Goal: Task Accomplishment & Management: Manage account settings

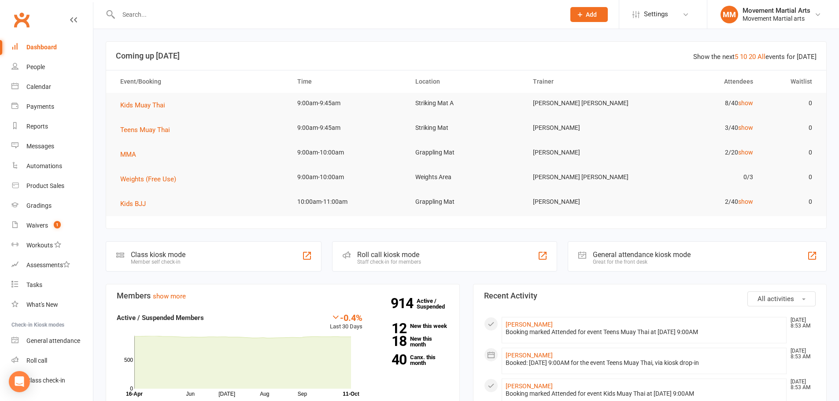
click at [763, 57] on link "All" at bounding box center [762, 57] width 8 height 8
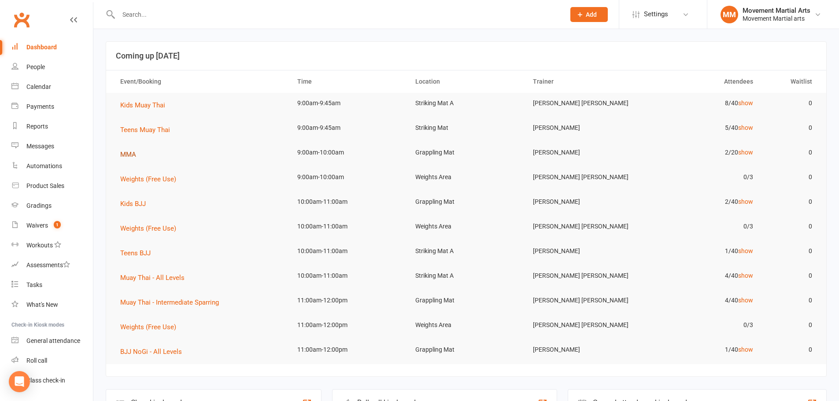
click at [131, 157] on span "MMA" at bounding box center [128, 155] width 16 height 8
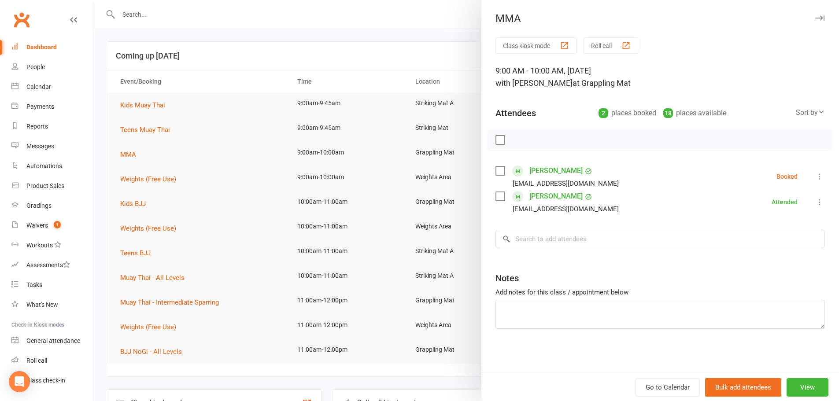
click at [98, 113] on div at bounding box center [466, 200] width 746 height 401
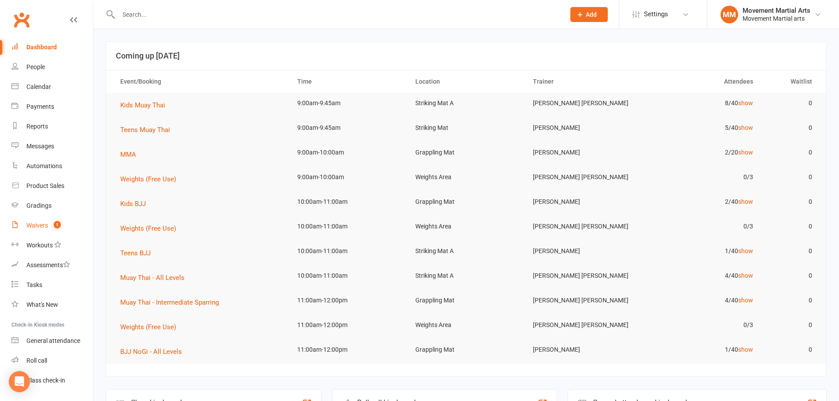
click at [45, 229] on link "Waivers 1" at bounding box center [51, 226] width 81 height 20
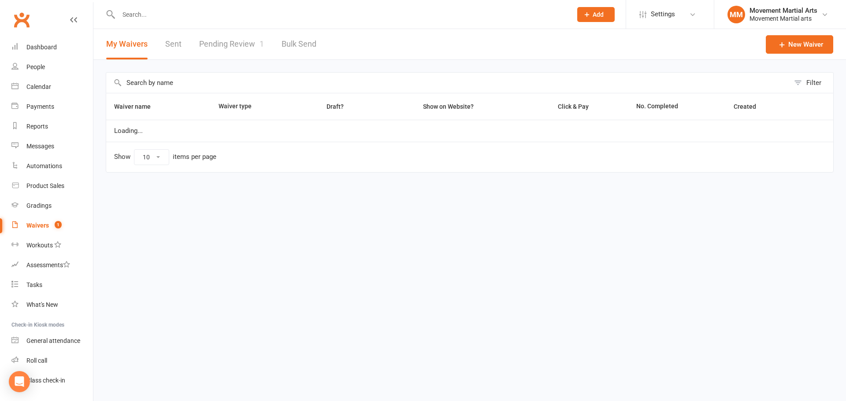
select select "100"
click at [234, 57] on link "Pending Review 1" at bounding box center [231, 44] width 65 height 30
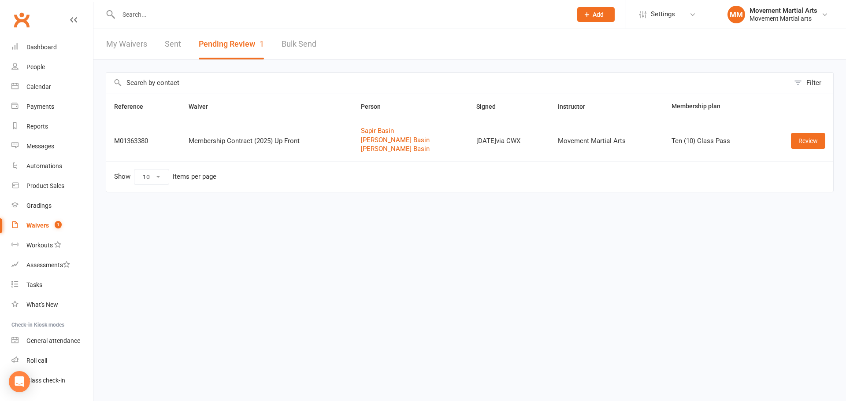
click at [136, 37] on link "My Waivers" at bounding box center [126, 44] width 41 height 30
select select "100"
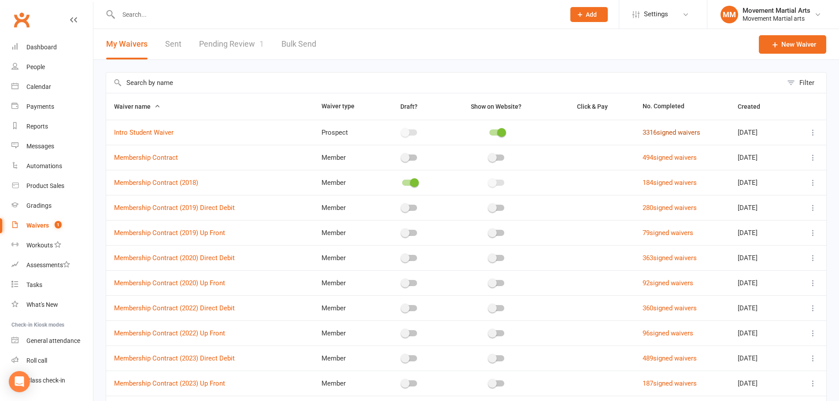
click at [643, 132] on link "3316 signed waivers" at bounding box center [672, 133] width 58 height 8
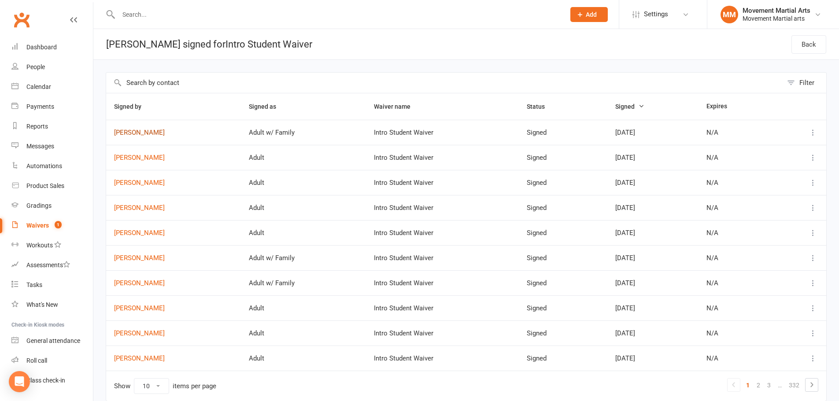
click at [144, 130] on link "[PERSON_NAME]" at bounding box center [173, 132] width 119 height 7
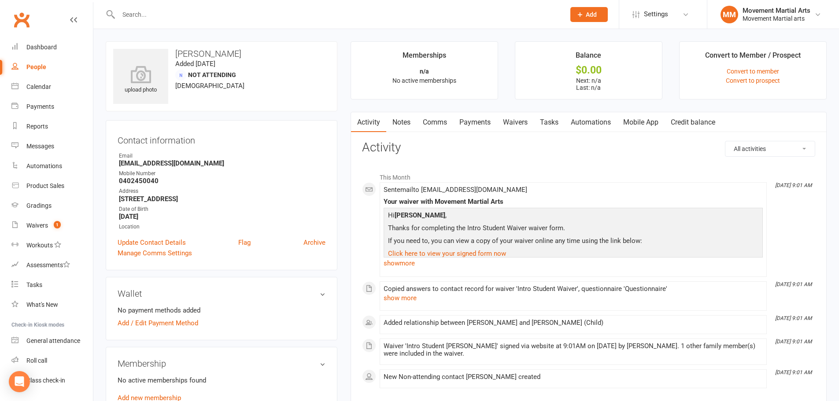
click at [502, 123] on link "Waivers" at bounding box center [515, 122] width 37 height 20
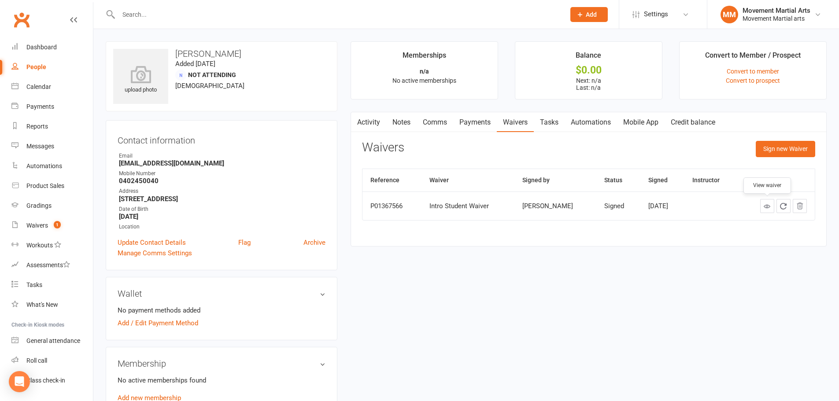
click at [768, 207] on icon at bounding box center [767, 206] width 7 height 7
click at [22, 30] on link "Clubworx" at bounding box center [22, 20] width 22 height 22
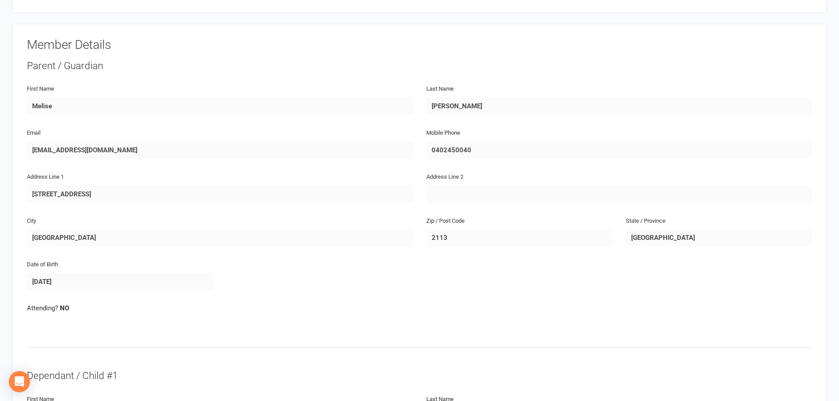
scroll to position [103, 0]
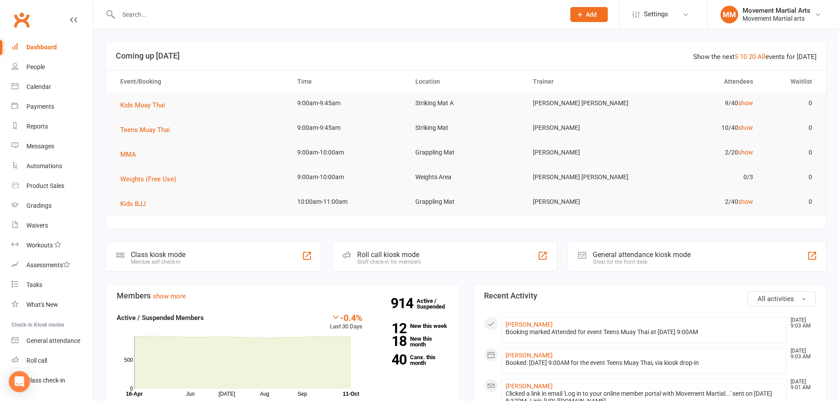
click at [141, 112] on td "Kids Muay Thai" at bounding box center [200, 105] width 177 height 25
click at [142, 111] on td "Kids Muay Thai" at bounding box center [200, 105] width 177 height 25
click at [143, 107] on span "Kids Muay Thai" at bounding box center [142, 105] width 45 height 8
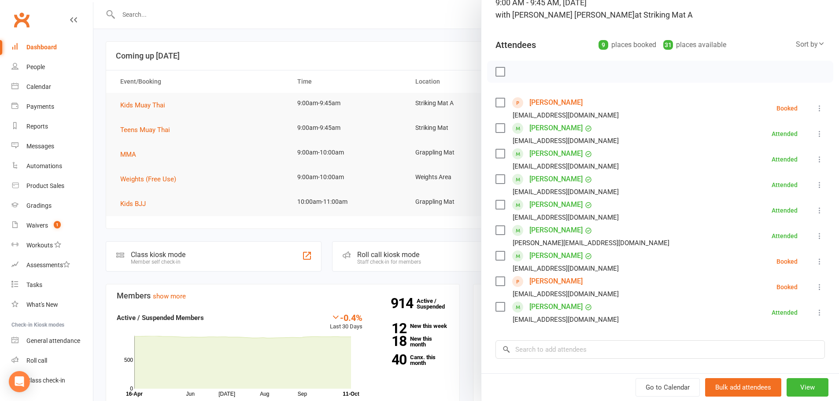
scroll to position [103, 0]
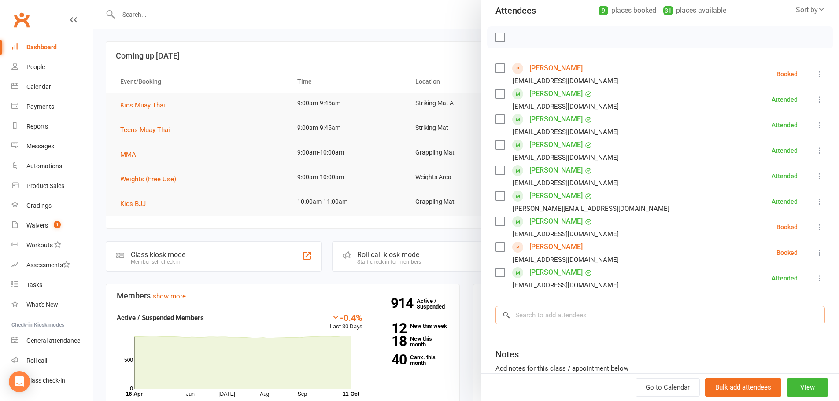
click at [625, 317] on input "search" at bounding box center [660, 315] width 329 height 18
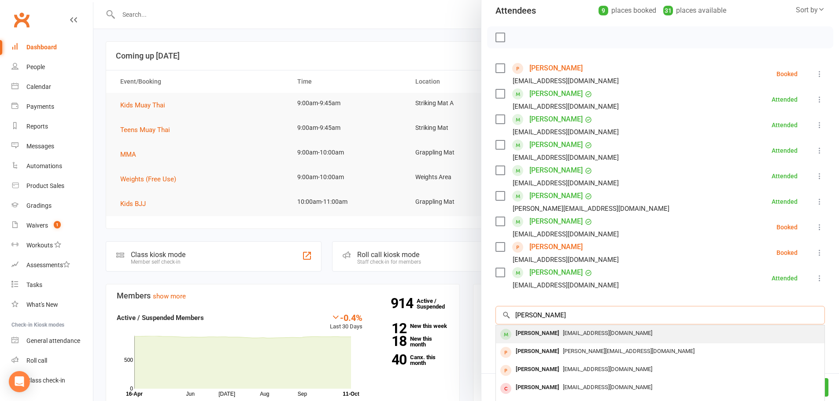
type input "charlie roc"
click at [609, 335] on div "jvroc@outlook.com" at bounding box center [660, 333] width 322 height 13
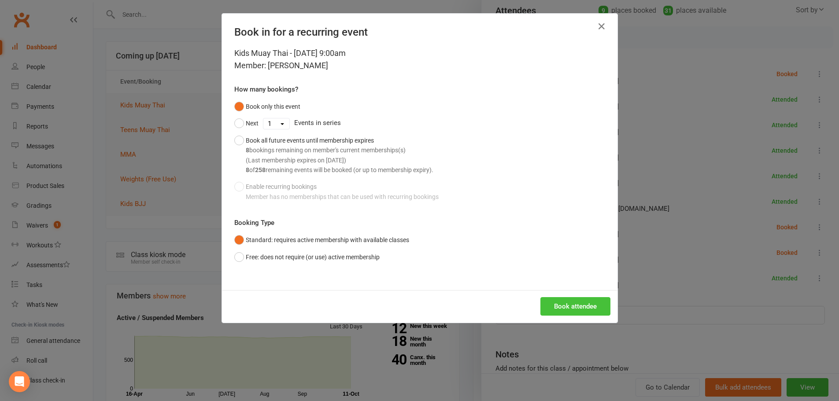
click at [581, 303] on button "Book attendee" at bounding box center [575, 306] width 70 height 18
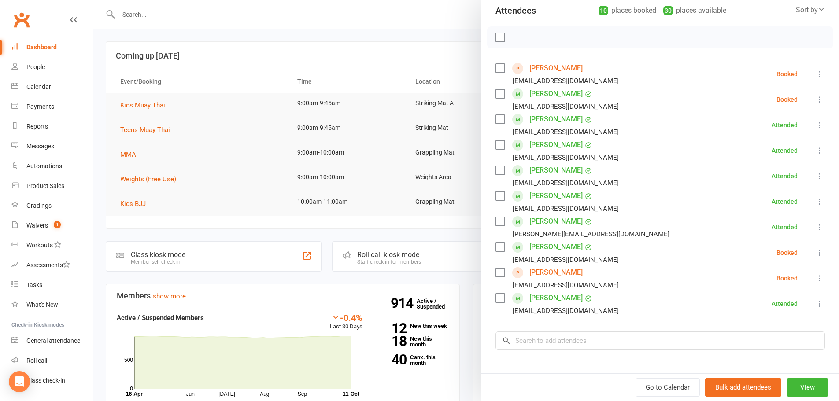
click at [430, 228] on div at bounding box center [466, 200] width 746 height 401
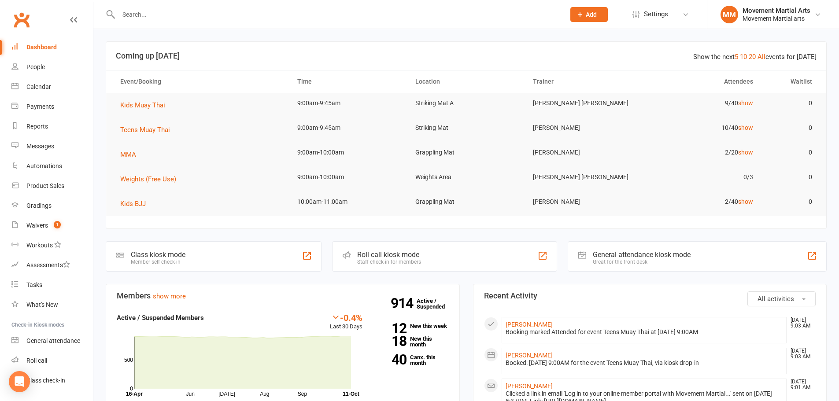
click at [233, 15] on input "text" at bounding box center [337, 14] width 443 height 12
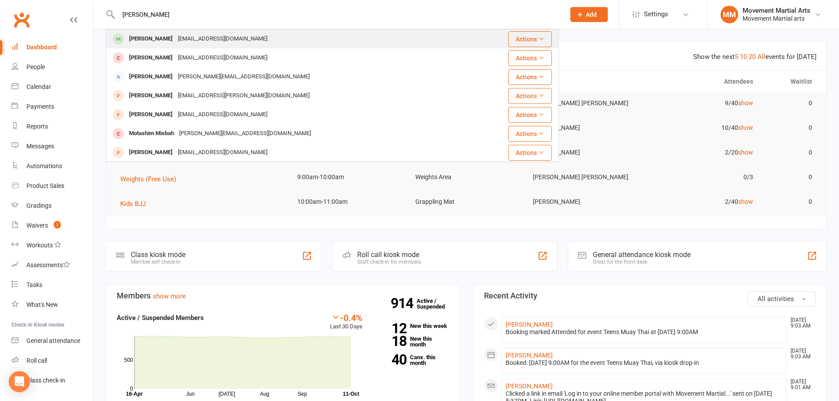
type input "elena mak"
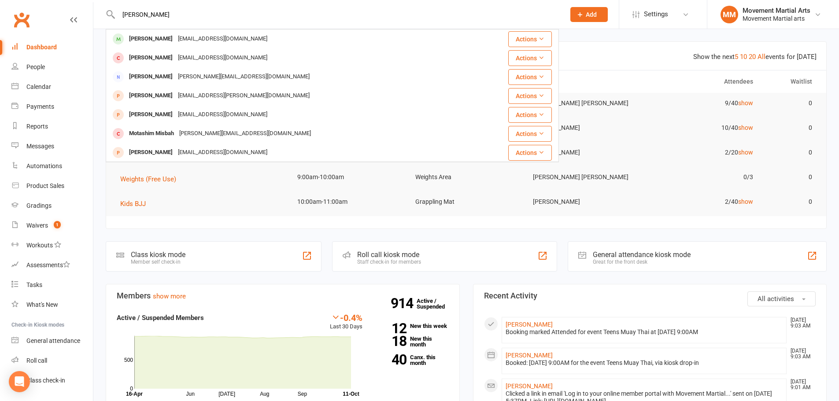
click at [224, 37] on div "[EMAIL_ADDRESS][DOMAIN_NAME]" at bounding box center [222, 39] width 95 height 13
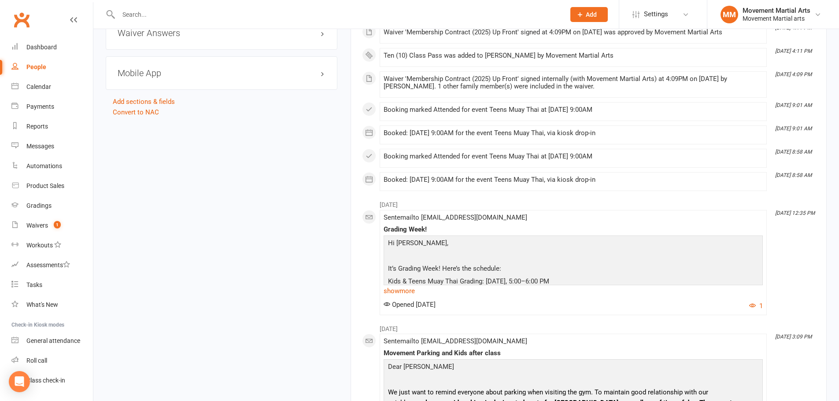
scroll to position [822, 0]
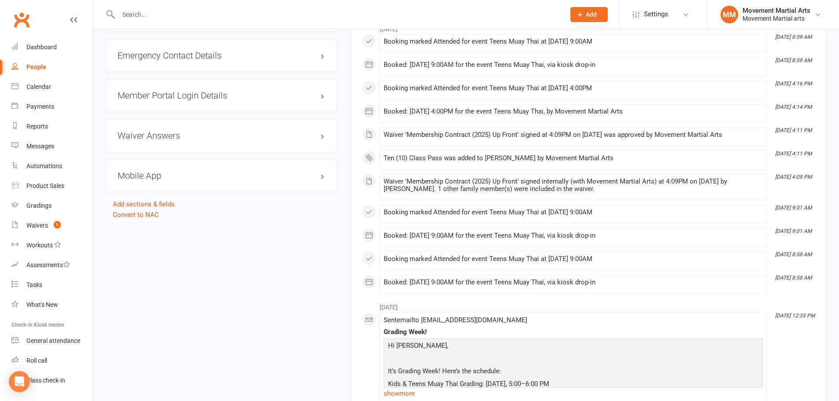
click at [197, 100] on div "Member Portal Login Details" at bounding box center [222, 95] width 232 height 33
click at [203, 93] on h3 "Member Portal Login Details" at bounding box center [222, 96] width 208 height 10
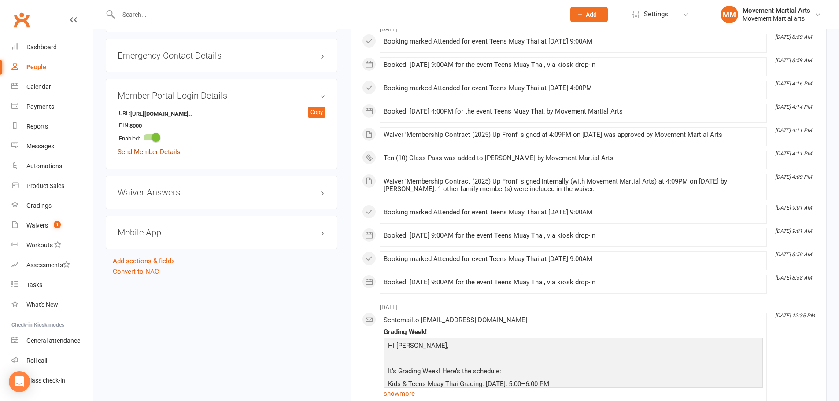
click at [168, 151] on link "Send Member Details" at bounding box center [149, 152] width 63 height 8
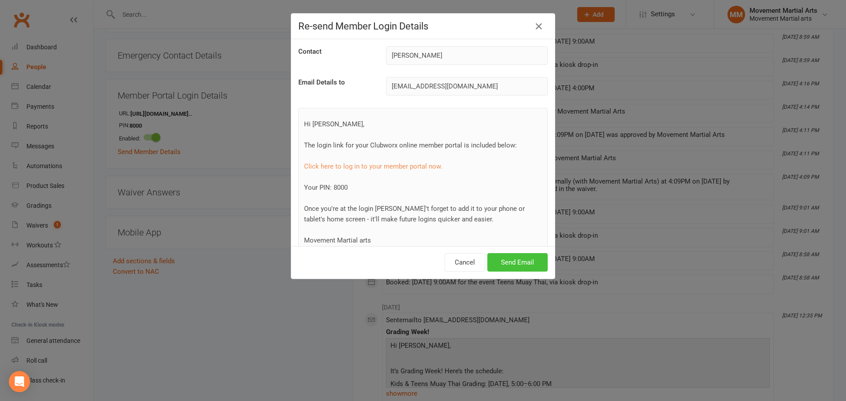
click at [510, 260] on button "Send Email" at bounding box center [517, 262] width 60 height 18
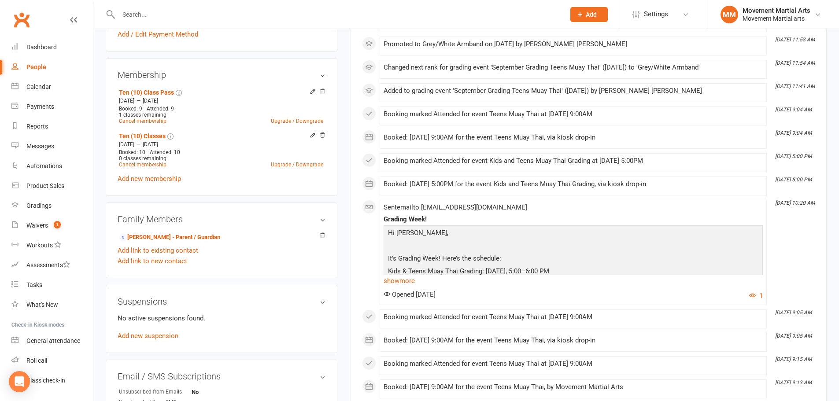
scroll to position [0, 0]
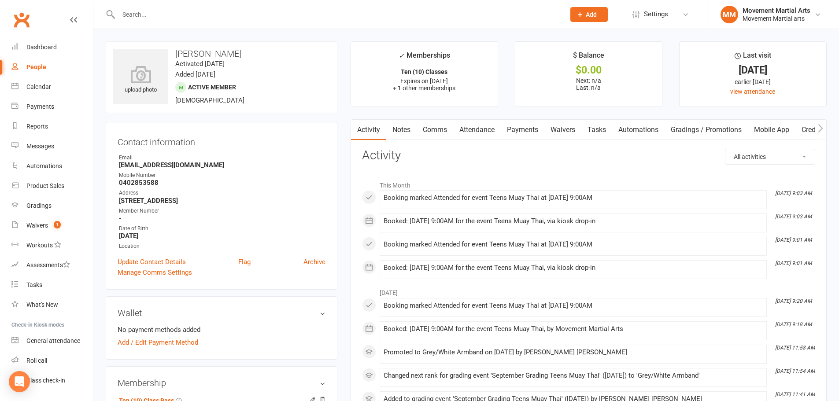
click at [241, 11] on input "text" at bounding box center [337, 14] width 443 height 12
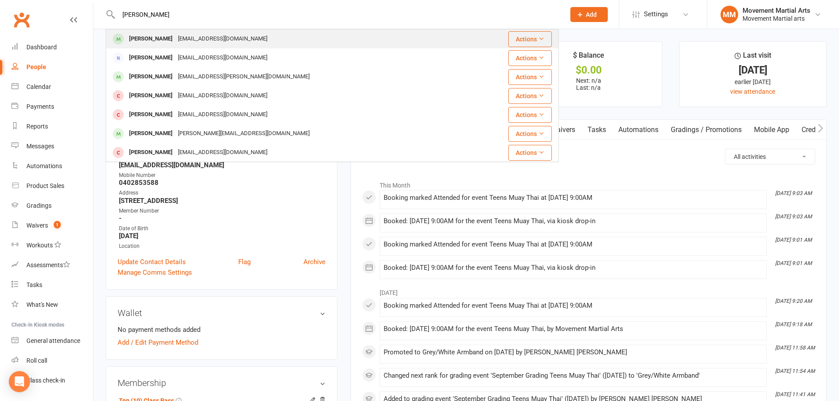
type input "max ashman"
click at [229, 46] on div "Max Ashman emmaashman28@gmail.com" at bounding box center [288, 39] width 363 height 18
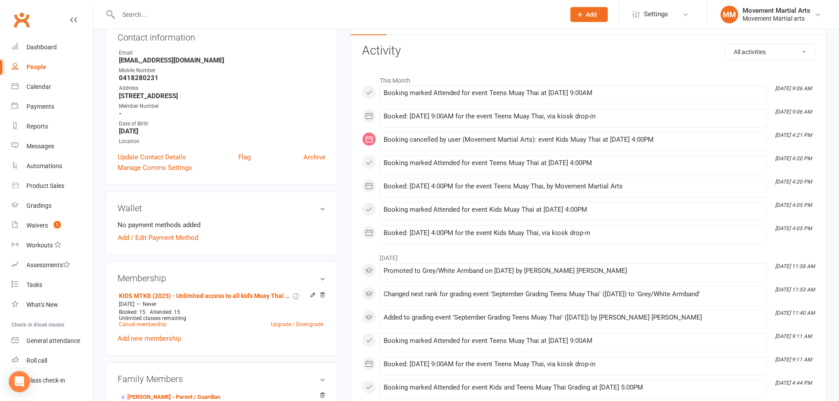
scroll to position [206, 0]
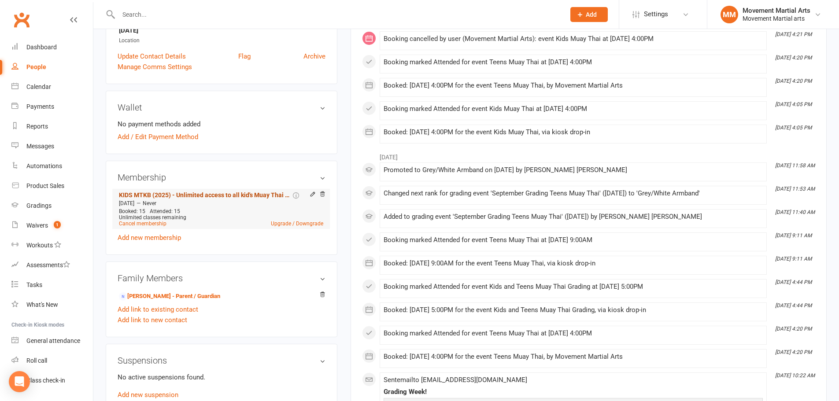
click at [259, 195] on link "KIDS MTKB (2025) - Unlimited access to all kid's Muay Thai kickboxing classes a…" at bounding box center [205, 195] width 172 height 7
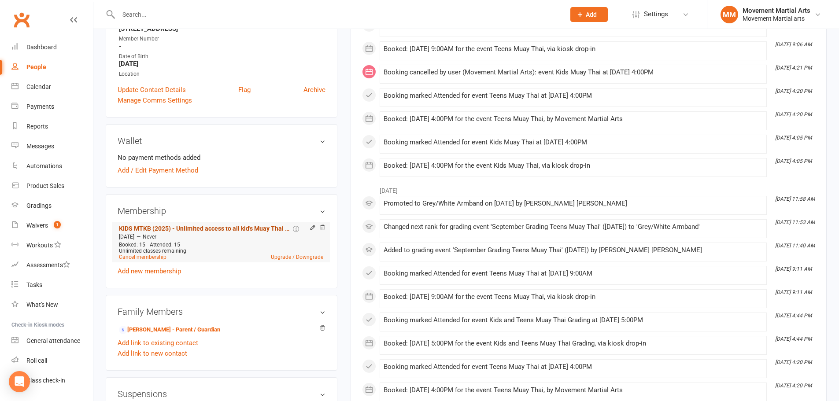
scroll to position [206, 0]
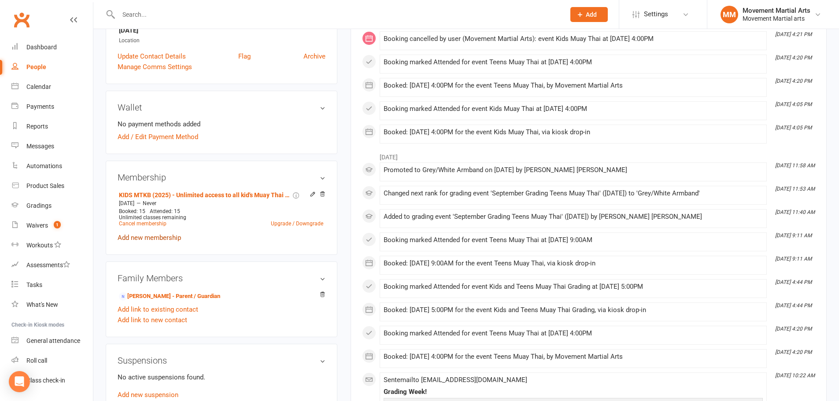
click at [162, 237] on link "Add new membership" at bounding box center [149, 238] width 63 height 8
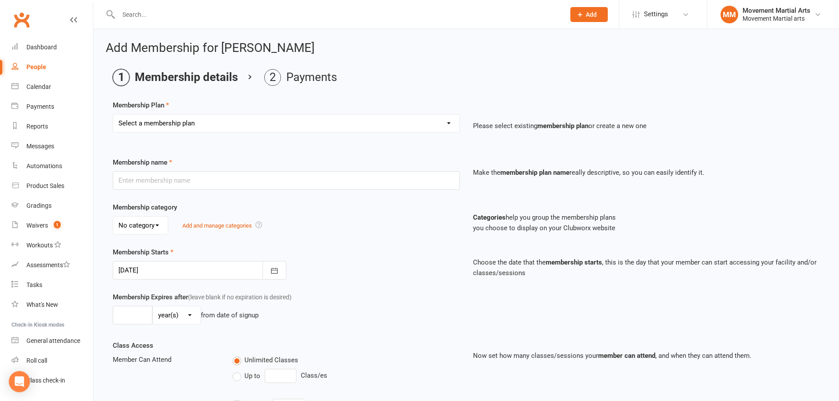
click at [215, 123] on select "Select a membership plan Create new Membership Plan BJJ (2020) - Unlimited acce…" at bounding box center [286, 124] width 346 height 18
select select "110"
click at [113, 115] on select "Select a membership plan Create new Membership Plan BJJ (2020) - Unlimited acce…" at bounding box center [286, 124] width 346 height 18
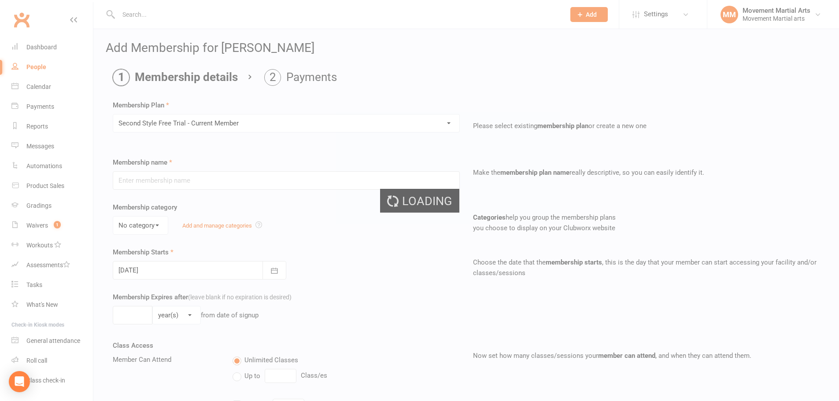
type input "Second Style Free Trial - Current Member"
type input "7"
select select "0"
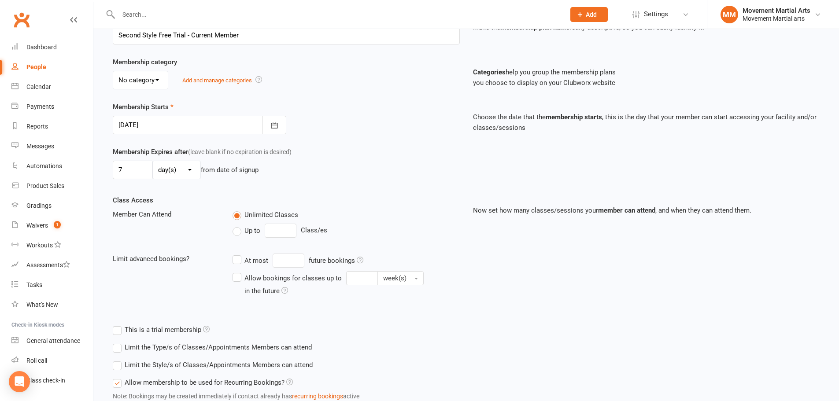
scroll to position [211, 0]
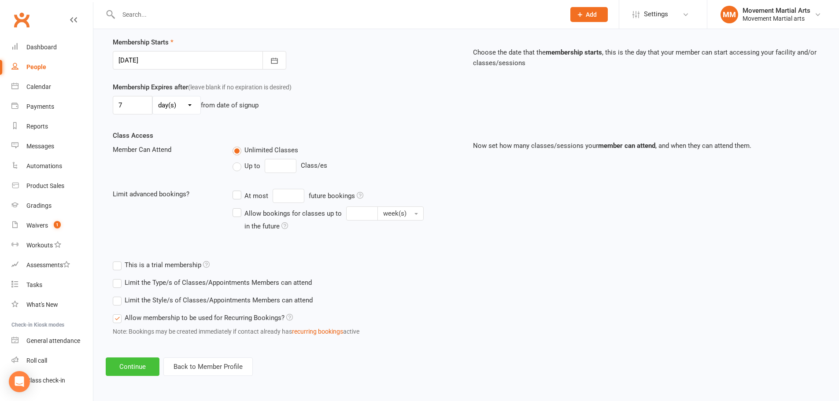
click at [122, 369] on button "Continue" at bounding box center [133, 367] width 54 height 18
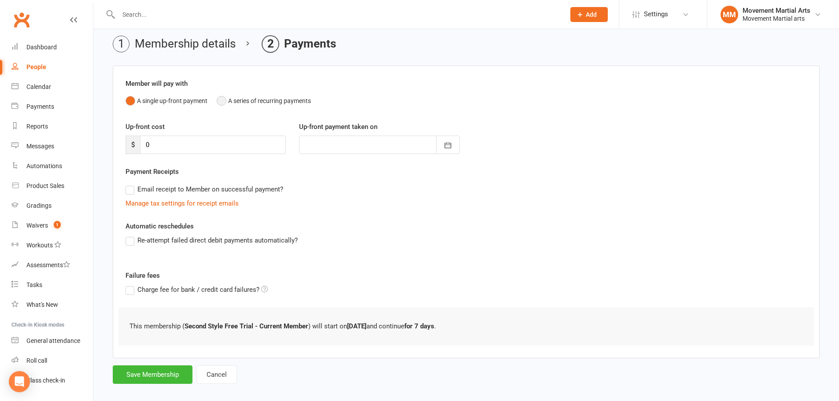
scroll to position [43, 0]
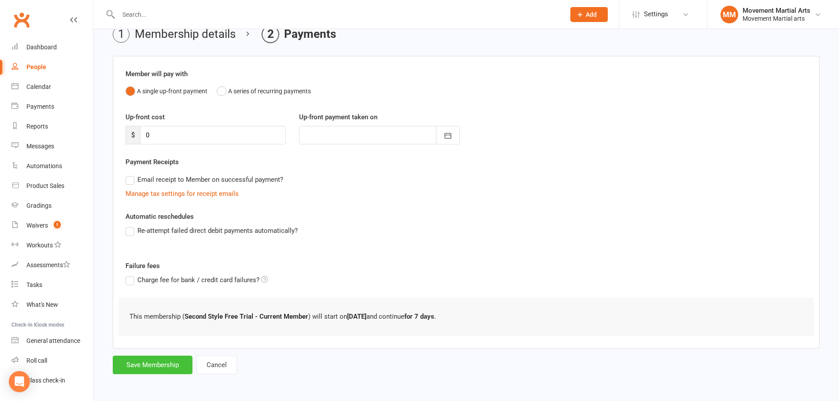
click at [137, 366] on button "Save Membership" at bounding box center [153, 365] width 80 height 18
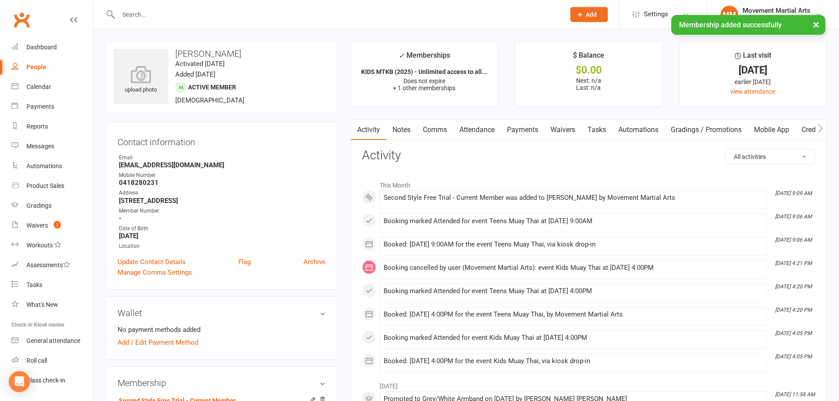
click at [525, 125] on link "Payments" at bounding box center [523, 130] width 44 height 20
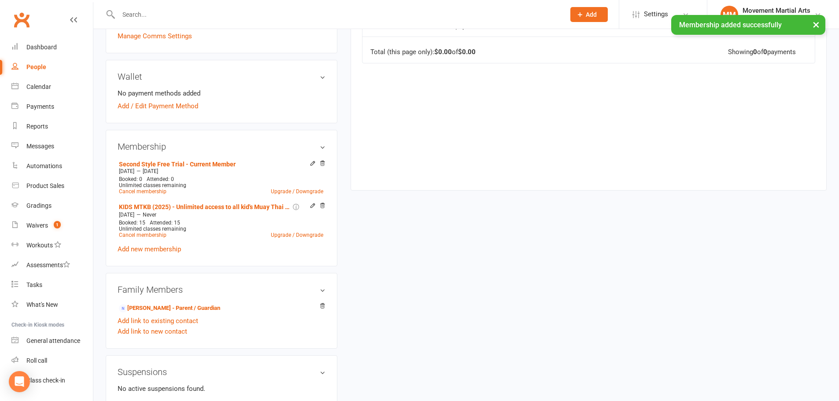
scroll to position [308, 0]
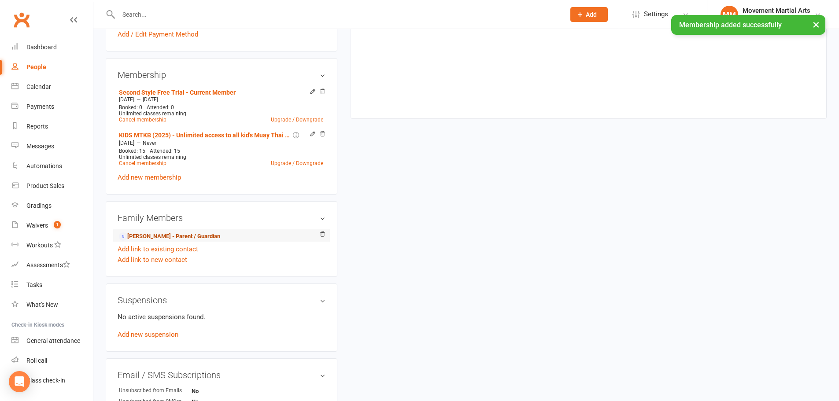
click at [190, 240] on link "Emma Ashman - Parent / Guardian" at bounding box center [169, 236] width 101 height 9
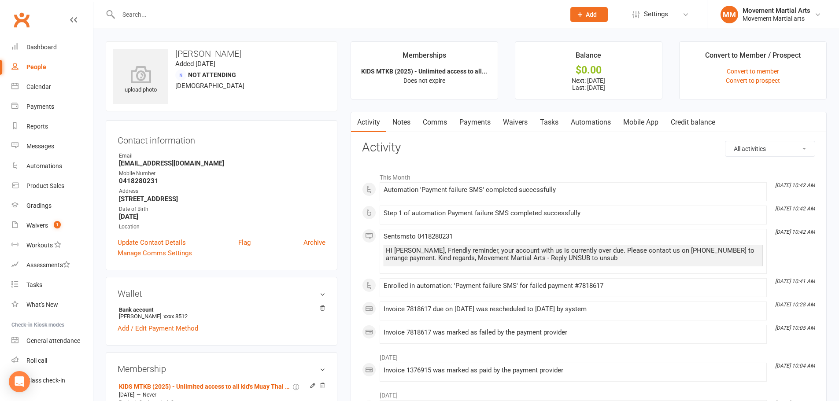
click at [477, 125] on link "Payments" at bounding box center [475, 122] width 44 height 20
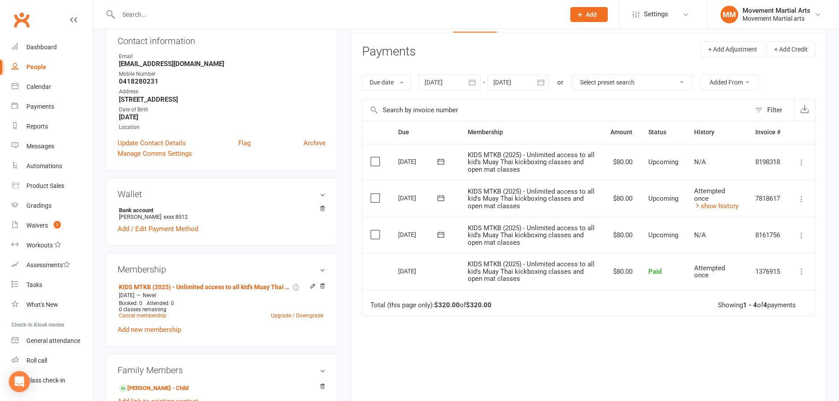
scroll to position [206, 0]
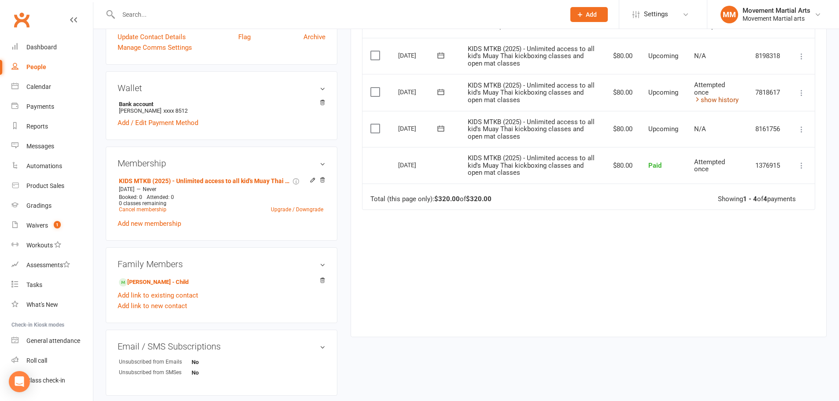
click at [729, 97] on link "show history" at bounding box center [716, 100] width 44 height 8
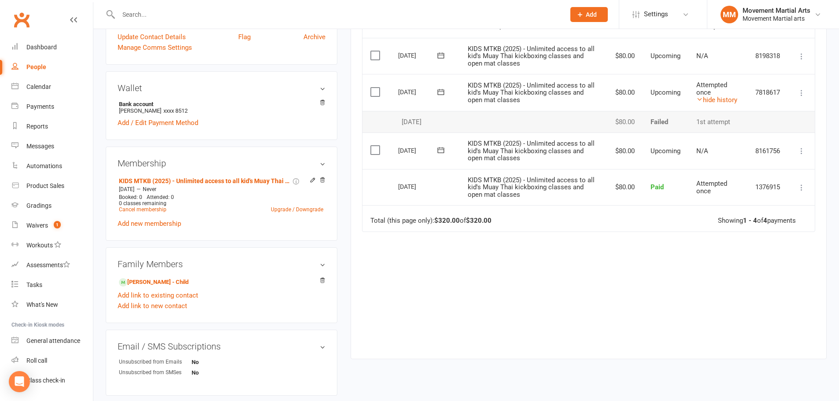
scroll to position [103, 0]
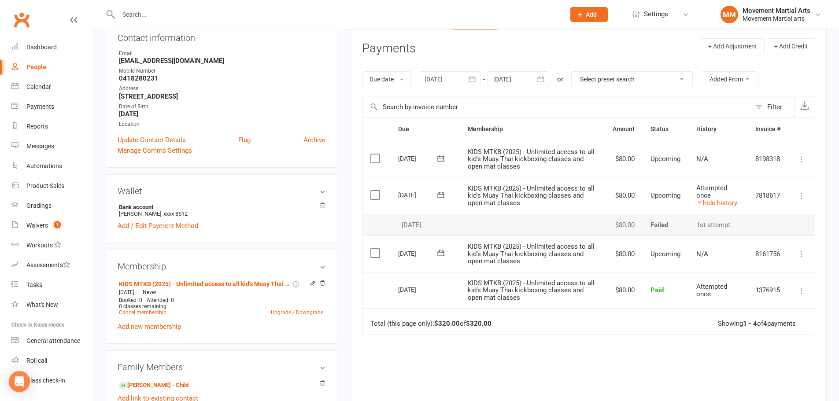
click at [612, 378] on div "Due Contact Membership Amount Status History Invoice # Select this 31 Oct 2025 …" at bounding box center [588, 283] width 453 height 331
click at [637, 380] on div "Due Contact Membership Amount Status History Invoice # Select this 31 Oct 2025 …" at bounding box center [588, 283] width 453 height 331
click at [803, 195] on icon at bounding box center [801, 196] width 9 height 9
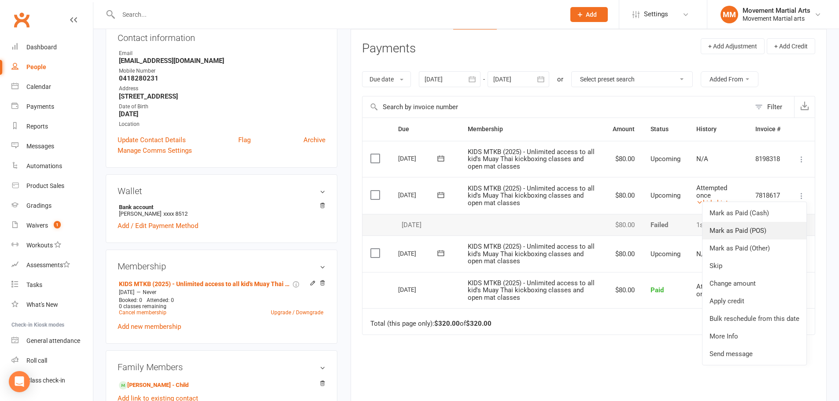
click at [768, 235] on link "Mark as Paid (POS)" at bounding box center [755, 231] width 104 height 18
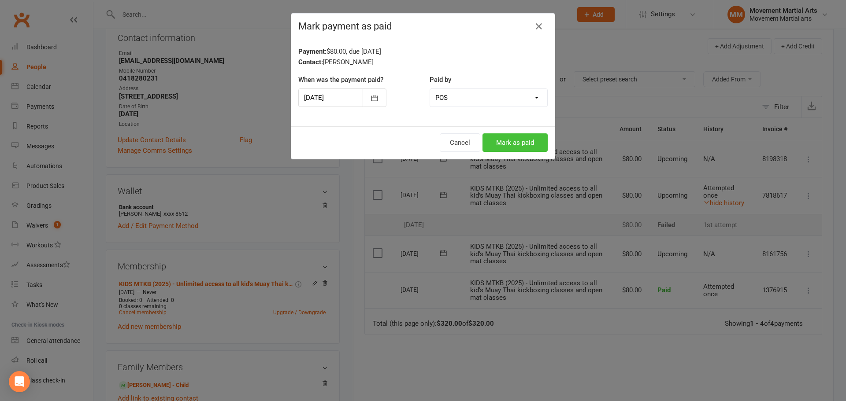
click at [511, 144] on button "Mark as paid" at bounding box center [514, 142] width 65 height 18
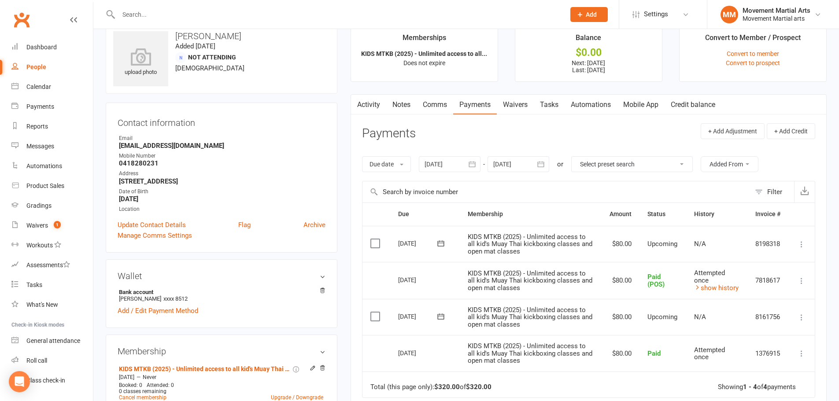
scroll to position [0, 0]
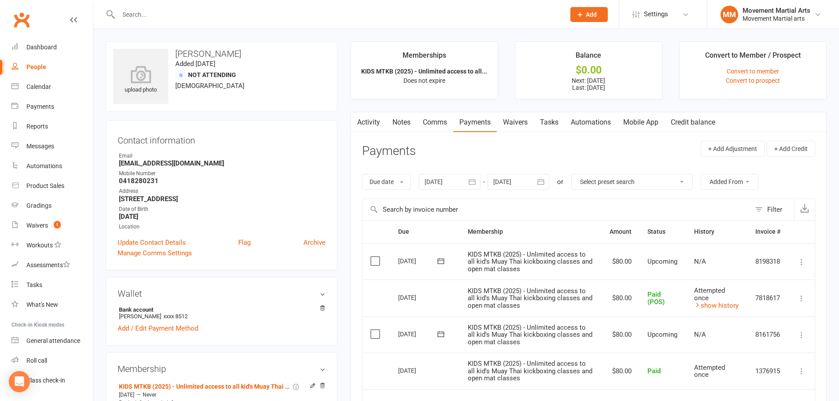
click at [451, 121] on link "Comms" at bounding box center [435, 122] width 37 height 20
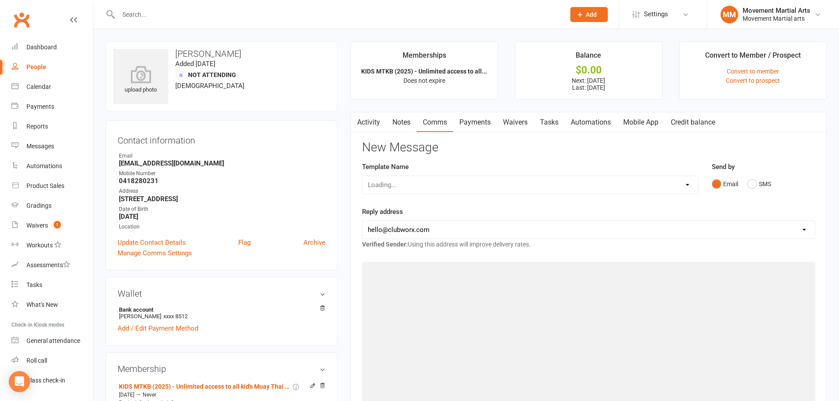
click at [451, 121] on link "Comms" at bounding box center [435, 122] width 37 height 20
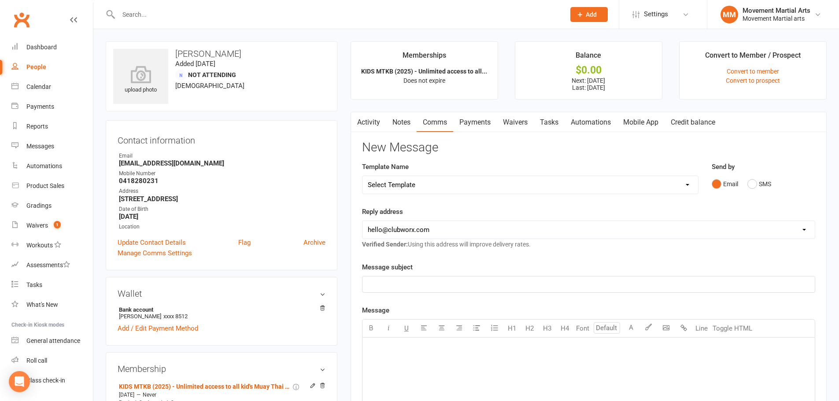
click at [398, 122] on link "Notes" at bounding box center [401, 122] width 30 height 20
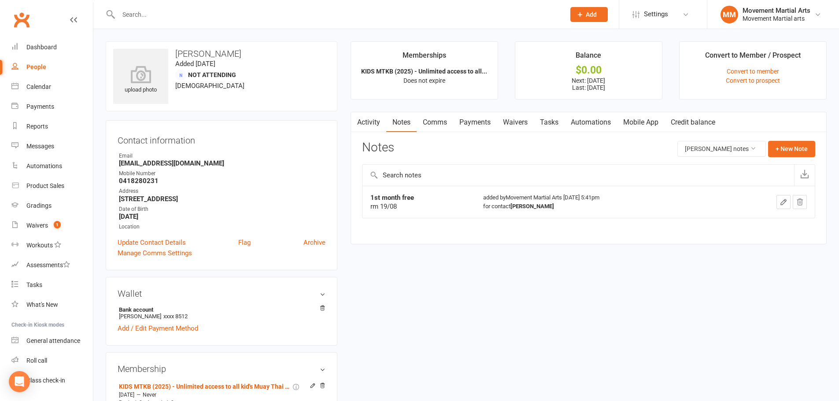
click at [373, 123] on link "Activity" at bounding box center [368, 122] width 35 height 20
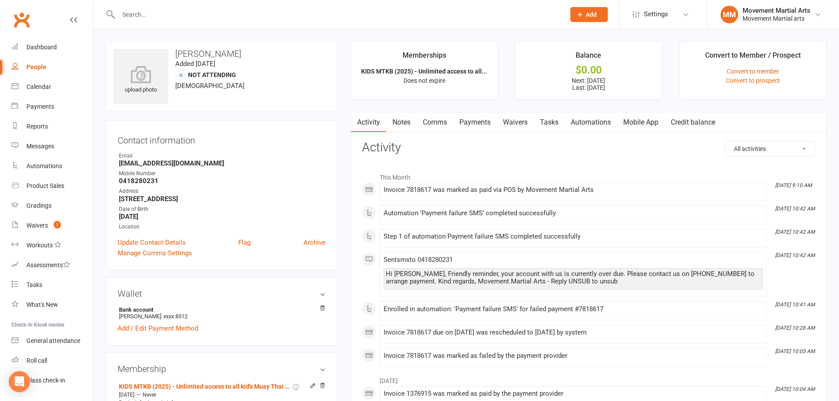
click at [488, 125] on link "Payments" at bounding box center [475, 122] width 44 height 20
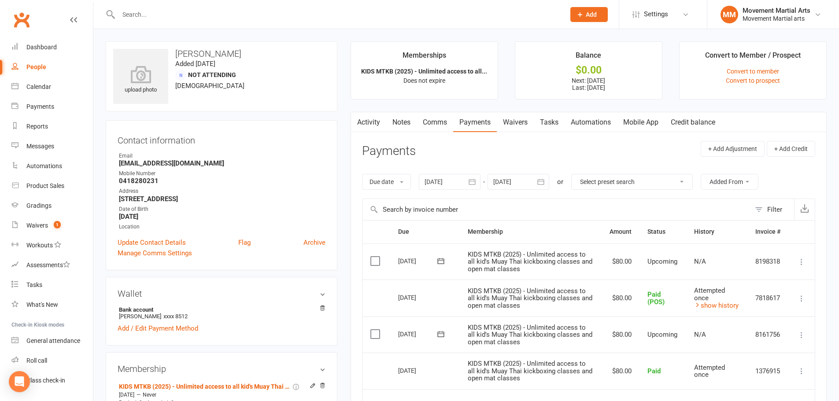
click at [239, 10] on input "text" at bounding box center [337, 14] width 443 height 12
type input "noel jun"
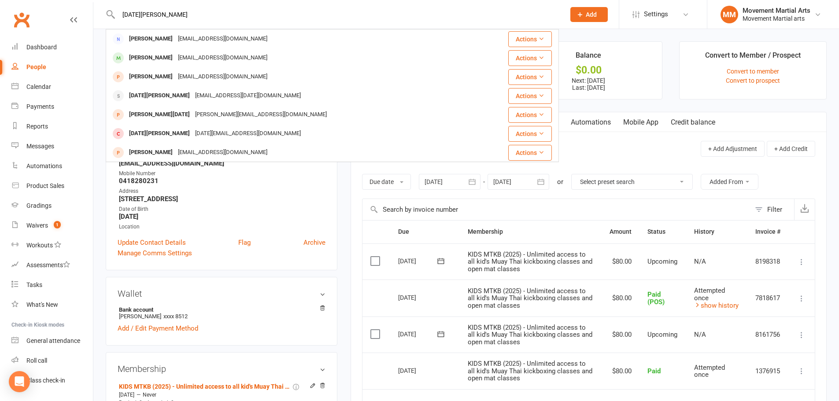
click at [215, 13] on input "noel jun" at bounding box center [337, 14] width 443 height 12
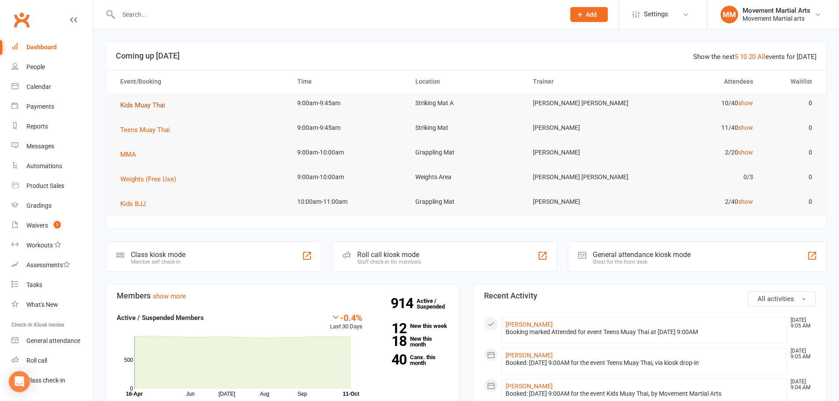
click at [130, 106] on span "Kids Muay Thai" at bounding box center [142, 105] width 45 height 8
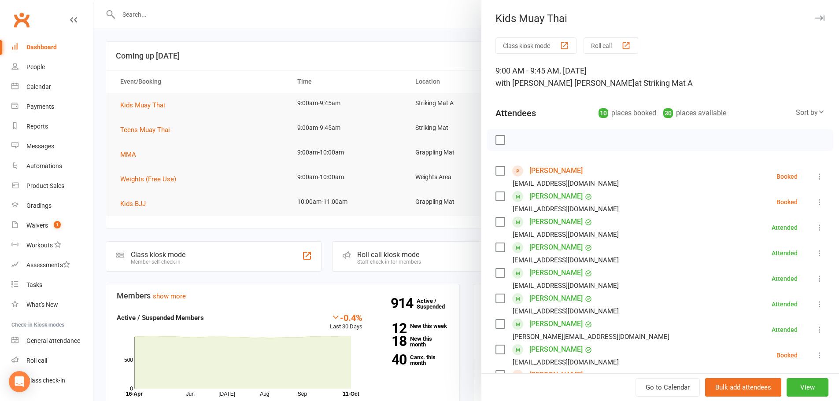
scroll to position [204, 0]
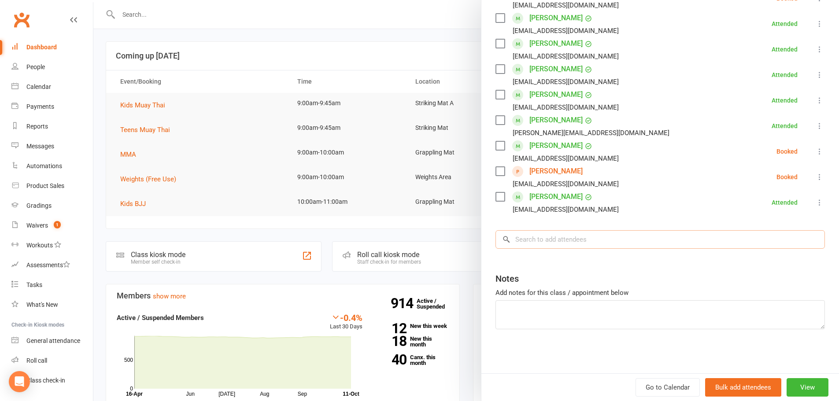
click at [601, 237] on input "search" at bounding box center [660, 239] width 329 height 18
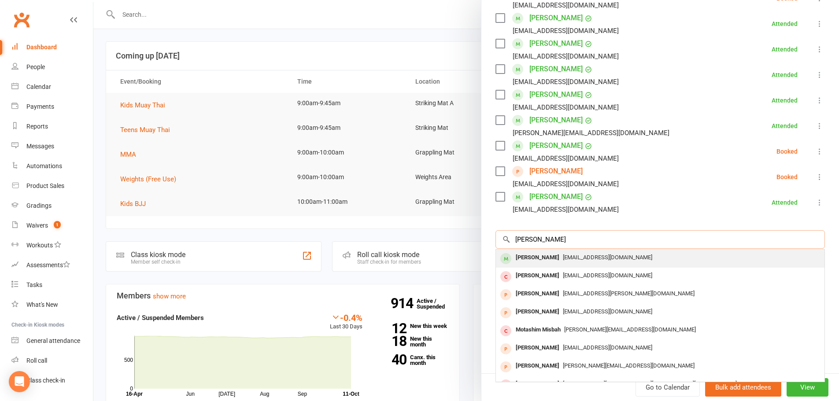
type input "elena mak"
click at [607, 257] on div "[EMAIL_ADDRESS][DOMAIN_NAME]" at bounding box center [660, 258] width 322 height 13
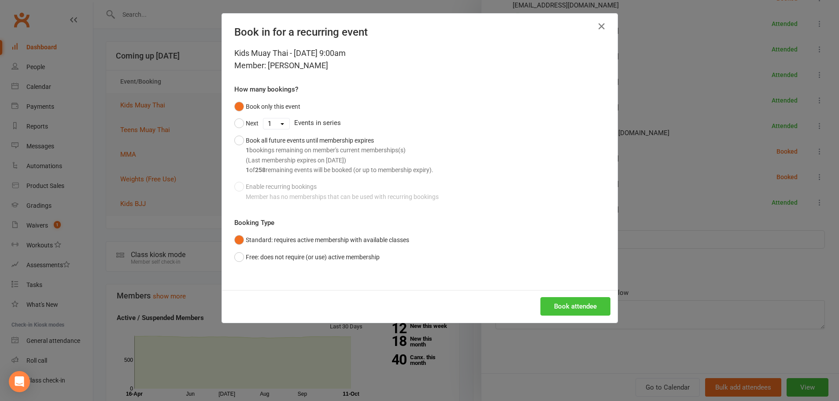
click at [567, 308] on button "Book attendee" at bounding box center [575, 306] width 70 height 18
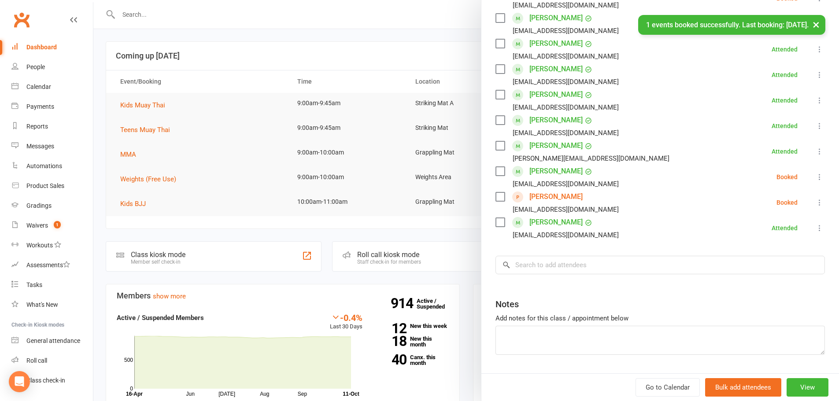
scroll to position [0, 0]
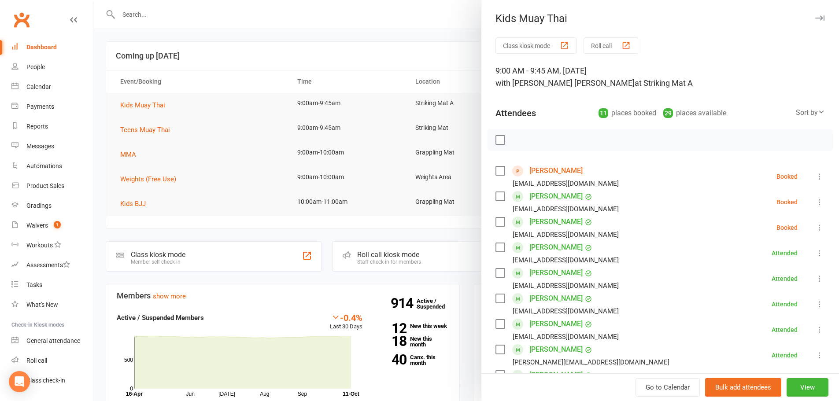
click at [815, 228] on icon at bounding box center [819, 227] width 9 height 9
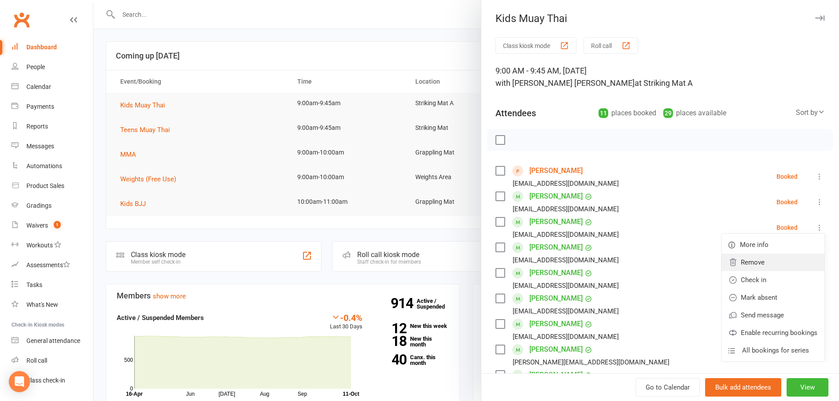
click at [750, 264] on link "Remove" at bounding box center [772, 263] width 103 height 18
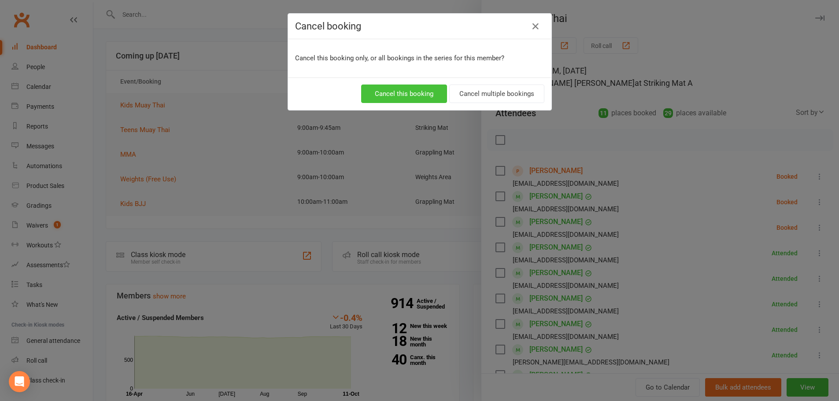
click at [409, 91] on button "Cancel this booking" at bounding box center [404, 94] width 86 height 18
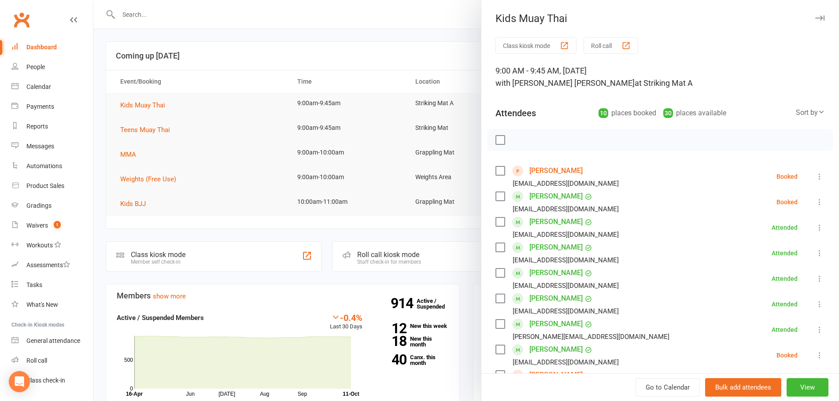
click at [151, 129] on div at bounding box center [466, 200] width 746 height 401
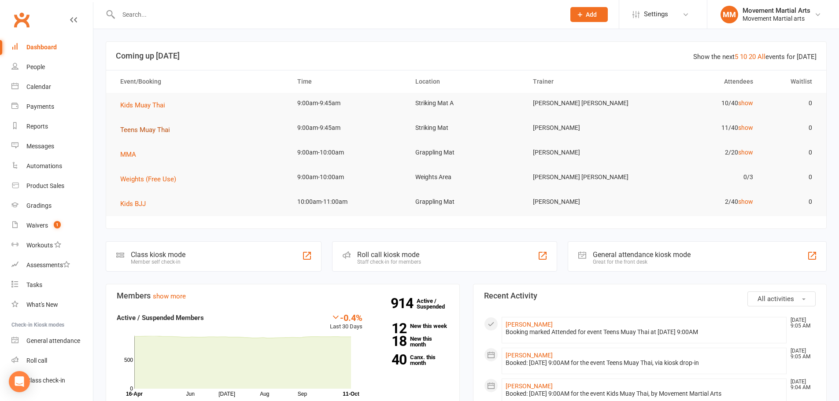
click at [148, 129] on span "Teens Muay Thai" at bounding box center [145, 130] width 50 height 8
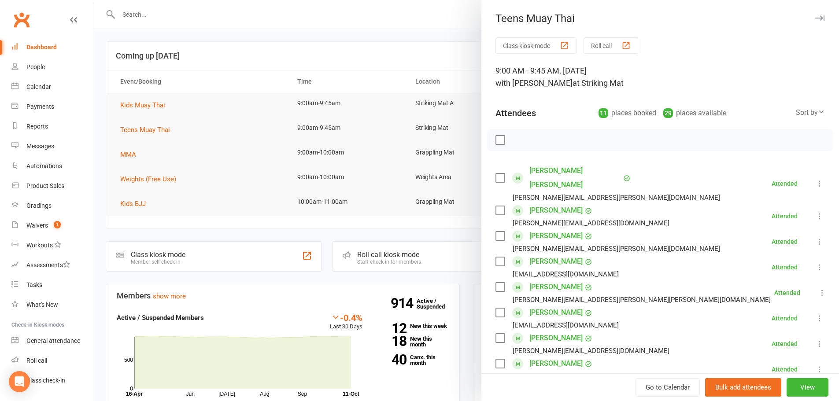
scroll to position [229, 0]
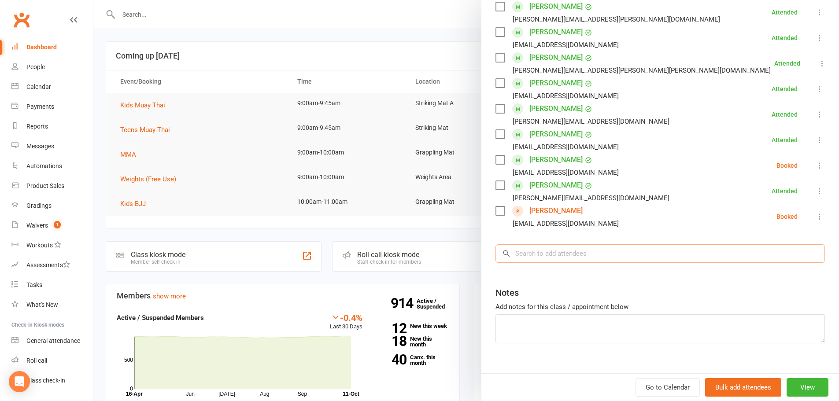
click at [567, 246] on input "search" at bounding box center [660, 253] width 329 height 18
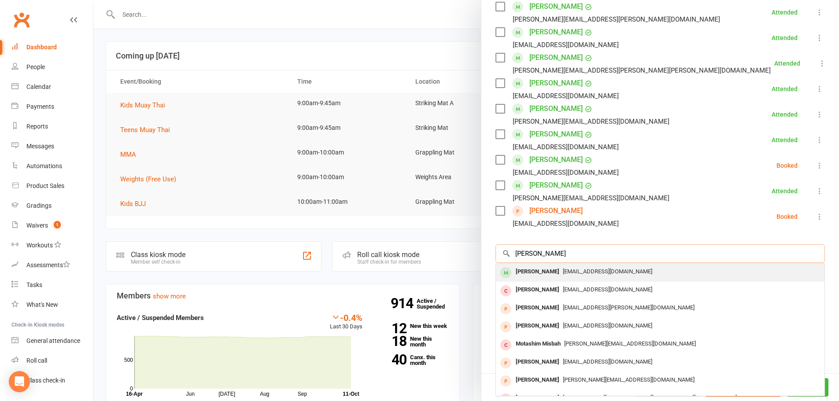
type input "elena mak"
click at [564, 266] on div "[EMAIL_ADDRESS][DOMAIN_NAME]" at bounding box center [660, 272] width 322 height 13
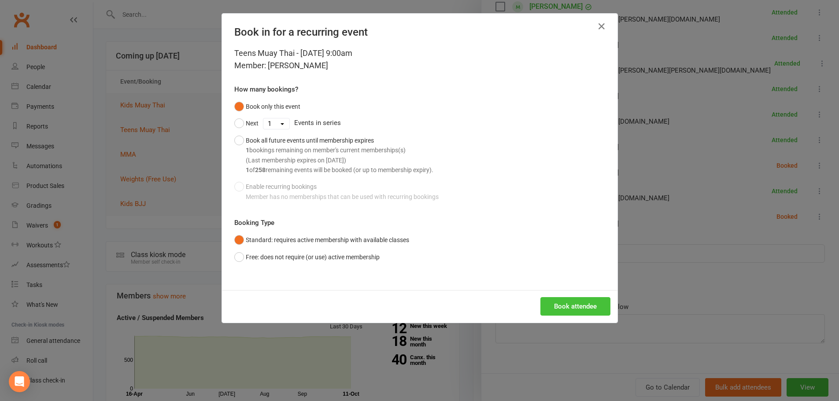
click at [570, 306] on button "Book attendee" at bounding box center [575, 306] width 70 height 18
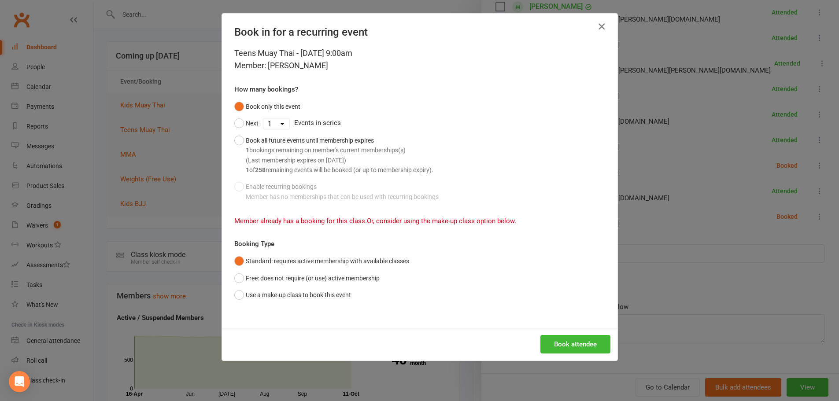
click at [596, 25] on icon "button" at bounding box center [601, 26] width 11 height 11
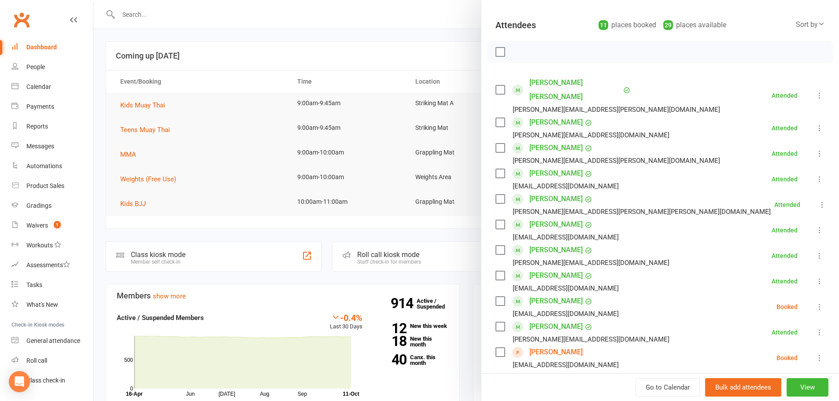
scroll to position [103, 0]
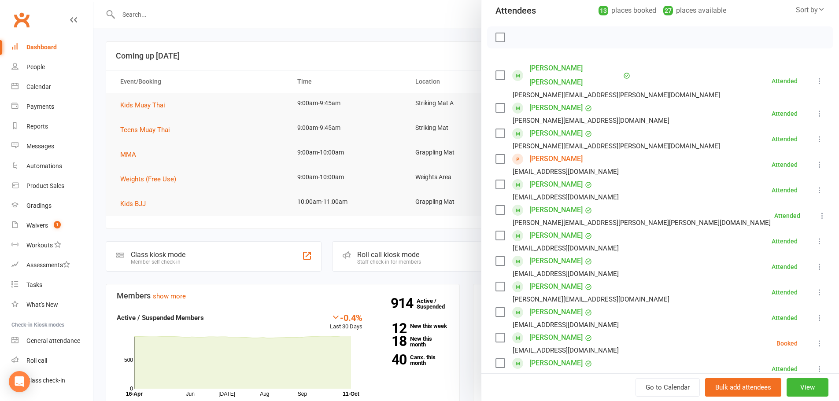
click at [30, 15] on link "Clubworx" at bounding box center [22, 20] width 22 height 22
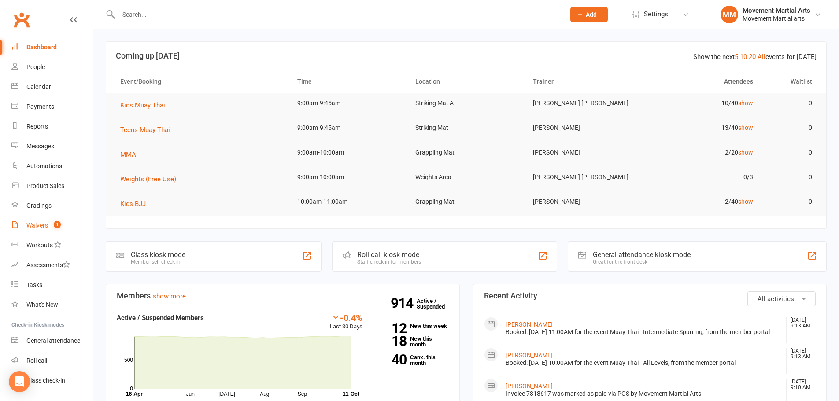
click at [41, 217] on link "Waivers 1" at bounding box center [51, 226] width 81 height 20
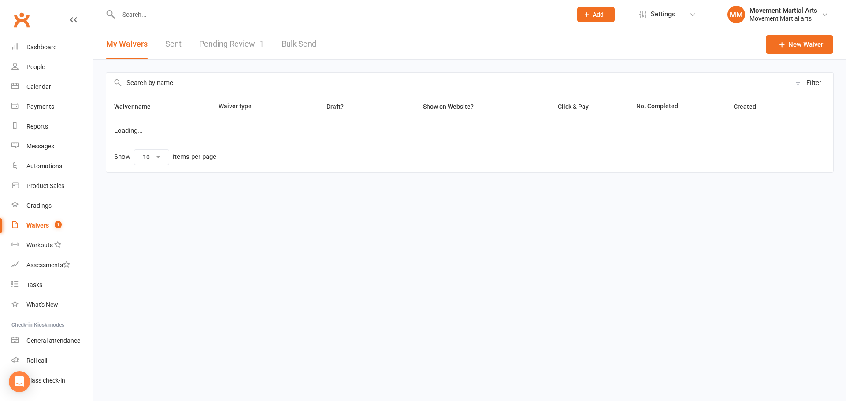
select select "100"
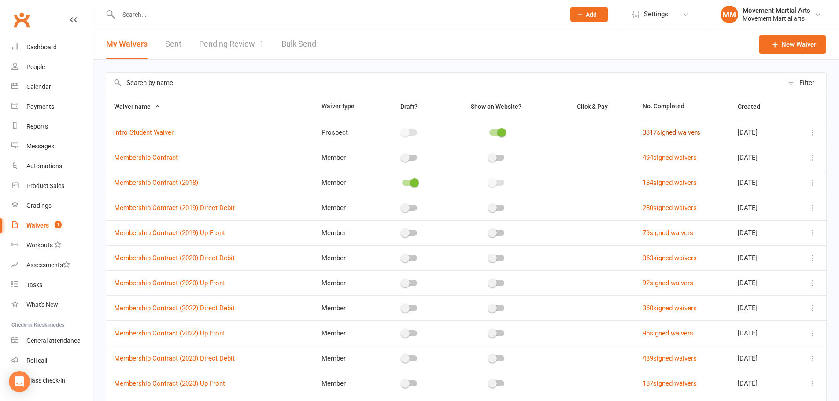
click at [664, 134] on link "3317 signed waivers" at bounding box center [672, 133] width 58 height 8
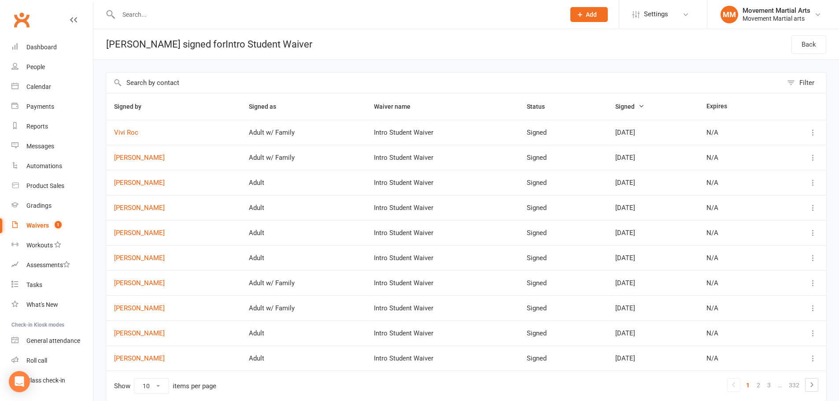
click at [22, 23] on link "Clubworx" at bounding box center [22, 20] width 22 height 22
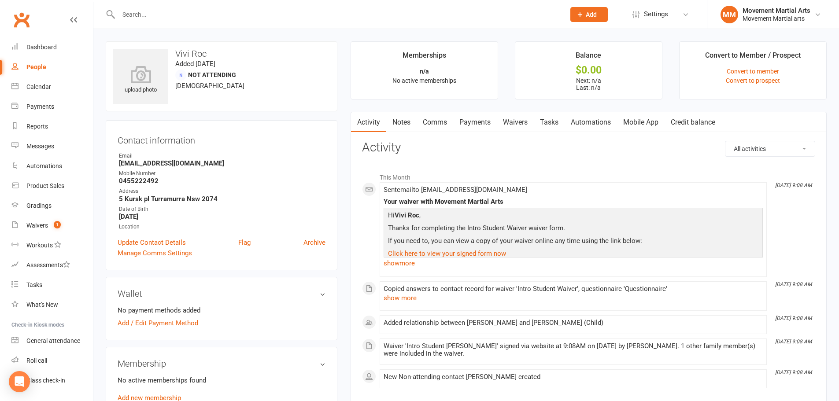
click at [499, 130] on link "Waivers" at bounding box center [515, 122] width 37 height 20
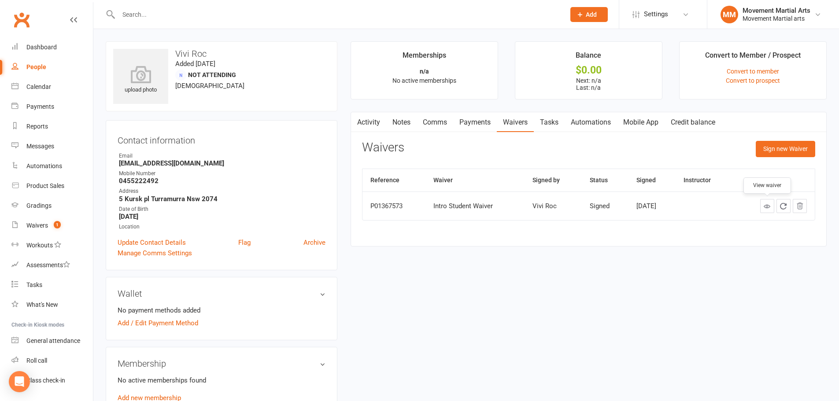
click at [762, 205] on link at bounding box center [767, 206] width 14 height 14
click at [214, 12] on input "text" at bounding box center [337, 14] width 443 height 12
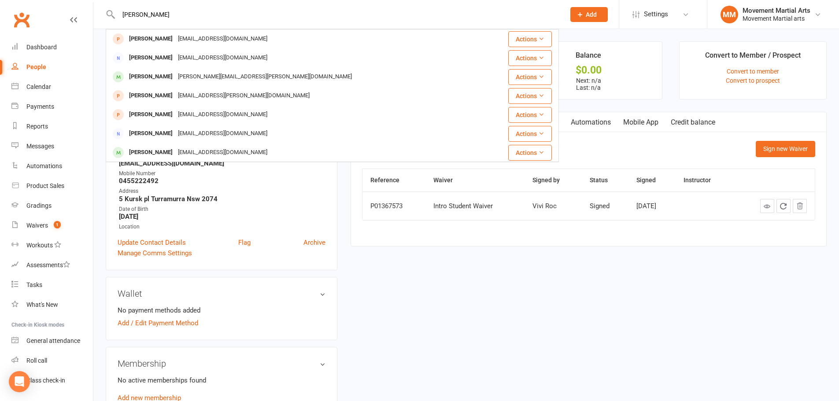
type input "[PERSON_NAME]"
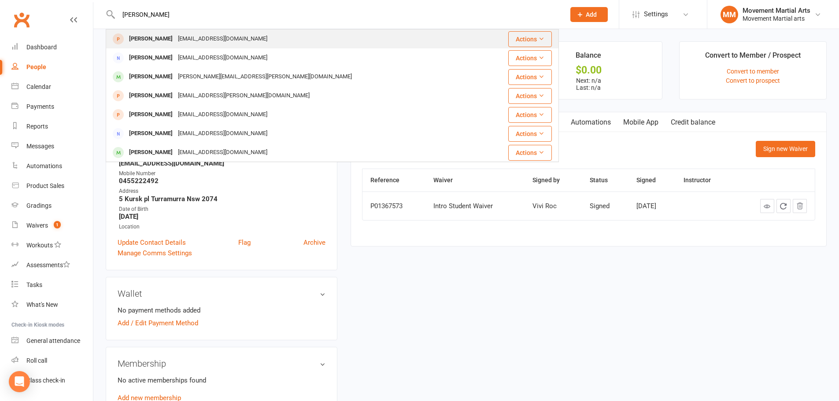
click at [205, 40] on div "[EMAIL_ADDRESS][DOMAIN_NAME]" at bounding box center [222, 39] width 95 height 13
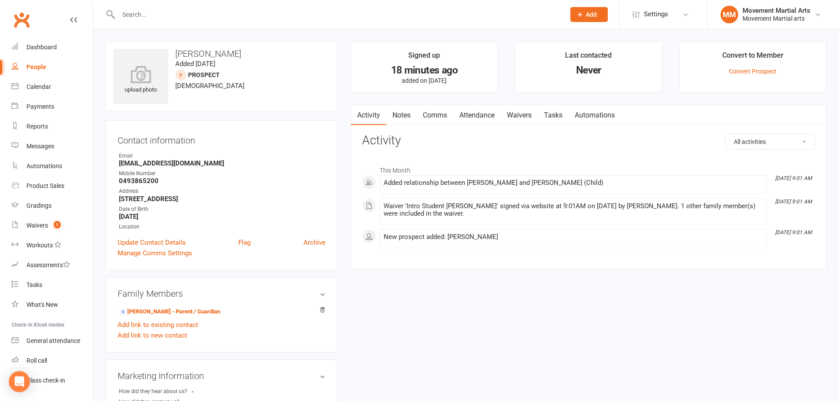
click at [188, 9] on input "text" at bounding box center [337, 14] width 443 height 12
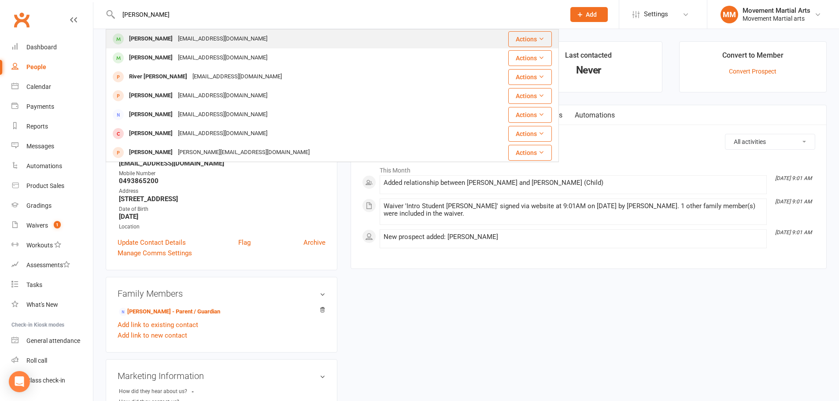
type input "[PERSON_NAME]"
click at [191, 32] on div "[PERSON_NAME] [EMAIL_ADDRESS][DOMAIN_NAME]" at bounding box center [295, 39] width 376 height 18
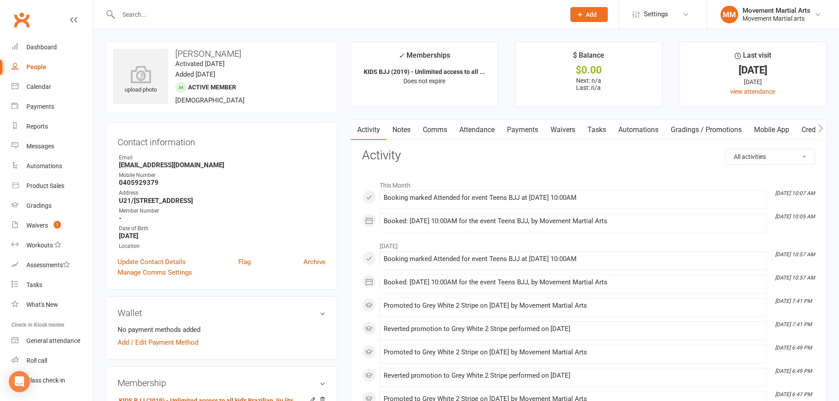
click at [478, 131] on link "Attendance" at bounding box center [477, 130] width 48 height 20
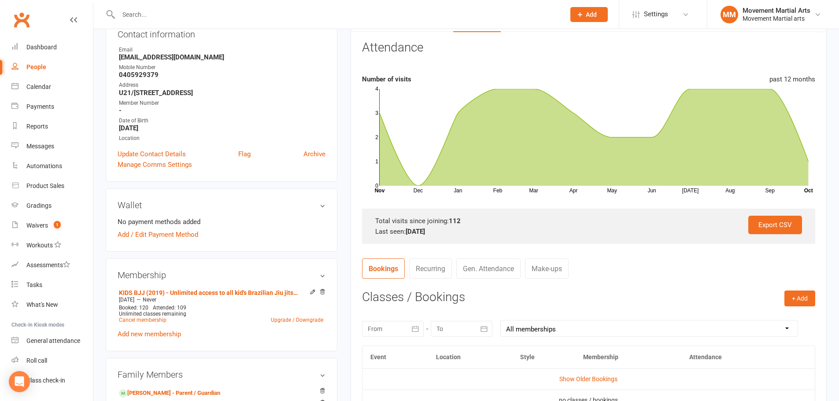
scroll to position [206, 0]
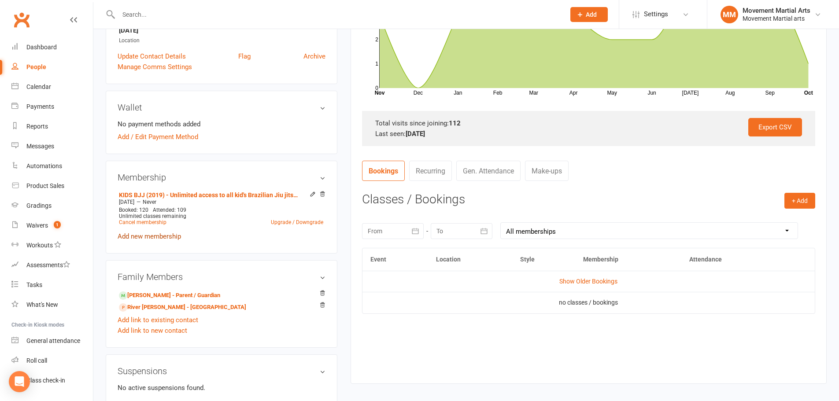
click at [149, 237] on link "Add new membership" at bounding box center [149, 237] width 63 height 8
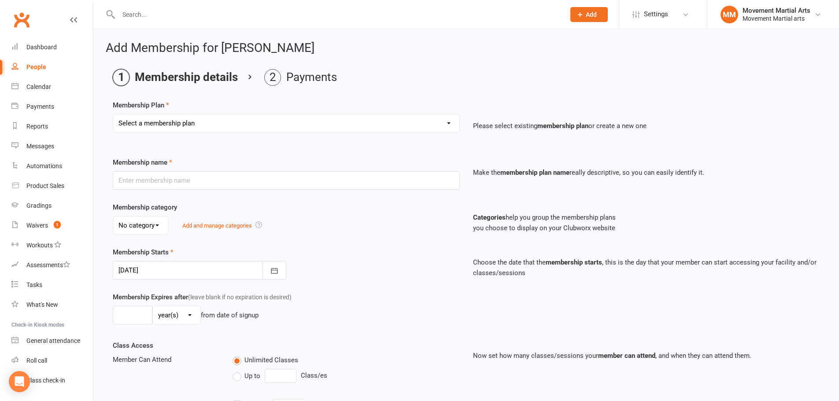
click at [202, 116] on select "Select a membership plan Create new Membership Plan BJJ (2020) - Unlimited acce…" at bounding box center [286, 124] width 346 height 18
select select "110"
click at [113, 115] on select "Select a membership plan Create new Membership Plan BJJ (2020) - Unlimited acce…" at bounding box center [286, 124] width 346 height 18
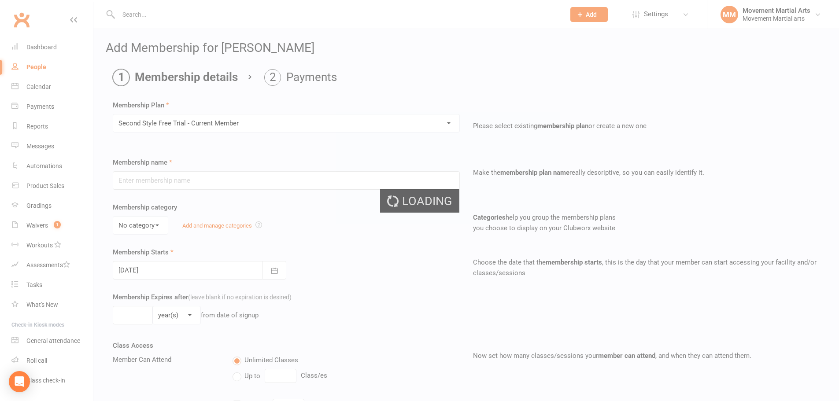
type input "Second Style Free Trial - Current Member"
type input "7"
select select "0"
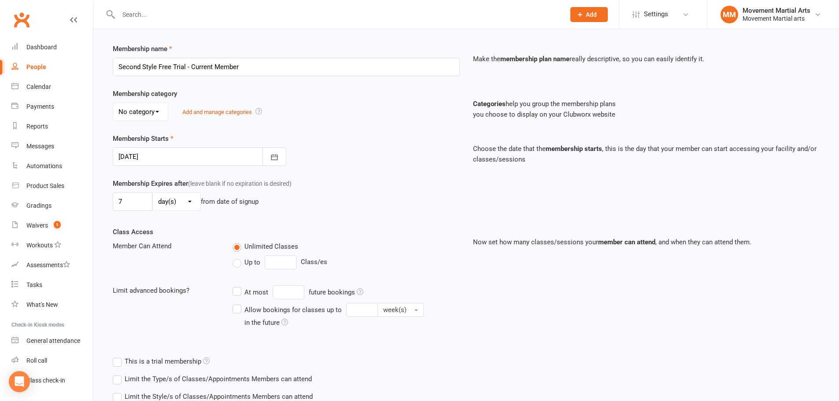
scroll to position [211, 0]
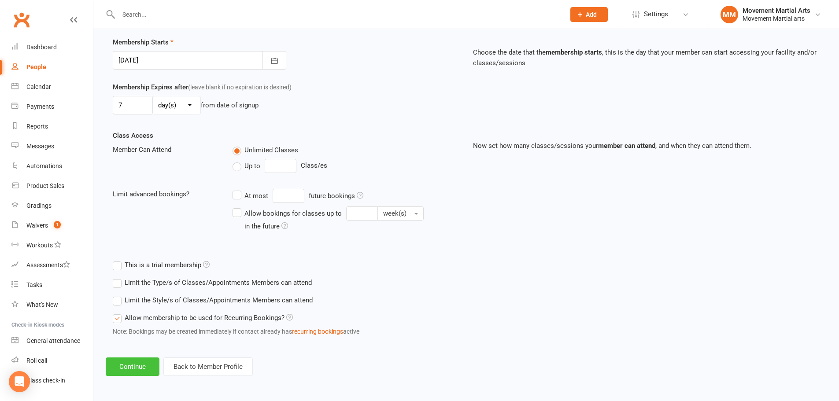
click at [125, 368] on button "Continue" at bounding box center [133, 367] width 54 height 18
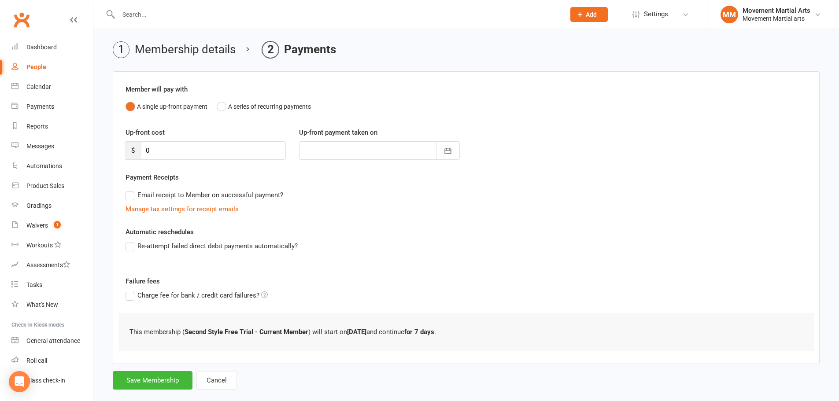
scroll to position [43, 0]
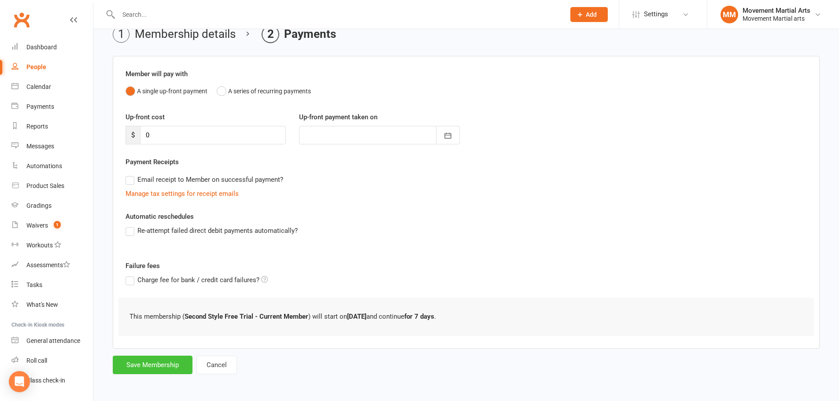
click at [139, 364] on button "Save Membership" at bounding box center [153, 365] width 80 height 18
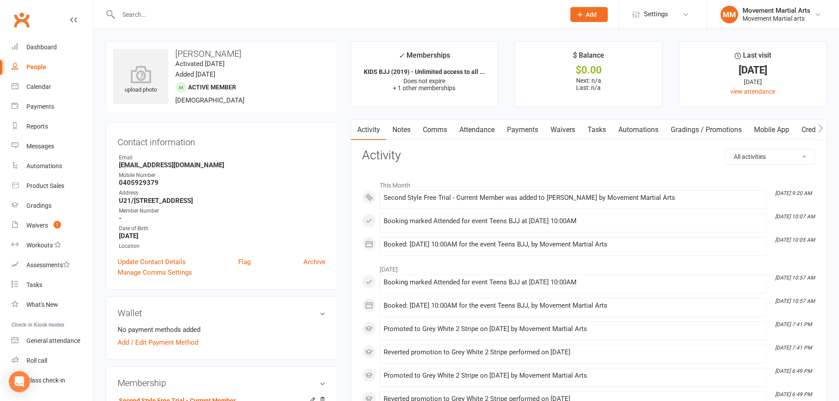
click at [277, 11] on input "text" at bounding box center [337, 14] width 443 height 12
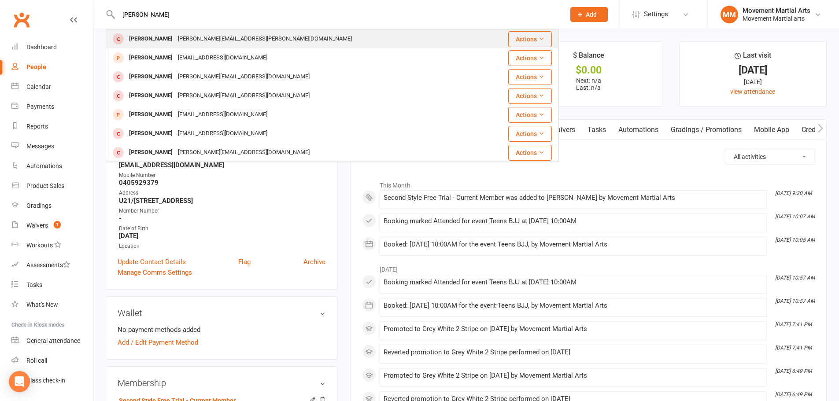
type input "samuel"
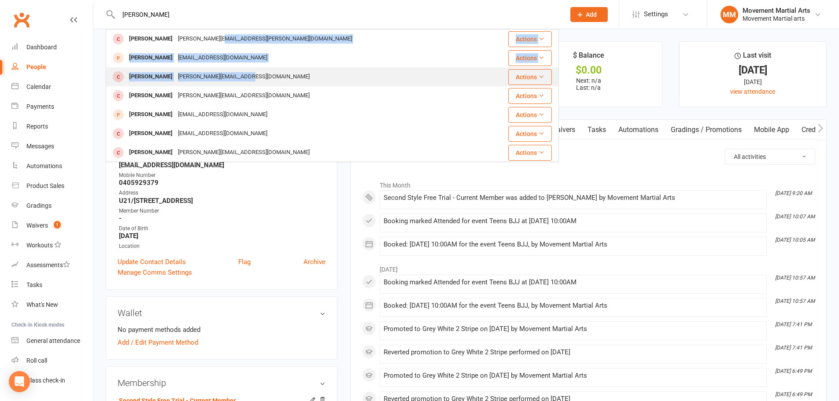
drag, startPoint x: 218, startPoint y: 42, endPoint x: 244, endPoint y: 74, distance: 41.9
click at [244, 74] on tbody "Roger Samuel Roger.samuel@gmail.com Actions Samuel Yu Samuelyu86@gmail.com Acti…" at bounding box center [332, 219] width 452 height 379
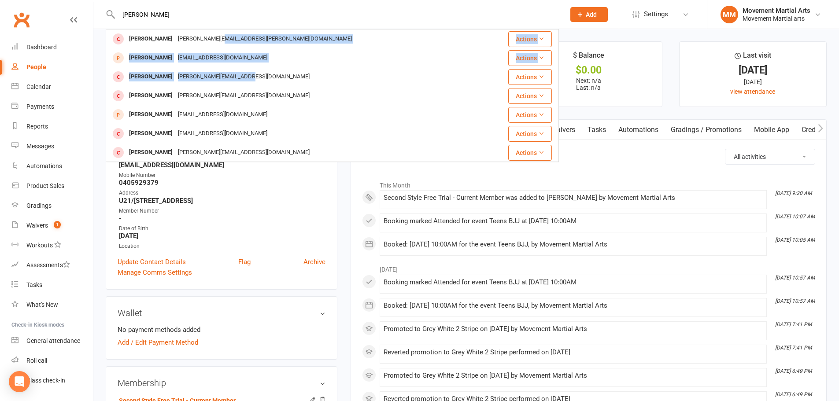
click at [20, 27] on link "Clubworx" at bounding box center [22, 20] width 22 height 22
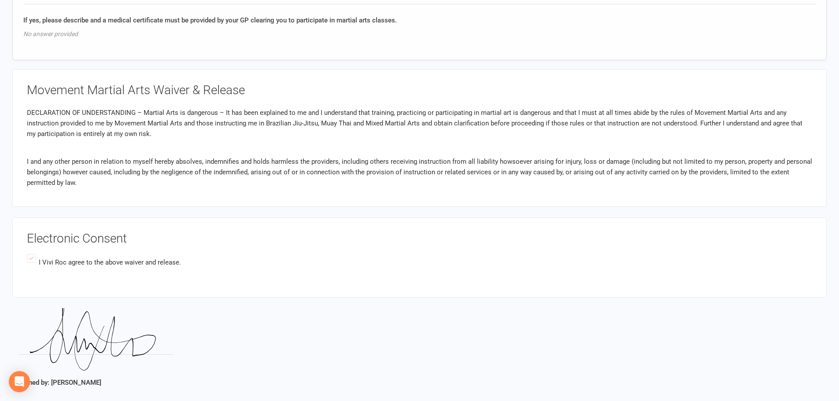
scroll to position [925, 0]
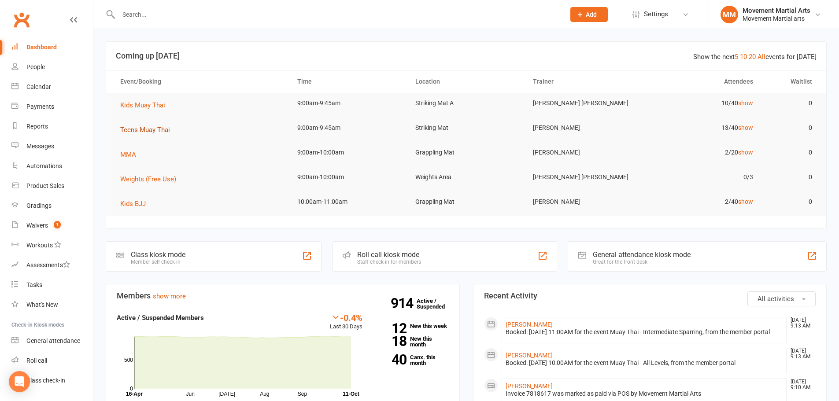
click at [163, 126] on span "Teens Muay Thai" at bounding box center [145, 130] width 50 height 8
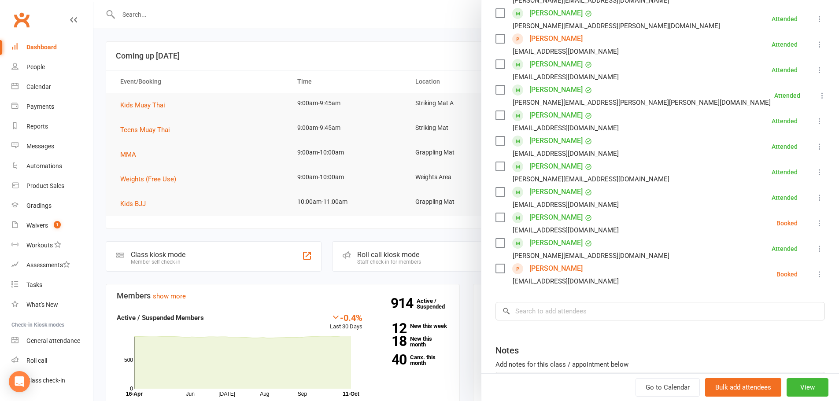
scroll to position [281, 0]
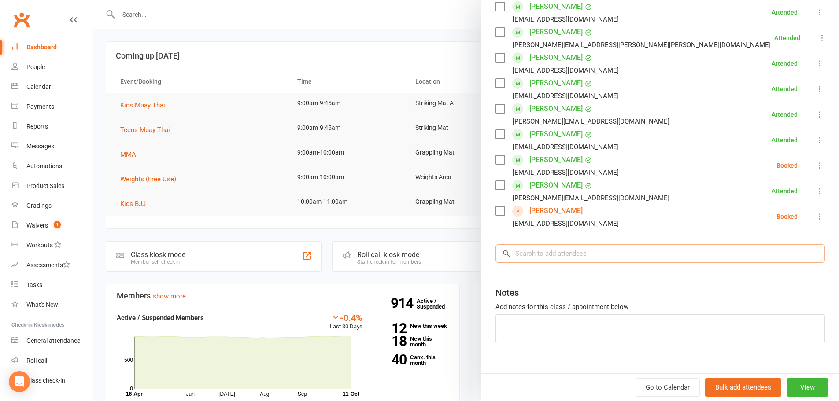
click at [624, 244] on input "search" at bounding box center [660, 253] width 329 height 18
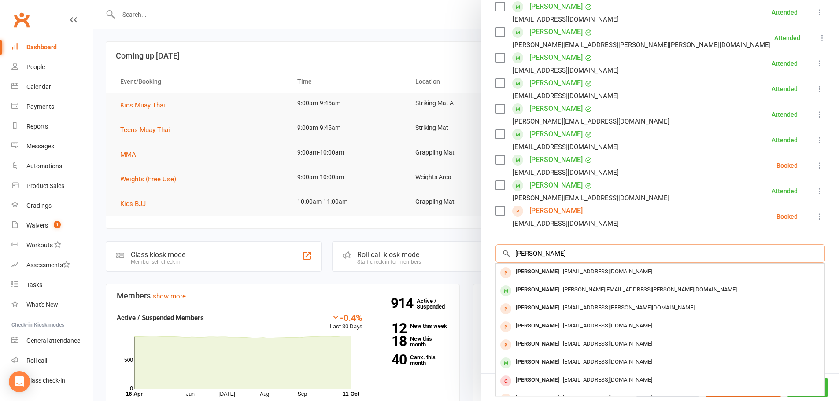
type input "[PERSON_NAME]"
click at [613, 266] on div "[EMAIL_ADDRESS][DOMAIN_NAME]" at bounding box center [660, 272] width 322 height 13
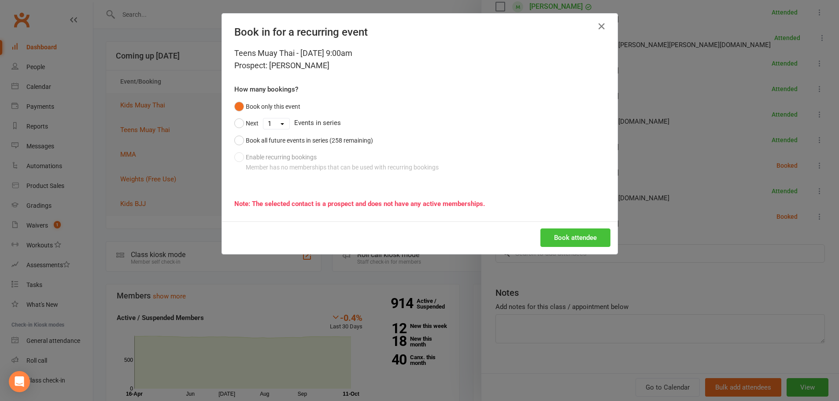
click at [589, 239] on button "Book attendee" at bounding box center [575, 238] width 70 height 18
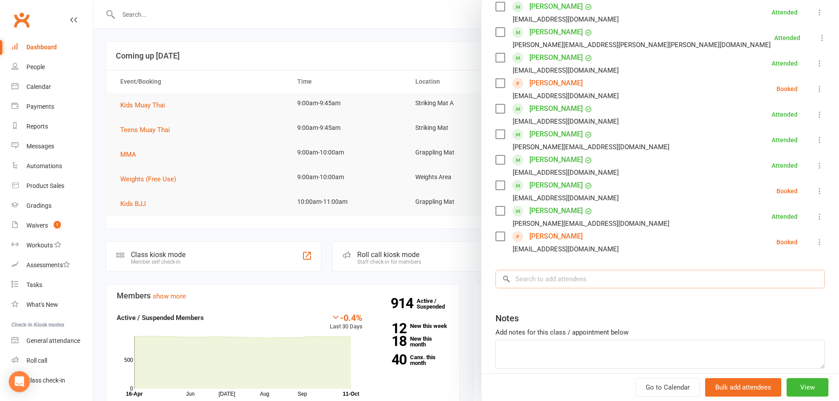
click at [586, 270] on input "search" at bounding box center [660, 279] width 329 height 18
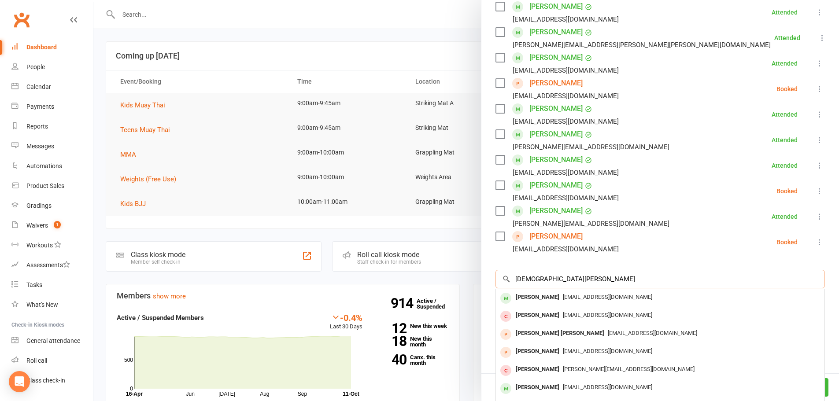
type input "jude ha"
click at [588, 294] on span "eunhea80@hanmail.net" at bounding box center [607, 297] width 89 height 7
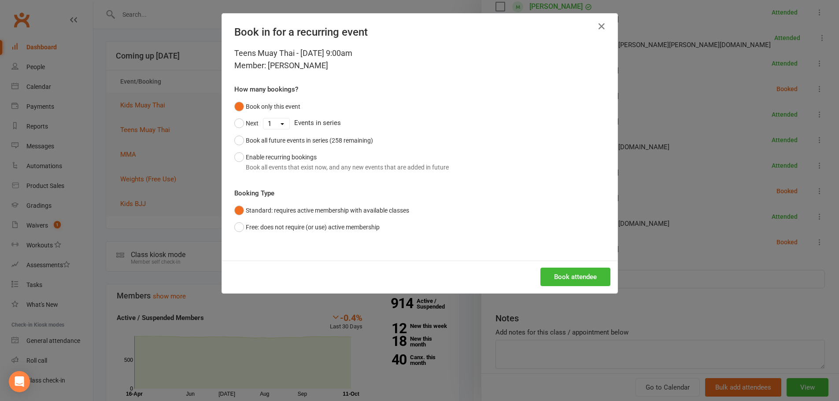
click at [573, 289] on div "Book attendee" at bounding box center [420, 277] width 396 height 33
click at [569, 268] on button "Book attendee" at bounding box center [575, 277] width 70 height 18
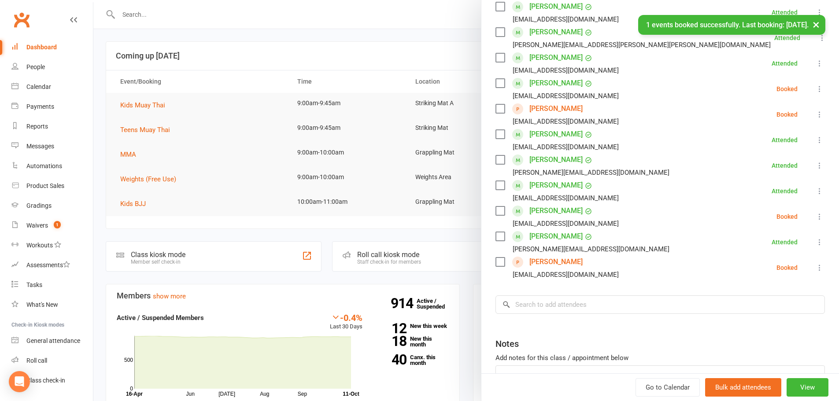
click at [569, 270] on div "Class kiosk mode Roll call 9:00 AM - 9:45 AM, Saturday, October, 11, 2025 with …" at bounding box center [660, 98] width 358 height 682
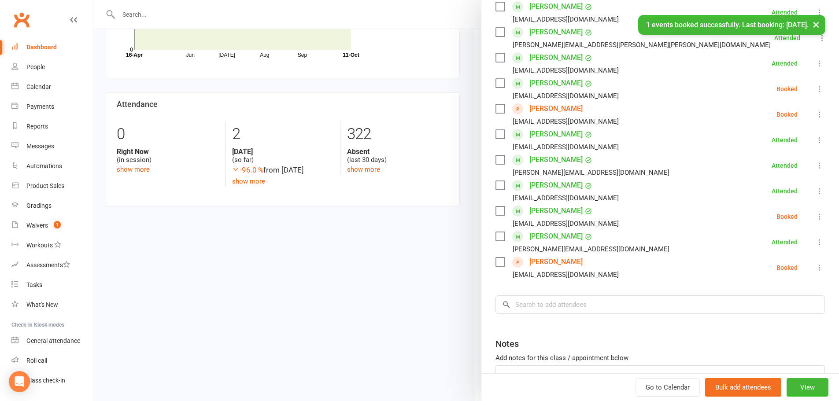
scroll to position [351, 0]
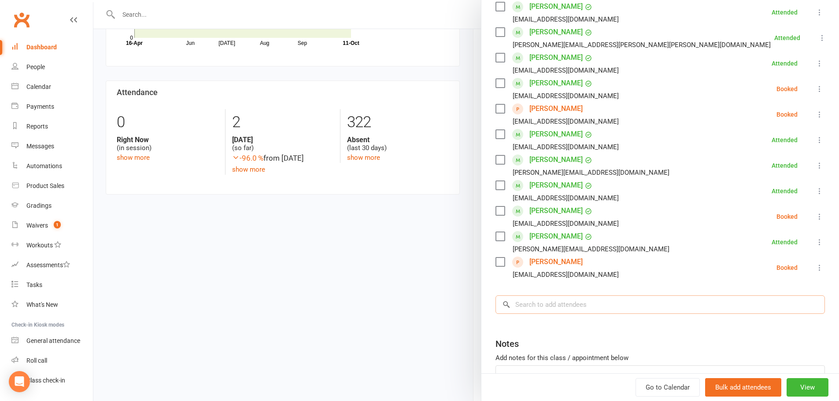
click at [543, 296] on input "search" at bounding box center [660, 305] width 329 height 18
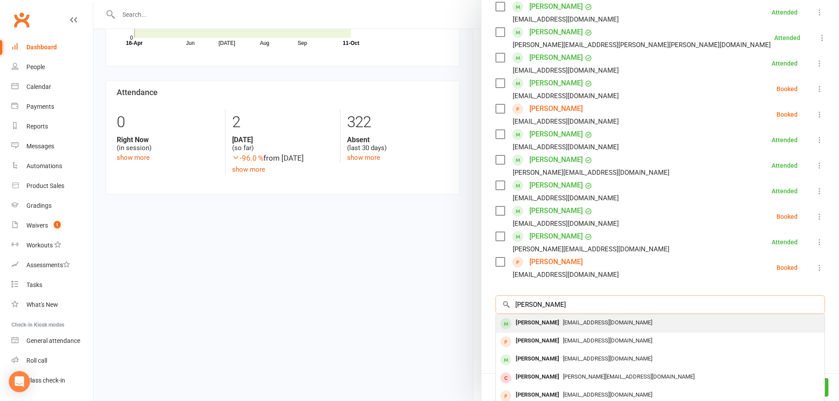
type input "aria dunn"
click at [544, 317] on div "[EMAIL_ADDRESS][DOMAIN_NAME]" at bounding box center [660, 323] width 322 height 13
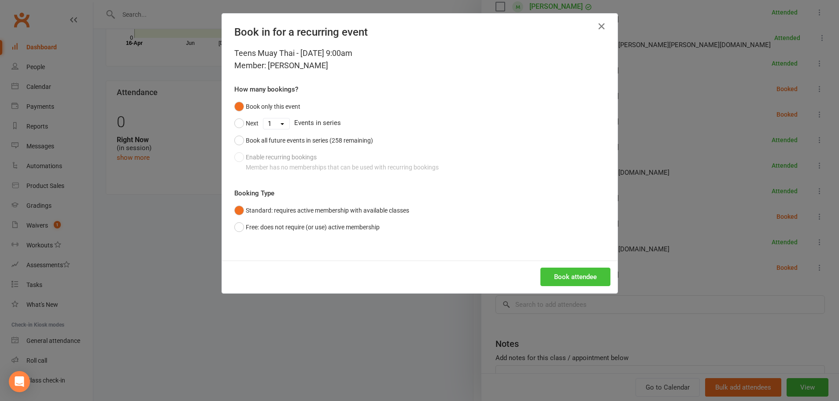
click at [581, 273] on button "Book attendee" at bounding box center [575, 277] width 70 height 18
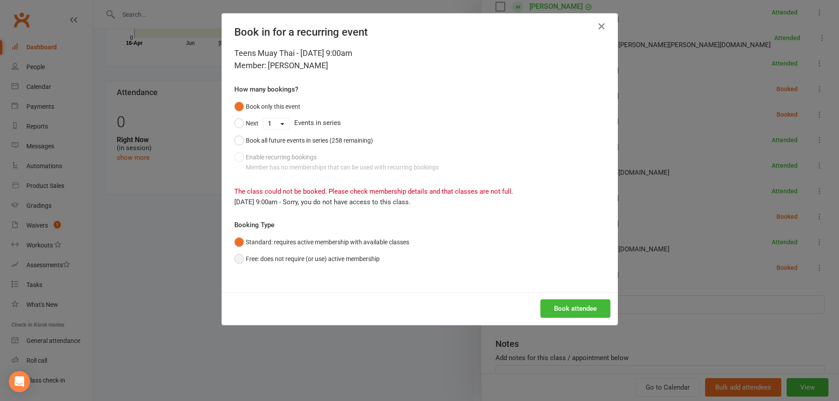
click at [356, 263] on button "Free: does not require (or use) active membership" at bounding box center [306, 259] width 145 height 17
click at [549, 309] on button "Book attendee" at bounding box center [575, 309] width 70 height 18
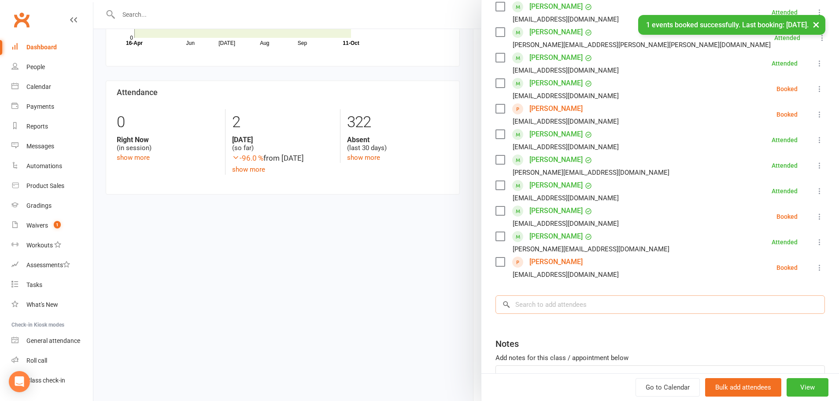
click at [549, 300] on input "search" at bounding box center [660, 305] width 329 height 18
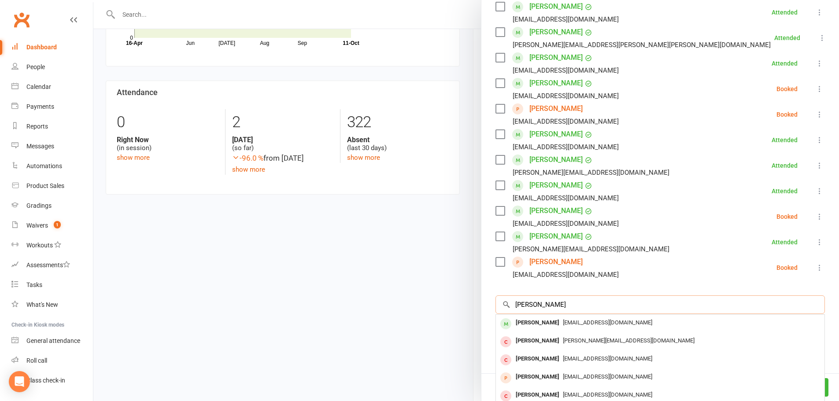
type input "mikeala dunn"
click at [563, 319] on span "[EMAIL_ADDRESS][DOMAIN_NAME]" at bounding box center [607, 322] width 89 height 7
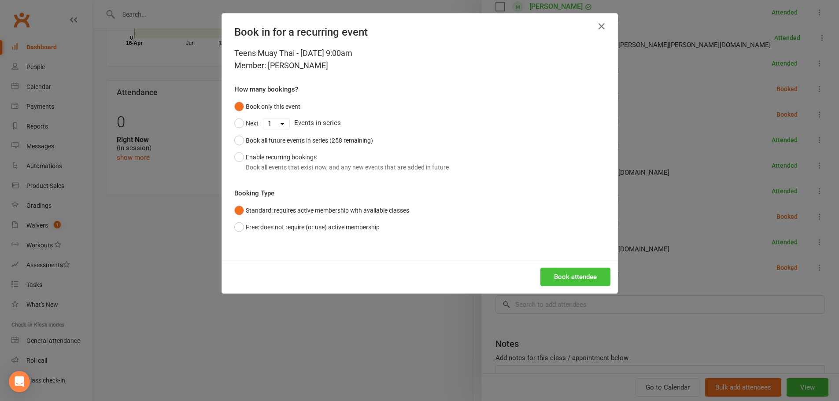
click at [563, 278] on button "Book attendee" at bounding box center [575, 277] width 70 height 18
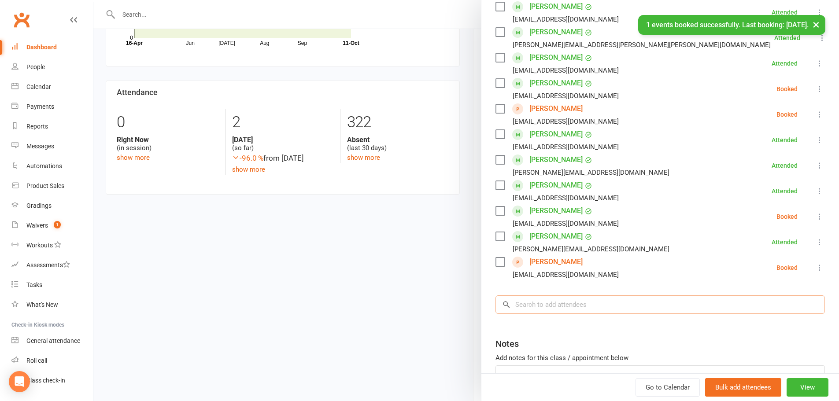
click at [563, 294] on div "Class kiosk mode Roll call 9:00 AM - 9:45 AM, Saturday, October, 11, 2025 with …" at bounding box center [660, 84] width 358 height 707
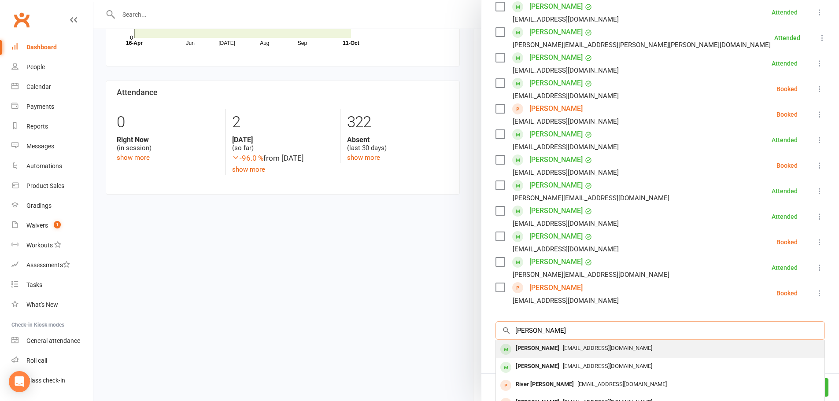
type input "jade pulanco"
click at [565, 345] on span "[EMAIL_ADDRESS][DOMAIN_NAME]" at bounding box center [607, 348] width 89 height 7
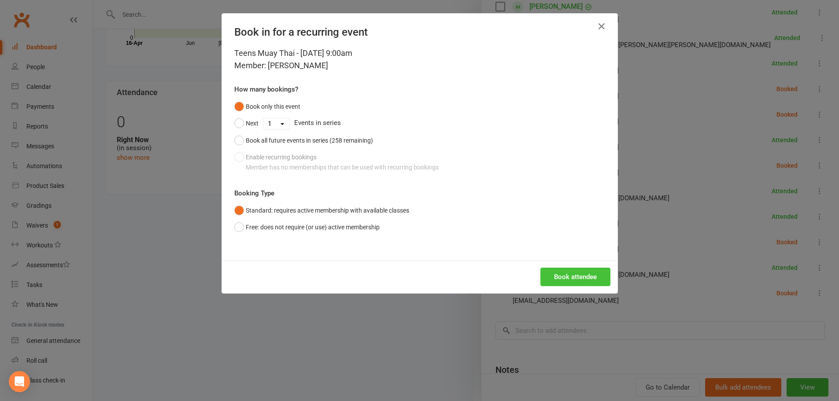
click at [570, 282] on button "Book attendee" at bounding box center [575, 277] width 70 height 18
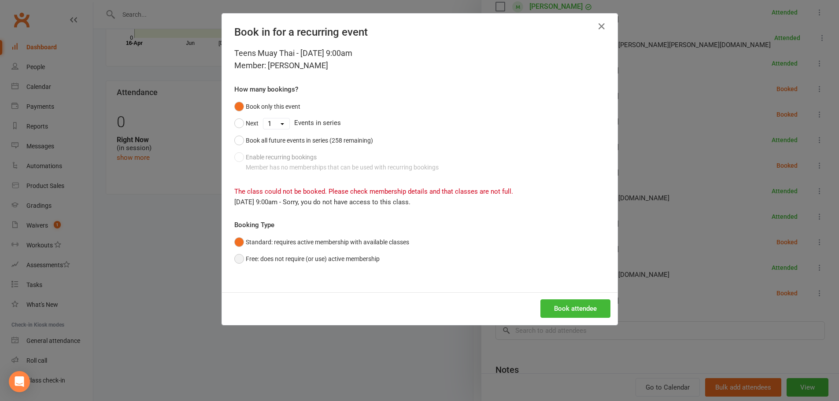
click at [351, 255] on button "Free: does not require (or use) active membership" at bounding box center [306, 259] width 145 height 17
click at [365, 241] on button "Standard: requires active membership with available classes" at bounding box center [321, 242] width 175 height 17
click at [562, 306] on button "Book attendee" at bounding box center [575, 309] width 70 height 18
click at [600, 31] on icon "button" at bounding box center [601, 26] width 11 height 11
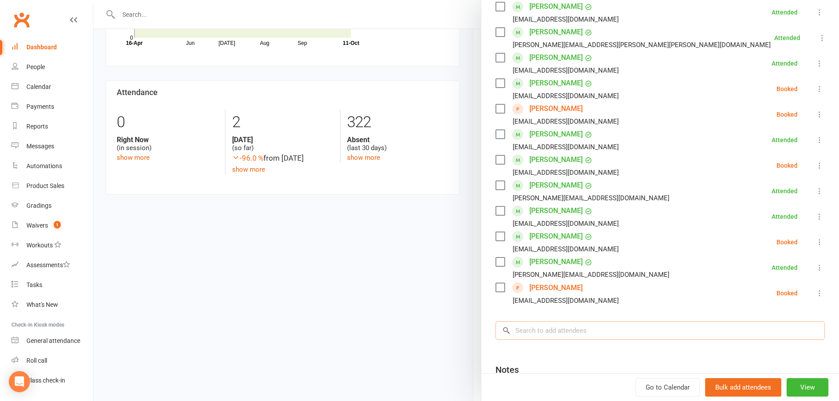
click at [621, 322] on input "search" at bounding box center [660, 331] width 329 height 18
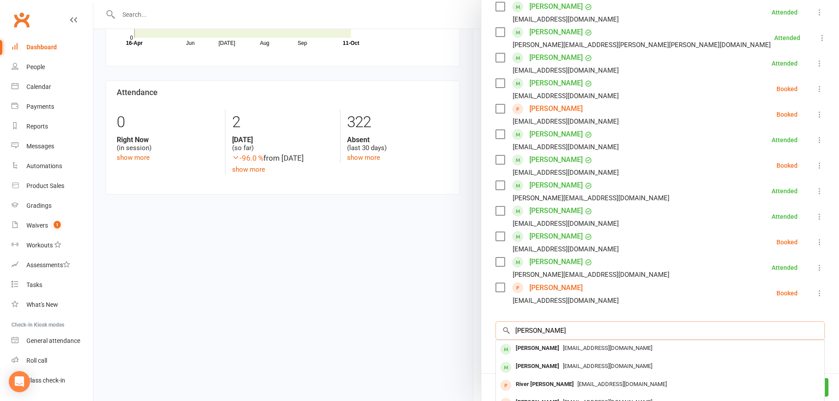
type input "jade pulanco"
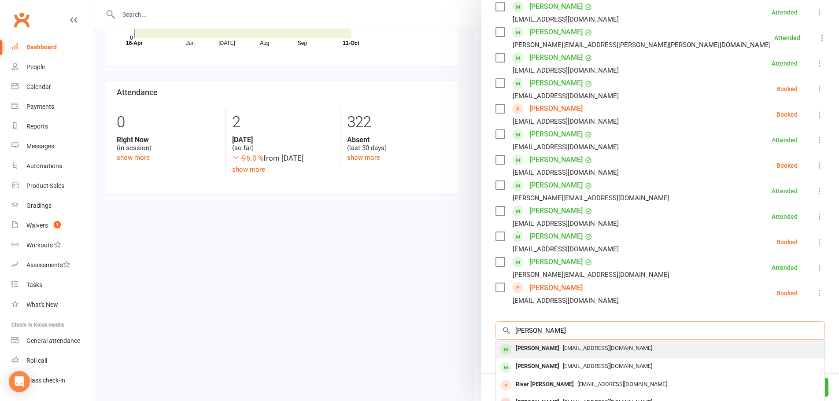
type input "jade pulan"
click at [576, 343] on div "Jade Pulanco jaybee_p@hotmail.com" at bounding box center [660, 349] width 329 height 18
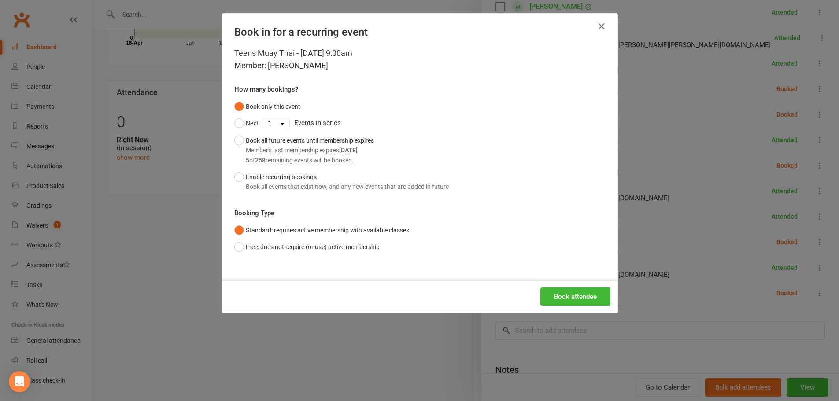
click at [568, 306] on div "Book attendee" at bounding box center [420, 297] width 396 height 33
click at [570, 294] on button "Book attendee" at bounding box center [575, 297] width 70 height 18
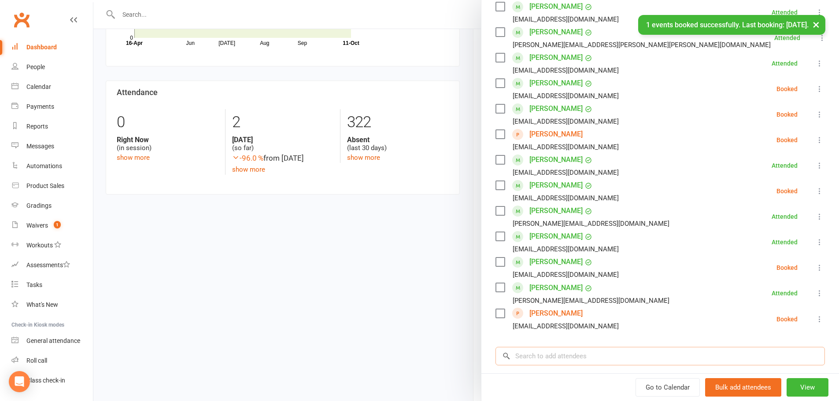
click at [574, 347] on input "search" at bounding box center [660, 356] width 329 height 18
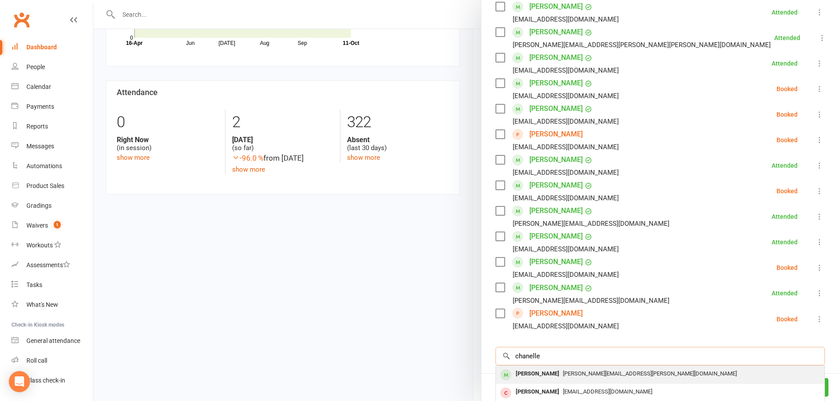
type input "chanelle"
click at [563, 370] on span "[PERSON_NAME][EMAIL_ADDRESS][PERSON_NAME][DOMAIN_NAME]" at bounding box center [650, 373] width 174 height 7
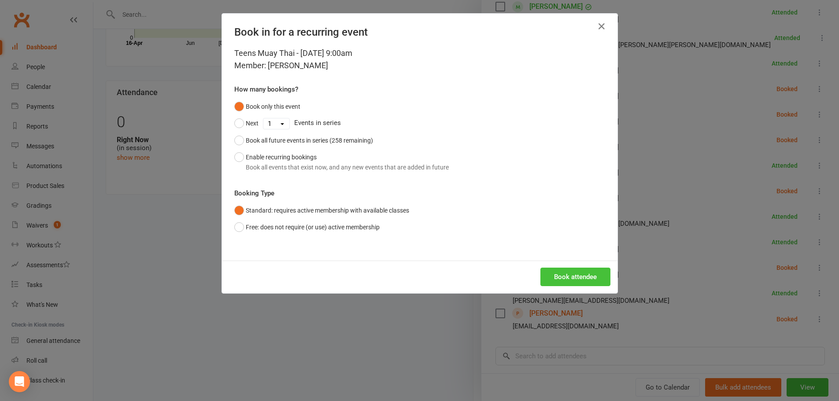
click at [564, 278] on button "Book attendee" at bounding box center [575, 277] width 70 height 18
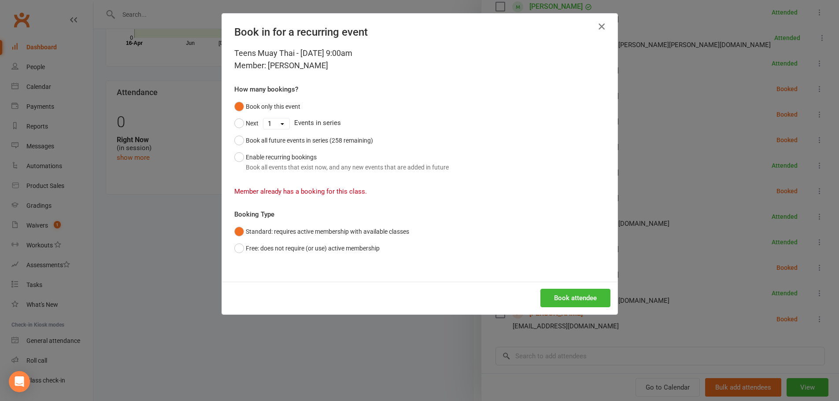
drag, startPoint x: 591, startPoint y: 27, endPoint x: 614, endPoint y: 79, distance: 57.0
click at [595, 29] on button "button" at bounding box center [602, 26] width 14 height 14
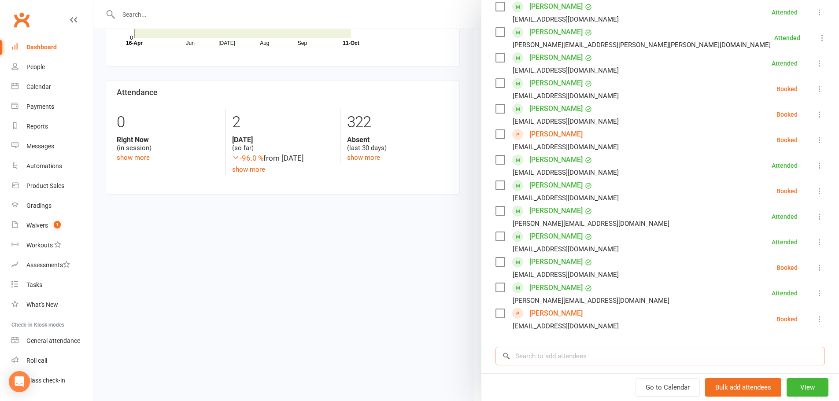
click at [614, 347] on input "search" at bounding box center [660, 356] width 329 height 18
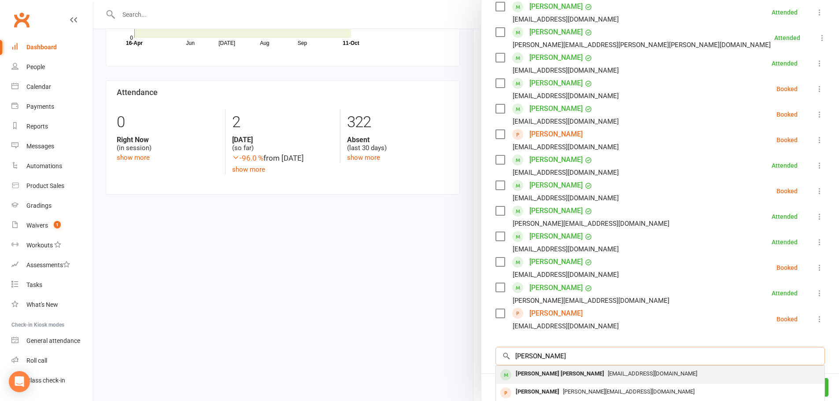
type input "lucas kim"
click at [613, 368] on div "ozsarahkim@gmail.com" at bounding box center [660, 374] width 322 height 13
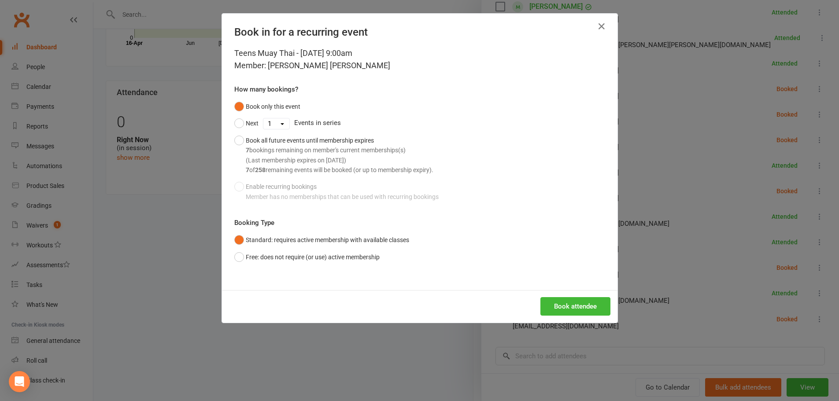
click at [589, 293] on div "Book attendee" at bounding box center [420, 306] width 396 height 33
click at [589, 306] on button "Book attendee" at bounding box center [575, 306] width 70 height 18
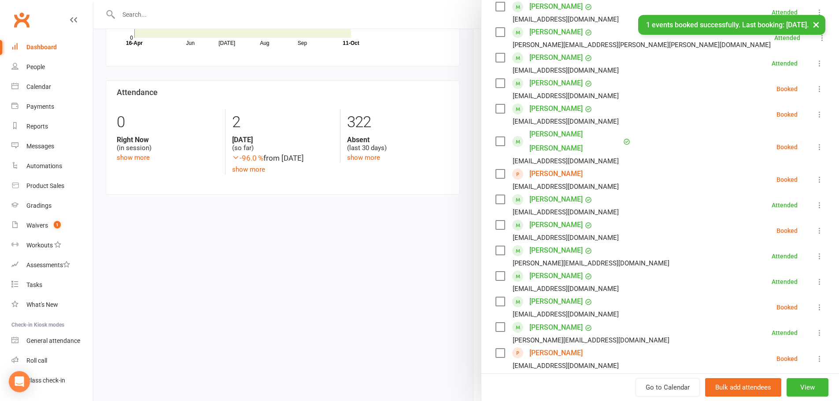
click at [593, 387] on input "search" at bounding box center [660, 396] width 329 height 18
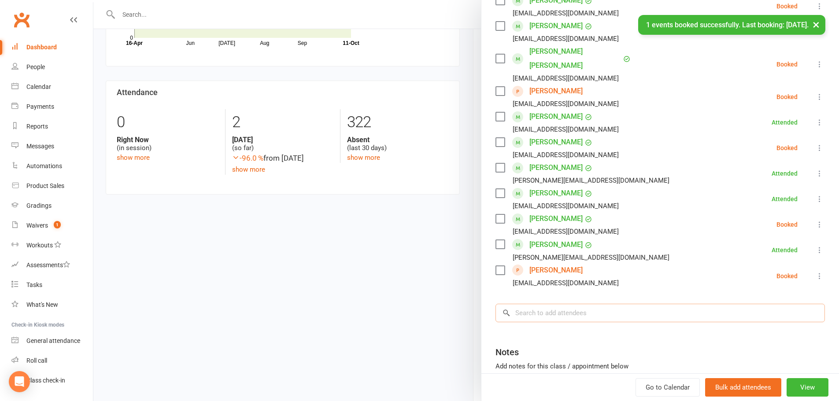
scroll to position [409, 0]
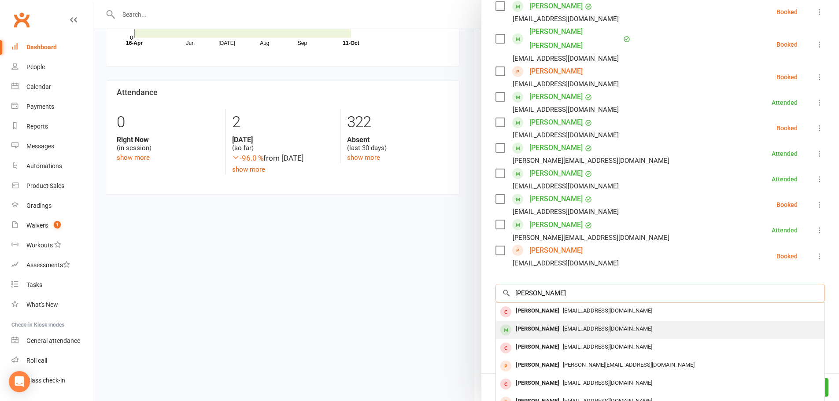
type input "aidan daun"
click at [606, 321] on div "Aiden Daungdee maneerat_kahan@icloud.com" at bounding box center [660, 330] width 329 height 18
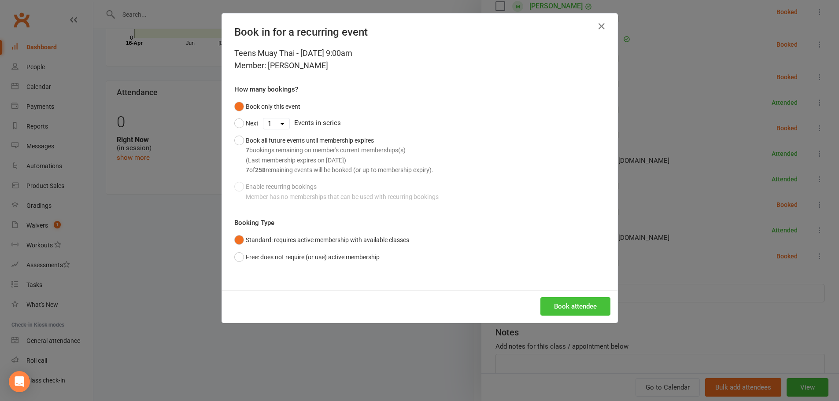
click at [563, 311] on button "Book attendee" at bounding box center [575, 306] width 70 height 18
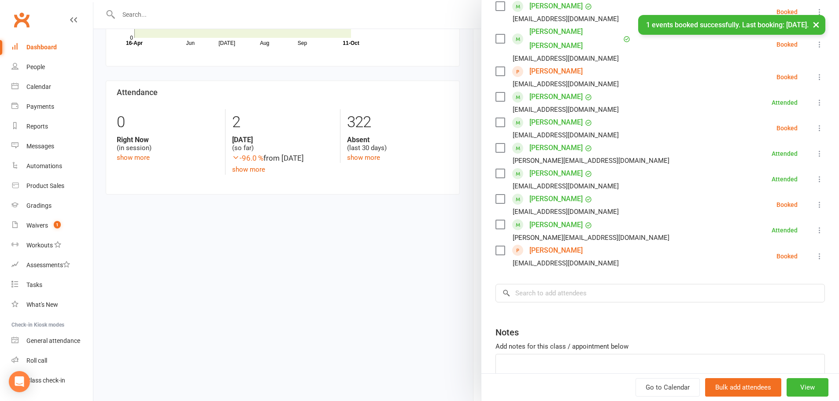
scroll to position [434, 0]
click at [551, 284] on input "search" at bounding box center [660, 293] width 329 height 18
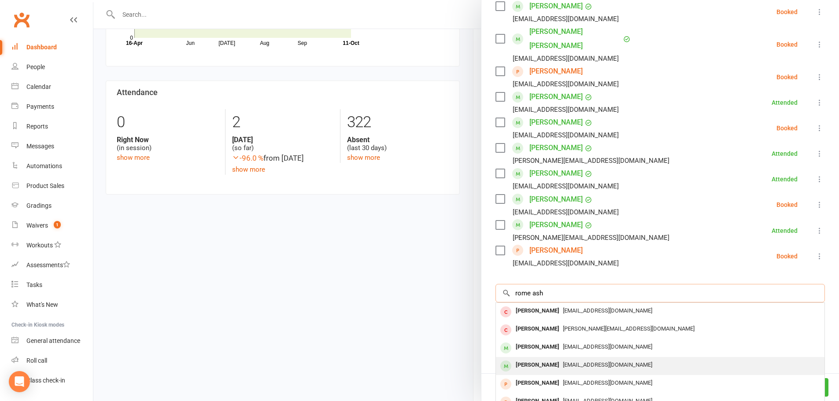
type input "rome ash"
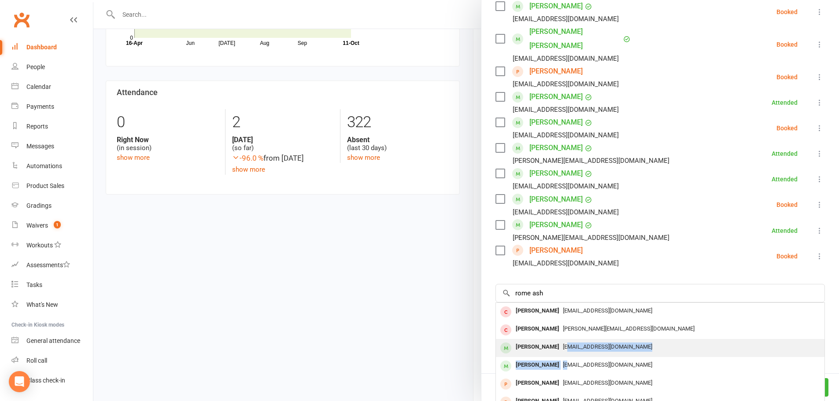
click at [563, 329] on div "No results Ash Momeni ash.m4045@gmail.com Ashleigh Ross Rossashleigh@hotmail.co…" at bounding box center [660, 393] width 329 height 181
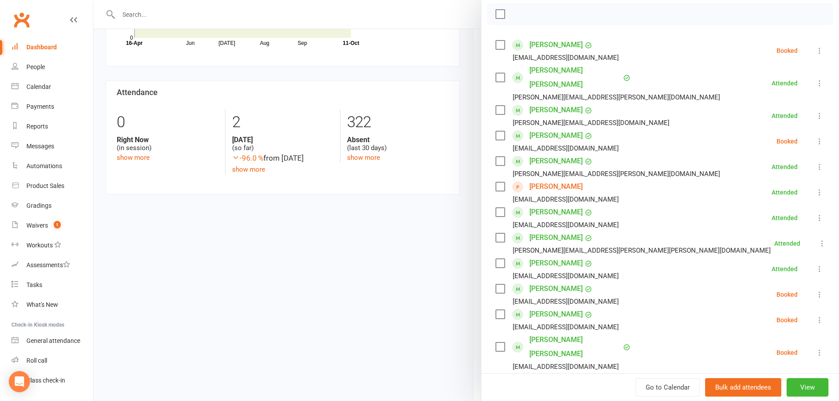
scroll to position [460, 0]
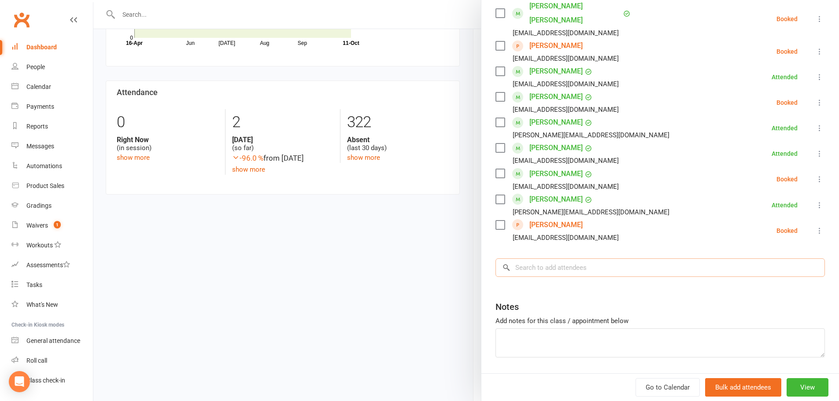
click at [568, 259] on input "search" at bounding box center [660, 268] width 329 height 18
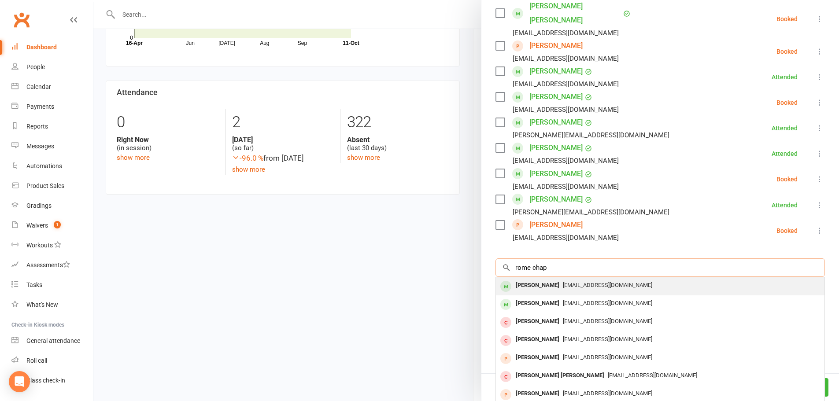
type input "rome chap"
click at [568, 282] on span "Chrissym84@hotmail.com" at bounding box center [607, 285] width 89 height 7
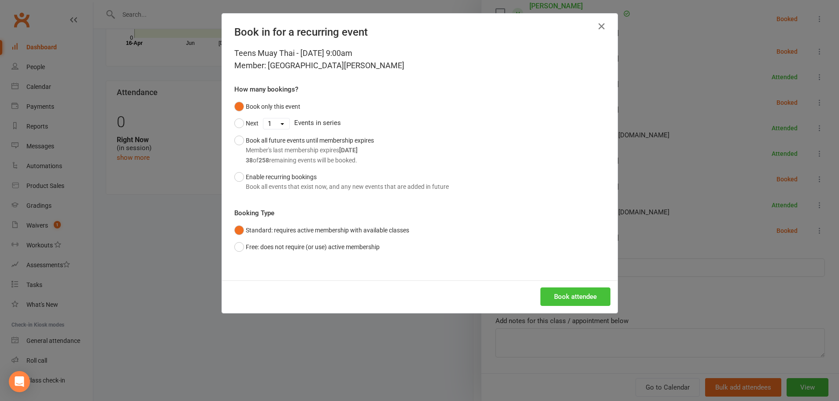
click at [576, 295] on button "Book attendee" at bounding box center [575, 297] width 70 height 18
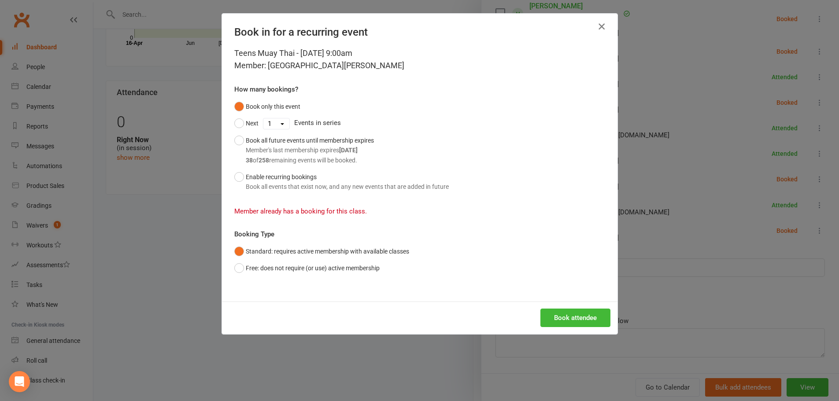
click at [596, 27] on icon "button" at bounding box center [601, 26] width 11 height 11
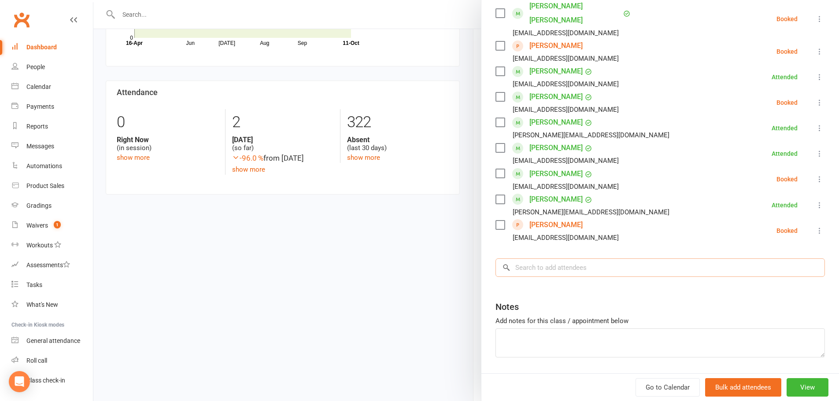
click at [655, 259] on input "search" at bounding box center [660, 268] width 329 height 18
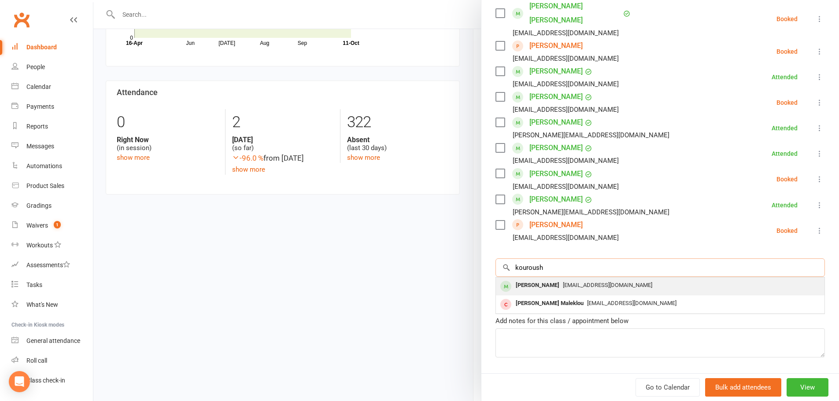
type input "kouroush"
click at [642, 279] on div "a.narimani2014@gmail.com" at bounding box center [660, 285] width 322 height 13
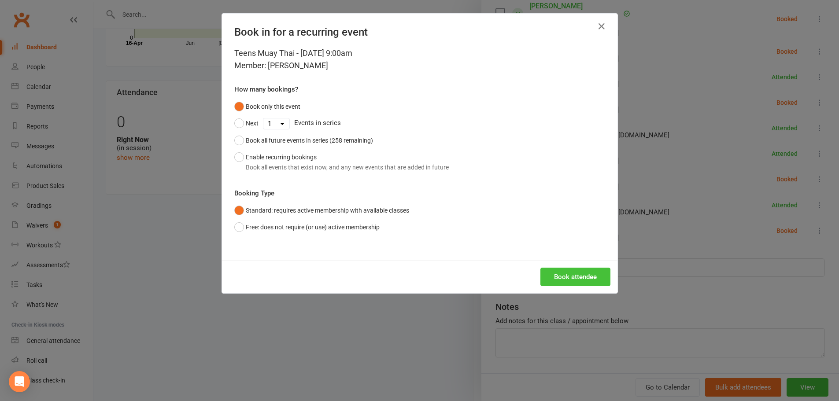
click at [588, 283] on button "Book attendee" at bounding box center [575, 277] width 70 height 18
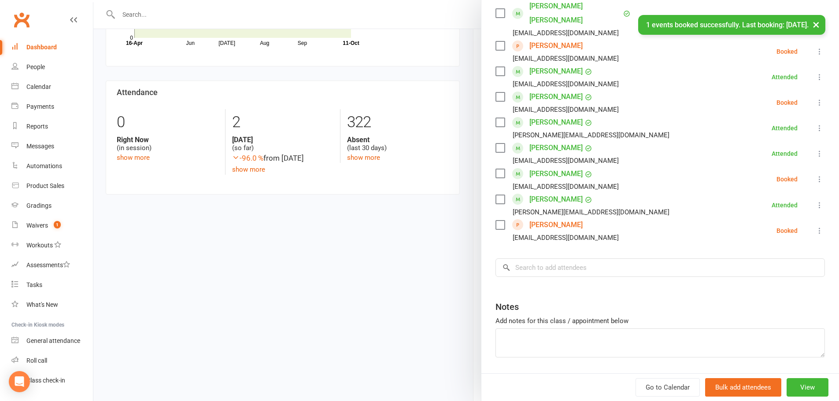
scroll to position [485, 0]
click at [582, 259] on input "search" at bounding box center [660, 268] width 329 height 18
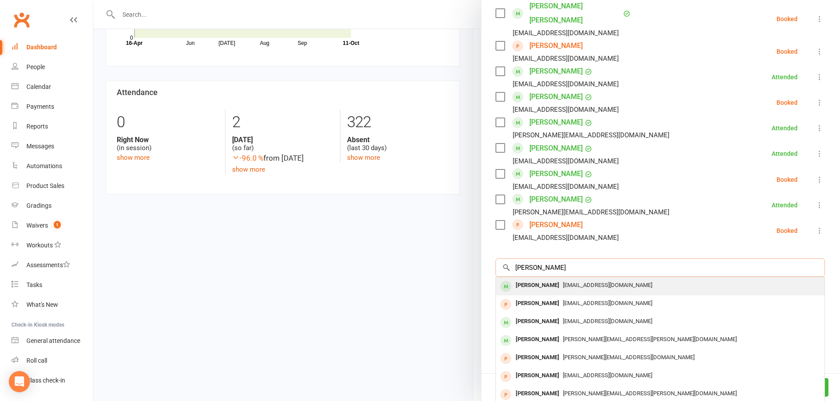
type input "benson lai"
click at [578, 282] on span "benlai77@gmail.com" at bounding box center [607, 285] width 89 height 7
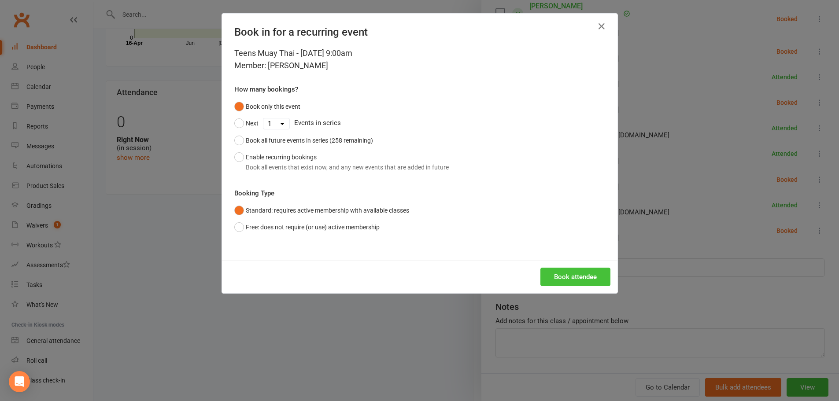
click at [578, 269] on button "Book attendee" at bounding box center [575, 277] width 70 height 18
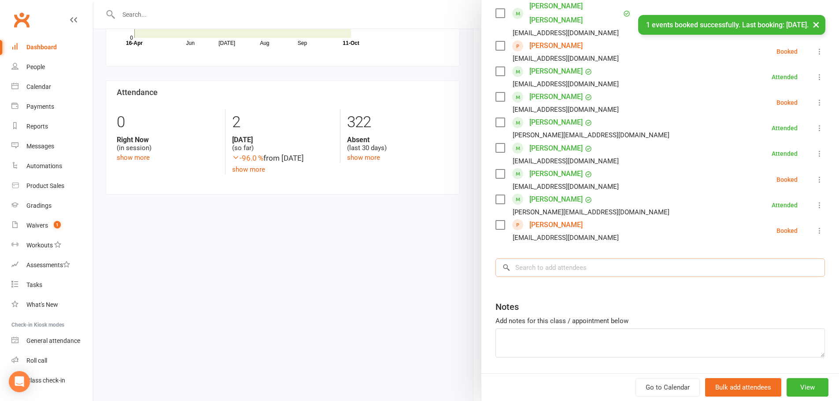
scroll to position [511, 0]
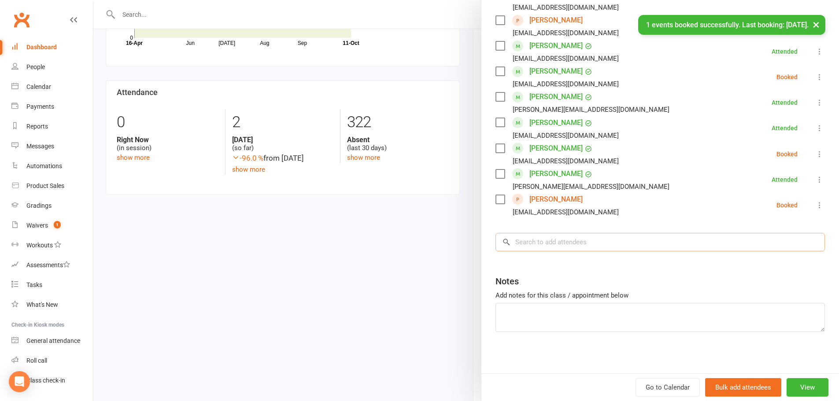
click at [566, 247] on input "search" at bounding box center [660, 242] width 329 height 18
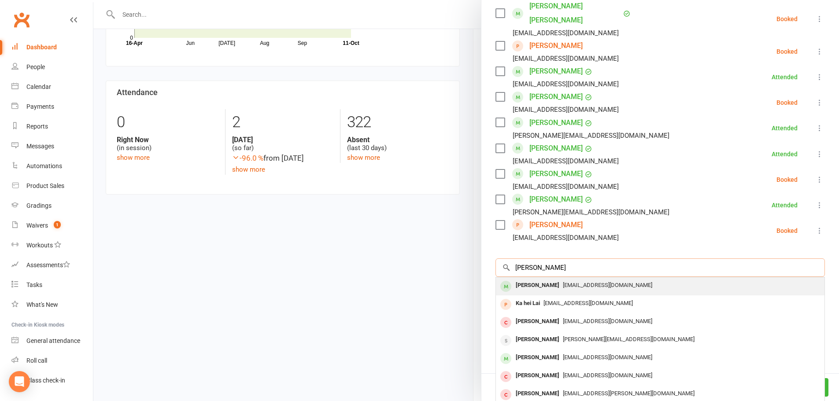
type input "kayden lai"
click at [540, 279] on div "Kayden Lai" at bounding box center [537, 285] width 51 height 13
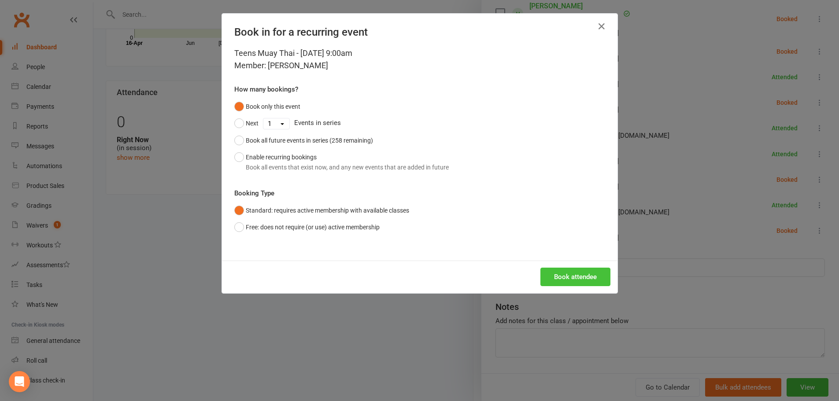
click at [568, 278] on button "Book attendee" at bounding box center [575, 277] width 70 height 18
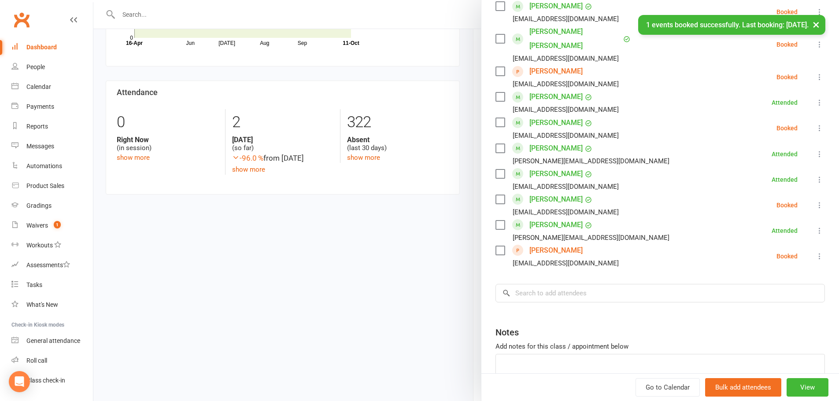
scroll to position [536, 0]
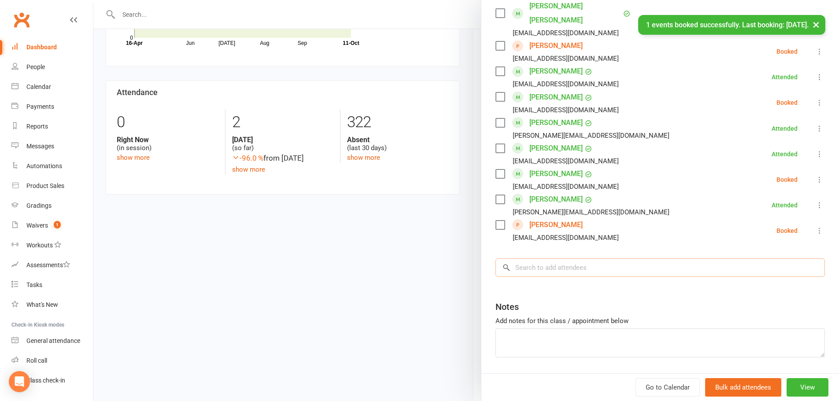
click at [566, 259] on input "search" at bounding box center [660, 268] width 329 height 18
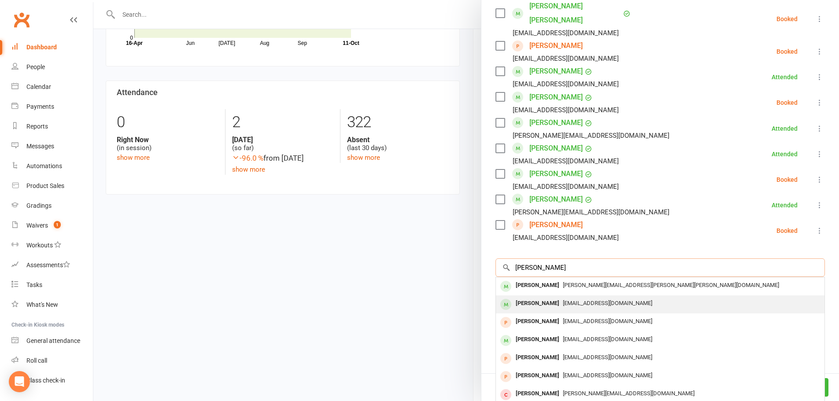
type input "gavin l"
click at [567, 297] on div "jess.yang0306@gmail.com" at bounding box center [660, 303] width 322 height 13
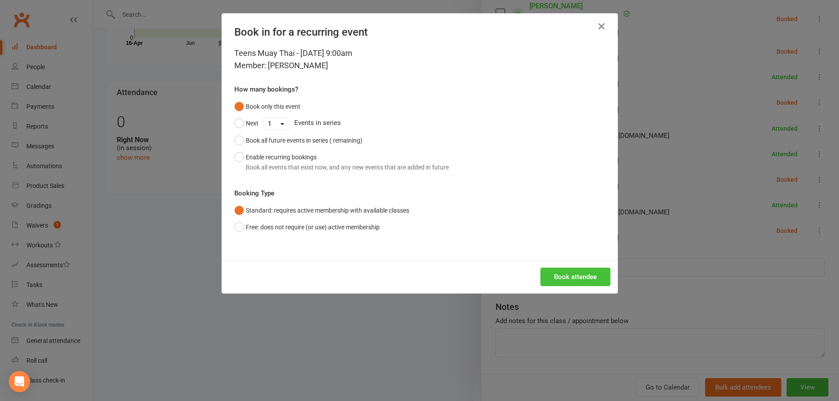
click at [567, 275] on button "Book attendee" at bounding box center [575, 277] width 70 height 18
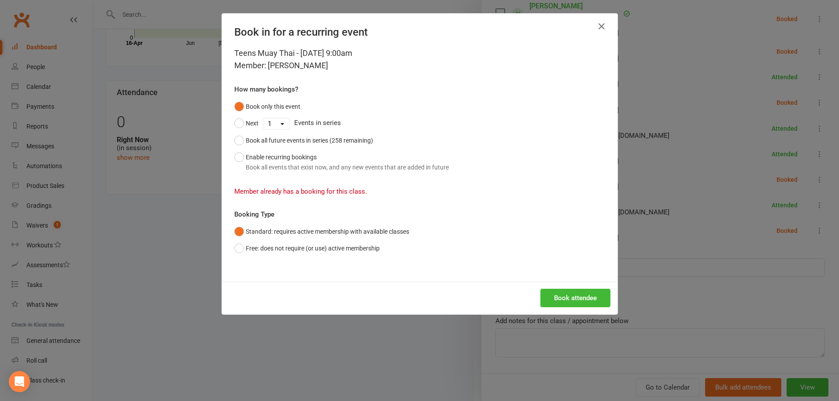
click at [607, 21] on div "Book in for a recurring event" at bounding box center [420, 30] width 396 height 33
click at [603, 25] on icon "button" at bounding box center [601, 26] width 11 height 11
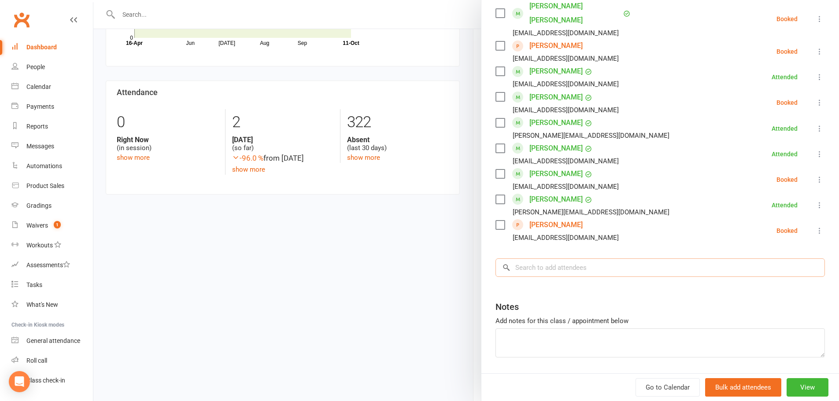
click at [609, 259] on input "search" at bounding box center [660, 268] width 329 height 18
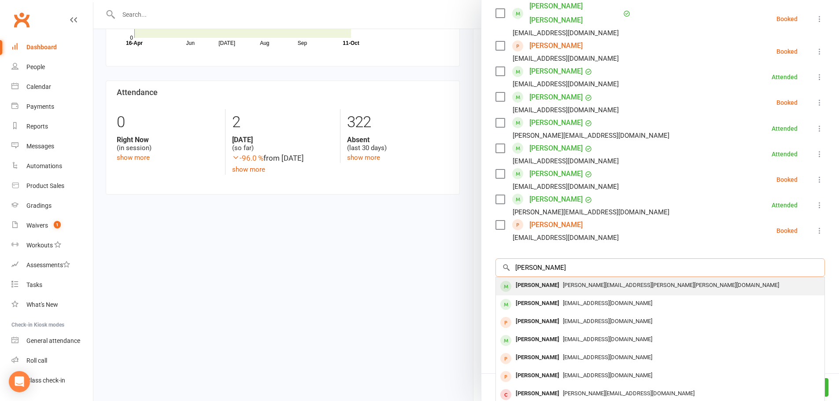
type input "gary yang"
click at [609, 282] on span "Gavin.gary.yang@gmail.com" at bounding box center [671, 285] width 216 height 7
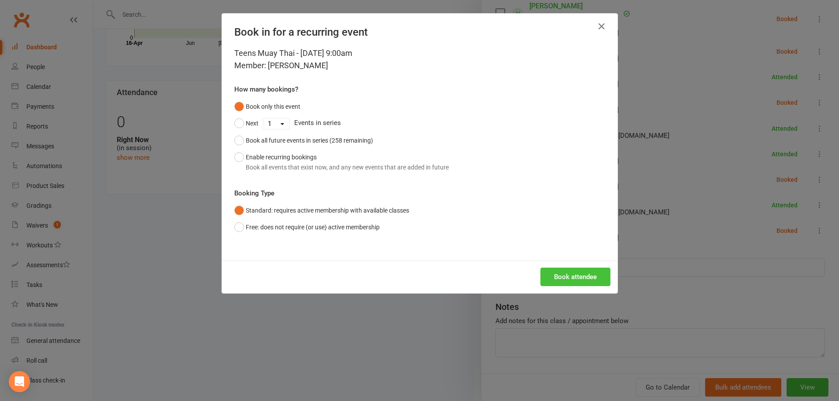
click at [588, 276] on button "Book attendee" at bounding box center [575, 277] width 70 height 18
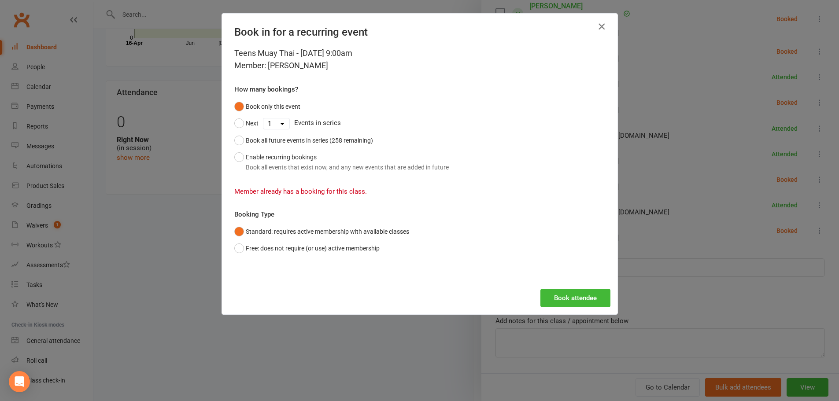
click at [598, 29] on icon "button" at bounding box center [601, 26] width 11 height 11
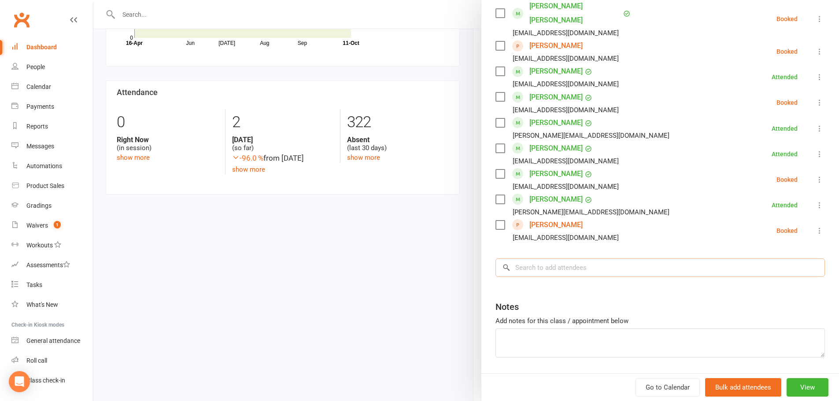
click at [641, 259] on input "search" at bounding box center [660, 268] width 329 height 18
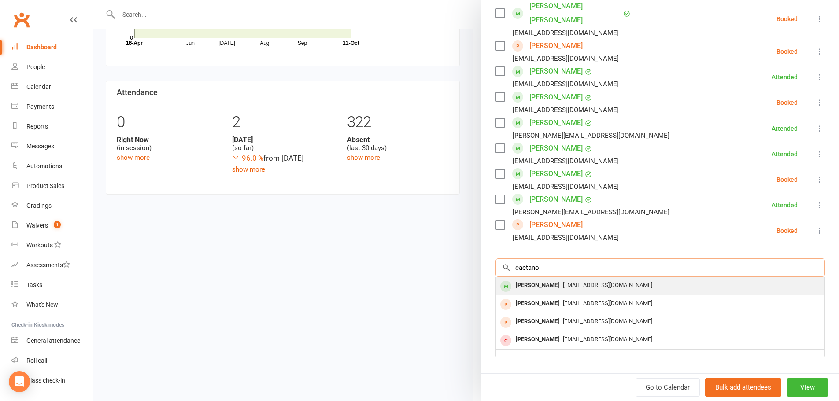
type input "caetano"
click at [631, 277] on div "Caetano Valente Fvalenteprivate@gmail.com" at bounding box center [660, 286] width 329 height 18
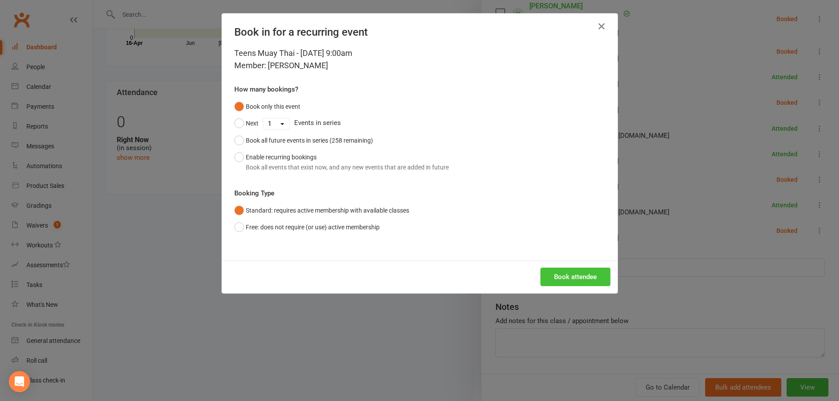
click at [580, 276] on button "Book attendee" at bounding box center [575, 277] width 70 height 18
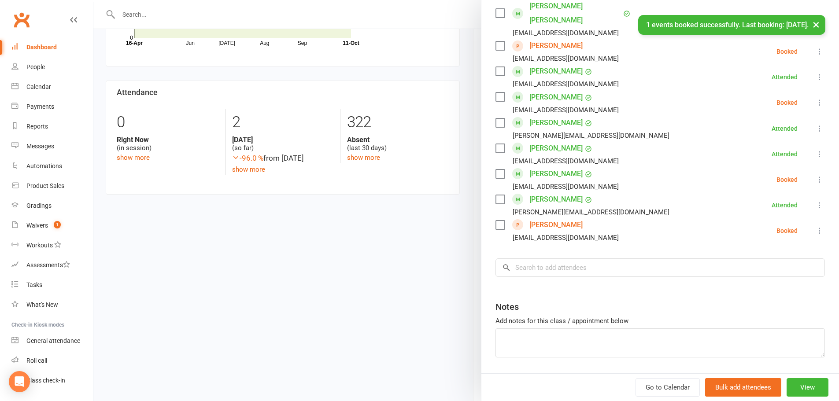
scroll to position [562, 0]
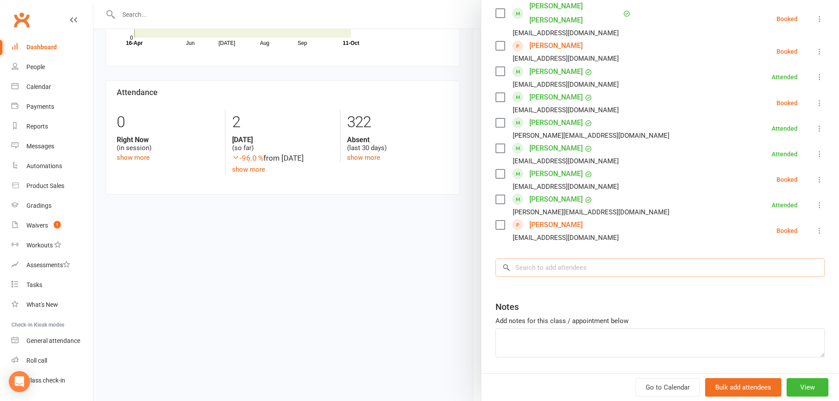
click at [605, 259] on input "search" at bounding box center [660, 268] width 329 height 18
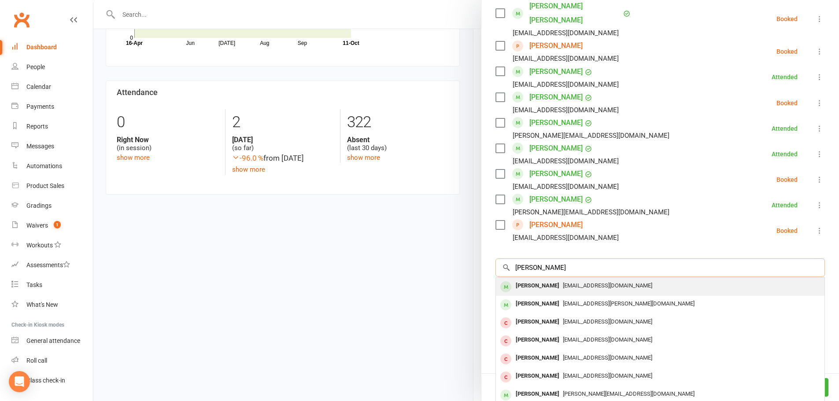
type input "max ashman"
click at [606, 282] on span "emmaashman28@gmail.com" at bounding box center [607, 285] width 89 height 7
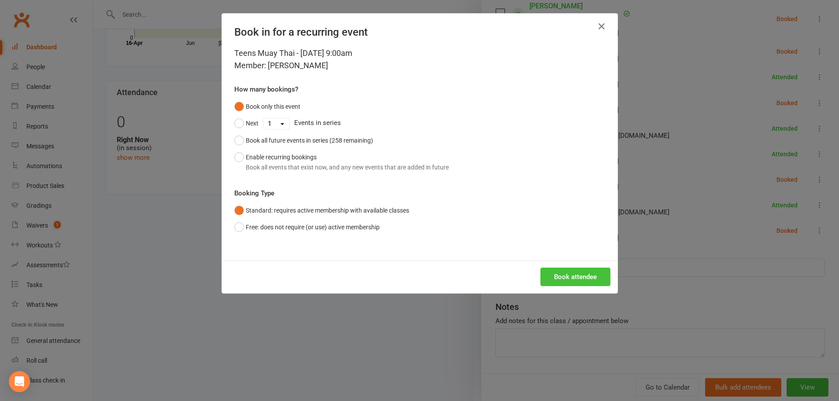
click at [575, 270] on button "Book attendee" at bounding box center [575, 277] width 70 height 18
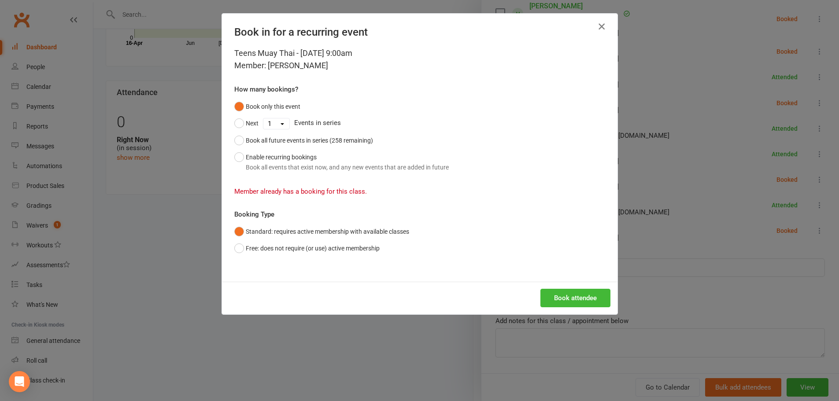
click at [596, 23] on icon "button" at bounding box center [601, 26] width 11 height 11
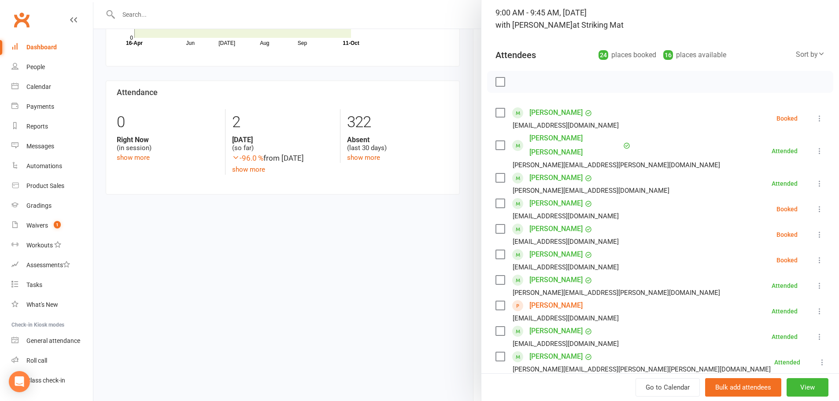
scroll to position [0, 0]
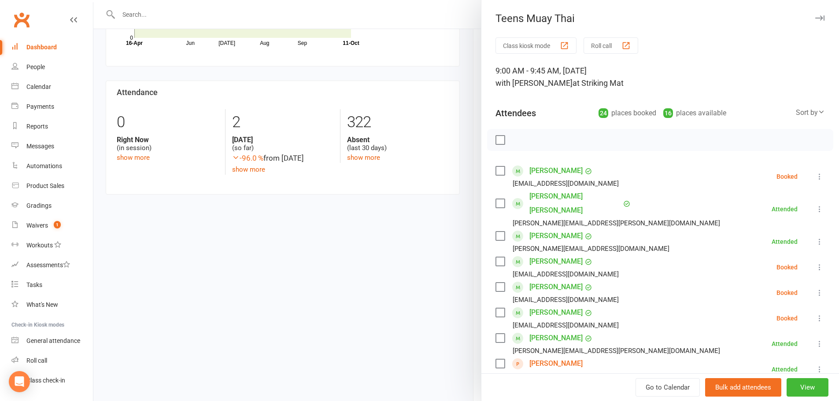
click at [488, 136] on div at bounding box center [660, 140] width 346 height 22
drag, startPoint x: 506, startPoint y: 139, endPoint x: 501, endPoint y: 140, distance: 4.9
click at [505, 139] on div at bounding box center [660, 140] width 346 height 22
click at [501, 140] on label at bounding box center [500, 140] width 9 height 9
click at [520, 141] on icon "button" at bounding box center [520, 139] width 1 height 1
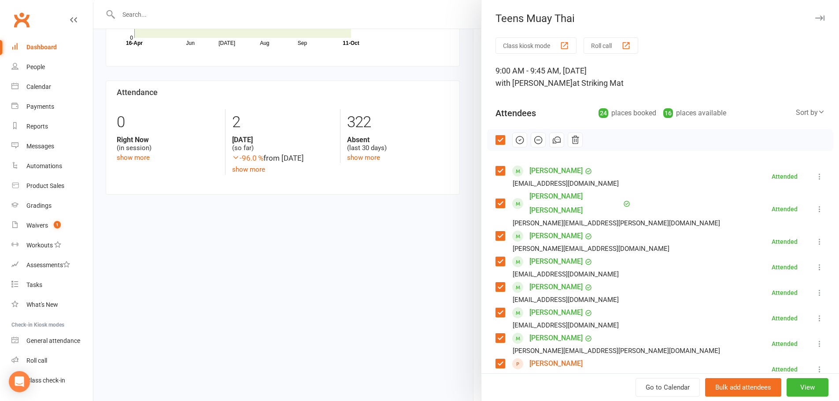
click at [496, 143] on label at bounding box center [500, 140] width 9 height 9
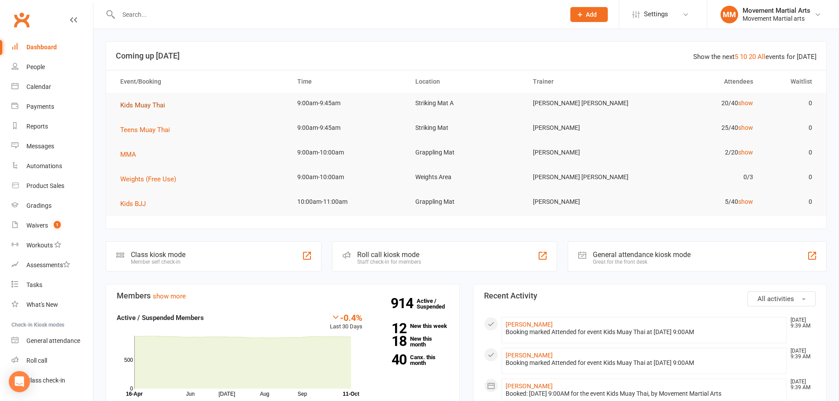
click at [140, 105] on span "Kids Muay Thai" at bounding box center [142, 105] width 45 height 8
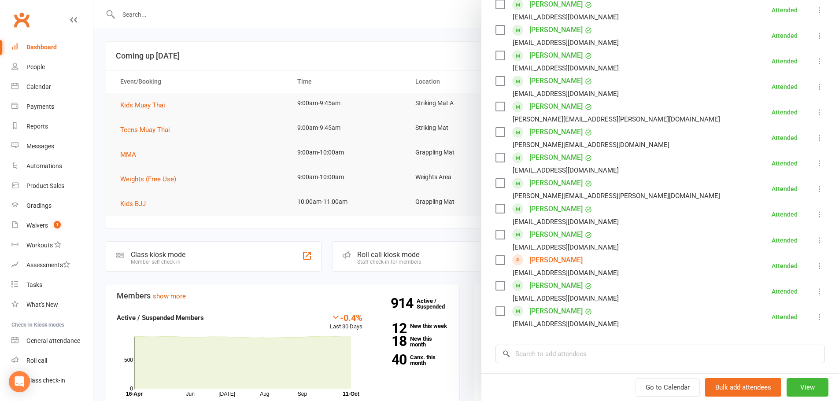
scroll to position [365, 0]
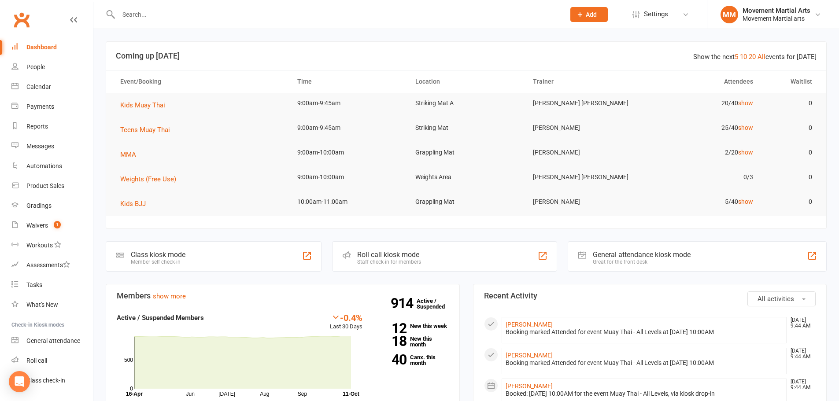
click at [156, 124] on td "Teens Muay Thai" at bounding box center [200, 130] width 177 height 25
click at [156, 126] on span "Teens Muay Thai" at bounding box center [145, 130] width 50 height 8
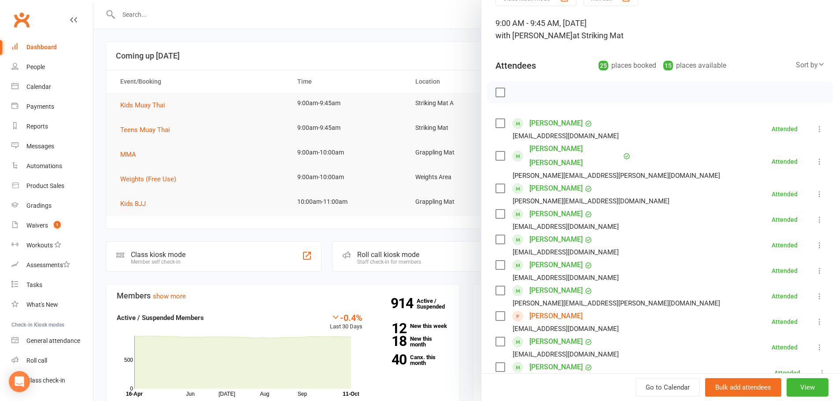
click at [132, 148] on div at bounding box center [466, 200] width 746 height 401
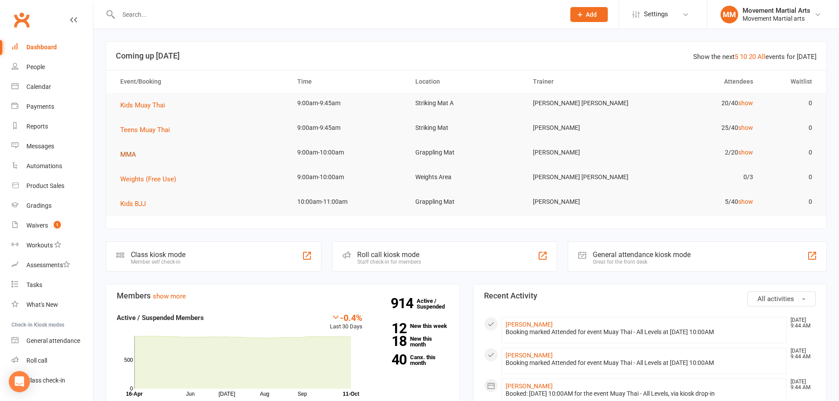
click at [133, 153] on span "MMA" at bounding box center [128, 155] width 16 height 8
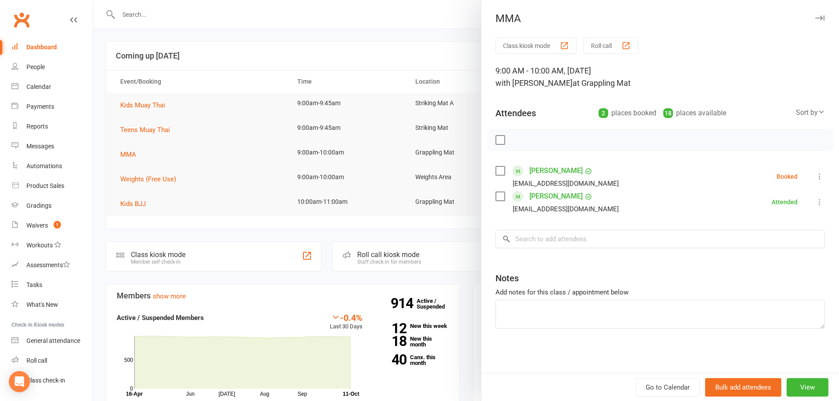
click at [499, 143] on label at bounding box center [500, 140] width 9 height 9
click at [512, 142] on button "button" at bounding box center [519, 140] width 15 height 15
click at [498, 142] on label at bounding box center [500, 140] width 9 height 9
click at [340, 38] on div at bounding box center [466, 200] width 746 height 401
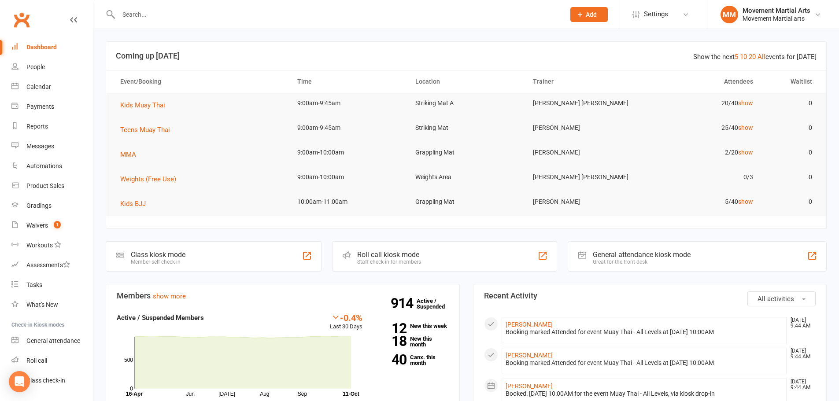
click at [212, 13] on input "text" at bounding box center [337, 14] width 443 height 12
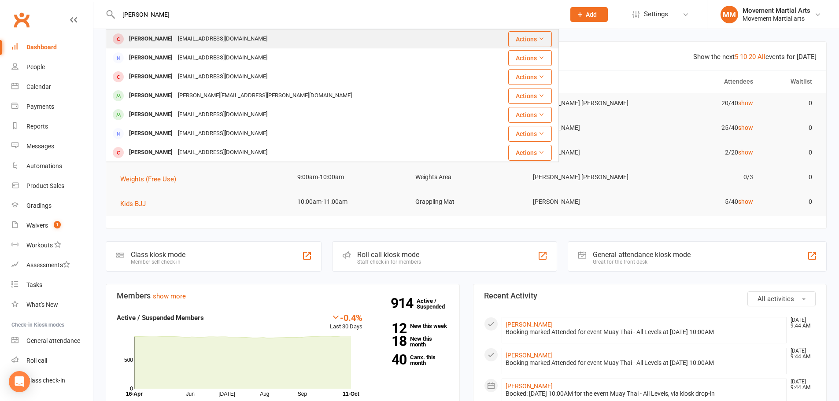
type input "[PERSON_NAME]"
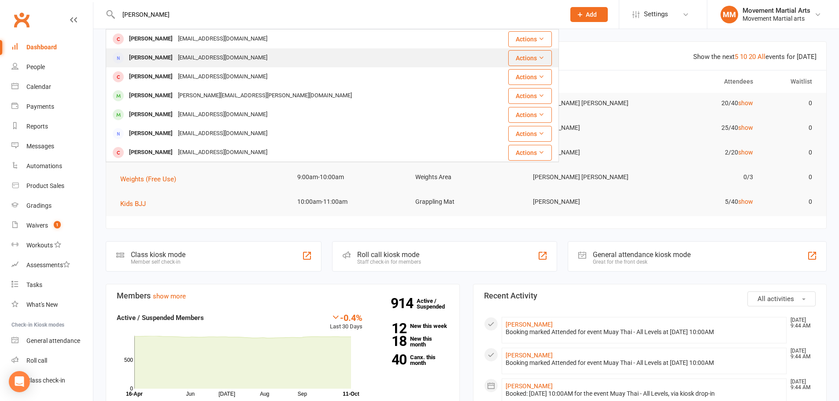
drag, startPoint x: 388, startPoint y: 35, endPoint x: 539, endPoint y: 49, distance: 150.8
click at [608, 50] on header "Show the next 5 10 20 All events for [DATE] Coming up [DATE]" at bounding box center [466, 56] width 720 height 28
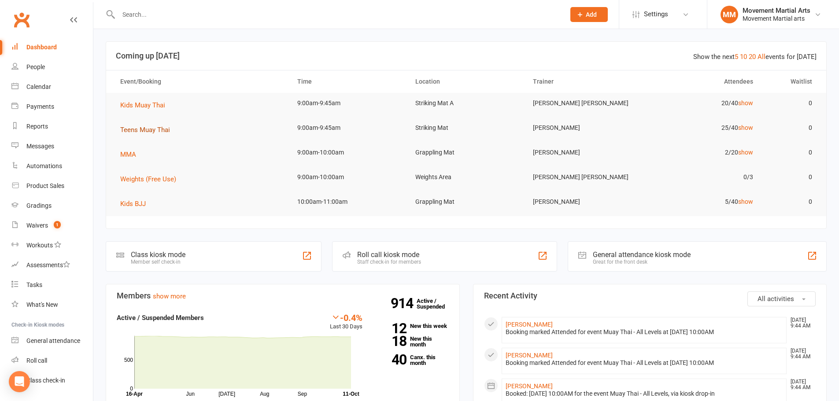
click at [145, 125] on button "Teens Muay Thai" at bounding box center [148, 130] width 56 height 11
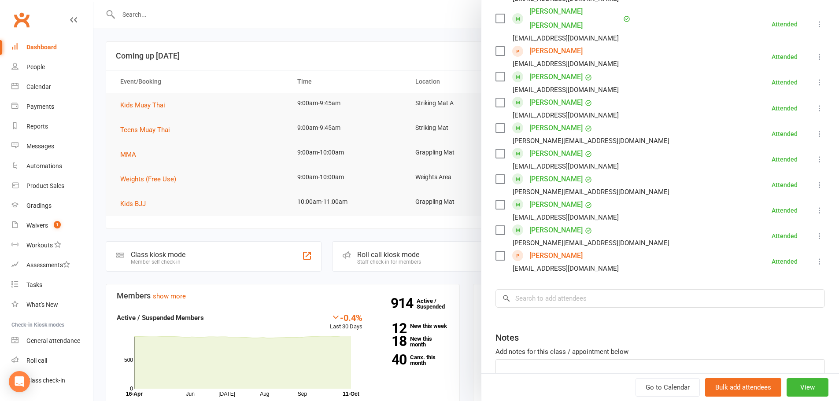
scroll to position [588, 0]
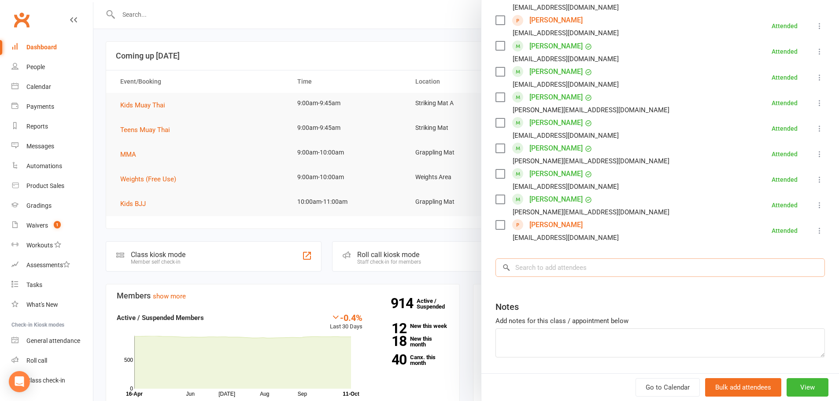
click at [602, 259] on input "search" at bounding box center [660, 268] width 329 height 18
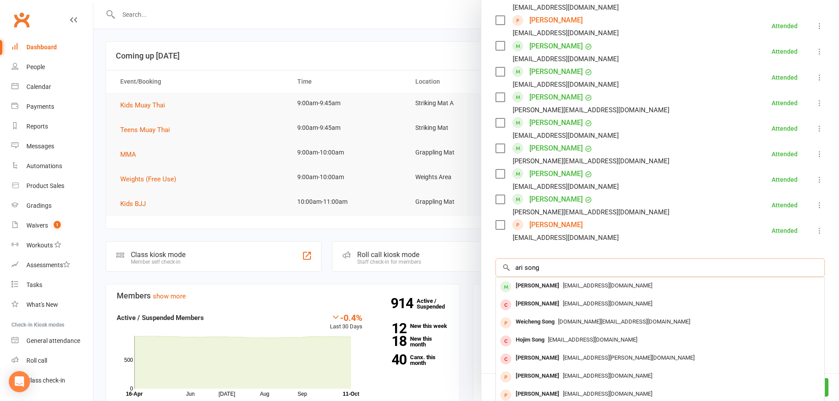
type input "ari song"
click at [573, 282] on span "[EMAIL_ADDRESS][DOMAIN_NAME]" at bounding box center [607, 285] width 89 height 7
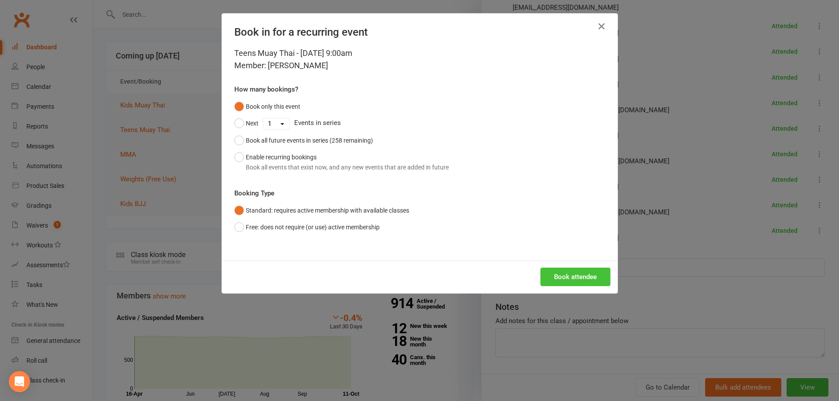
click at [584, 277] on button "Book attendee" at bounding box center [575, 277] width 70 height 18
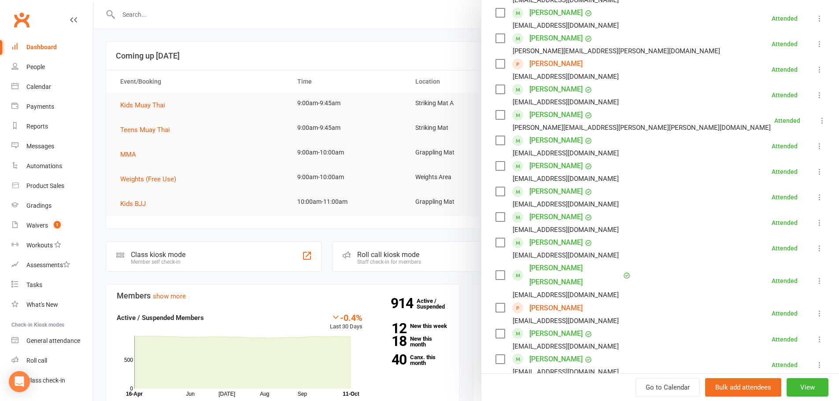
scroll to position [514, 0]
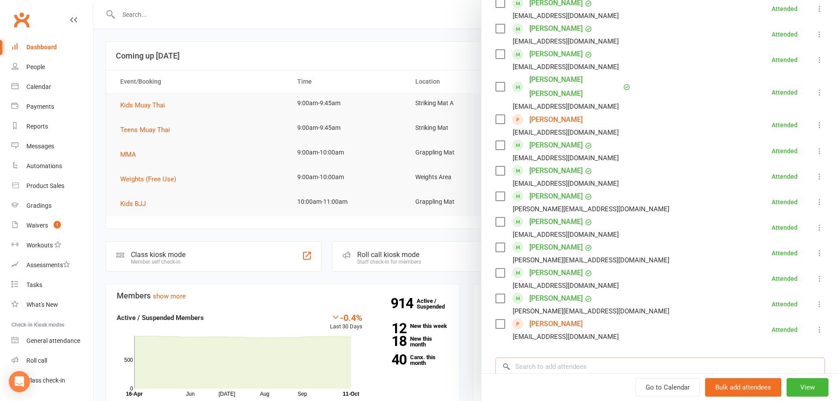
click at [570, 358] on input "search" at bounding box center [660, 367] width 329 height 18
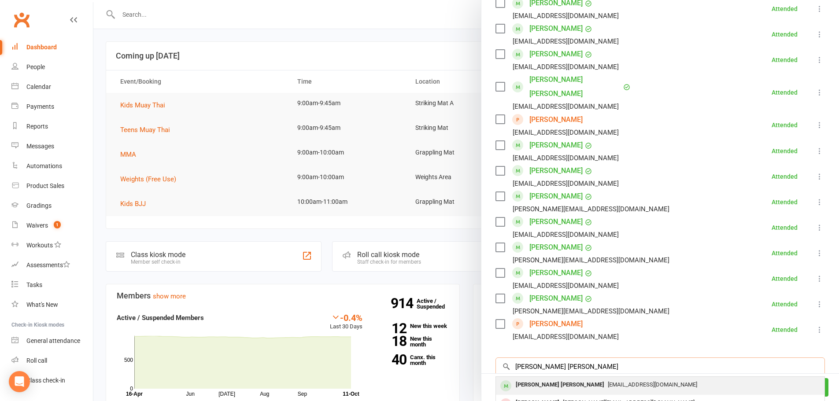
type input "[PERSON_NAME] [PERSON_NAME]"
click at [590, 379] on div "[EMAIL_ADDRESS][DOMAIN_NAME]" at bounding box center [660, 385] width 322 height 13
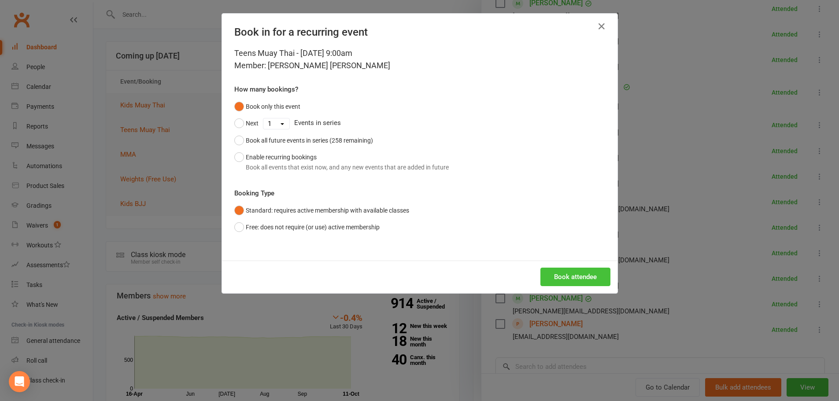
click at [562, 282] on button "Book attendee" at bounding box center [575, 277] width 70 height 18
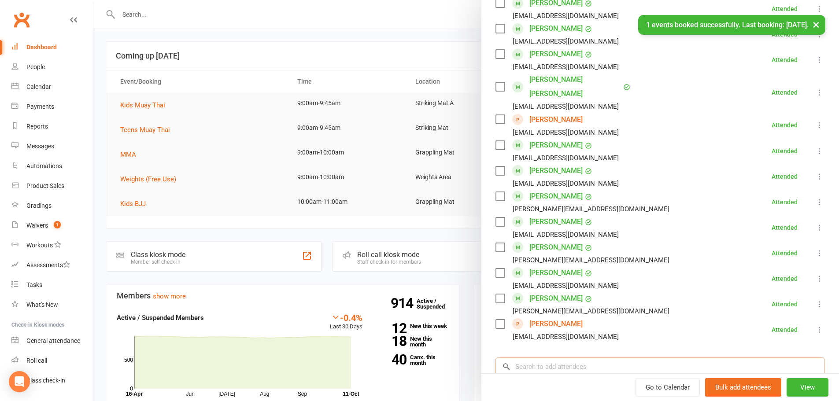
click at [575, 358] on input "search" at bounding box center [660, 367] width 329 height 18
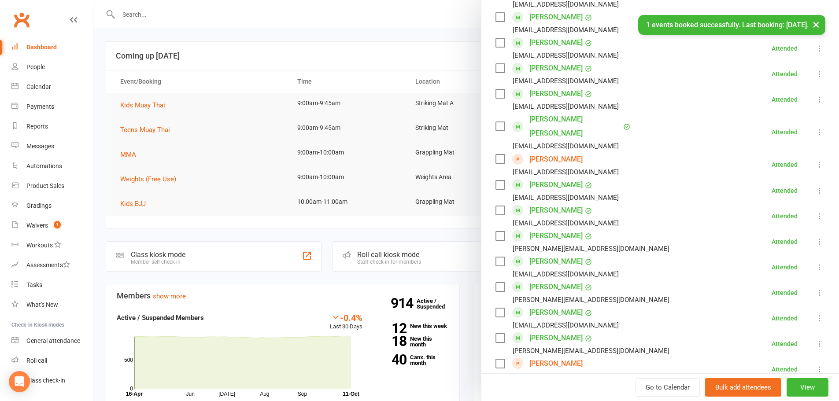
scroll to position [540, 0]
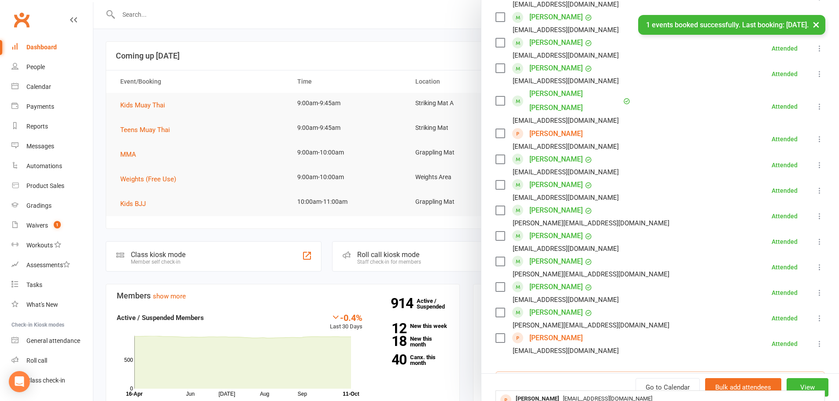
type input "[PERSON_NAME]"
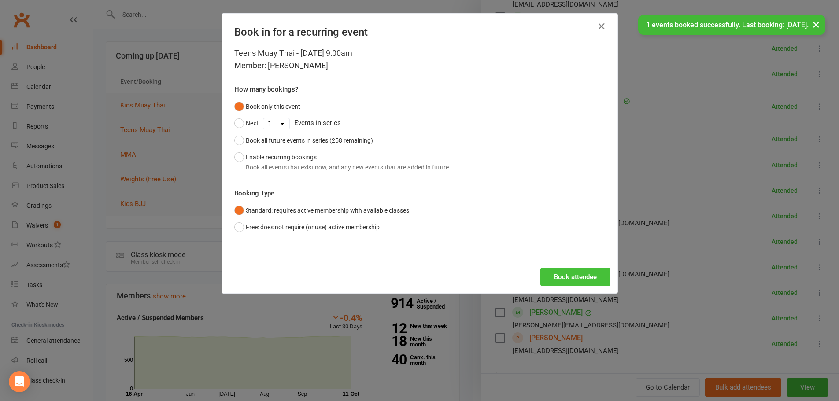
click at [564, 270] on button "Book attendee" at bounding box center [575, 277] width 70 height 18
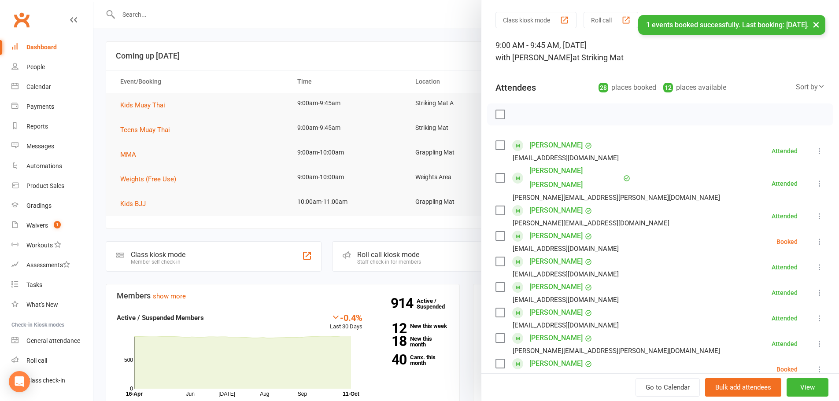
scroll to position [0, 0]
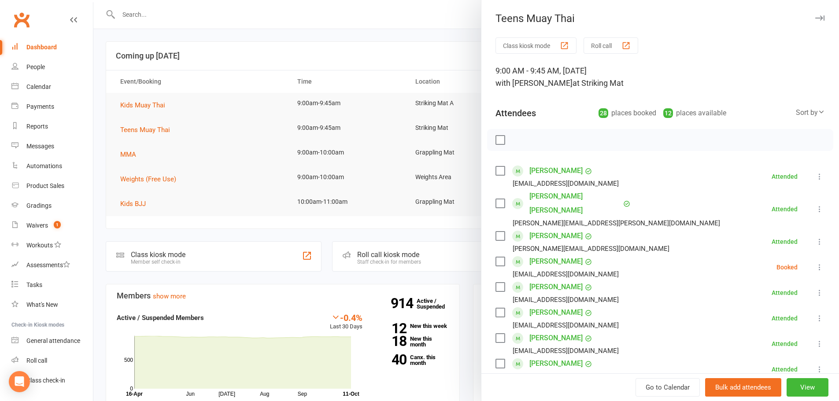
click at [496, 141] on label at bounding box center [500, 140] width 9 height 9
click at [512, 138] on button "button" at bounding box center [519, 140] width 15 height 15
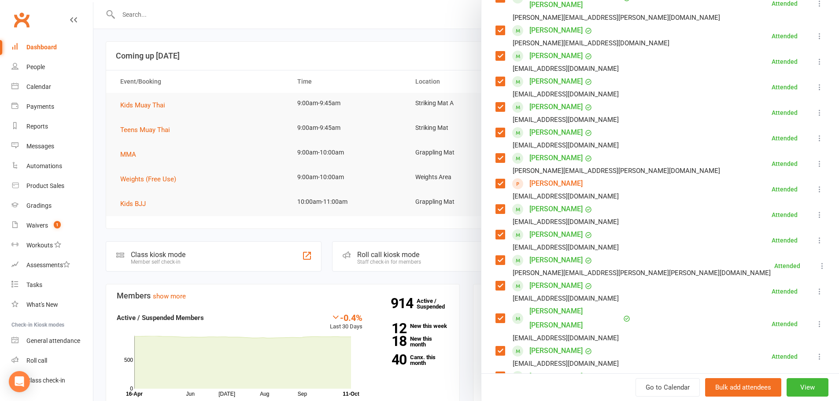
click at [359, 233] on div at bounding box center [466, 200] width 746 height 401
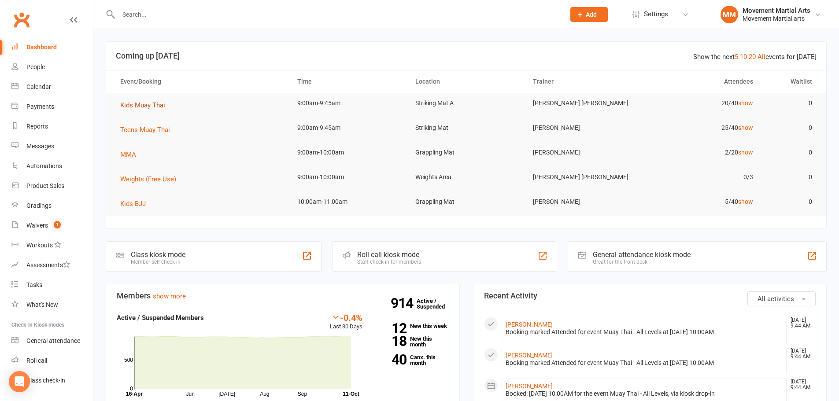
click at [129, 107] on span "Kids Muay Thai" at bounding box center [142, 105] width 45 height 8
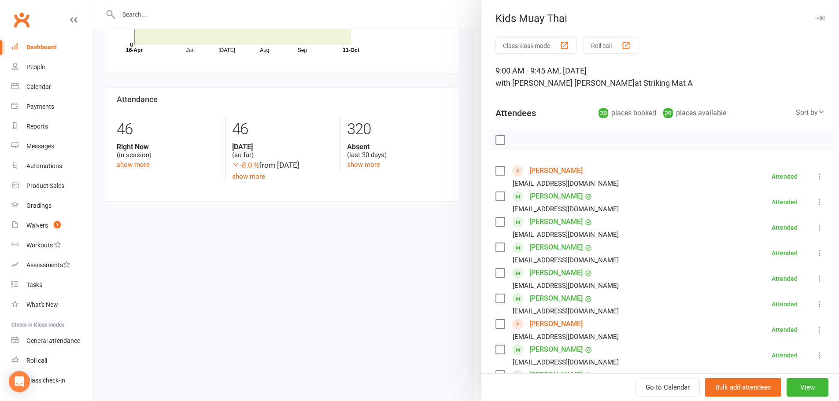
scroll to position [351, 0]
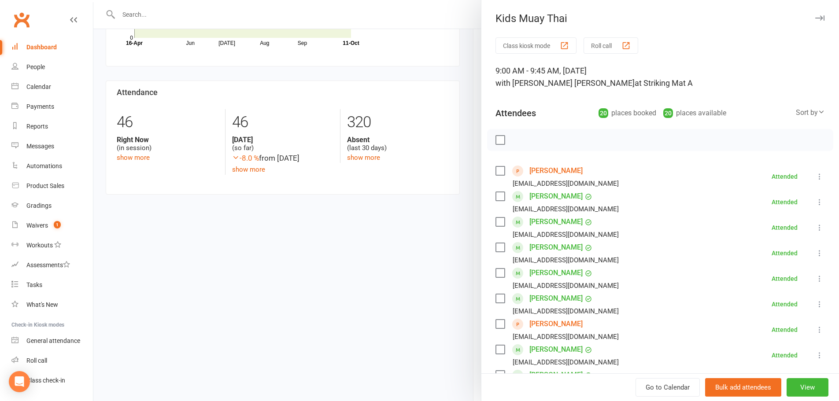
click at [539, 172] on link "Audrea Loi" at bounding box center [555, 171] width 53 height 14
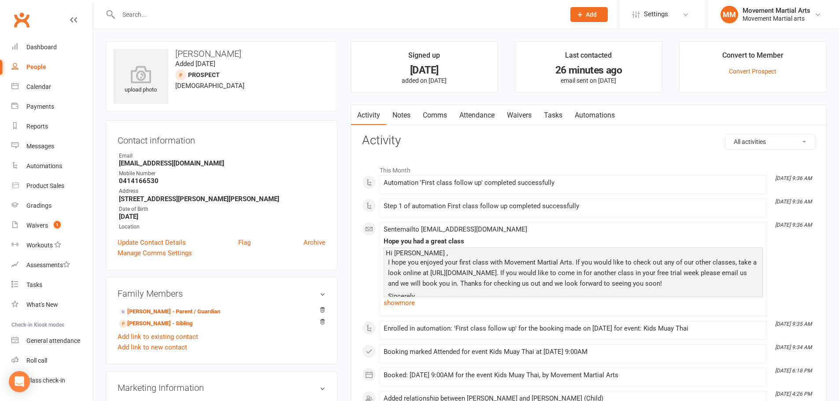
click at [342, 87] on div "upload photo Audrea Loi Added 9 October, 2025 prospect 5 years old Contact info…" at bounding box center [221, 368] width 245 height 655
click at [26, 18] on link "Clubworx" at bounding box center [22, 20] width 22 height 22
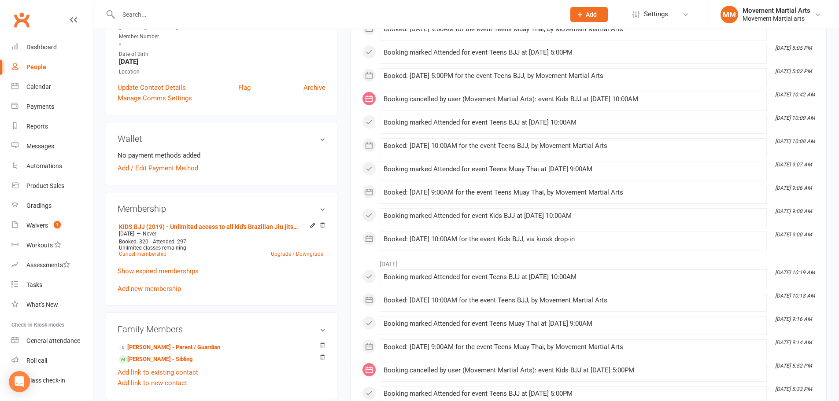
scroll to position [308, 0]
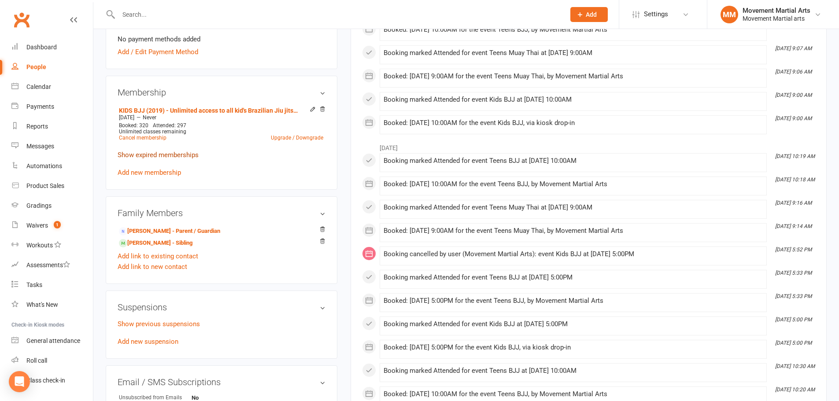
click at [193, 155] on link "Show expired memberships" at bounding box center [158, 155] width 81 height 8
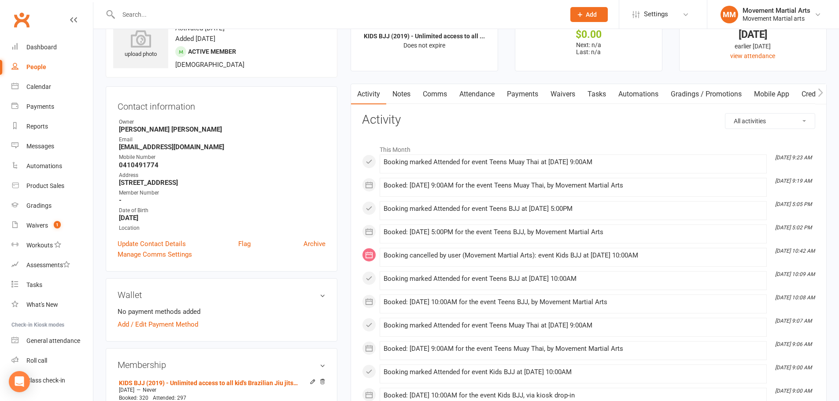
scroll to position [0, 0]
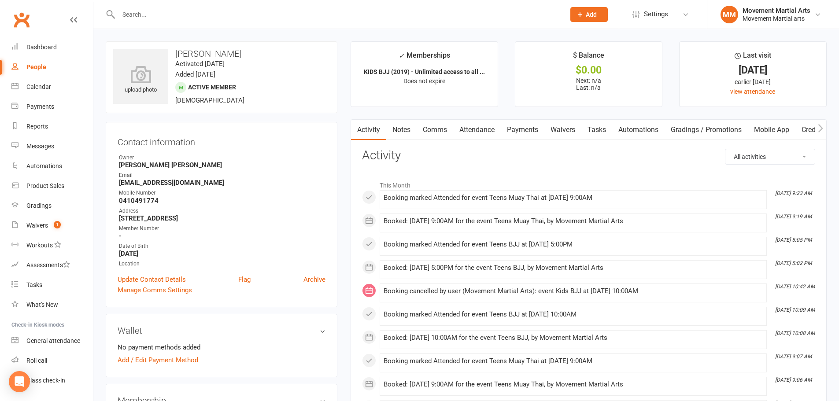
click at [470, 126] on link "Attendance" at bounding box center [477, 130] width 48 height 20
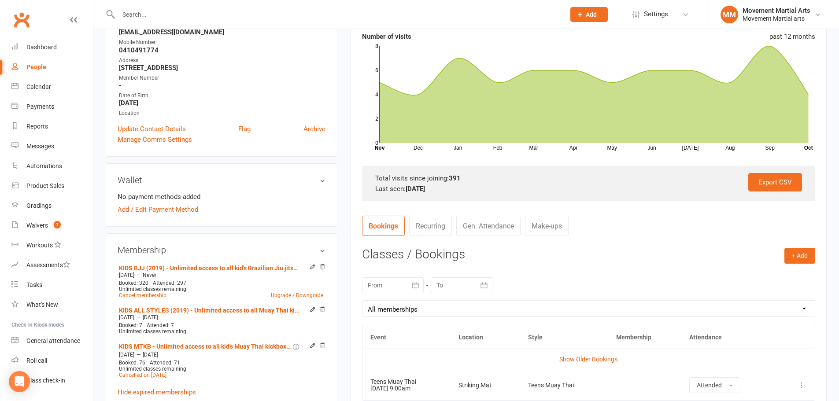
scroll to position [206, 0]
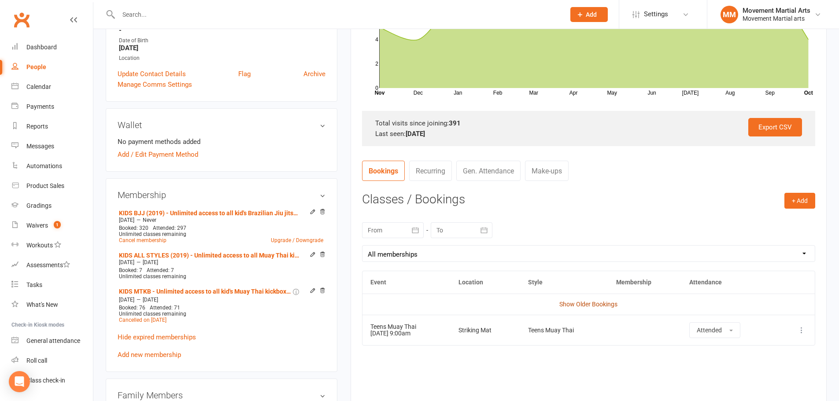
click at [604, 304] on link "Show Older Bookings" at bounding box center [588, 304] width 58 height 7
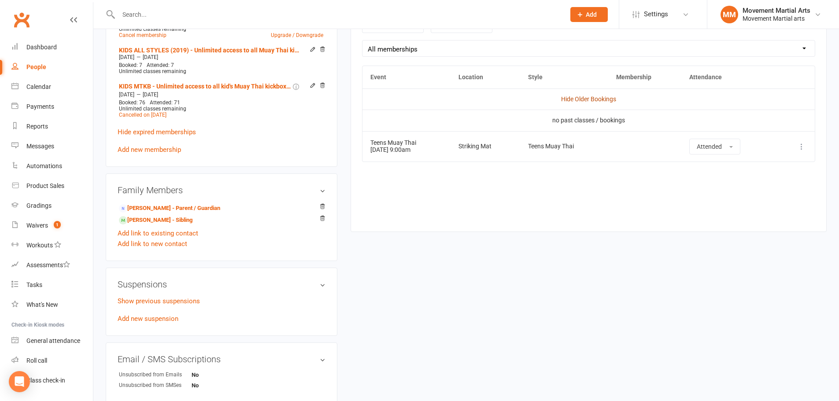
scroll to position [308, 0]
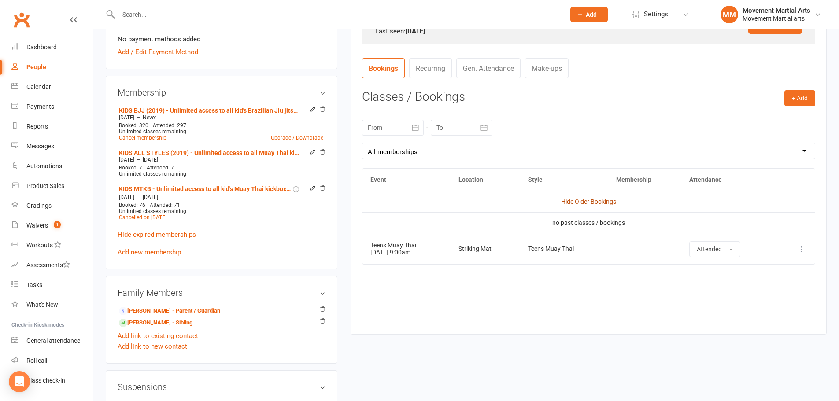
click at [607, 205] on link "Hide Older Bookings" at bounding box center [588, 201] width 55 height 7
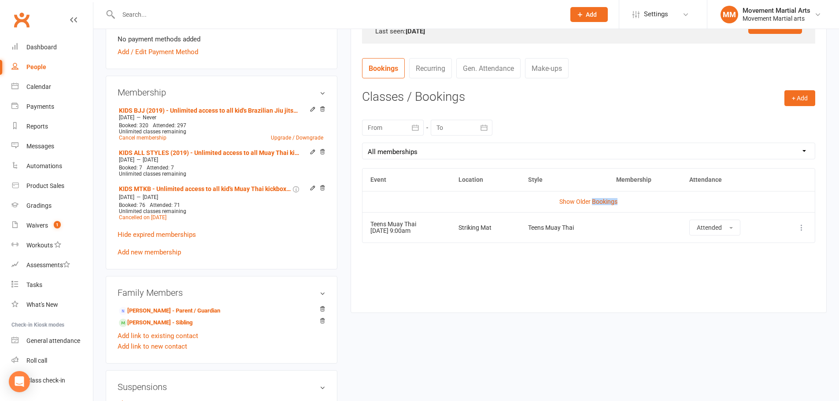
click at [607, 205] on link "Show Older Bookings" at bounding box center [588, 201] width 58 height 7
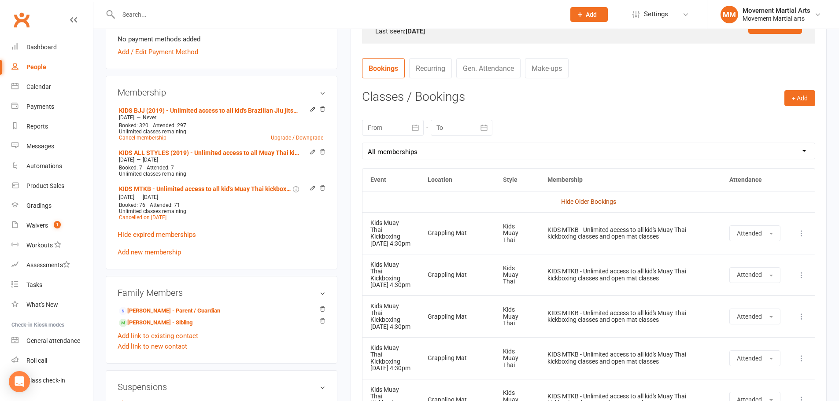
click at [596, 201] on link "Hide Older Bookings" at bounding box center [588, 201] width 55 height 7
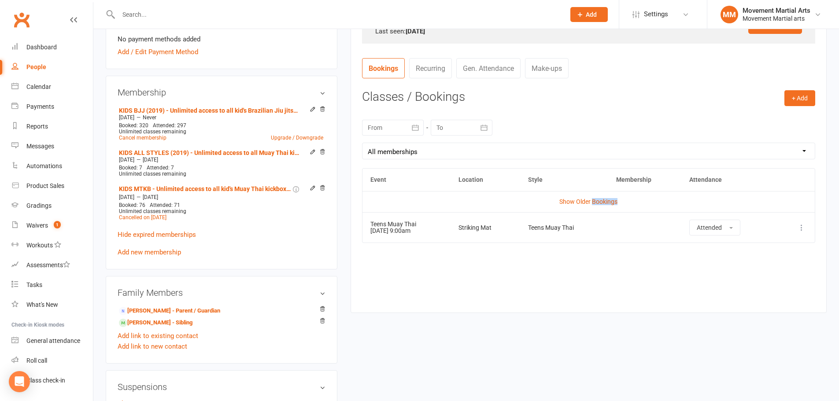
click at [596, 201] on link "Show Older Bookings" at bounding box center [588, 201] width 58 height 7
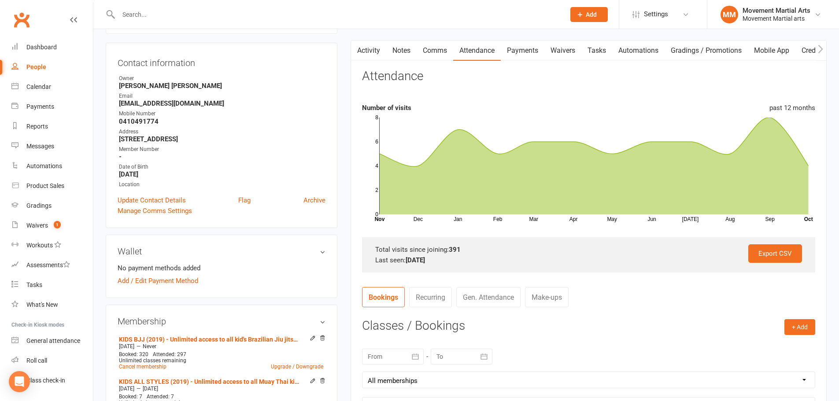
scroll to position [0, 0]
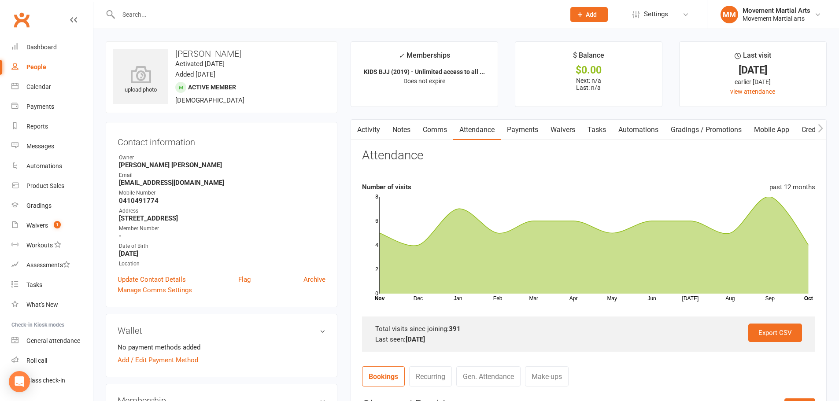
click at [218, 13] on input "text" at bounding box center [337, 14] width 443 height 12
type input "simon mulhearn"
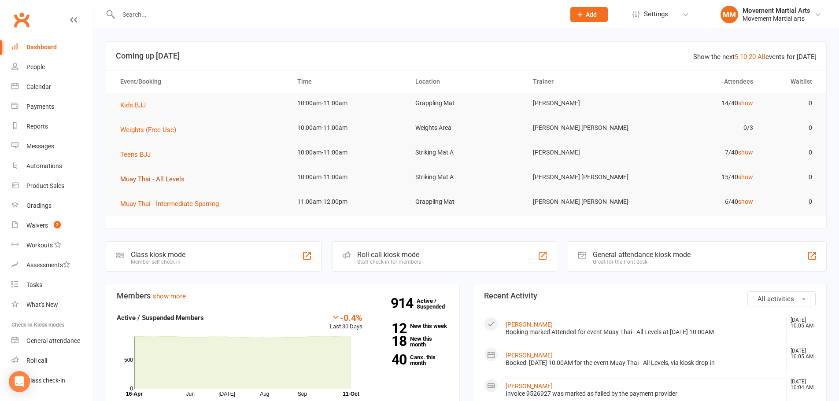
click at [152, 181] on span "Muay Thai - All Levels" at bounding box center [152, 179] width 64 height 8
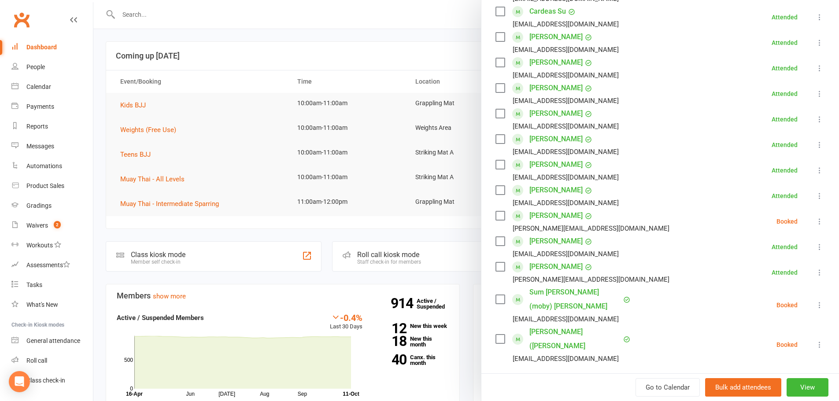
scroll to position [358, 0]
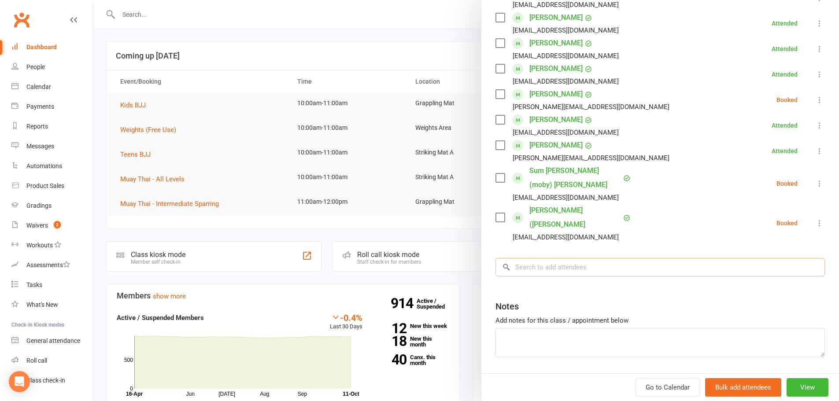
click at [527, 258] on input "search" at bounding box center [660, 267] width 329 height 18
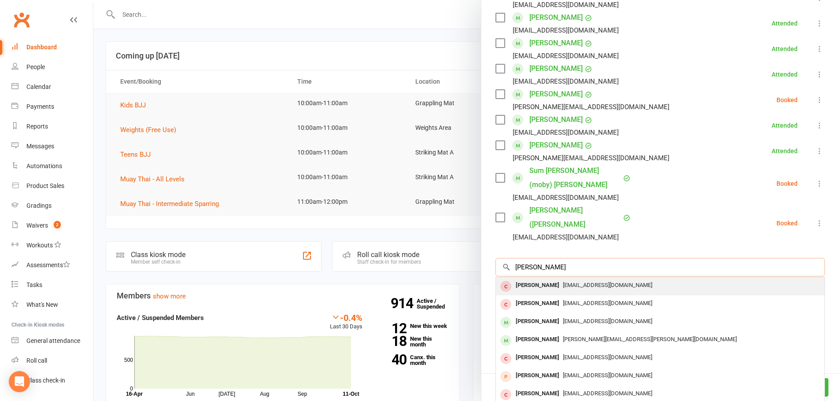
type input "[PERSON_NAME]"
click at [637, 277] on div "[PERSON_NAME] [EMAIL_ADDRESS][DOMAIN_NAME]" at bounding box center [660, 286] width 329 height 18
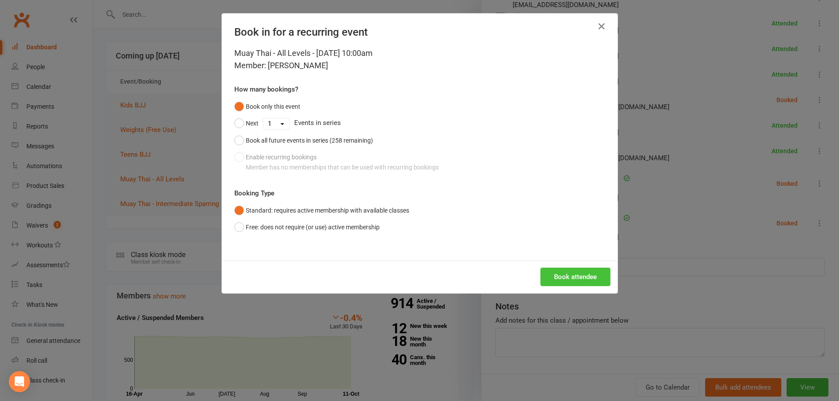
click at [548, 284] on button "Book attendee" at bounding box center [575, 277] width 70 height 18
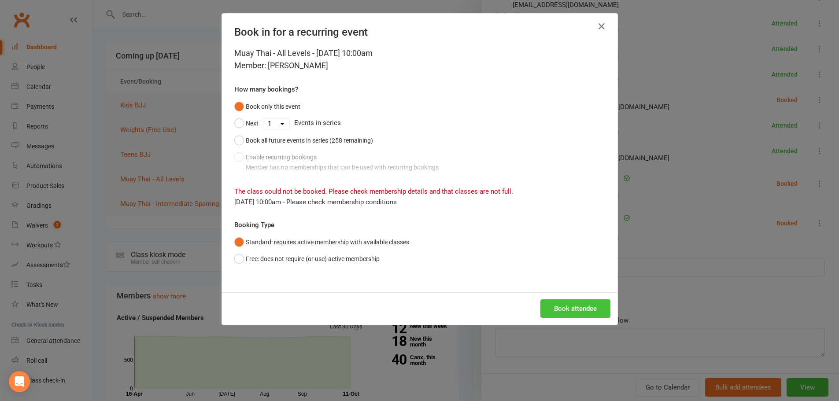
click at [545, 306] on button "Book attendee" at bounding box center [575, 309] width 70 height 18
click at [347, 251] on button "Free: does not require (or use) active membership" at bounding box center [306, 259] width 145 height 17
click at [573, 308] on button "Book attendee" at bounding box center [575, 309] width 70 height 18
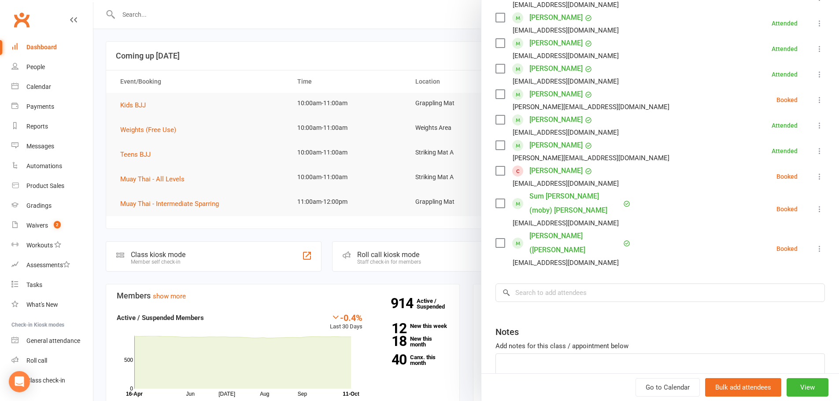
click at [469, 243] on div at bounding box center [466, 200] width 746 height 401
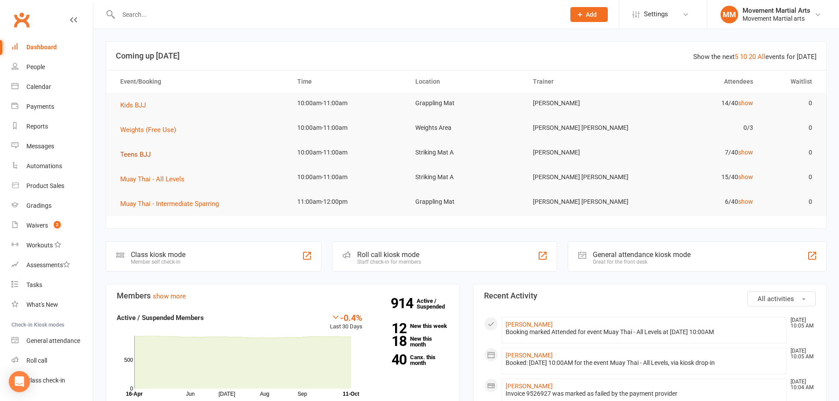
click at [145, 153] on span "Teens BJJ" at bounding box center [135, 155] width 30 height 8
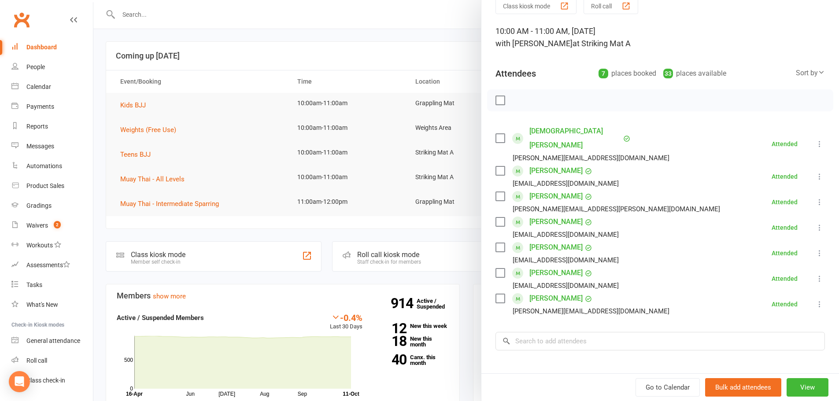
scroll to position [25, 0]
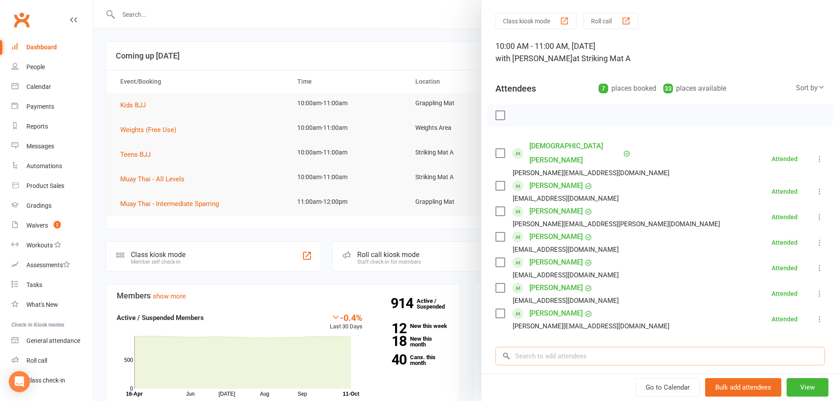
click at [560, 347] on input "search" at bounding box center [660, 356] width 329 height 18
click at [430, 231] on div at bounding box center [466, 200] width 746 height 401
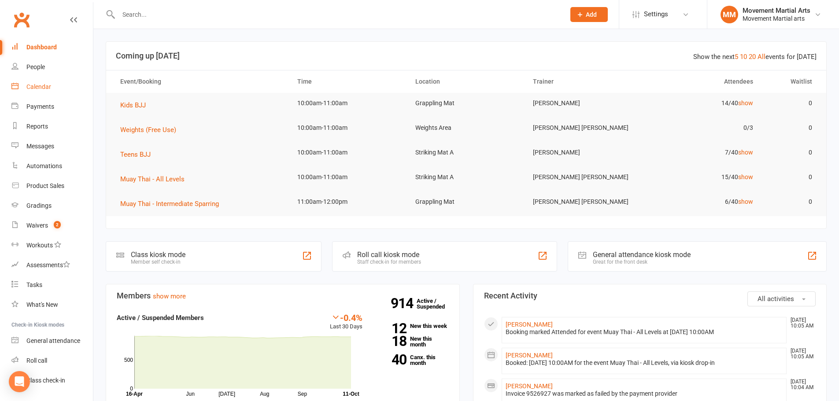
click at [32, 95] on link "Calendar" at bounding box center [51, 87] width 81 height 20
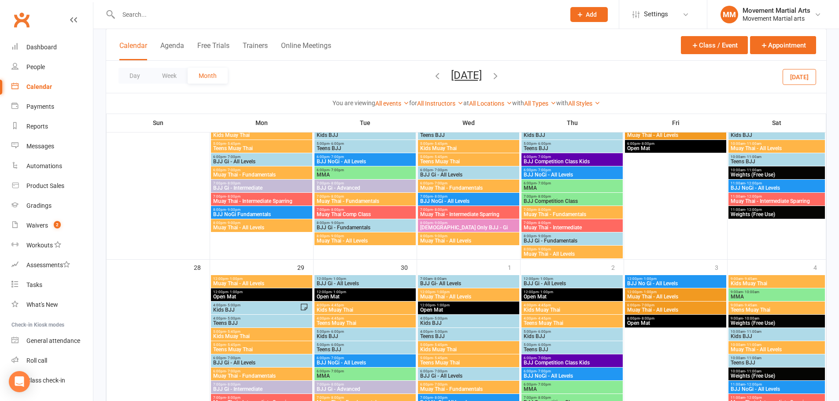
scroll to position [1007, 0]
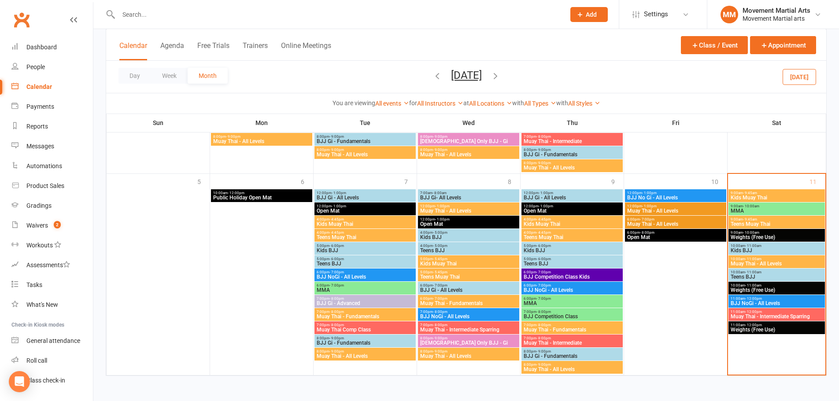
click at [781, 300] on span "11:00am - 12:00pm" at bounding box center [776, 299] width 93 height 4
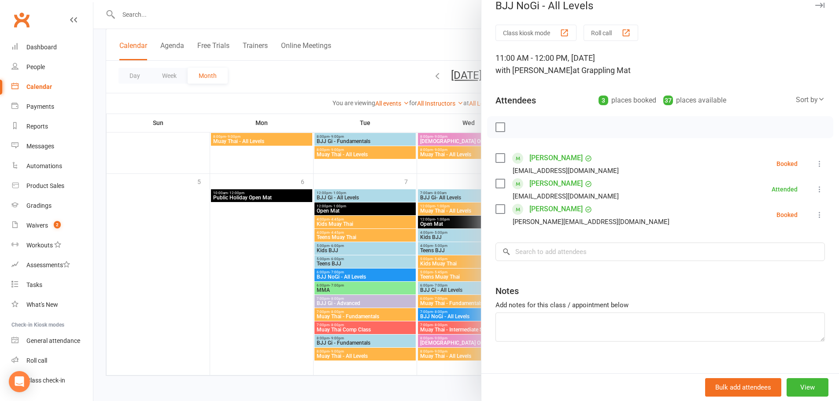
scroll to position [25, 0]
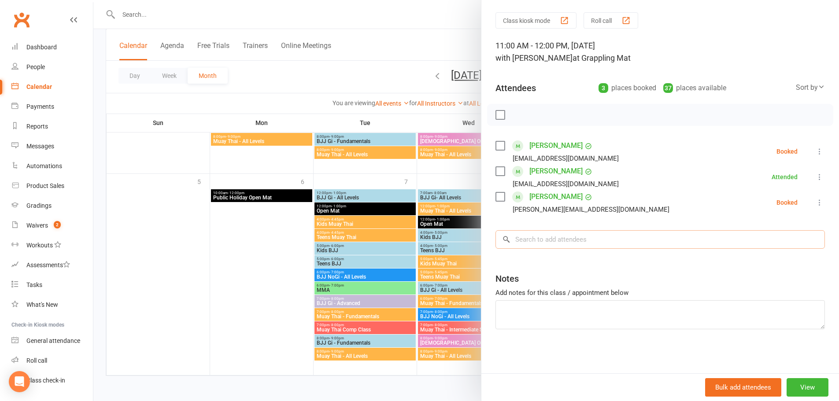
click at [619, 247] on input "search" at bounding box center [660, 239] width 329 height 18
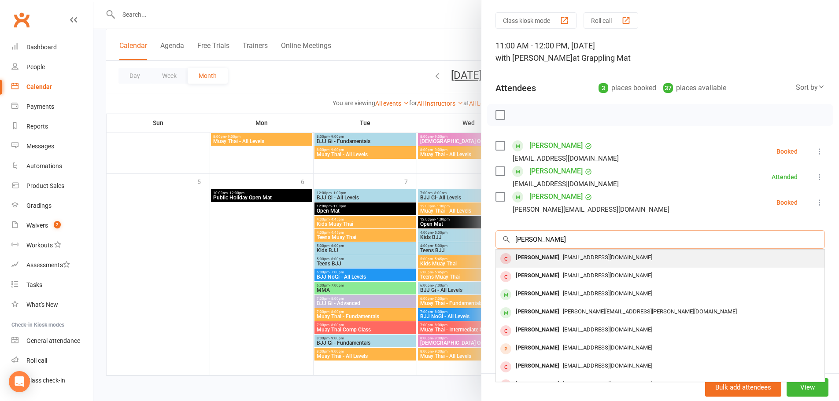
type input "SIMON MULHEARN"
click at [613, 252] on div "[EMAIL_ADDRESS][DOMAIN_NAME]" at bounding box center [660, 258] width 322 height 13
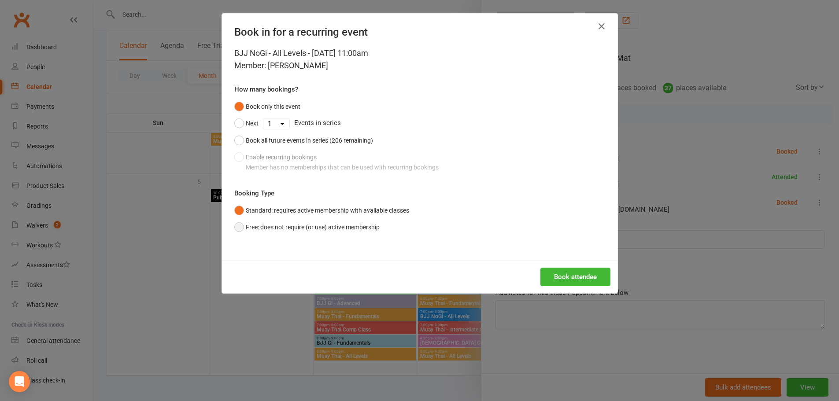
click at [291, 230] on button "Free: does not require (or use) active membership" at bounding box center [306, 227] width 145 height 17
click at [596, 282] on button "Book attendee" at bounding box center [575, 277] width 70 height 18
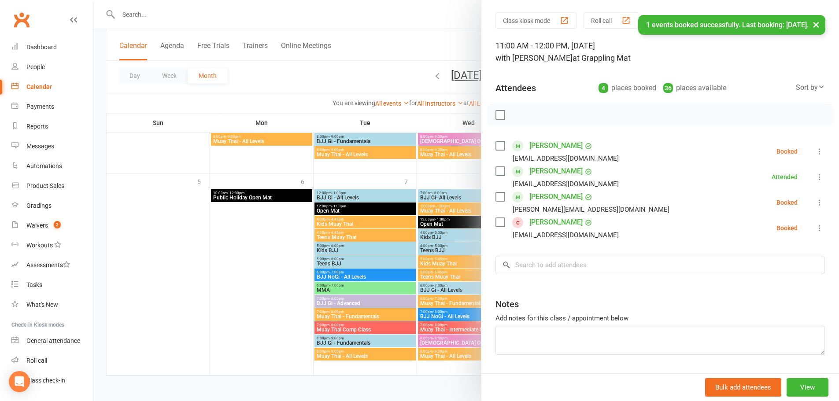
click at [333, 132] on div at bounding box center [466, 200] width 746 height 401
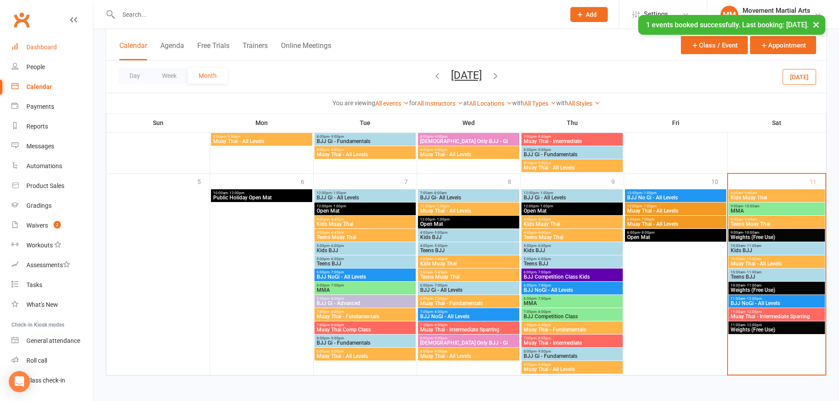
click at [60, 42] on link "Dashboard" at bounding box center [51, 47] width 81 height 20
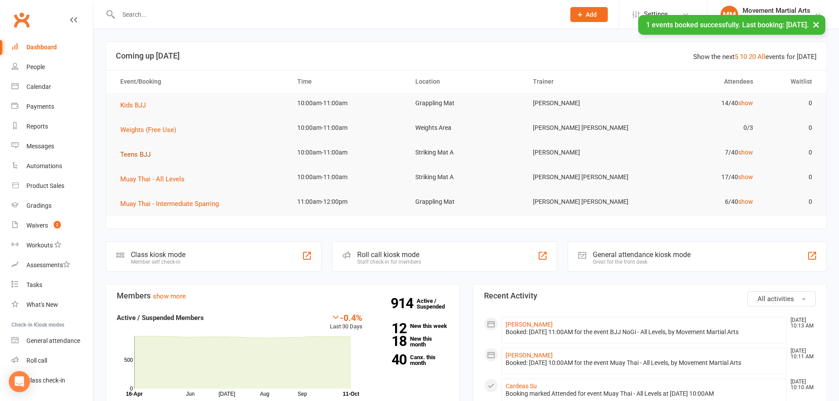
click at [151, 154] on button "Teens BJJ" at bounding box center [138, 154] width 37 height 11
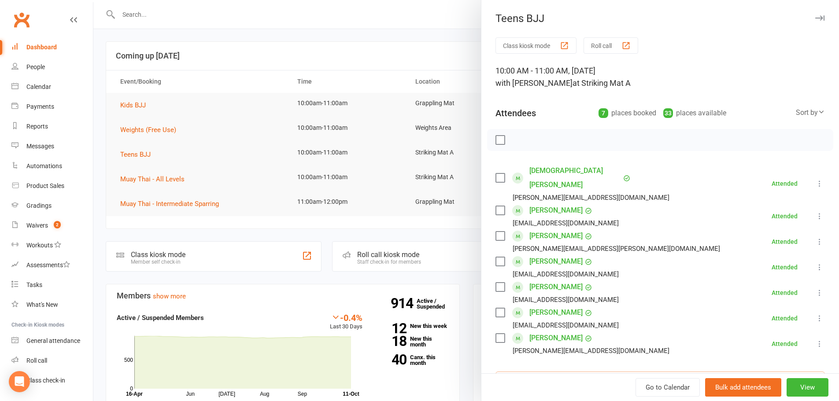
click at [583, 372] on input "search" at bounding box center [660, 381] width 329 height 18
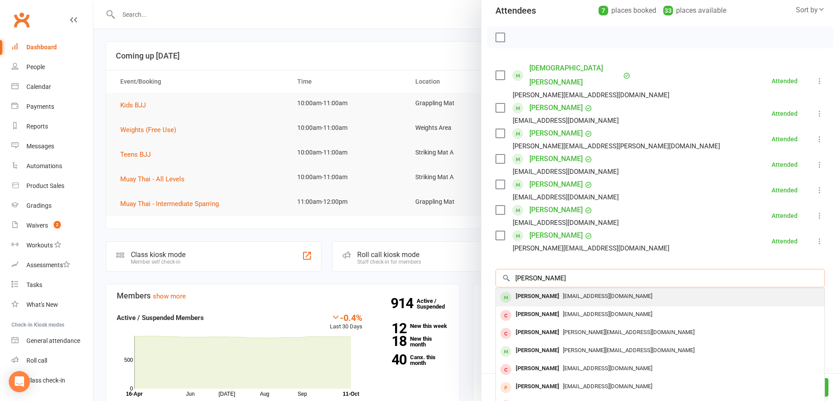
type input "BENjamin rad"
click at [563, 293] on span "Shahab@smartstructs.com.au" at bounding box center [607, 296] width 89 height 7
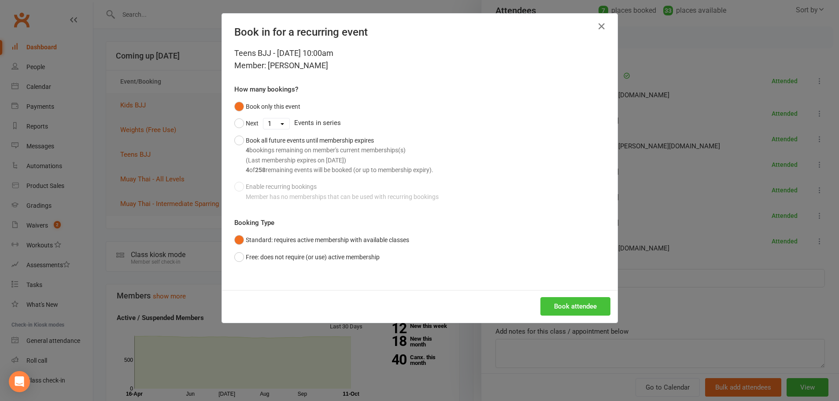
click at [580, 306] on button "Book attendee" at bounding box center [575, 306] width 70 height 18
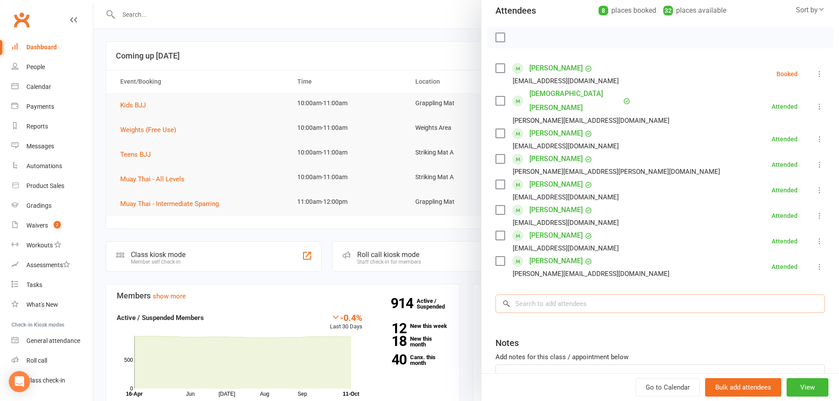
click at [522, 295] on input "search" at bounding box center [660, 304] width 329 height 18
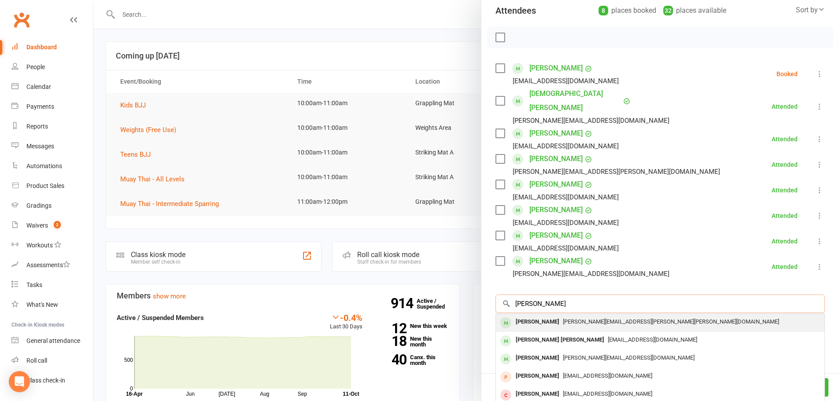
type input "gary yang"
click at [551, 316] on div "Gavin.gary.yang@gmail.com" at bounding box center [660, 322] width 322 height 13
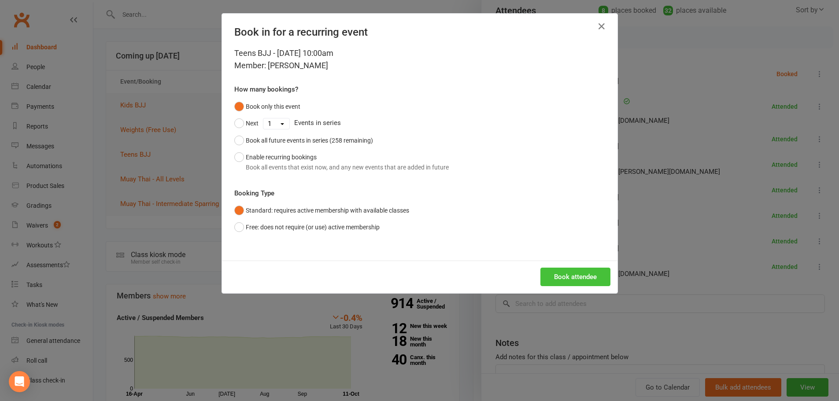
click at [570, 283] on button "Book attendee" at bounding box center [575, 277] width 70 height 18
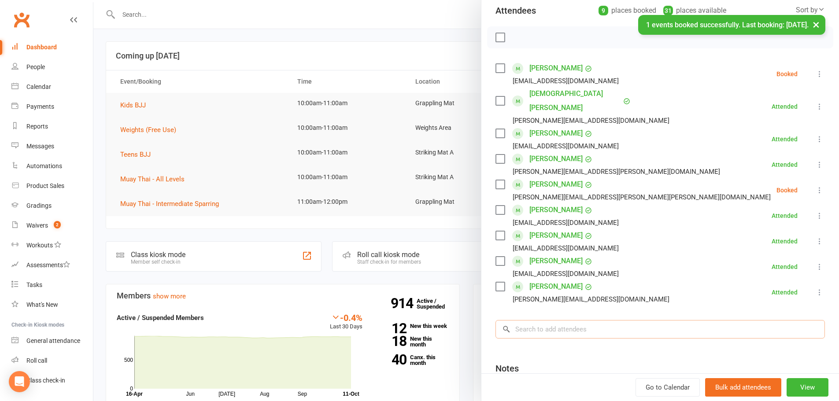
click at [563, 320] on input "search" at bounding box center [660, 329] width 329 height 18
click at [562, 320] on input "search" at bounding box center [660, 329] width 329 height 18
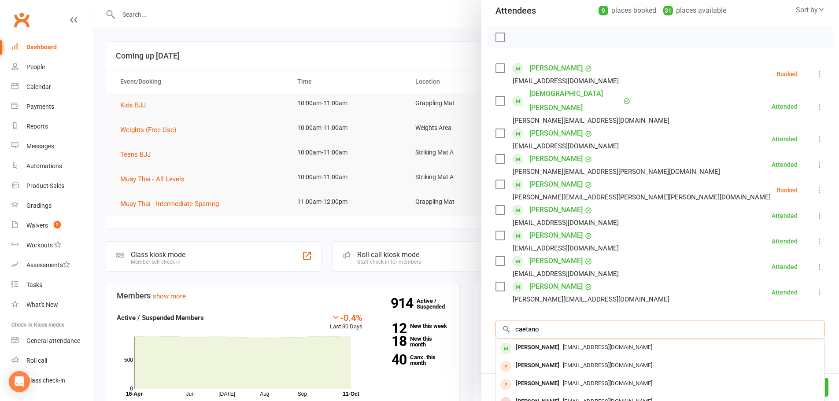
type input "caetano"
click at [563, 344] on span "Fvalenteprivate@gmail.com" at bounding box center [607, 347] width 89 height 7
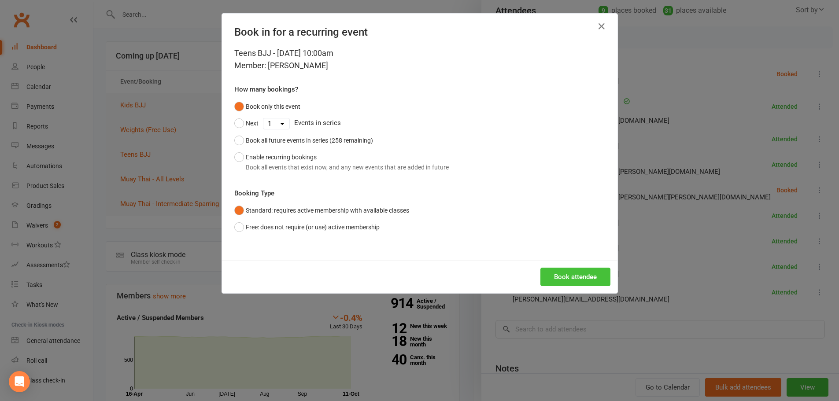
click at [569, 272] on button "Book attendee" at bounding box center [575, 277] width 70 height 18
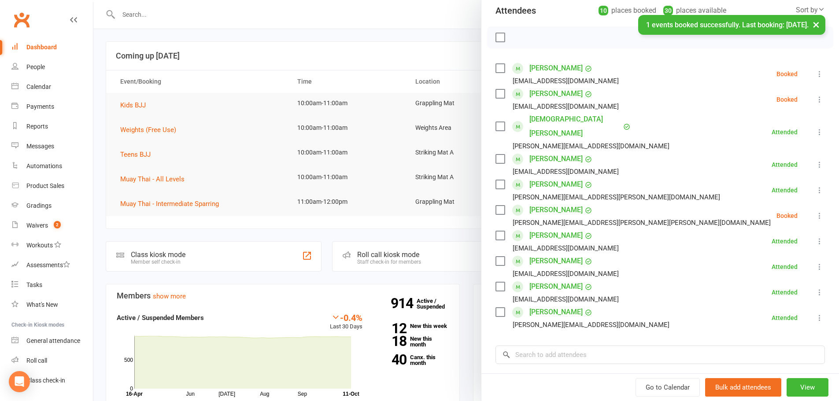
click at [570, 318] on div "Class kiosk mode Roll call 10:00 AM - 11:00 AM, Saturday, October, 11, 2025 wit…" at bounding box center [660, 212] width 358 height 554
click at [573, 346] on input "search" at bounding box center [660, 355] width 329 height 18
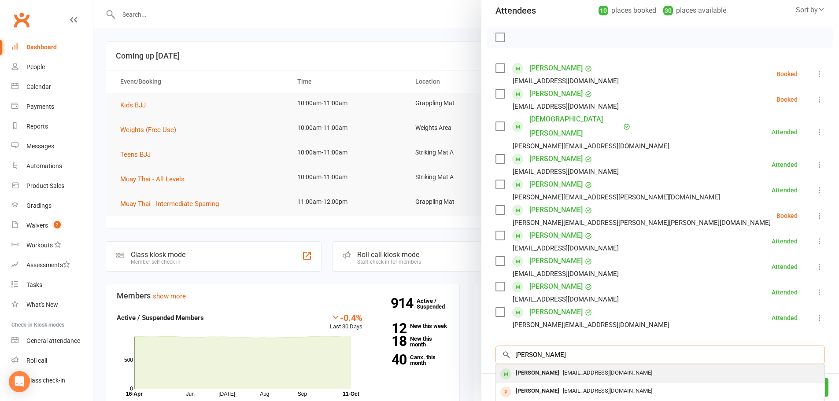
type input "benson"
click at [567, 370] on span "benlai77@gmail.com" at bounding box center [607, 373] width 89 height 7
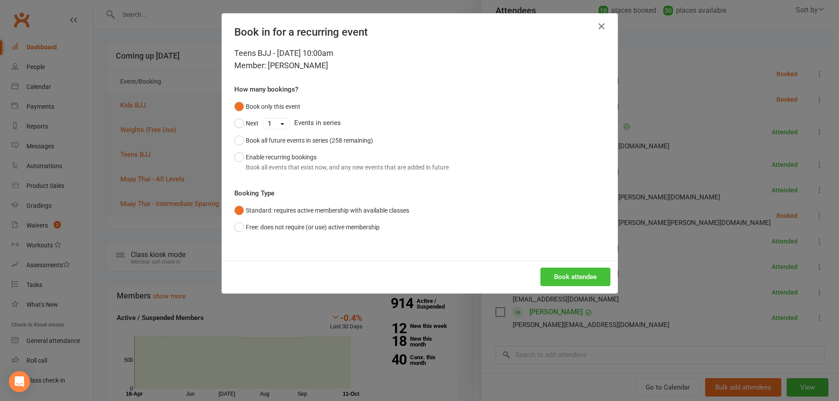
click at [576, 277] on button "Book attendee" at bounding box center [575, 277] width 70 height 18
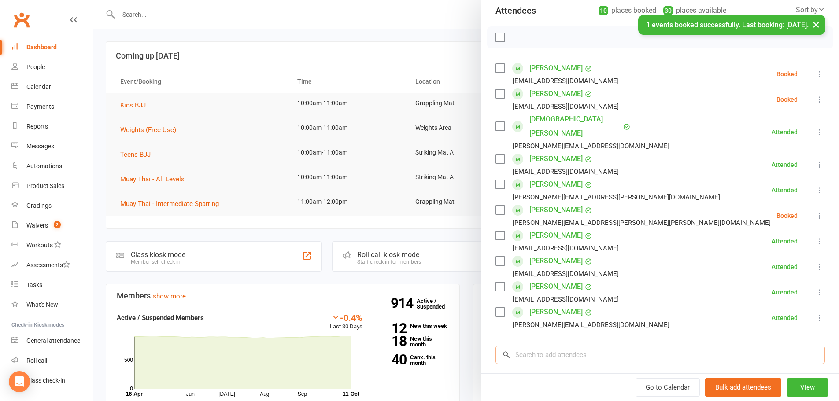
click at [583, 342] on div "Class kiosk mode Roll call 10:00 AM - 11:00 AM, Saturday, October, 11, 2025 wit…" at bounding box center [660, 212] width 358 height 554
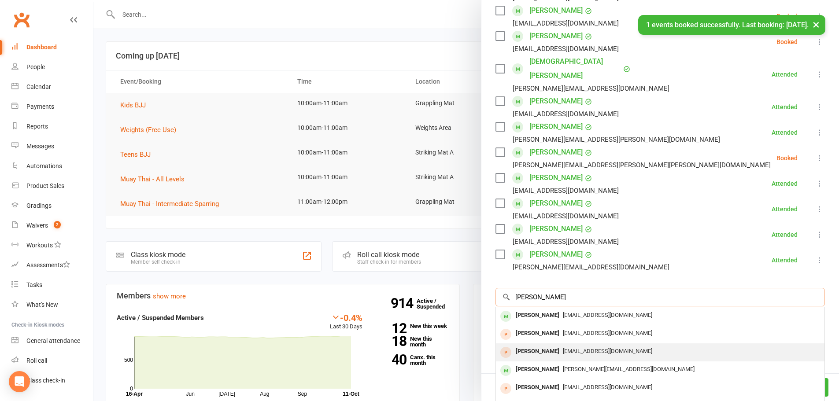
scroll to position [229, 0]
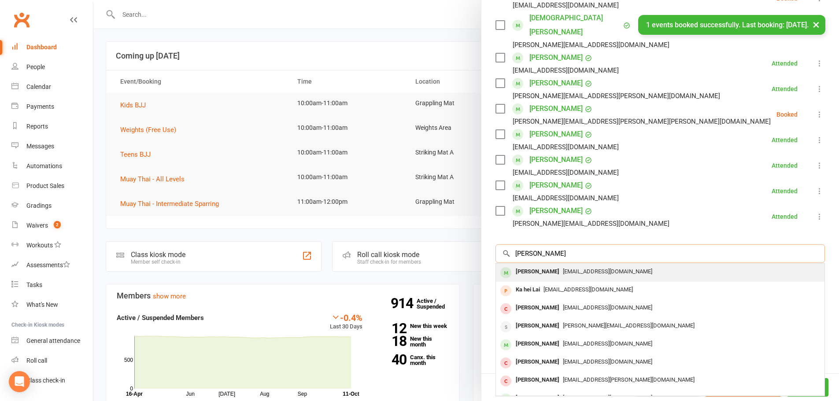
type input "kayden lai"
click at [544, 266] on div "Kayden Lai" at bounding box center [537, 272] width 51 height 13
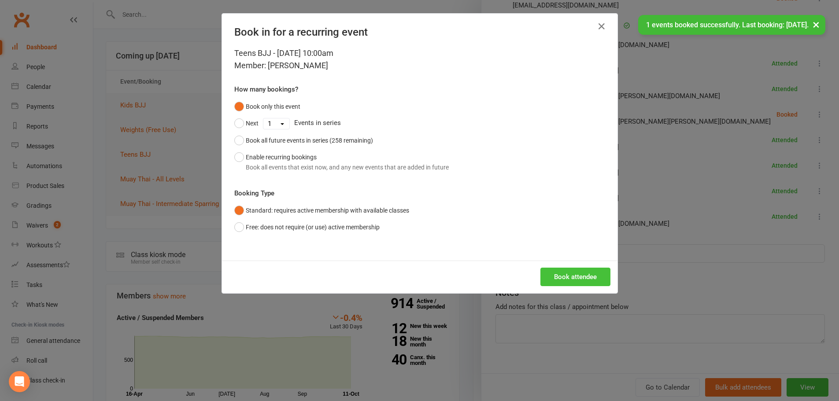
click at [571, 284] on button "Book attendee" at bounding box center [575, 277] width 70 height 18
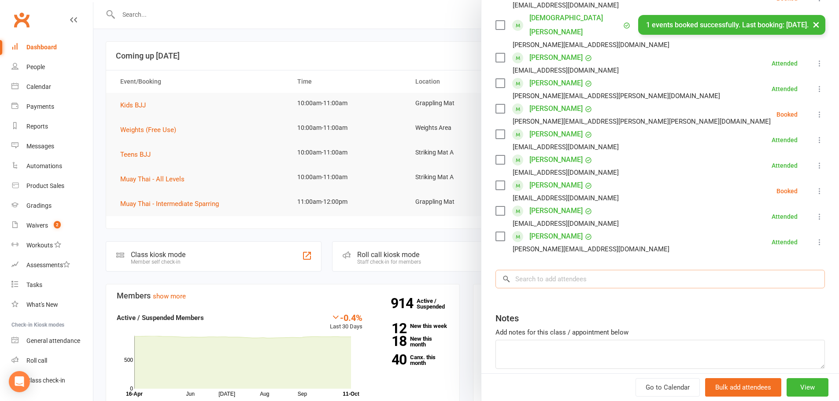
click at [565, 270] on input "search" at bounding box center [660, 279] width 329 height 18
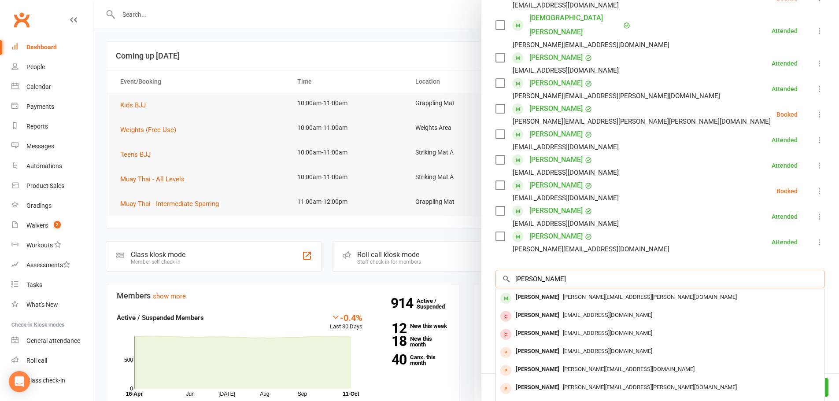
drag, startPoint x: 756, startPoint y: 266, endPoint x: 518, endPoint y: 259, distance: 238.4
click at [518, 270] on input "ethan suen" at bounding box center [660, 279] width 329 height 18
type input "e"
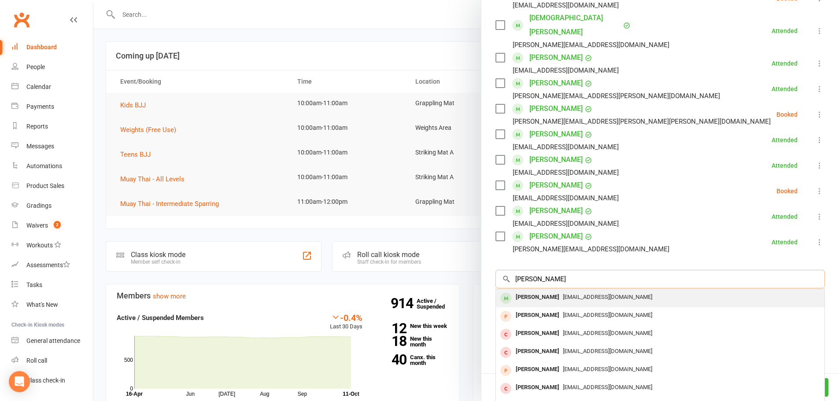
type input "rome chapman"
click at [524, 291] on div "Rome Chapman" at bounding box center [537, 297] width 51 height 13
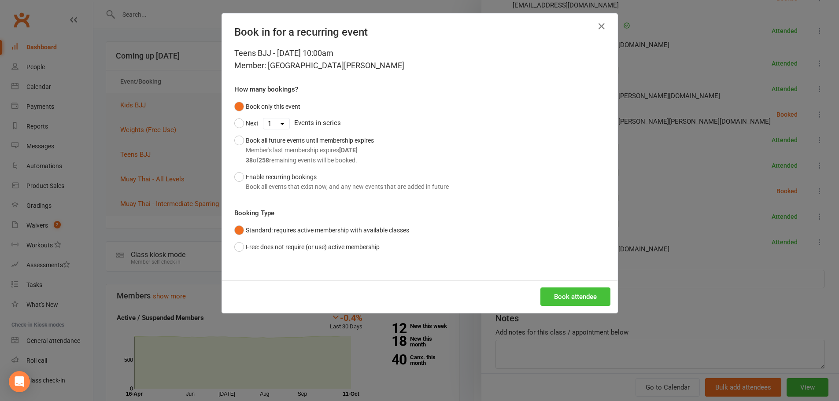
click at [579, 291] on button "Book attendee" at bounding box center [575, 297] width 70 height 18
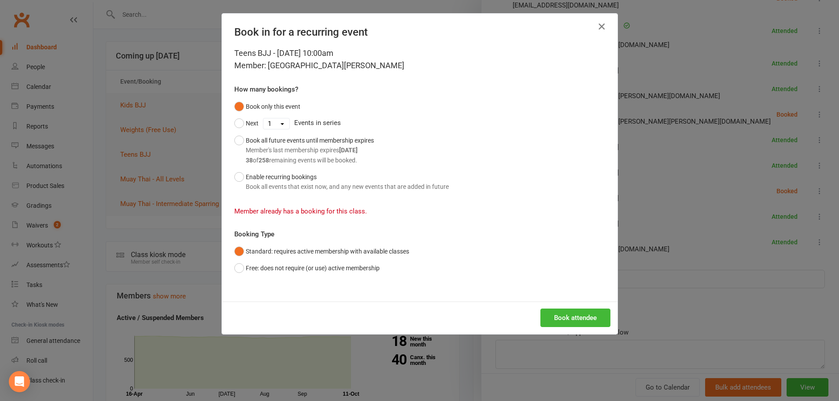
drag, startPoint x: 598, startPoint y: 26, endPoint x: 598, endPoint y: 31, distance: 5.7
click at [598, 26] on icon "button" at bounding box center [601, 26] width 11 height 11
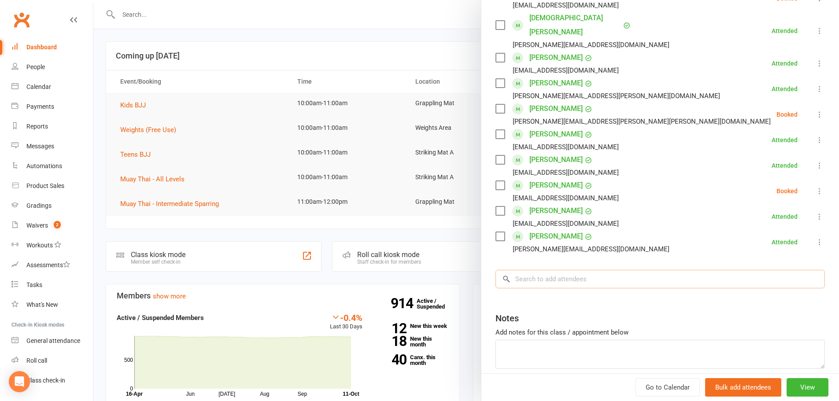
click at [592, 270] on input "search" at bounding box center [660, 279] width 329 height 18
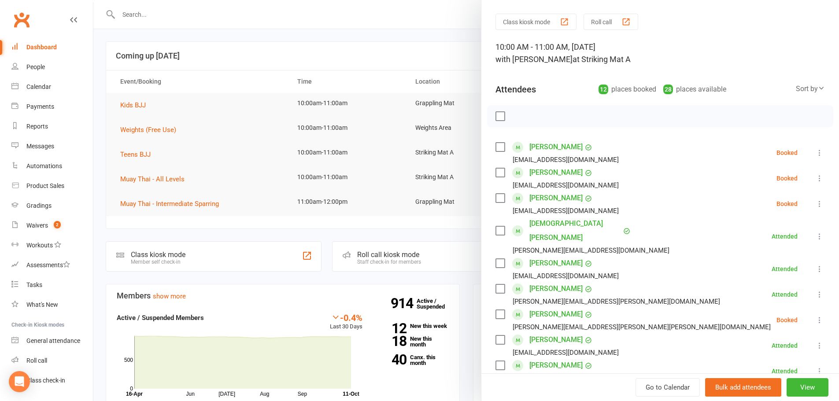
scroll to position [255, 0]
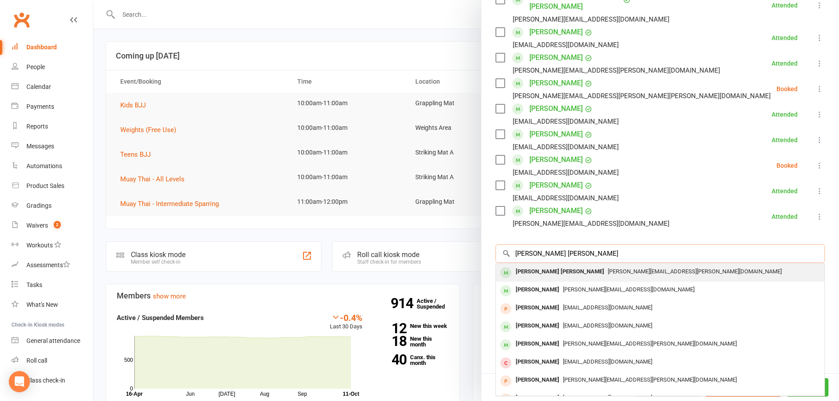
type input "anderson shipton"
click at [608, 268] on span "Aaron.shipton@gmail.com" at bounding box center [695, 271] width 174 height 7
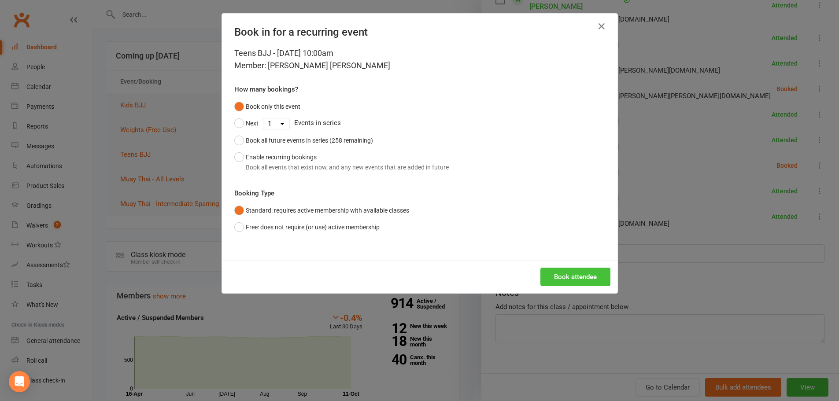
click at [586, 274] on button "Book attendee" at bounding box center [575, 277] width 70 height 18
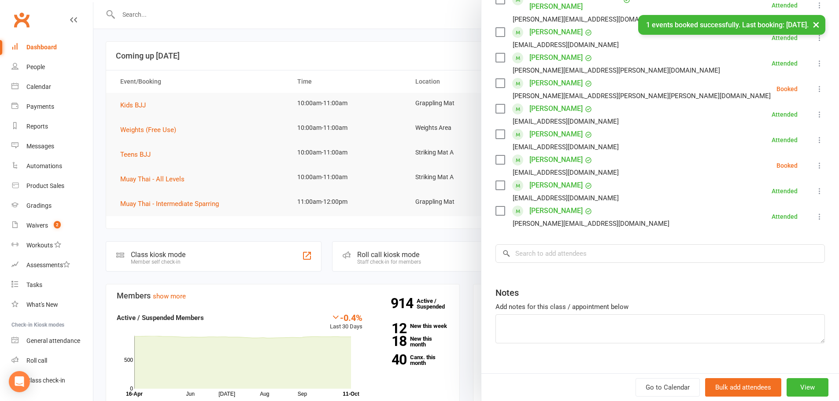
scroll to position [281, 0]
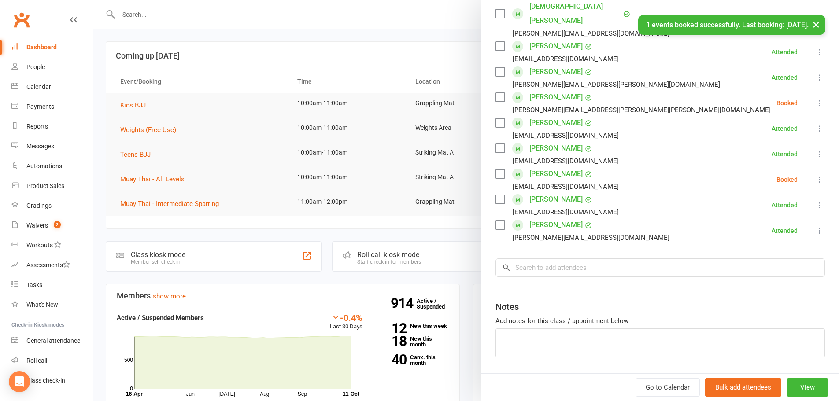
click at [582, 252] on div "Class kiosk mode Roll call 10:00 AM - 11:00 AM, Saturday, October, 11, 2025 wit…" at bounding box center [660, 79] width 358 height 645
click at [582, 259] on input "search" at bounding box center [660, 268] width 329 height 18
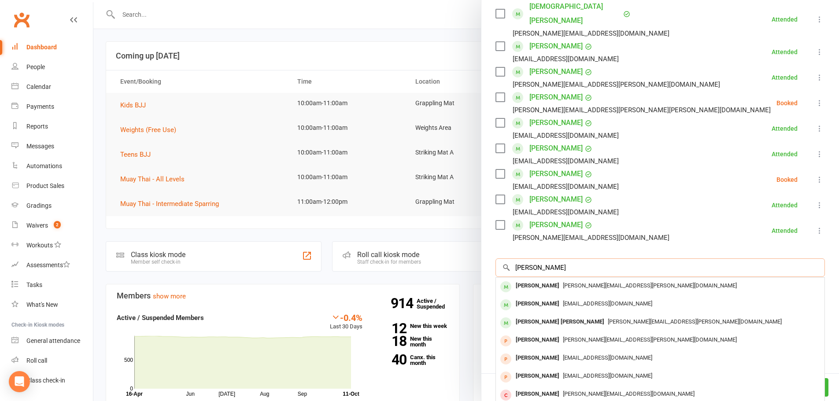
type input "chanelle shipton"
click at [579, 282] on span "Aaron.shipton@gmail.com" at bounding box center [650, 285] width 174 height 7
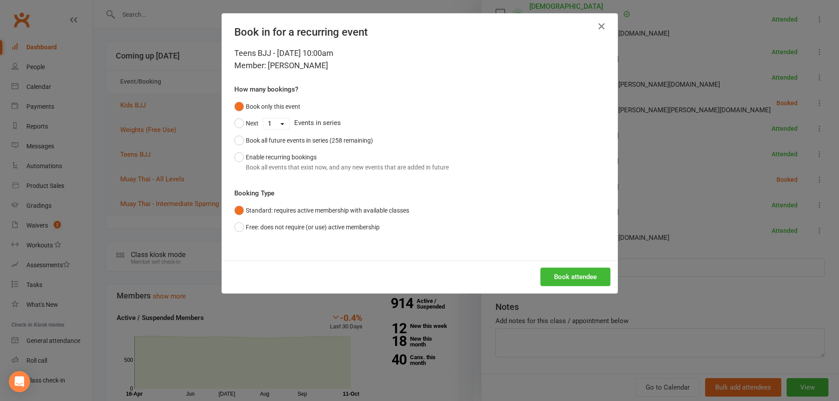
click at [580, 259] on div "Teens BJJ - Oct 11, 2025 10:00am Member: Chanelle Shipton How many bookings? Bo…" at bounding box center [420, 154] width 396 height 214
click at [579, 279] on button "Book attendee" at bounding box center [575, 277] width 70 height 18
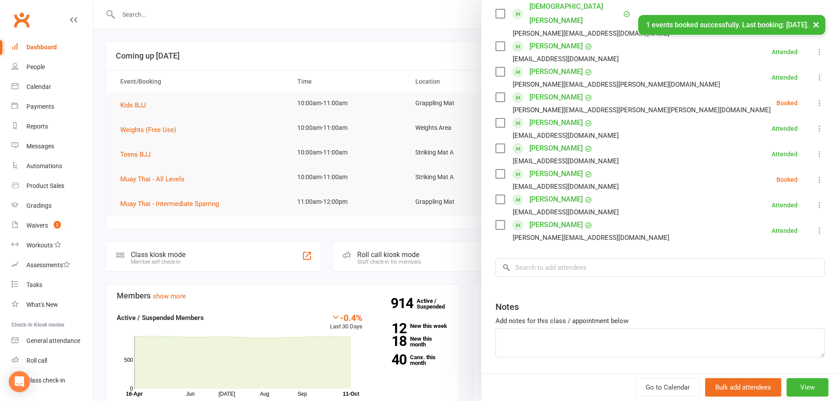
scroll to position [306, 0]
click at [582, 259] on input "search" at bounding box center [660, 268] width 329 height 18
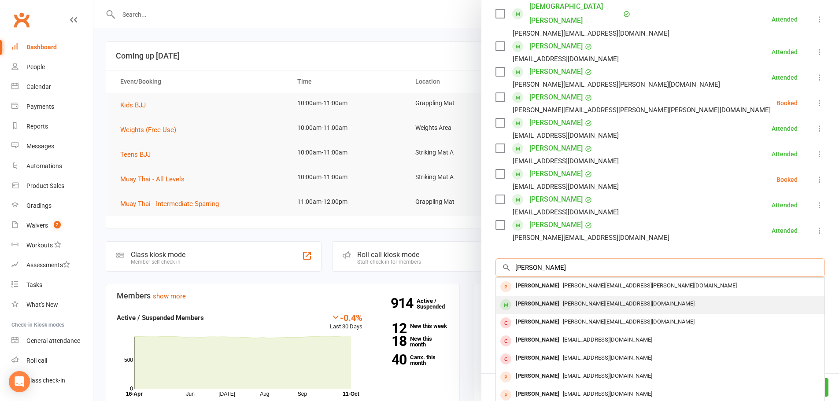
type input "tania ti"
click at [558, 296] on div "Tania Tisdale chris_tisdale@bigpond.com" at bounding box center [660, 305] width 329 height 18
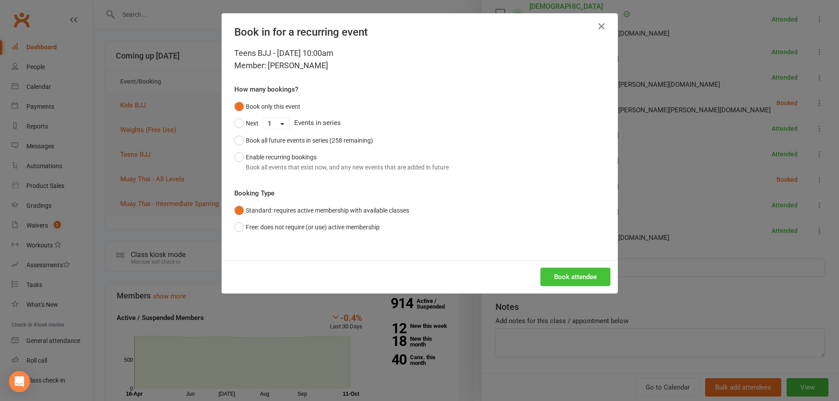
click at [558, 278] on button "Book attendee" at bounding box center [575, 277] width 70 height 18
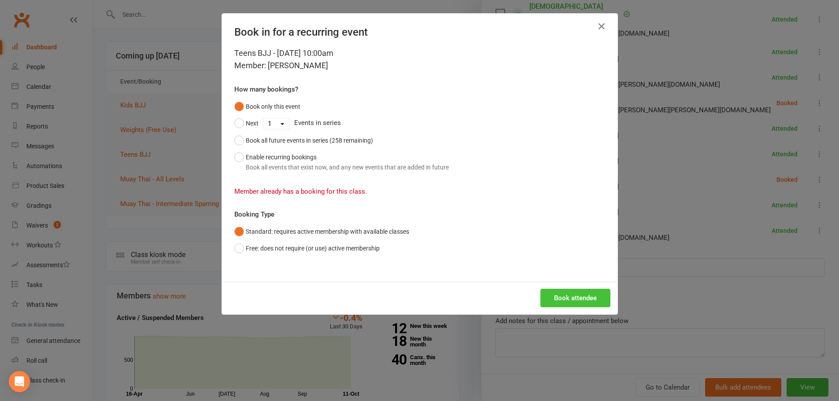
click at [568, 298] on button "Book attendee" at bounding box center [575, 298] width 70 height 18
click at [599, 26] on icon "button" at bounding box center [601, 26] width 11 height 11
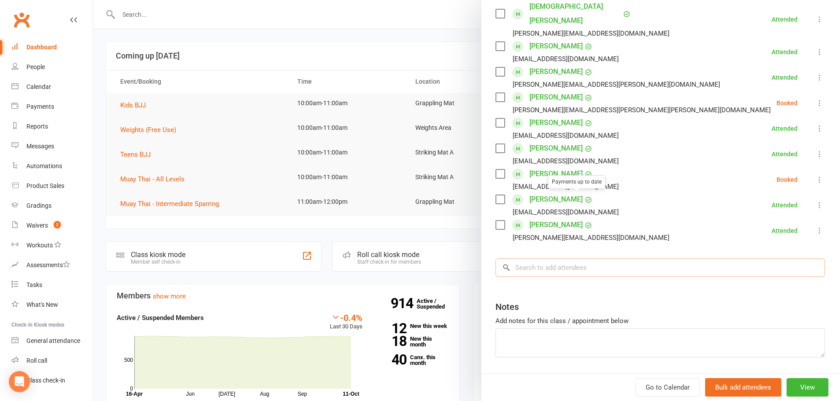
click at [557, 259] on input "search" at bounding box center [660, 268] width 329 height 18
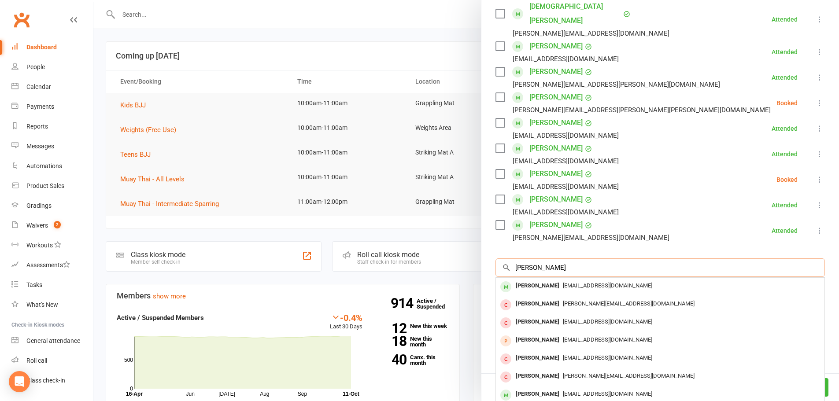
type input "mikeala dunn"
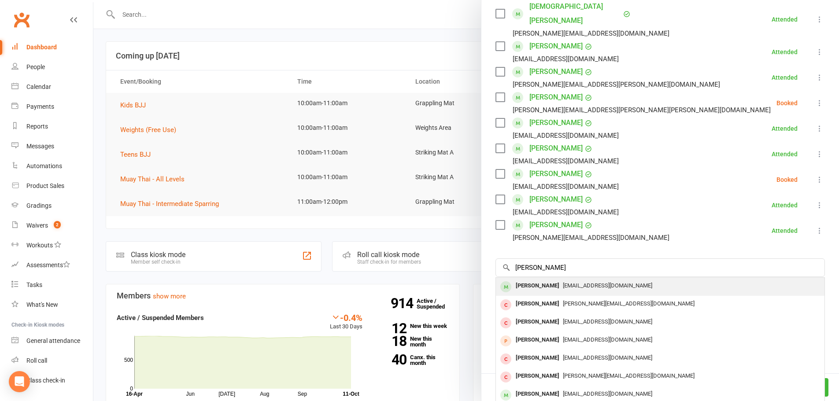
click at [563, 282] on span "garethandnat@live.com.au" at bounding box center [607, 285] width 89 height 7
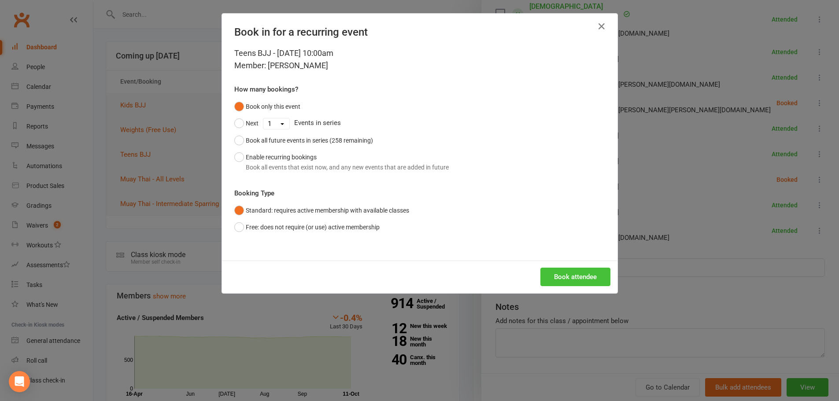
click at [574, 281] on button "Book attendee" at bounding box center [575, 277] width 70 height 18
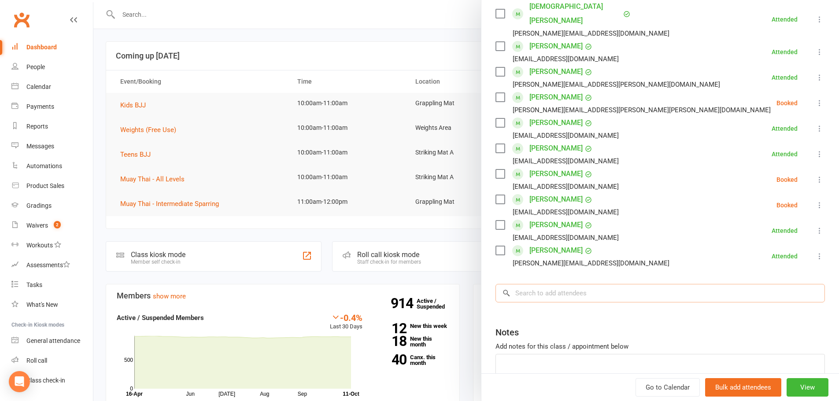
click at [562, 284] on input "search" at bounding box center [660, 293] width 329 height 18
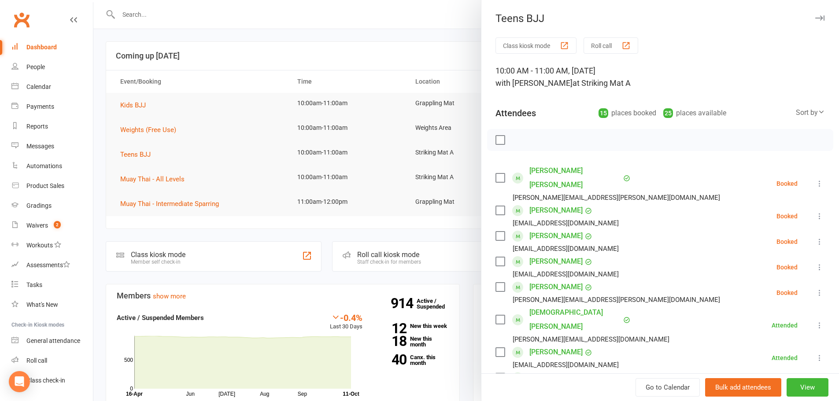
click at [499, 138] on label at bounding box center [500, 140] width 9 height 9
drag, startPoint x: 514, startPoint y: 138, endPoint x: 452, endPoint y: 25, distance: 129.1
click at [516, 138] on icon "button" at bounding box center [519, 140] width 7 height 7
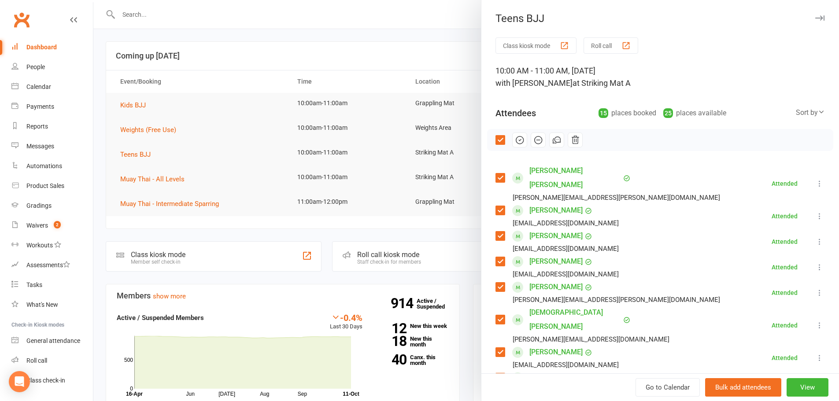
click at [498, 141] on label at bounding box center [500, 140] width 9 height 9
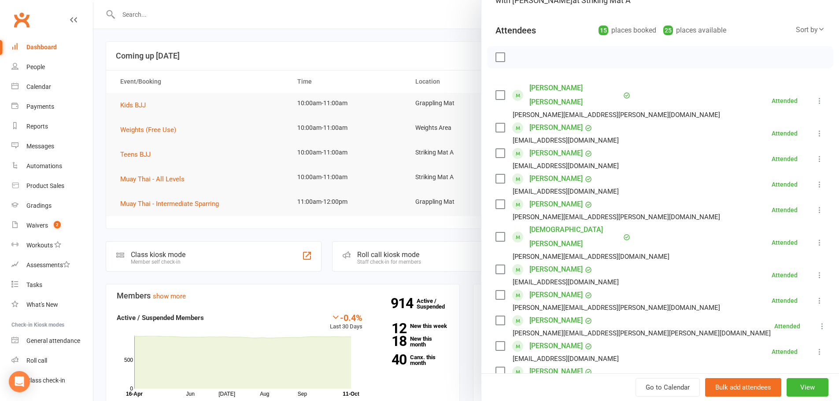
scroll to position [103, 0]
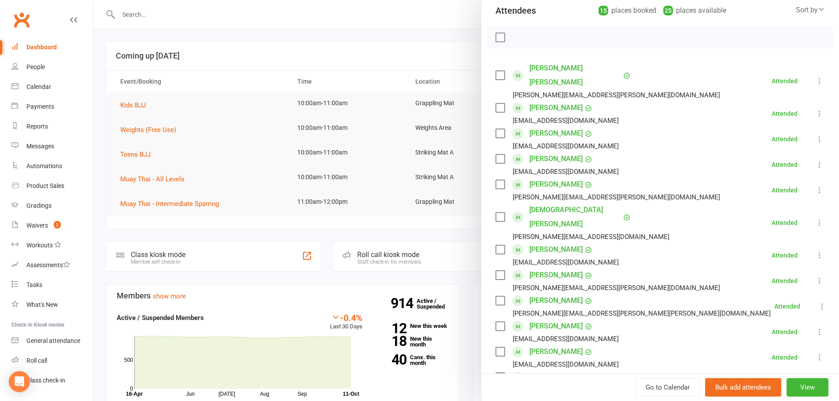
drag, startPoint x: 286, startPoint y: 201, endPoint x: 249, endPoint y: 171, distance: 47.9
click at [286, 201] on div at bounding box center [466, 200] width 746 height 401
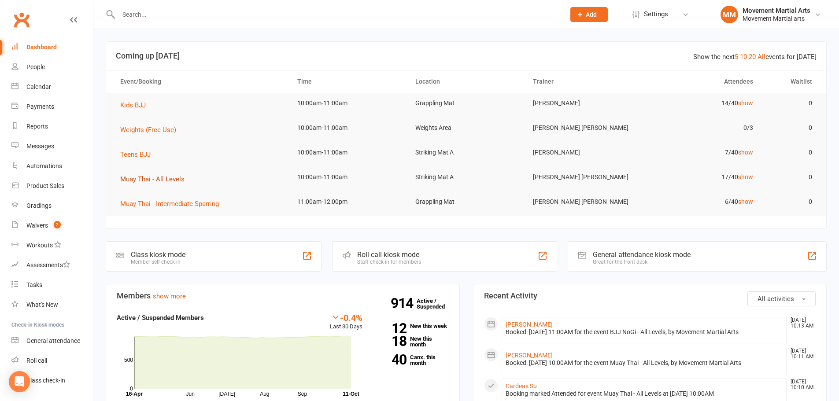
click at [173, 181] on span "Muay Thai - All Levels" at bounding box center [152, 179] width 64 height 8
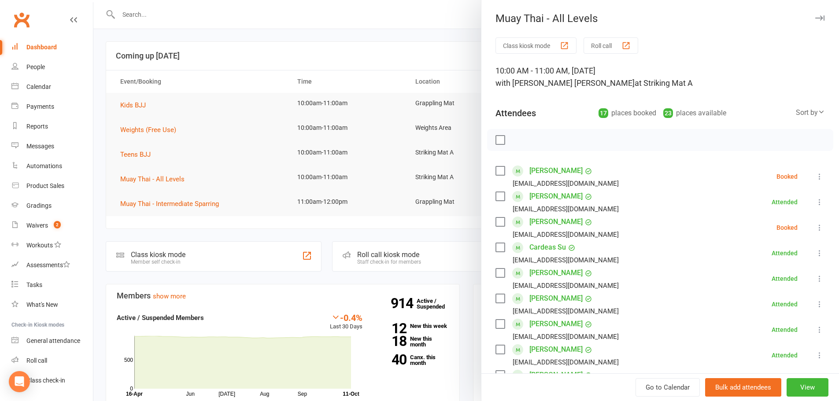
click at [270, 135] on div at bounding box center [466, 200] width 746 height 401
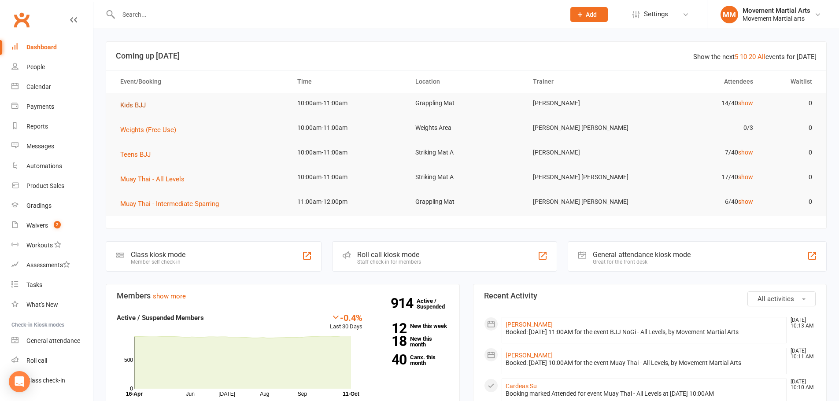
click at [136, 106] on span "Kids BJJ" at bounding box center [133, 105] width 26 height 8
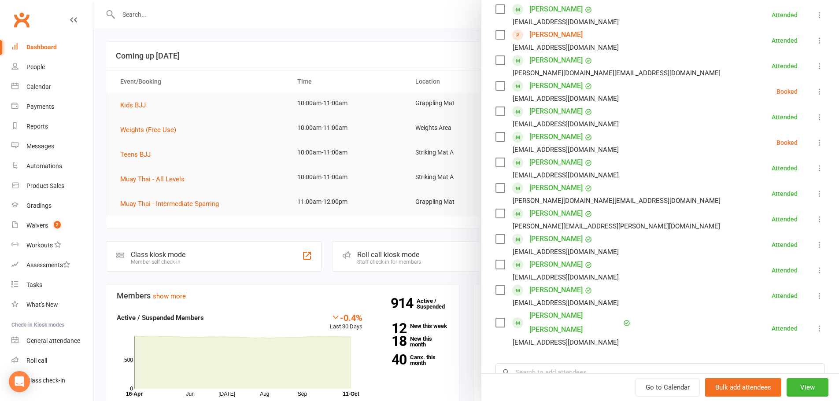
scroll to position [206, 0]
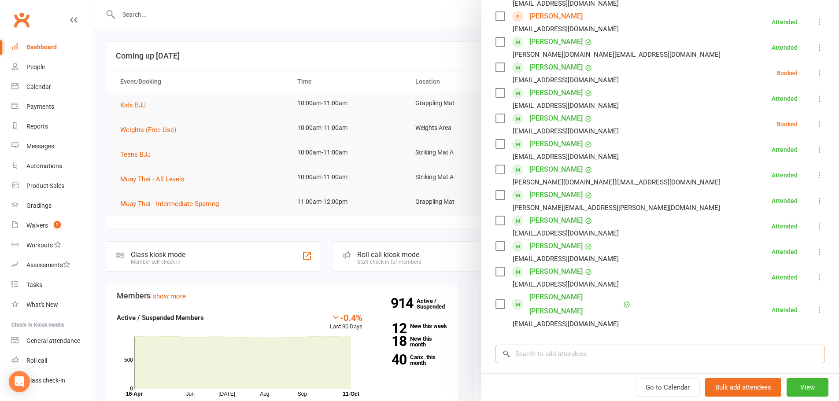
click at [669, 345] on input "search" at bounding box center [660, 354] width 329 height 18
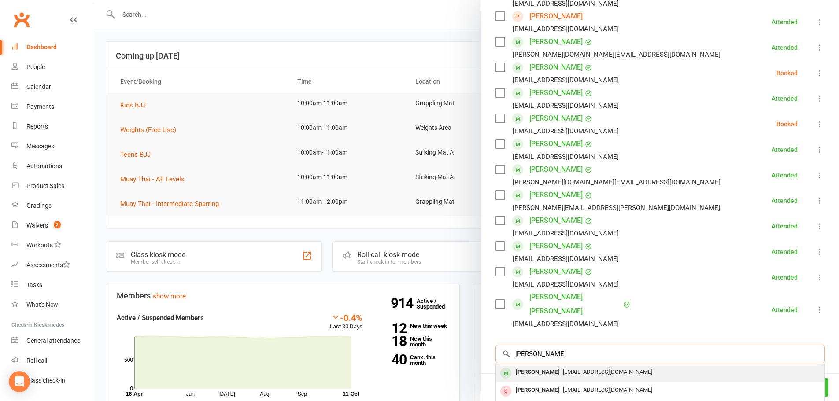
type input "aidan wong"
click at [653, 366] on div "Adelynyeap@hotmail.com" at bounding box center [660, 372] width 322 height 13
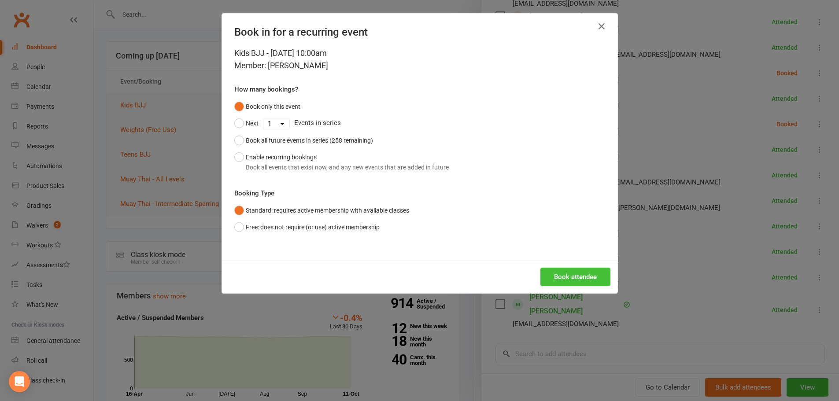
click at [588, 284] on button "Book attendee" at bounding box center [575, 277] width 70 height 18
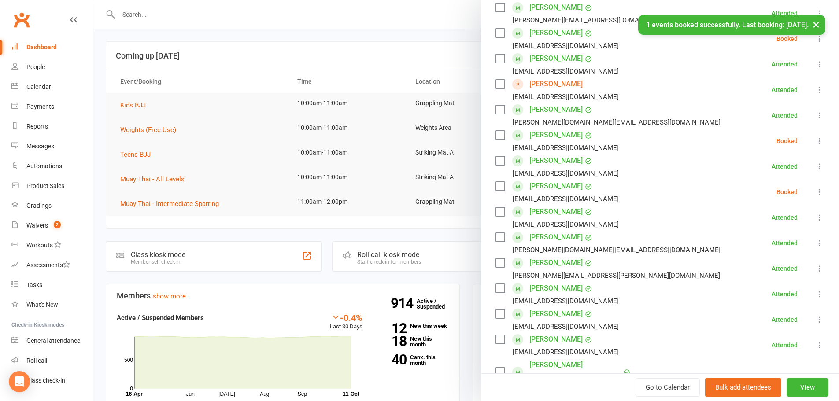
scroll to position [26, 0]
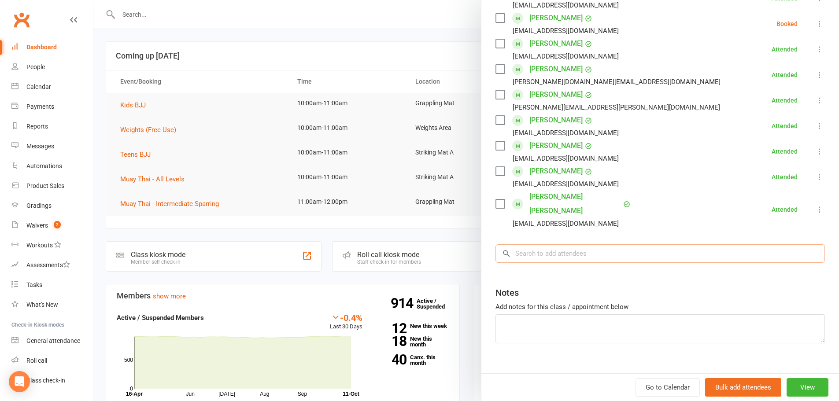
click at [643, 244] on input "search" at bounding box center [660, 253] width 329 height 18
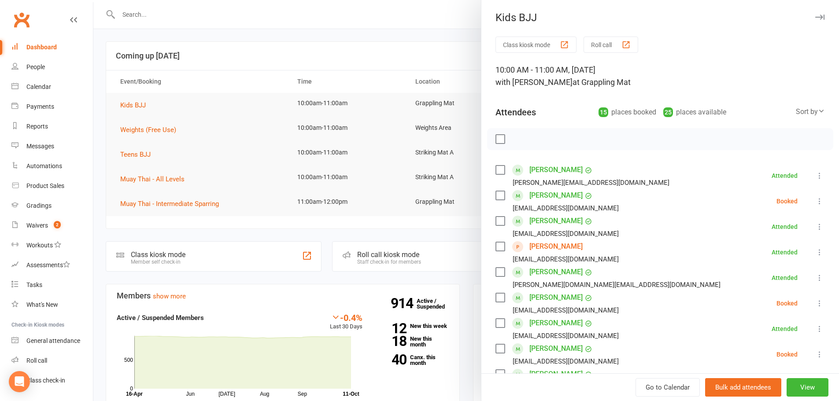
scroll to position [0, 0]
click at [499, 141] on label at bounding box center [500, 140] width 9 height 9
click at [515, 141] on icon "button" at bounding box center [520, 140] width 10 height 10
drag, startPoint x: 496, startPoint y: 138, endPoint x: 515, endPoint y: 173, distance: 39.6
click at [496, 138] on label at bounding box center [500, 140] width 9 height 9
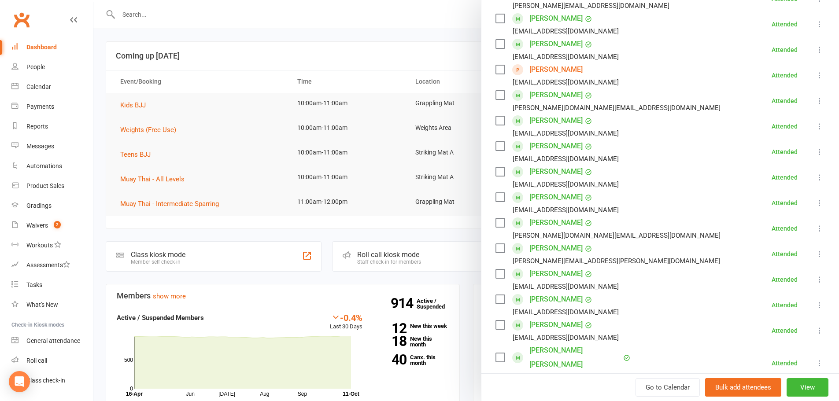
scroll to position [332, 0]
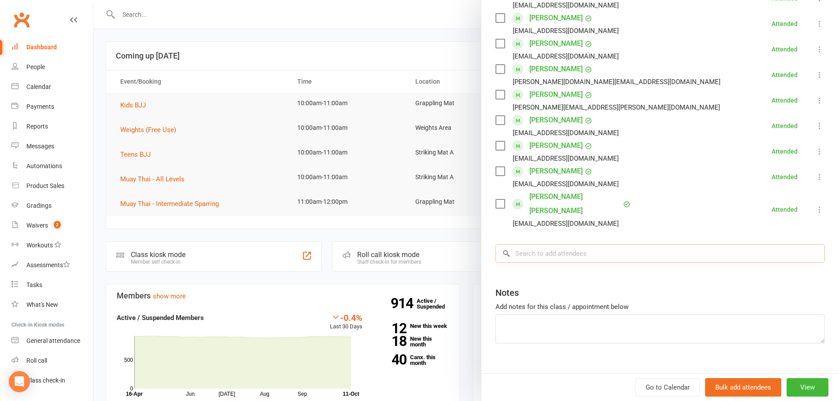
click at [608, 244] on input "search" at bounding box center [660, 253] width 329 height 18
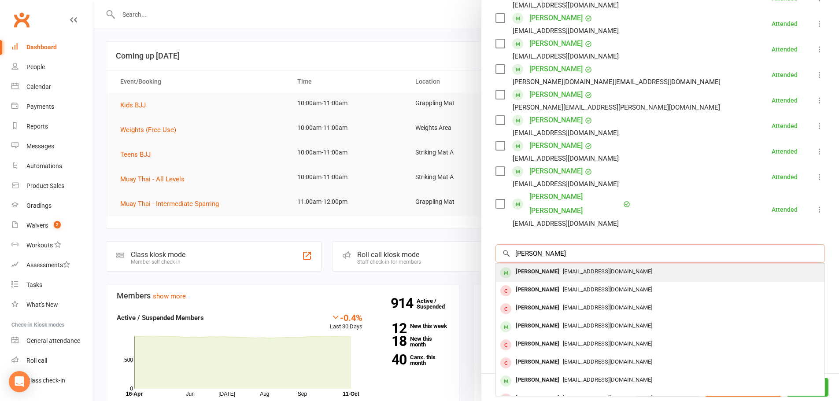
type input "noah rad"
click at [600, 268] on span "Shahab@smartstructs.com.au" at bounding box center [607, 271] width 89 height 7
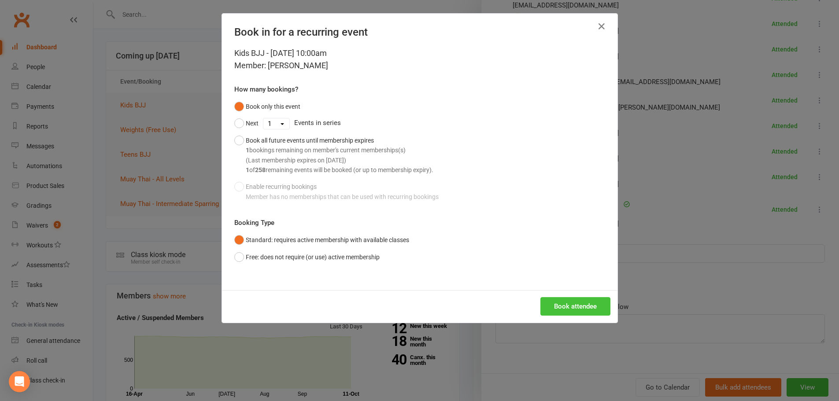
click at [568, 303] on button "Book attendee" at bounding box center [575, 306] width 70 height 18
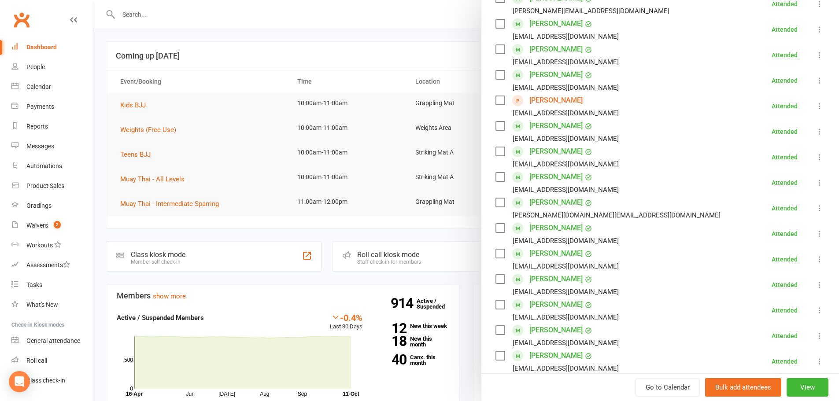
scroll to position [0, 0]
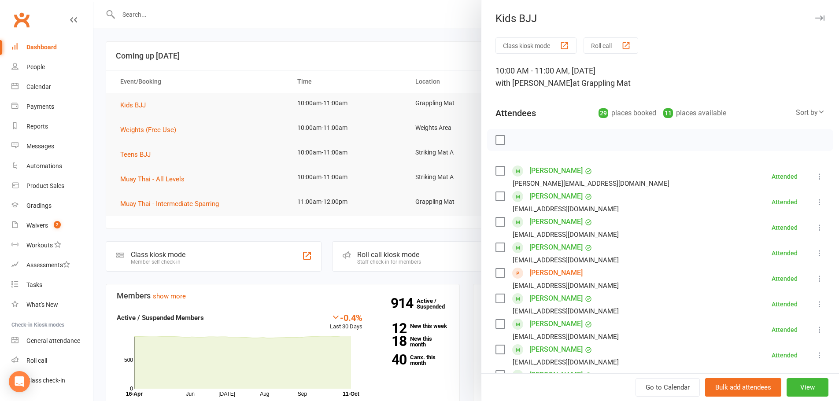
drag, startPoint x: 192, startPoint y: 116, endPoint x: 158, endPoint y: 145, distance: 45.1
click at [192, 117] on div at bounding box center [466, 200] width 746 height 401
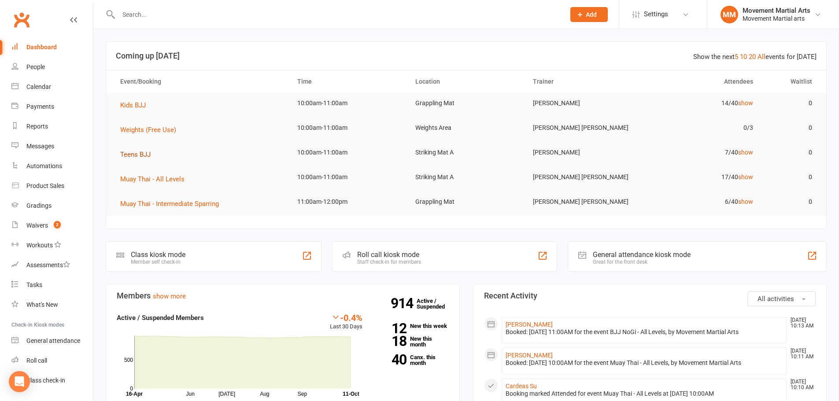
click at [151, 155] on button "Teens BJJ" at bounding box center [138, 154] width 37 height 11
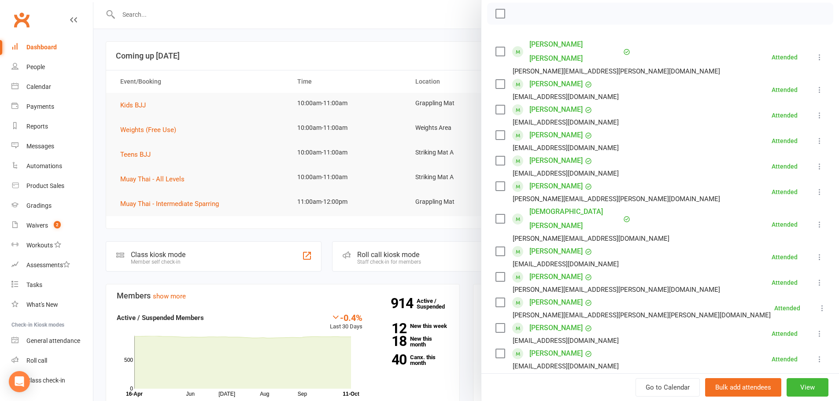
scroll to position [150, 0]
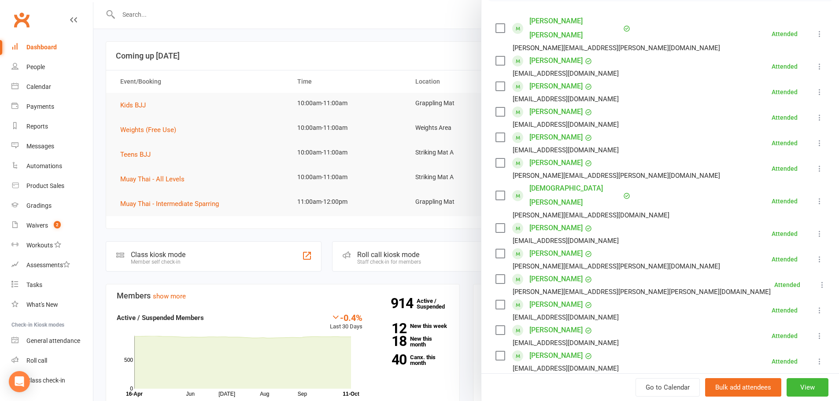
click at [815, 306] on icon at bounding box center [819, 310] width 9 height 9
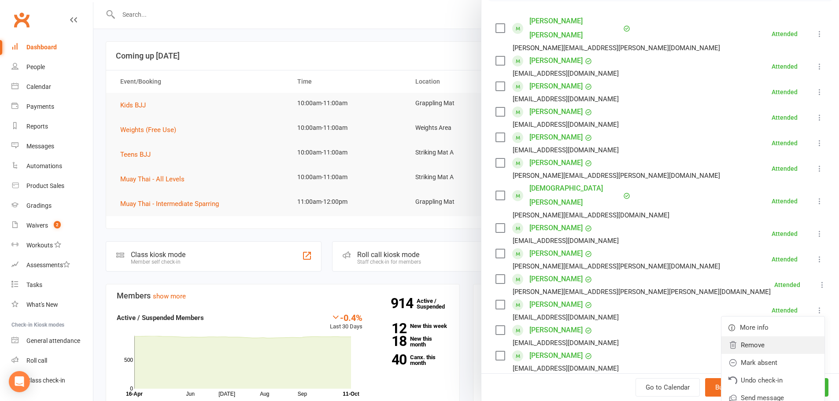
click at [782, 337] on link "Remove" at bounding box center [772, 346] width 103 height 18
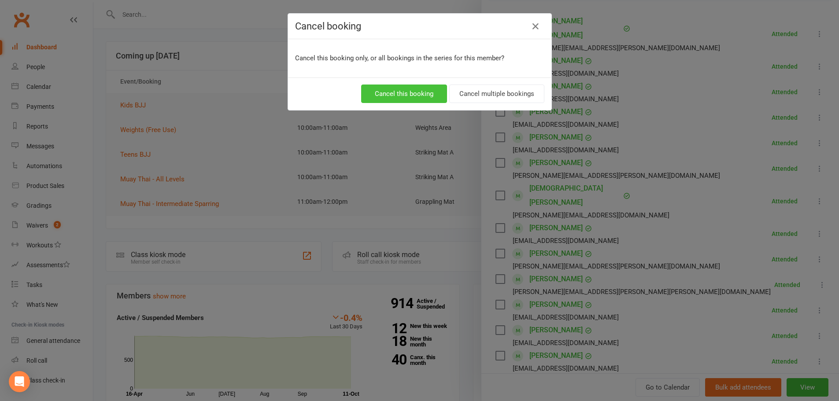
click at [407, 85] on button "Cancel this booking" at bounding box center [404, 94] width 86 height 18
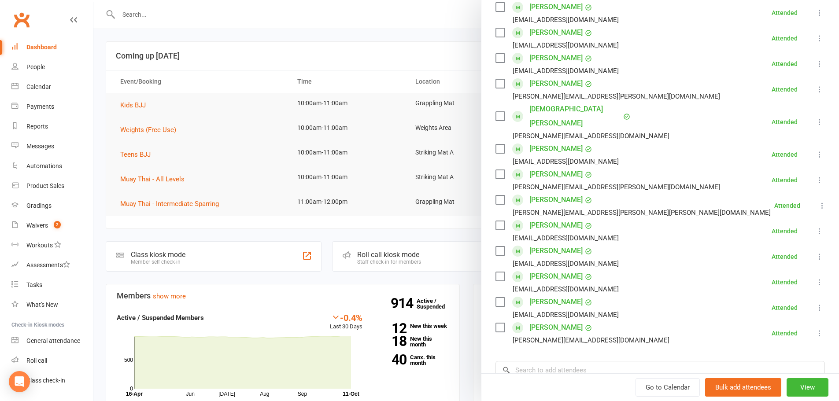
scroll to position [332, 0]
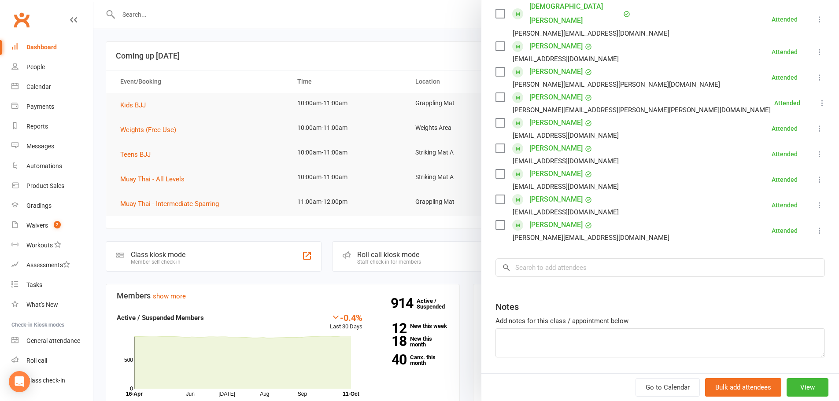
drag, startPoint x: 430, startPoint y: 159, endPoint x: 181, endPoint y: 111, distance: 253.4
click at [181, 111] on div at bounding box center [466, 200] width 746 height 401
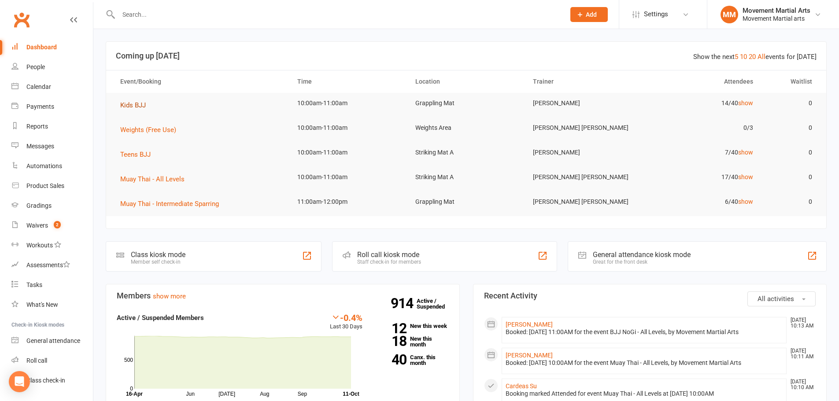
click at [139, 104] on span "Kids BJJ" at bounding box center [133, 105] width 26 height 8
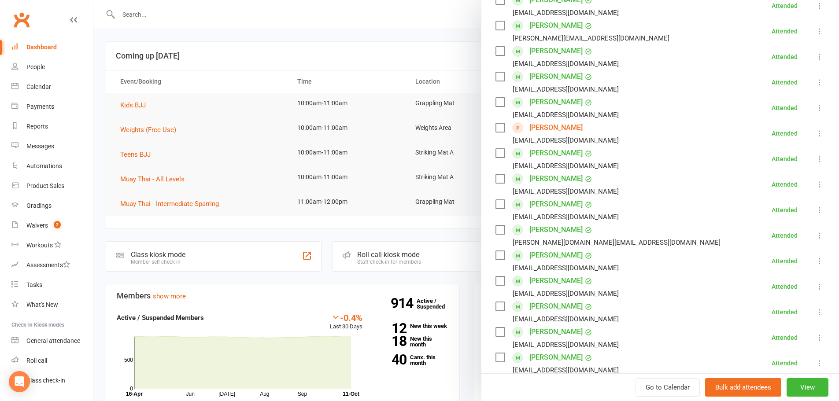
scroll to position [206, 0]
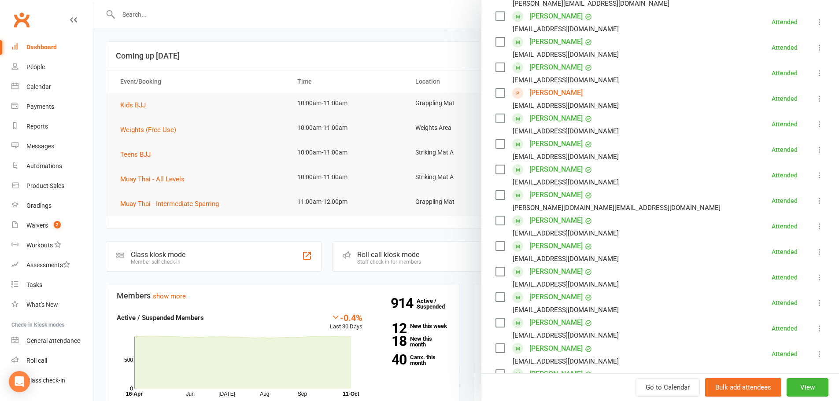
click at [815, 96] on icon at bounding box center [819, 98] width 9 height 9
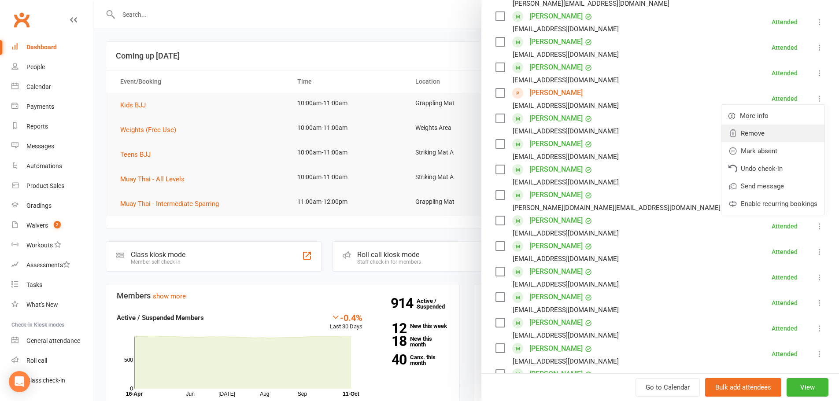
click at [762, 129] on link "Remove" at bounding box center [772, 134] width 103 height 18
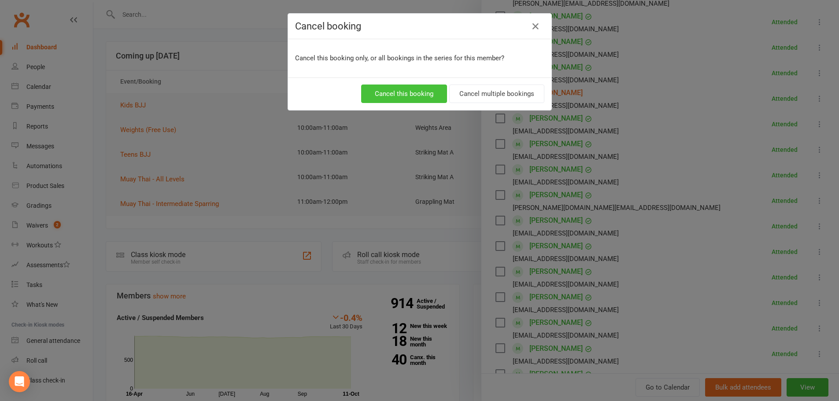
click at [415, 95] on button "Cancel this booking" at bounding box center [404, 94] width 86 height 18
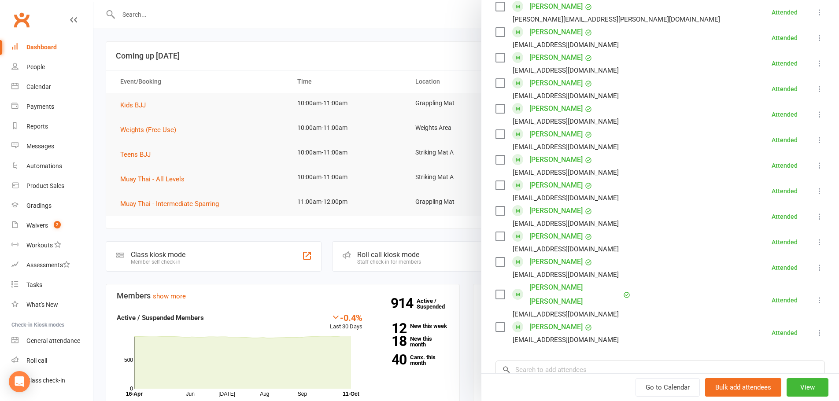
scroll to position [617, 0]
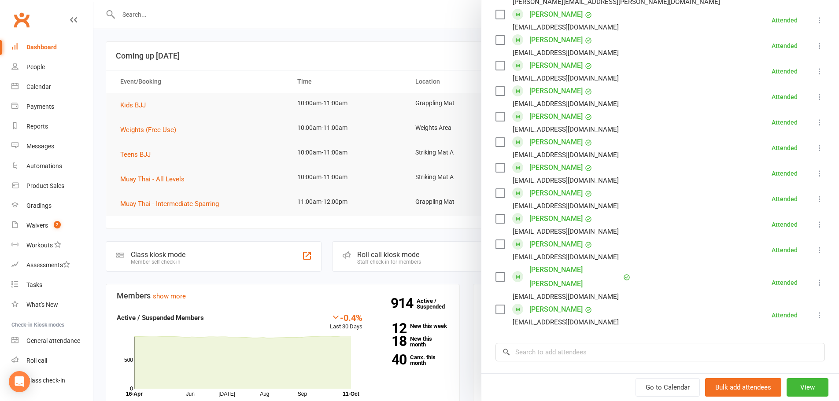
click at [814, 96] on button at bounding box center [819, 97] width 11 height 11
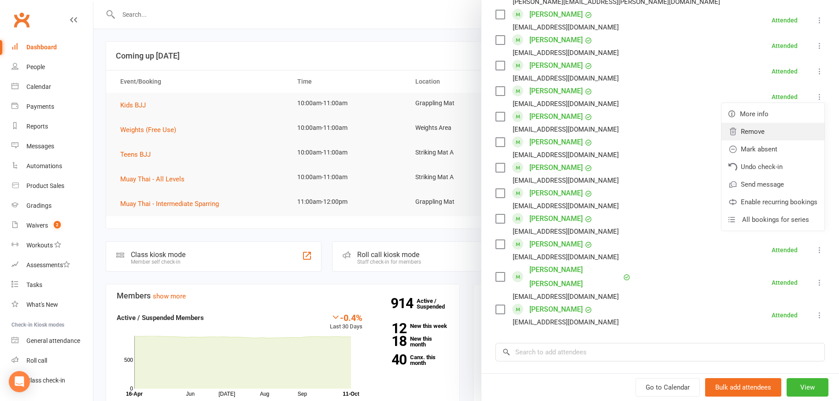
click at [774, 124] on link "Remove" at bounding box center [772, 132] width 103 height 18
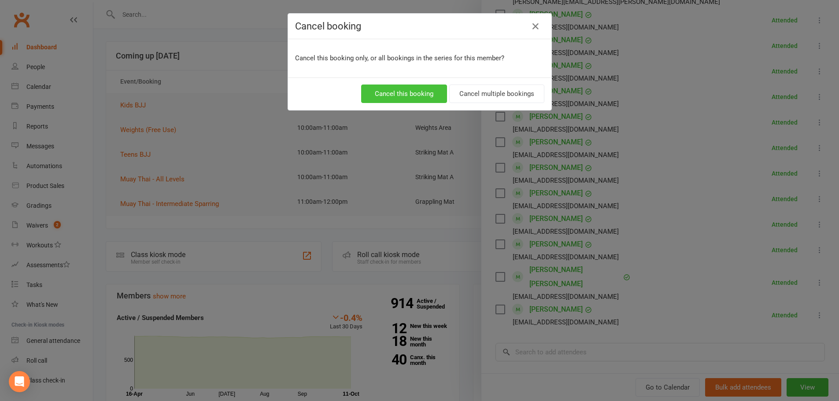
click at [375, 91] on button "Cancel this booking" at bounding box center [404, 94] width 86 height 18
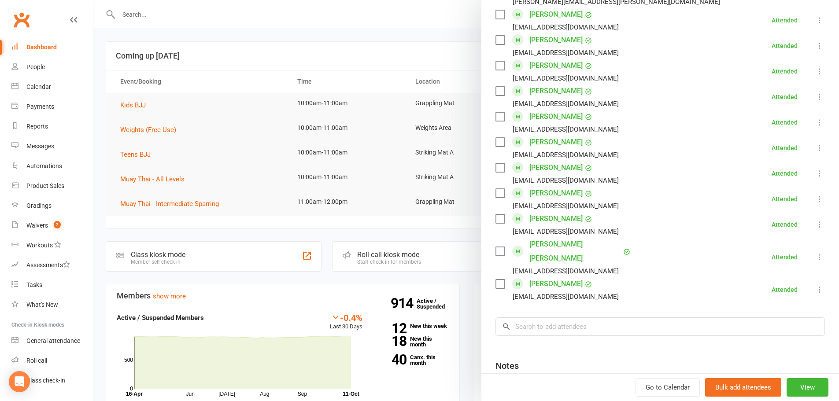
click at [815, 285] on icon at bounding box center [819, 289] width 9 height 9
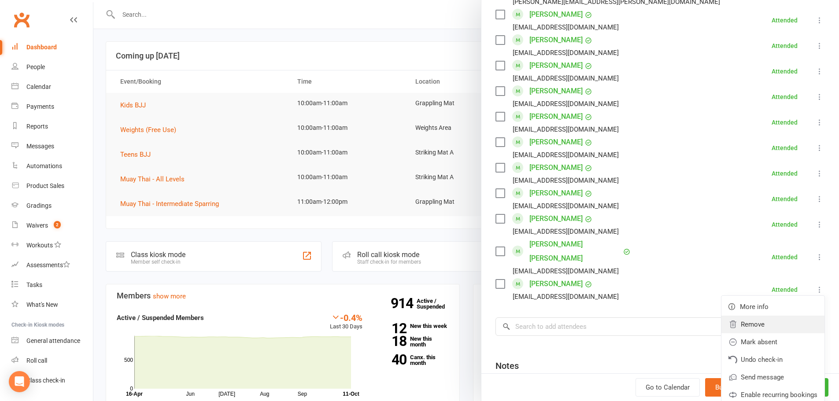
click at [777, 316] on link "Remove" at bounding box center [772, 325] width 103 height 18
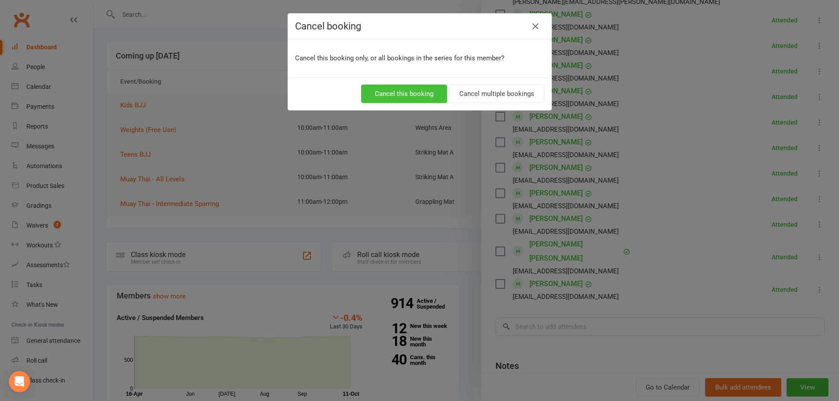
click at [394, 98] on button "Cancel this booking" at bounding box center [404, 94] width 86 height 18
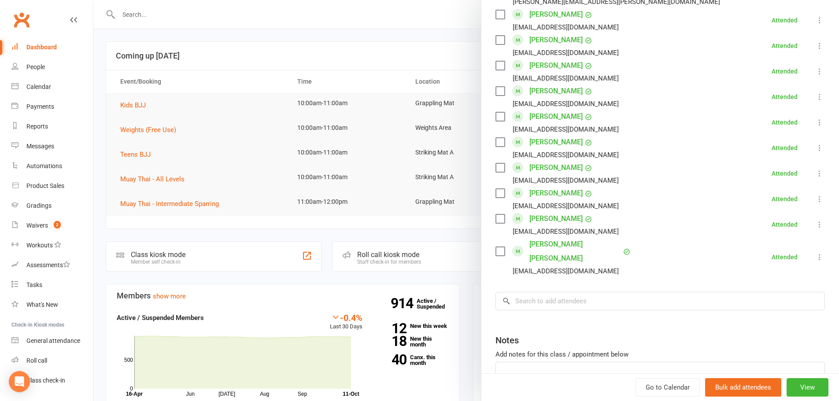
click at [815, 48] on icon at bounding box center [819, 45] width 9 height 9
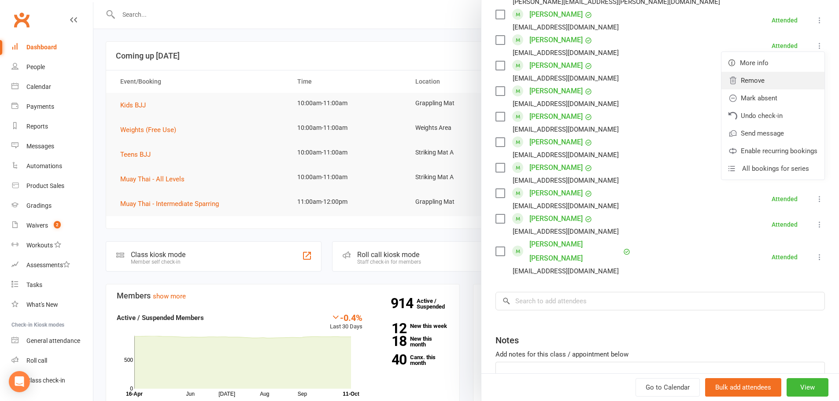
click at [779, 86] on link "Remove" at bounding box center [772, 81] width 103 height 18
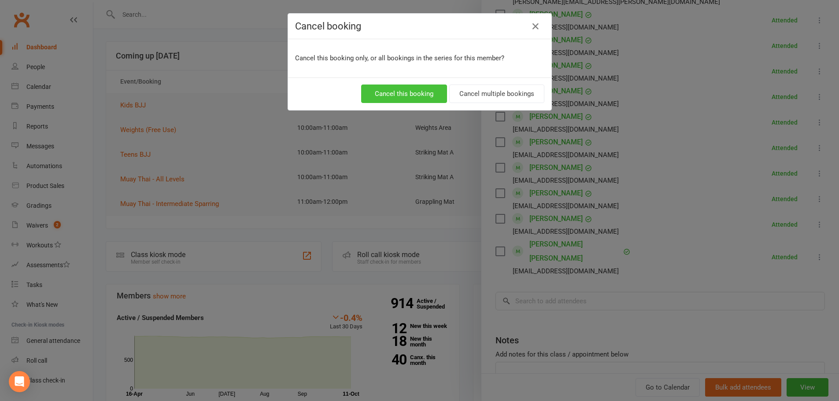
click at [412, 100] on button "Cancel this booking" at bounding box center [404, 94] width 86 height 18
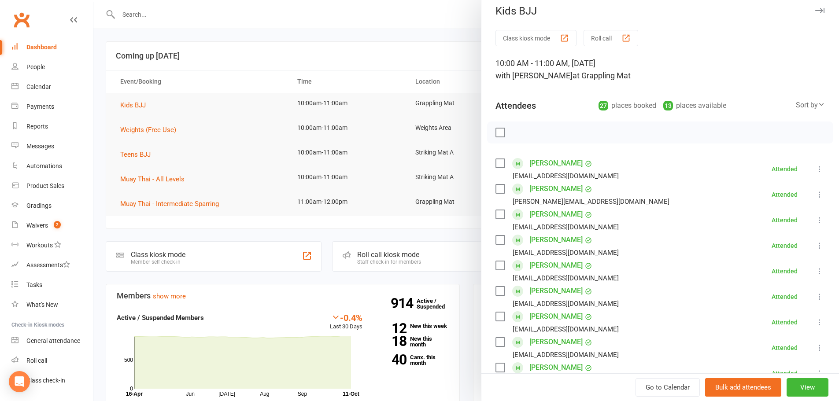
scroll to position [0, 0]
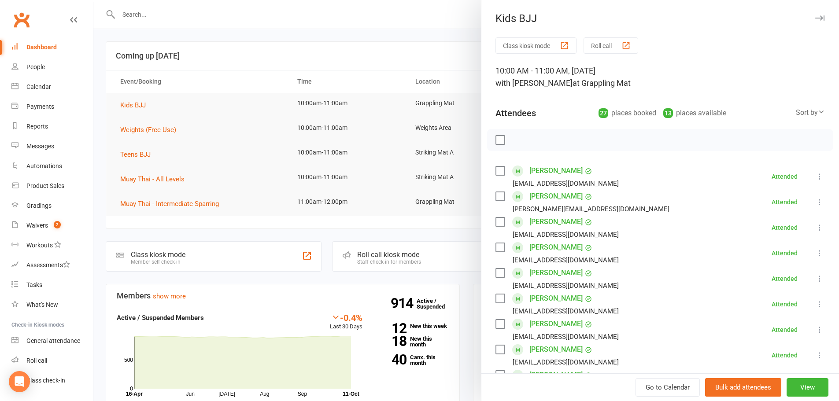
click at [129, 48] on div at bounding box center [466, 200] width 746 height 401
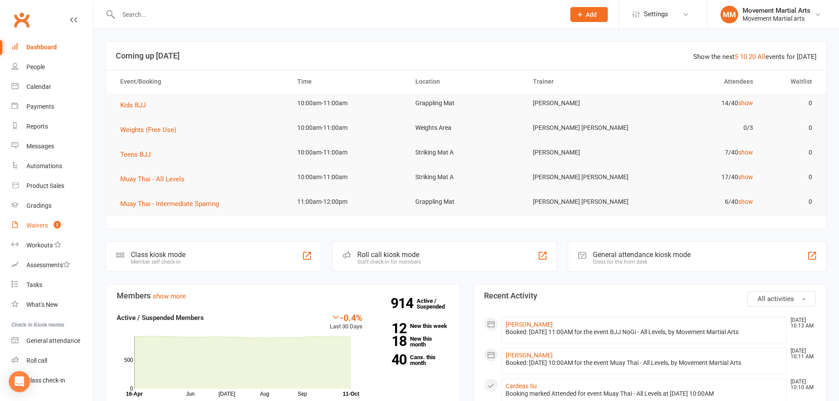
click at [43, 219] on link "Waivers 2" at bounding box center [51, 226] width 81 height 20
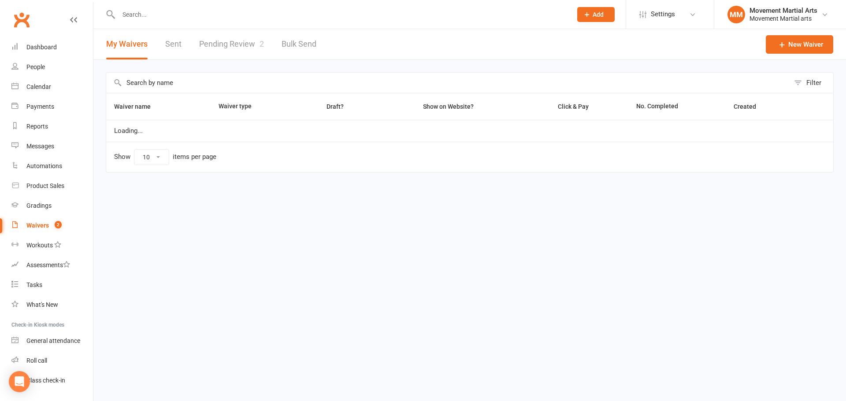
select select "100"
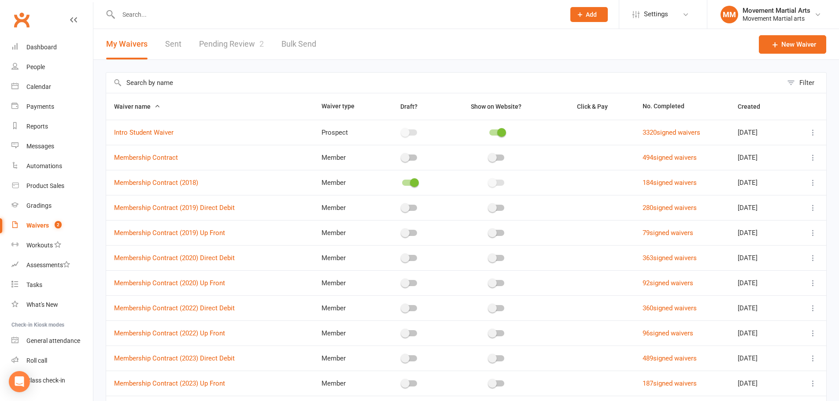
click at [646, 138] on td "3320 signed waivers" at bounding box center [682, 132] width 95 height 25
click at [646, 132] on link "3320 signed waivers" at bounding box center [672, 133] width 58 height 8
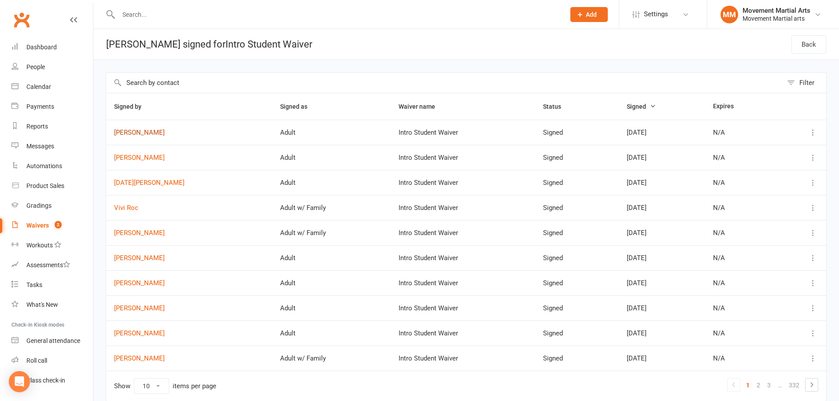
click at [144, 133] on link "George Fonmoa" at bounding box center [189, 132] width 150 height 7
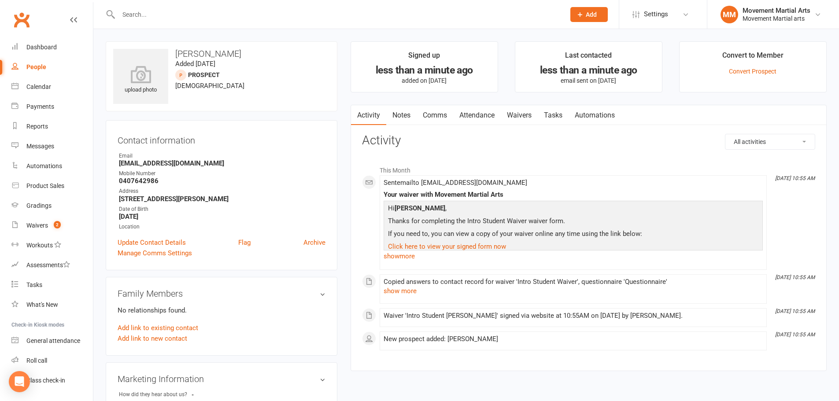
click at [523, 113] on link "Waivers" at bounding box center [519, 115] width 37 height 20
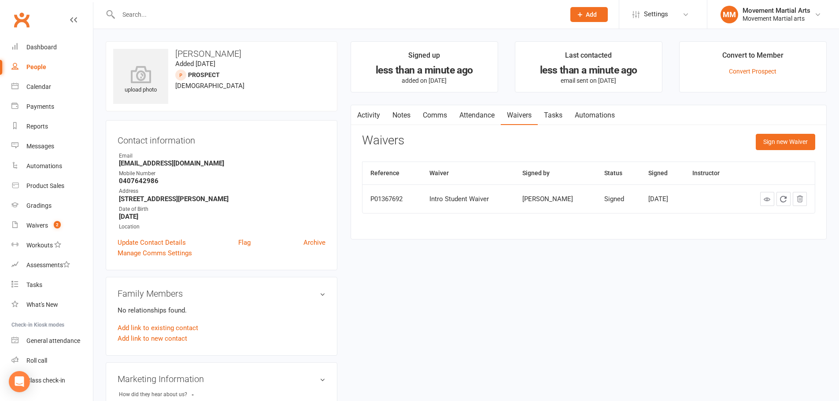
click at [17, 15] on link "Clubworx" at bounding box center [22, 20] width 22 height 22
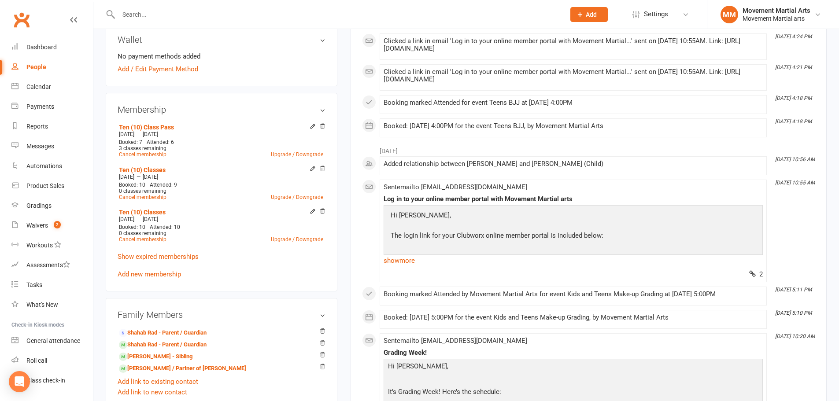
scroll to position [411, 0]
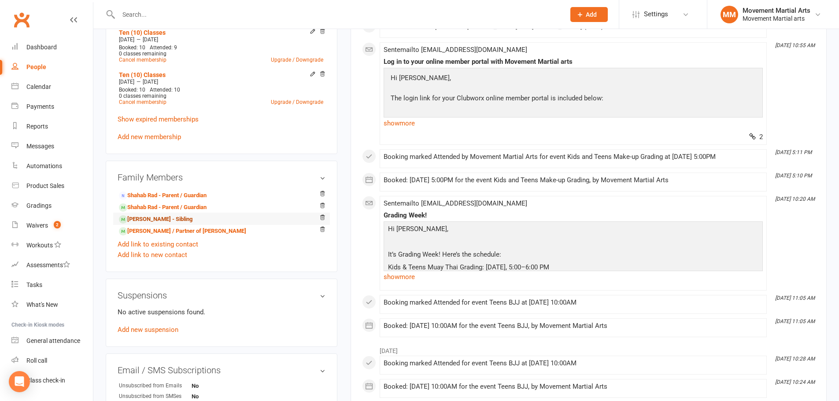
click at [163, 221] on link "Noah Rad - Sibling" at bounding box center [156, 219] width 74 height 9
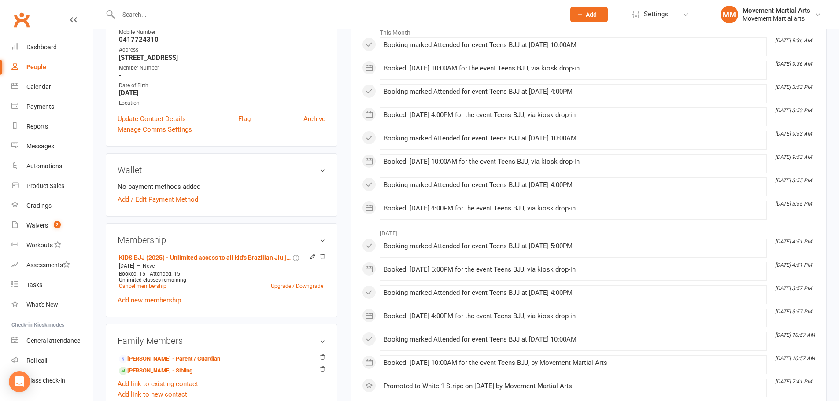
scroll to position [308, 0]
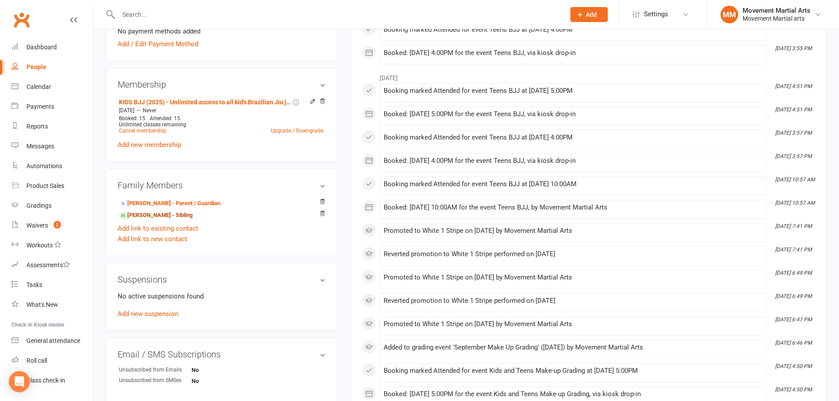
click at [170, 211] on link "[PERSON_NAME] - Sibling" at bounding box center [156, 215] width 74 height 9
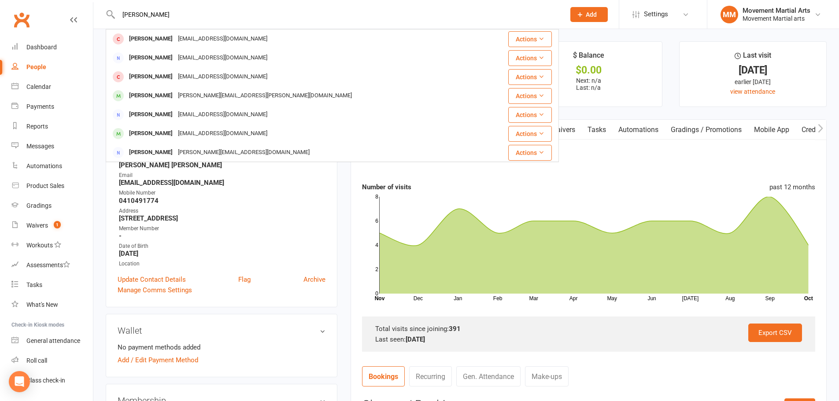
click at [20, 25] on link "Clubworx" at bounding box center [22, 20] width 22 height 22
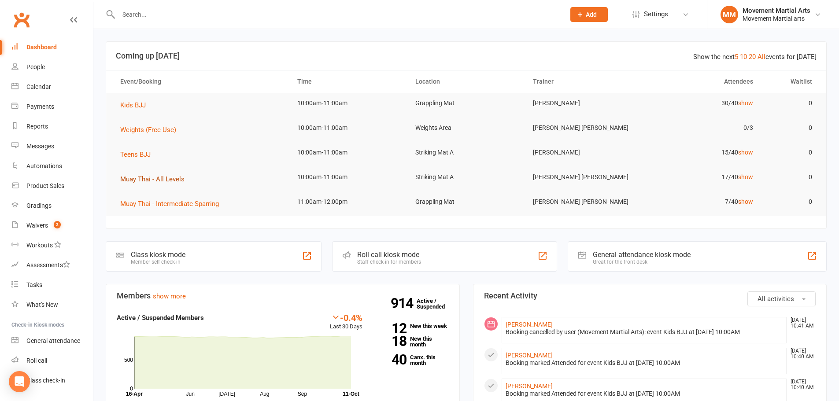
click at [147, 177] on span "Muay Thai - All Levels" at bounding box center [152, 179] width 64 height 8
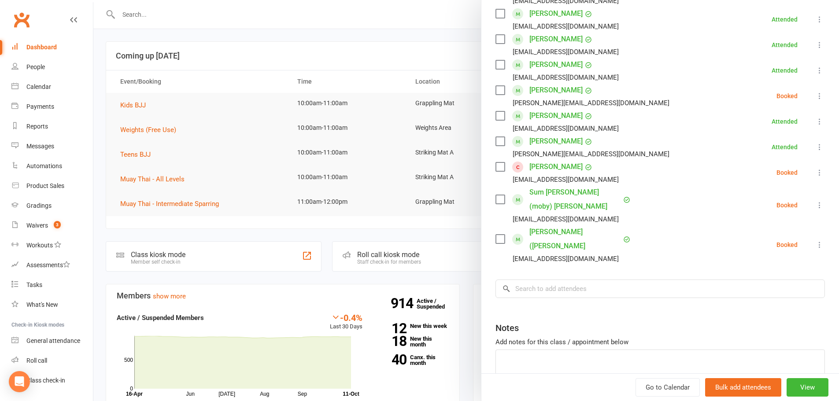
scroll to position [383, 0]
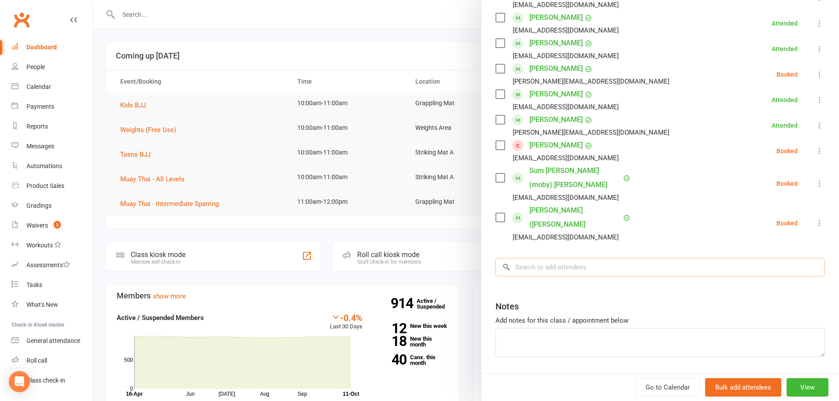
click at [582, 258] on input "search" at bounding box center [660, 267] width 329 height 18
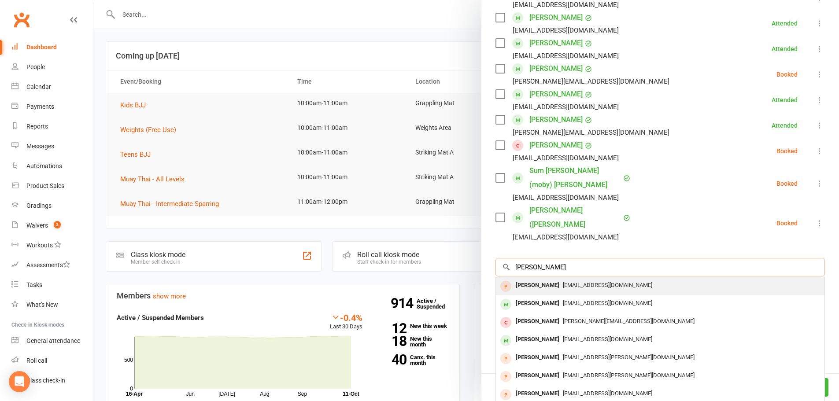
type input "[PERSON_NAME]"
click at [548, 279] on div "[PERSON_NAME]" at bounding box center [537, 285] width 51 height 13
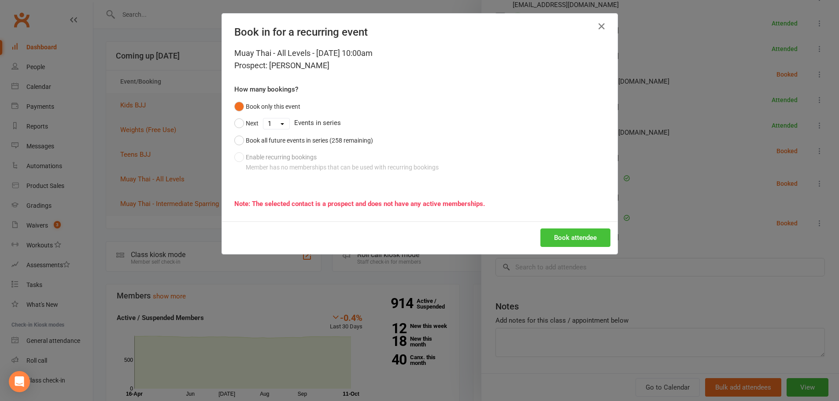
click at [581, 239] on button "Book attendee" at bounding box center [575, 238] width 70 height 18
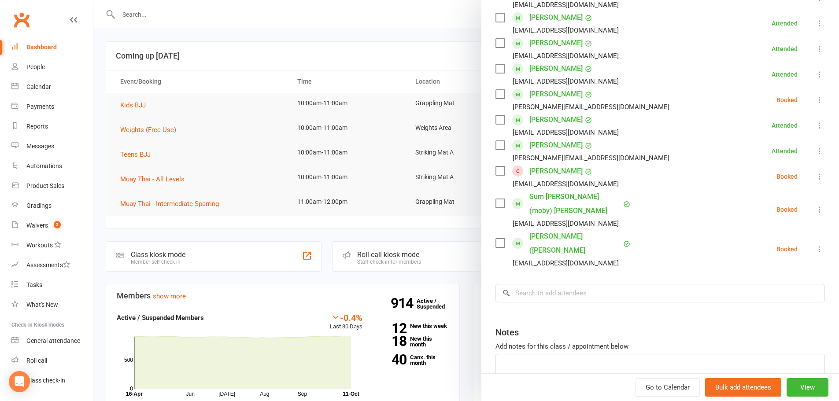
scroll to position [409, 0]
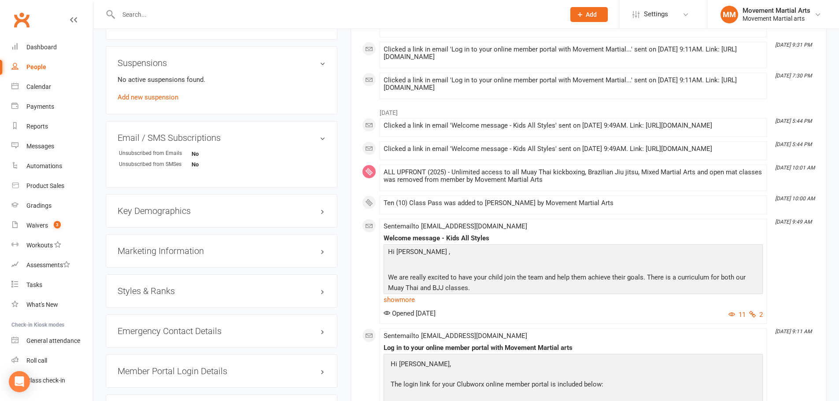
scroll to position [103, 0]
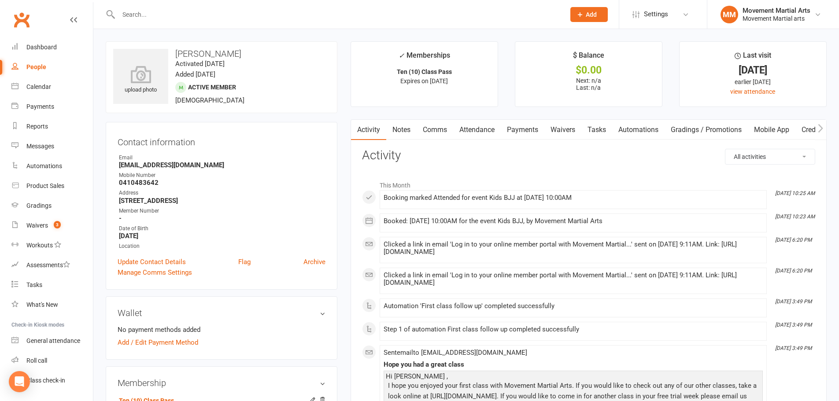
click at [419, 135] on link "Attendance" at bounding box center [477, 130] width 48 height 20
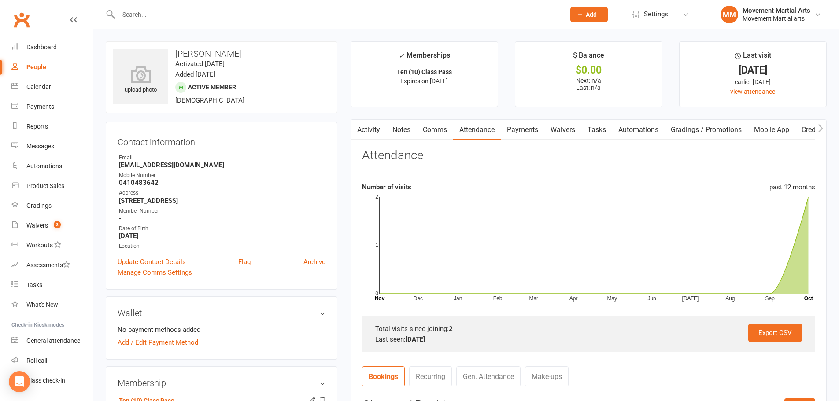
click at [384, 135] on link "Activity" at bounding box center [368, 130] width 35 height 20
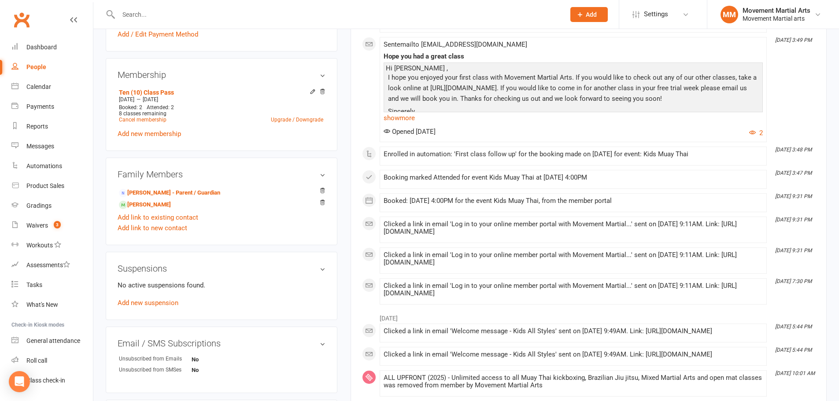
scroll to position [103, 0]
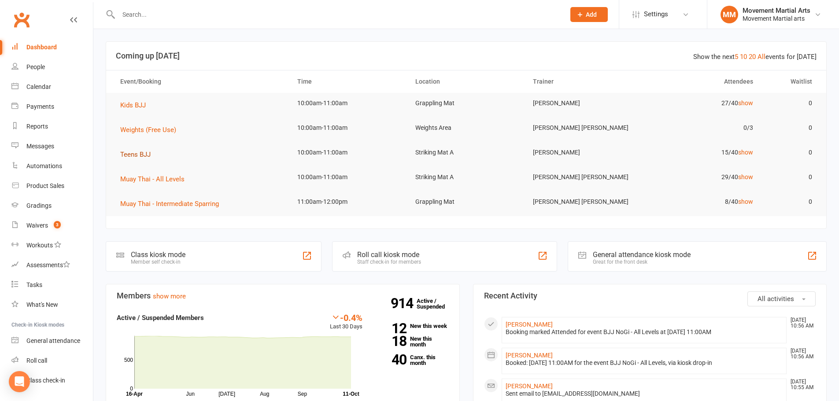
click at [142, 153] on span "Teens BJJ" at bounding box center [135, 155] width 30 height 8
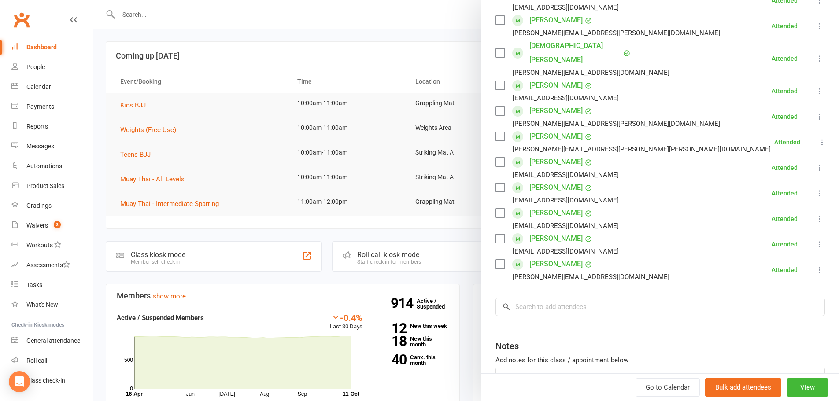
scroll to position [332, 0]
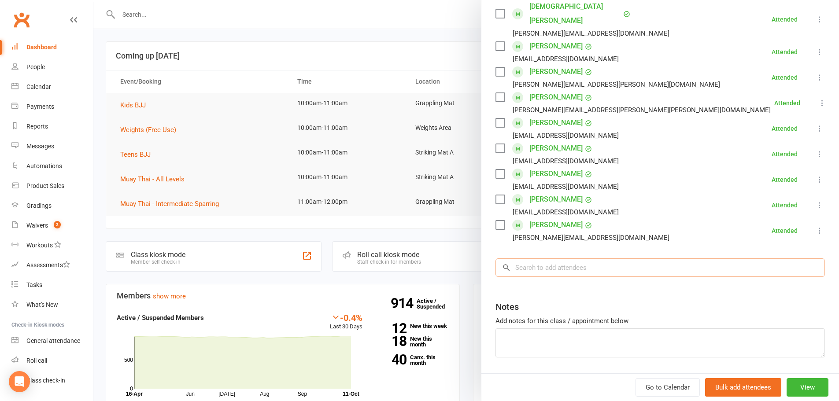
click at [616, 259] on input "search" at bounding box center [660, 268] width 329 height 18
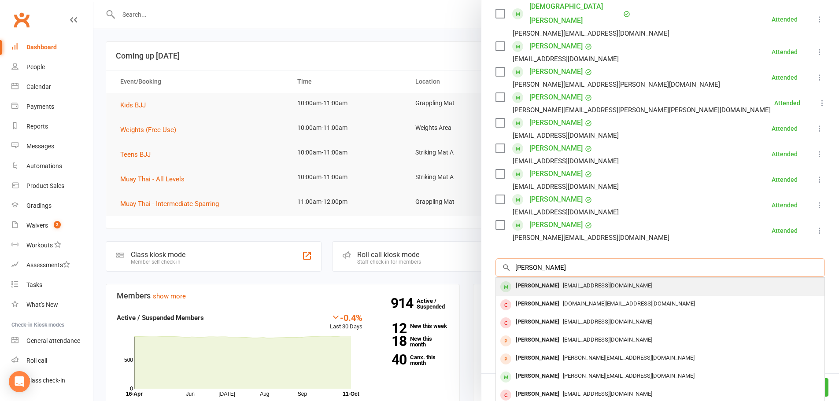
type input "peter lau"
click at [604, 280] on div "Jap_e@hotmail.com" at bounding box center [660, 286] width 322 height 13
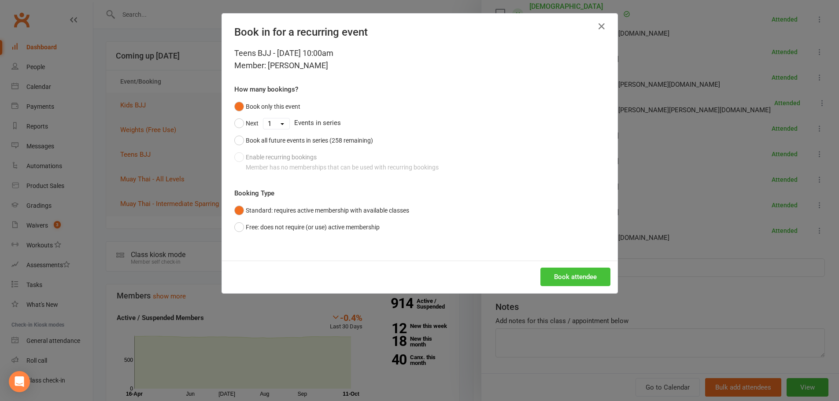
click at [570, 275] on button "Book attendee" at bounding box center [575, 277] width 70 height 18
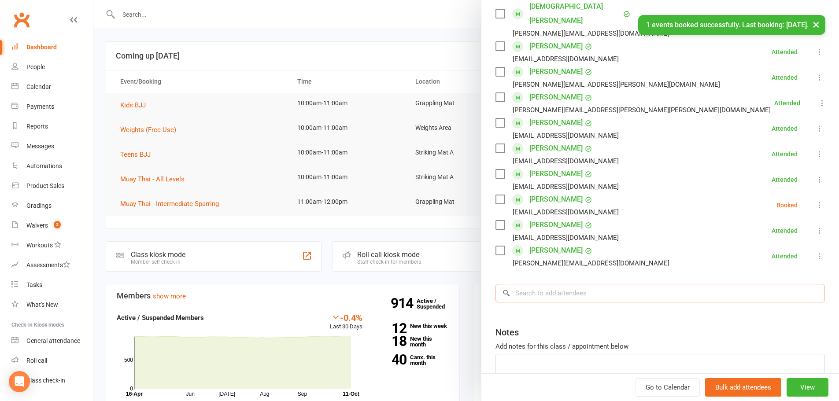
click at [563, 284] on input "search" at bounding box center [660, 293] width 329 height 18
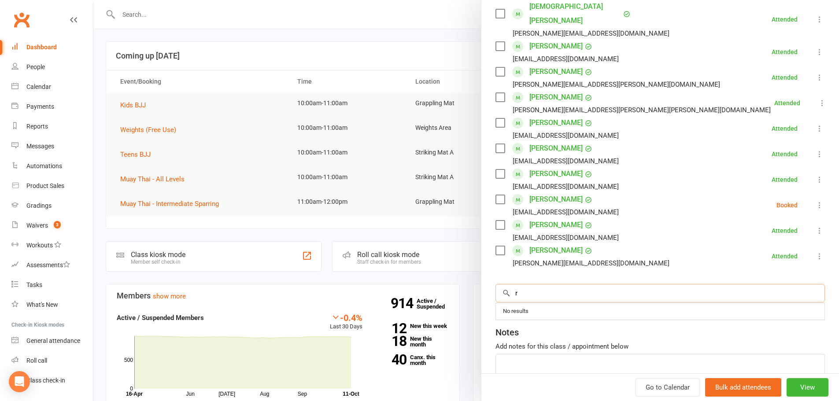
type input "r"
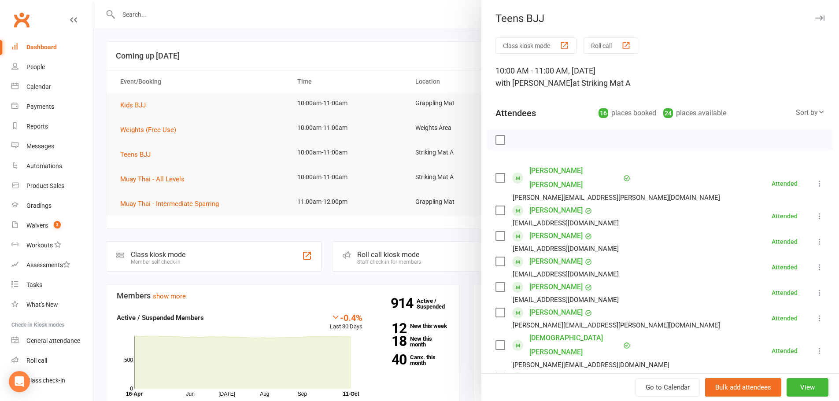
click at [207, 94] on div at bounding box center [466, 200] width 746 height 401
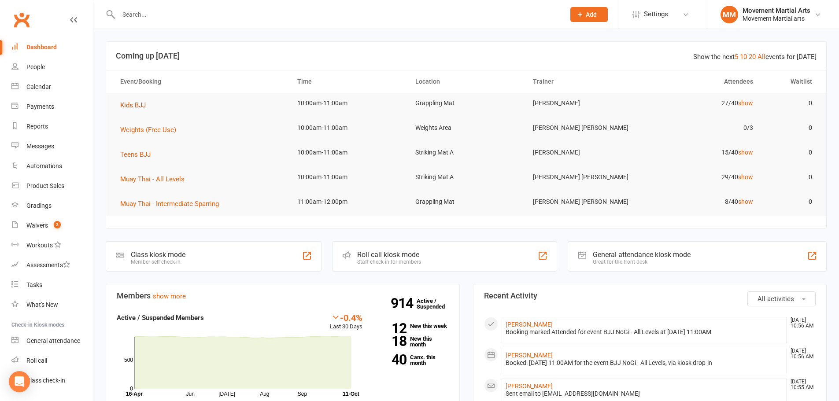
click at [143, 102] on span "Kids BJJ" at bounding box center [133, 105] width 26 height 8
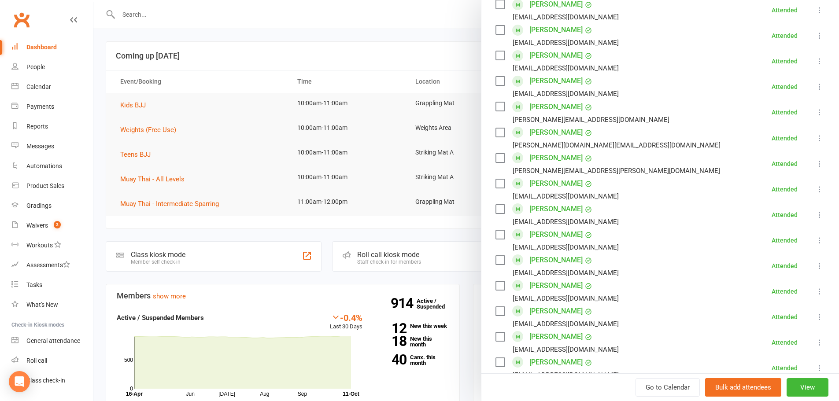
scroll to position [639, 0]
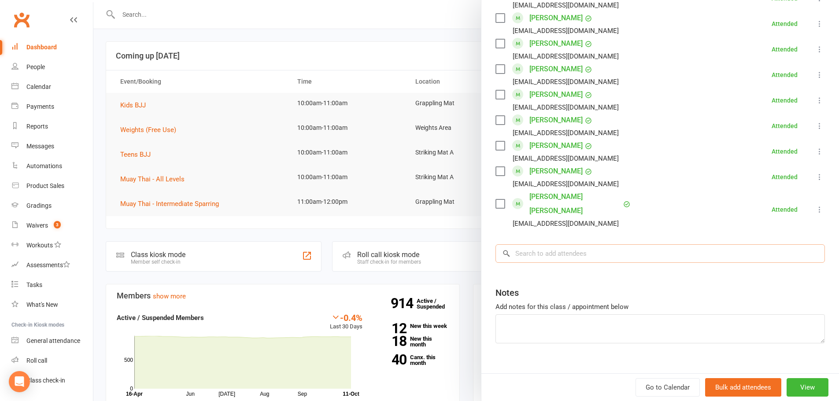
click at [614, 246] on input "search" at bounding box center [660, 253] width 329 height 18
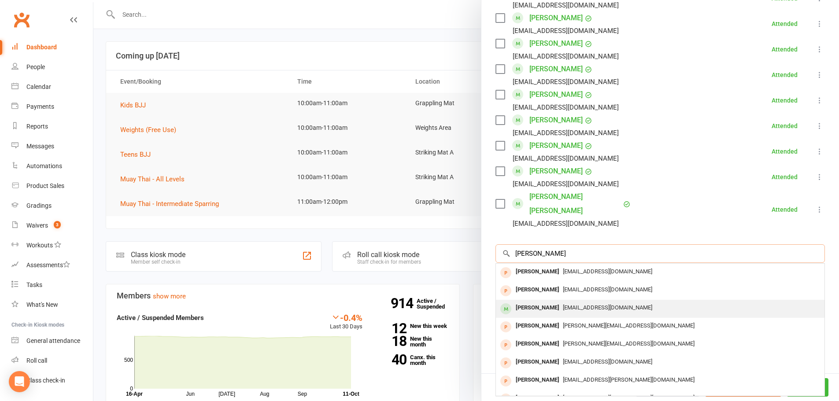
type input "audrey"
click at [583, 302] on div "KarlaHollitzer@gmail.com" at bounding box center [660, 308] width 322 height 13
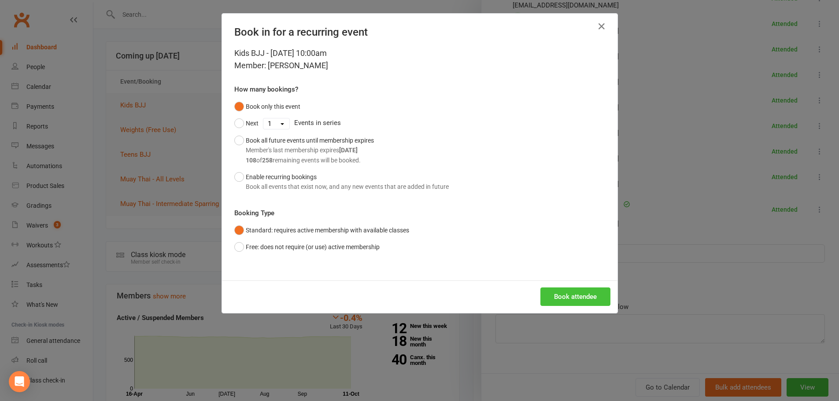
click at [575, 296] on button "Book attendee" at bounding box center [575, 297] width 70 height 18
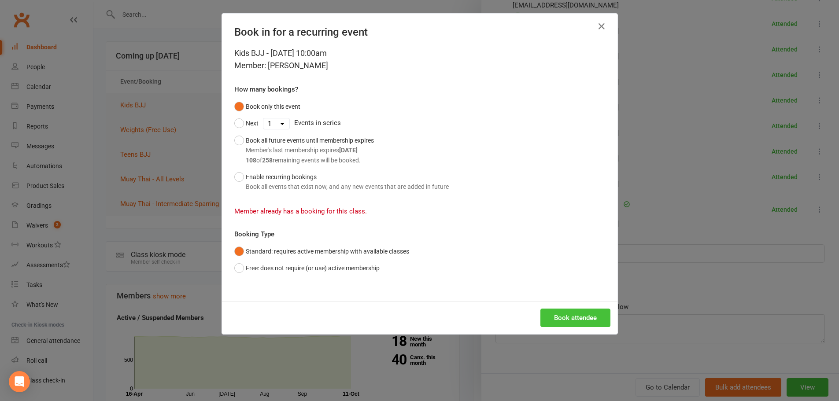
click at [580, 318] on button "Book attendee" at bounding box center [575, 318] width 70 height 18
click at [599, 29] on icon "button" at bounding box center [601, 26] width 11 height 11
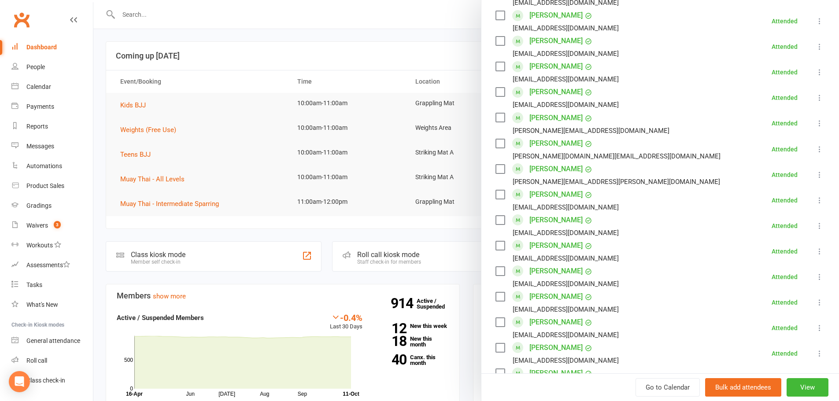
scroll to position [22, 0]
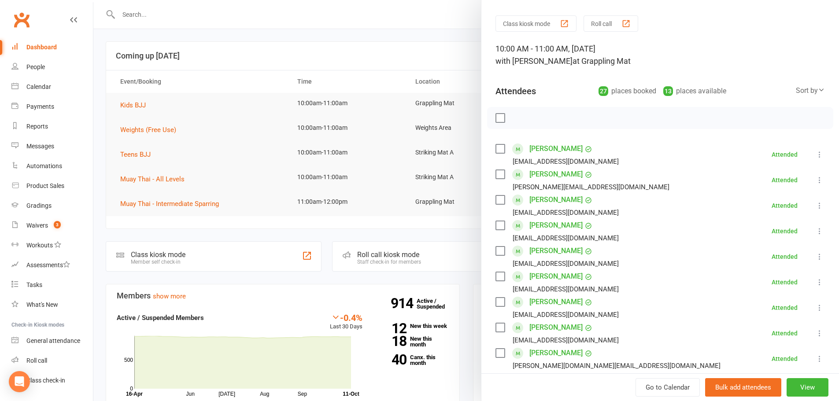
click at [395, 58] on div at bounding box center [466, 200] width 746 height 401
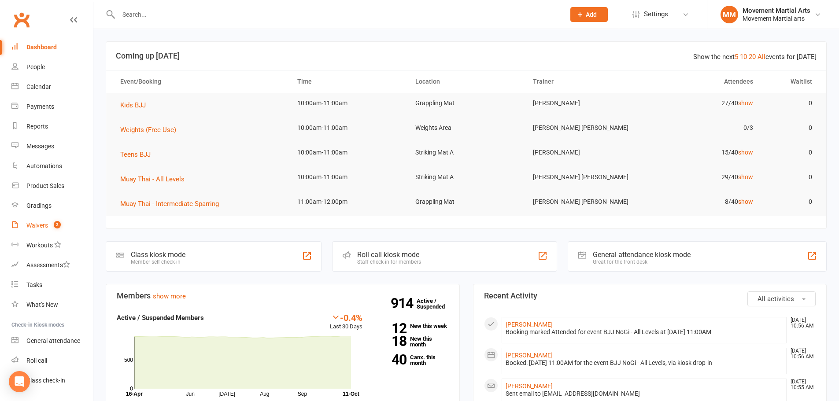
click at [37, 227] on div "Waivers" at bounding box center [37, 225] width 22 height 7
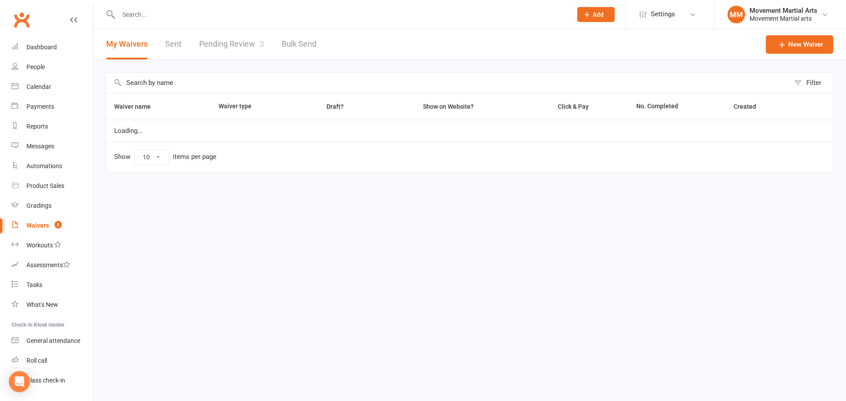
select select "100"
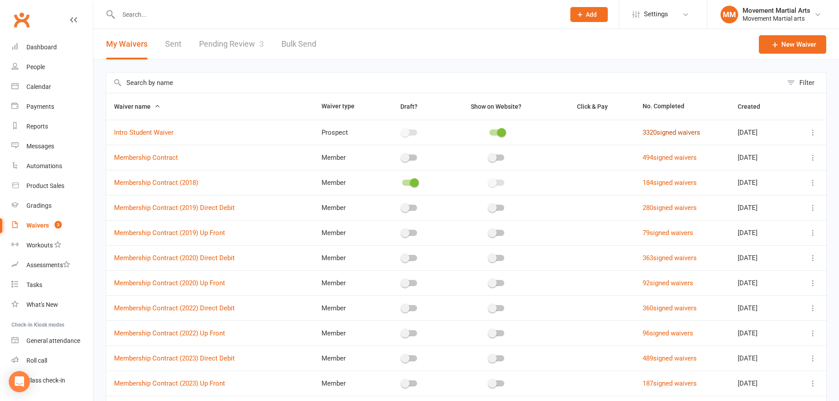
click at [670, 135] on link "3320 signed waivers" at bounding box center [672, 133] width 58 height 8
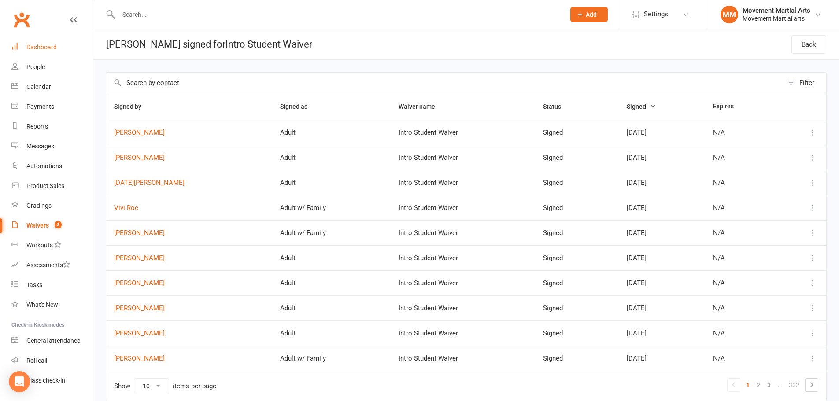
click at [40, 45] on div "Dashboard" at bounding box center [41, 47] width 30 height 7
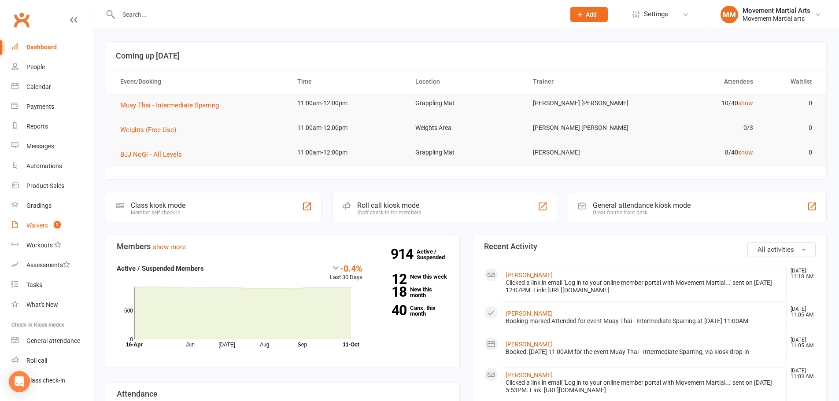
click at [37, 226] on div "Waivers" at bounding box center [37, 225] width 22 height 7
select select "100"
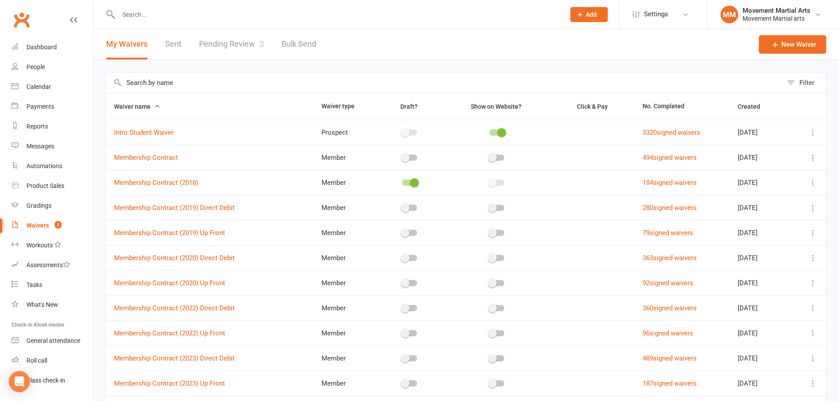
click at [246, 50] on link "Pending Review 3" at bounding box center [231, 44] width 65 height 30
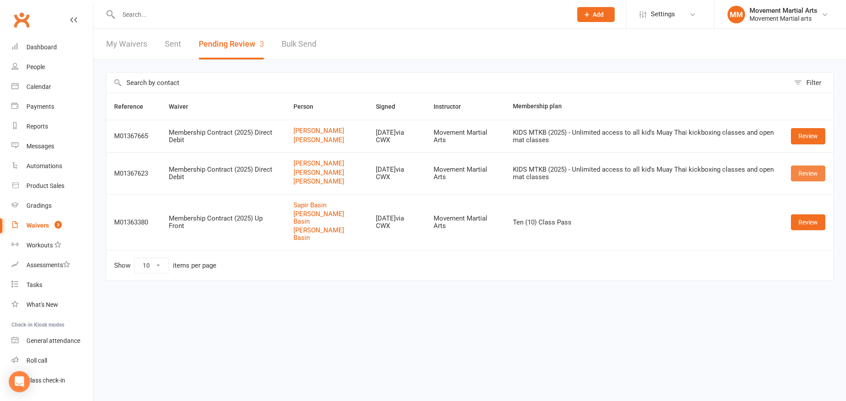
click at [805, 177] on link "Review" at bounding box center [808, 174] width 34 height 16
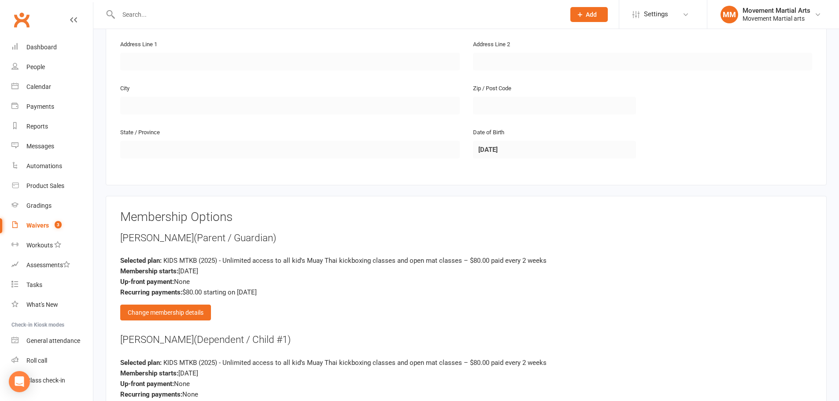
scroll to position [1028, 0]
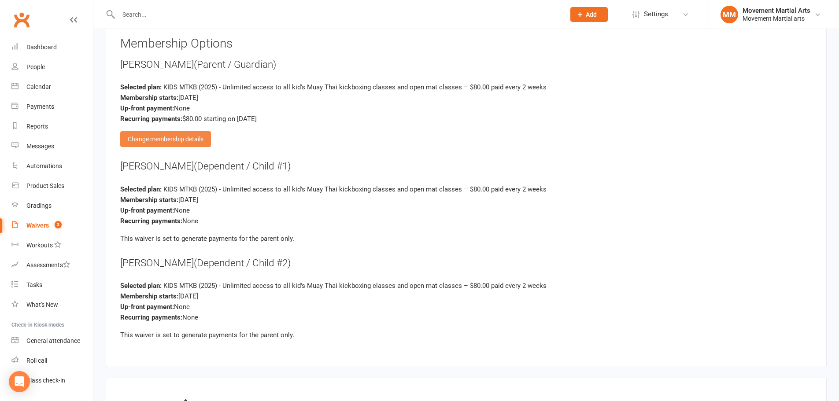
click at [187, 143] on div "Change membership details" at bounding box center [165, 139] width 91 height 16
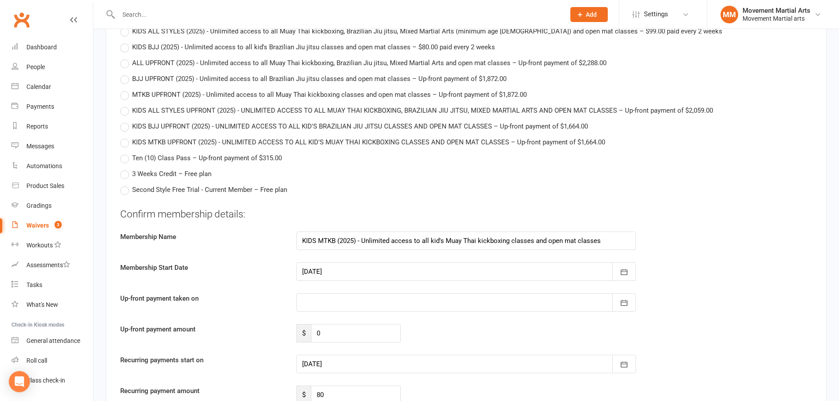
scroll to position [2775, 0]
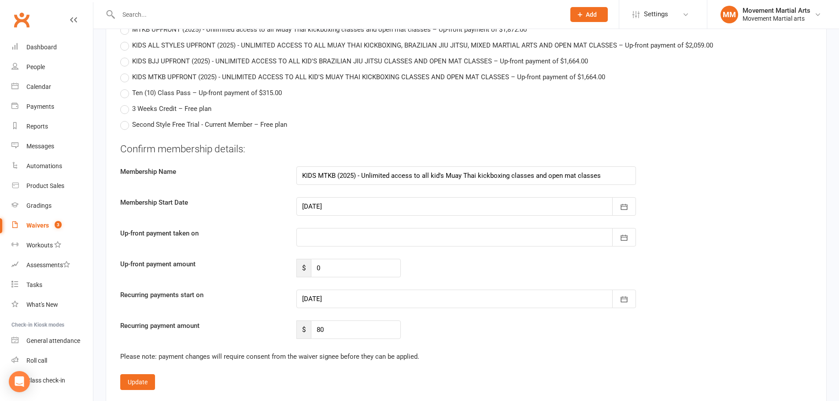
click at [373, 228] on div at bounding box center [466, 237] width 340 height 18
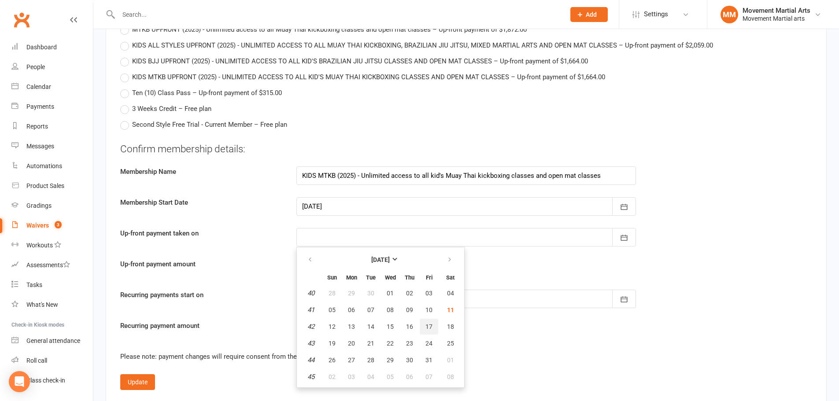
click at [429, 323] on span "17" at bounding box center [428, 326] width 7 height 7
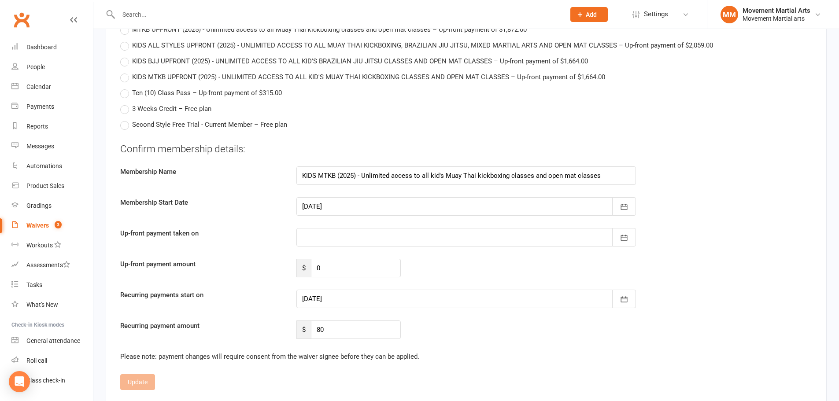
type input "17 Oct 2025"
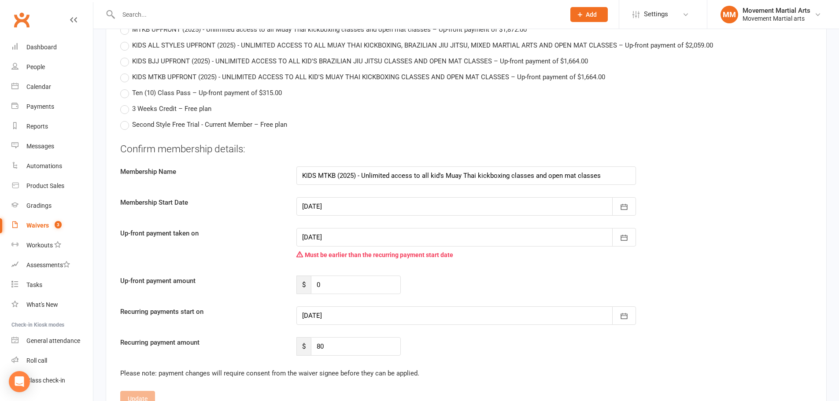
click at [387, 307] on div at bounding box center [466, 316] width 340 height 18
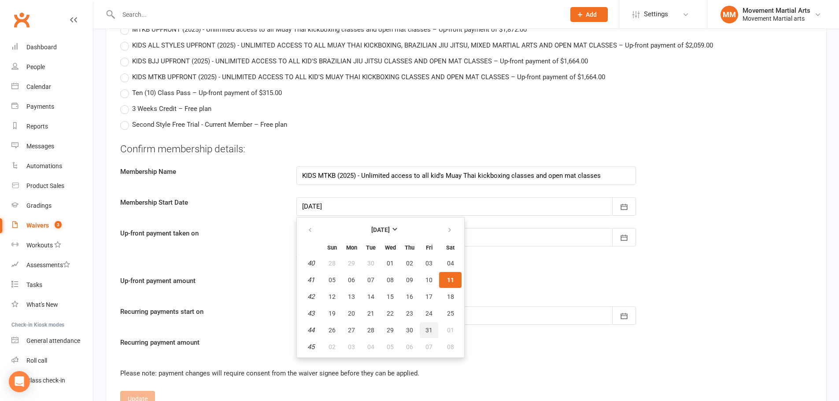
click at [426, 327] on span "31" at bounding box center [428, 330] width 7 height 7
type input "31 Oct 2025"
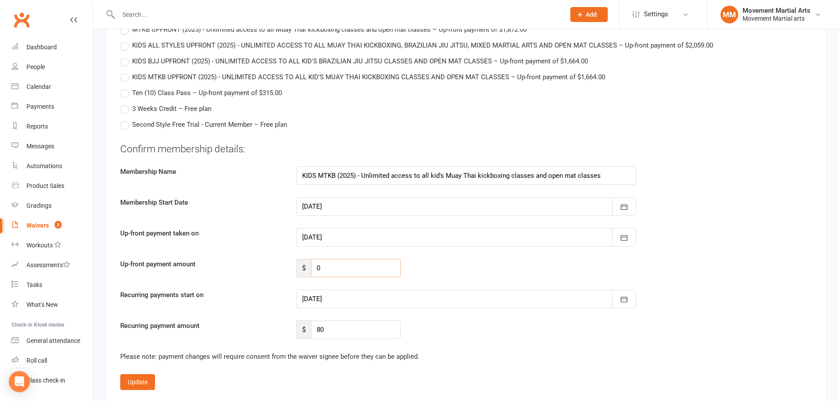
click at [365, 259] on input "0" at bounding box center [356, 268] width 90 height 18
type input "78.20"
click at [352, 290] on div at bounding box center [466, 299] width 340 height 18
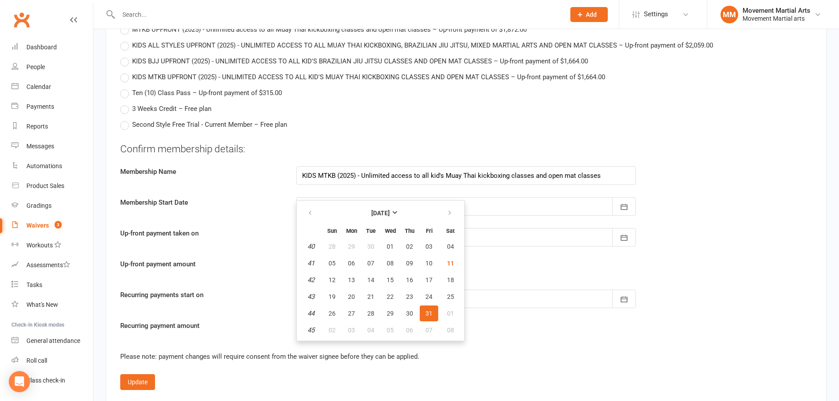
click at [581, 308] on fieldset "Confirm membership details: Membership Name KIDS MTKB (2025) - Unlimited access…" at bounding box center [466, 266] width 692 height 248
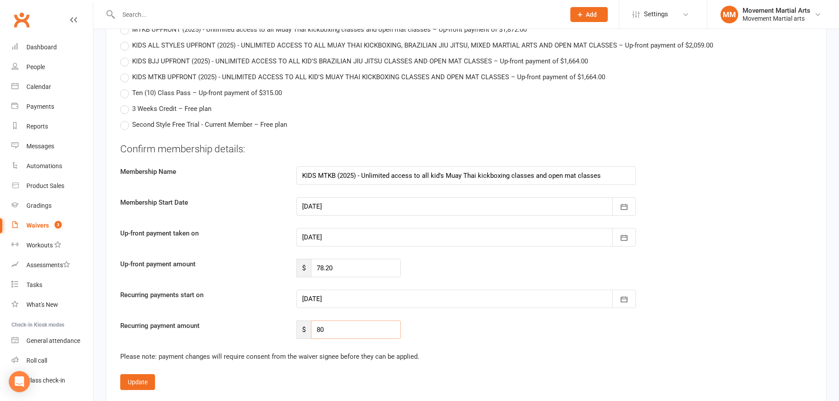
click at [383, 321] on input "80" at bounding box center [356, 330] width 90 height 18
type input "8"
type input "152"
click at [142, 374] on button "Update" at bounding box center [137, 382] width 35 height 16
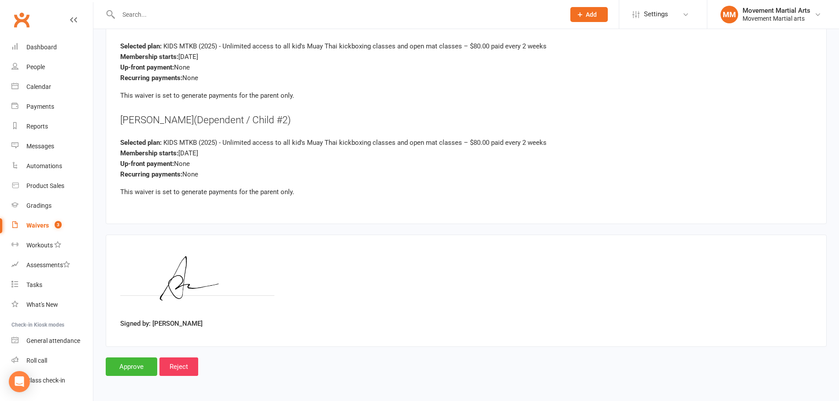
scroll to position [1171, 0]
click at [133, 362] on input "Approve" at bounding box center [132, 367] width 52 height 18
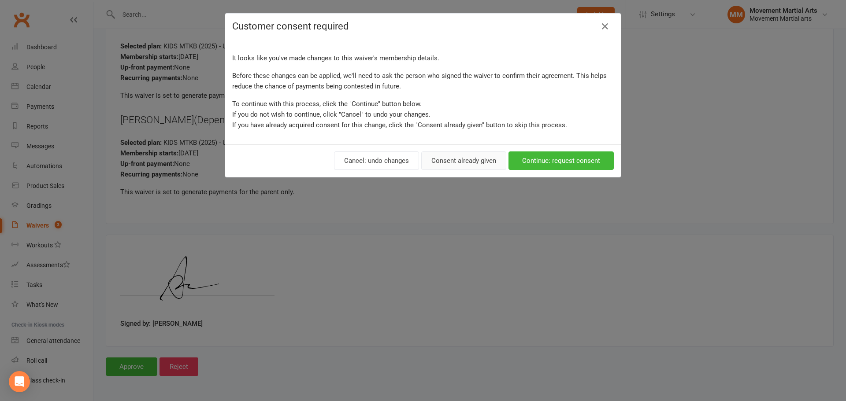
click at [447, 163] on button "Consent already given" at bounding box center [463, 161] width 85 height 18
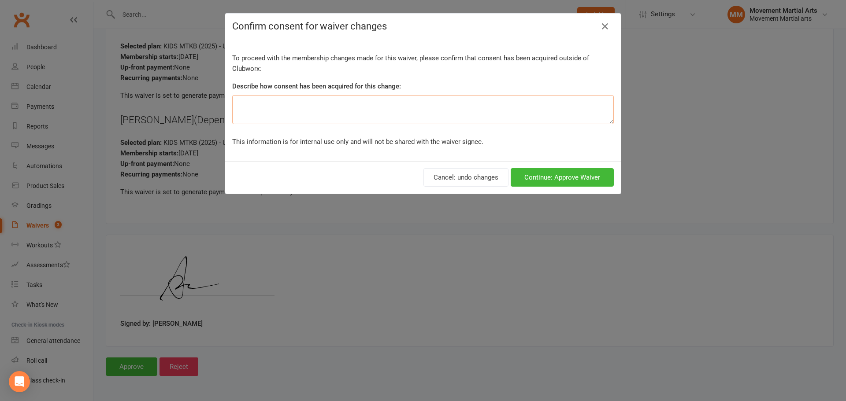
click at [392, 118] on textarea at bounding box center [422, 109] width 381 height 29
type textarea "ezidebit form"
click at [573, 179] on button "Continue: Approve Waiver" at bounding box center [561, 177] width 103 height 18
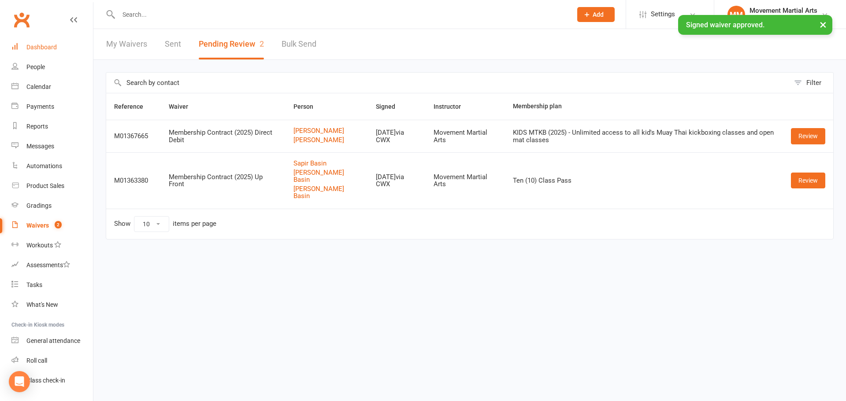
click at [48, 47] on div "Dashboard" at bounding box center [41, 47] width 30 height 7
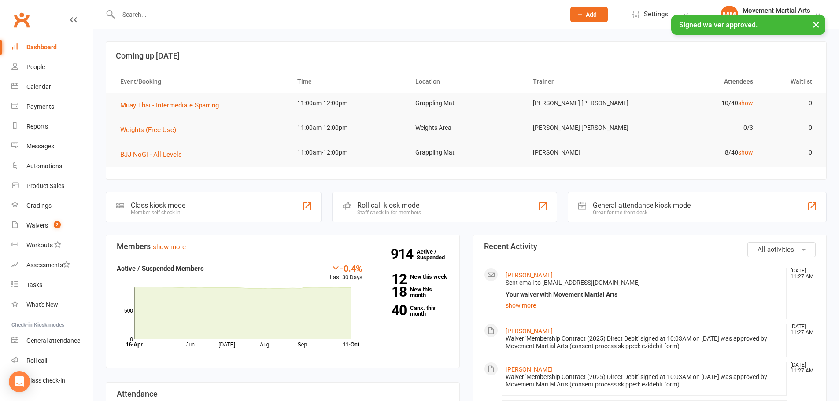
click at [185, 15] on div "× Signed waiver approved." at bounding box center [414, 15] width 828 height 0
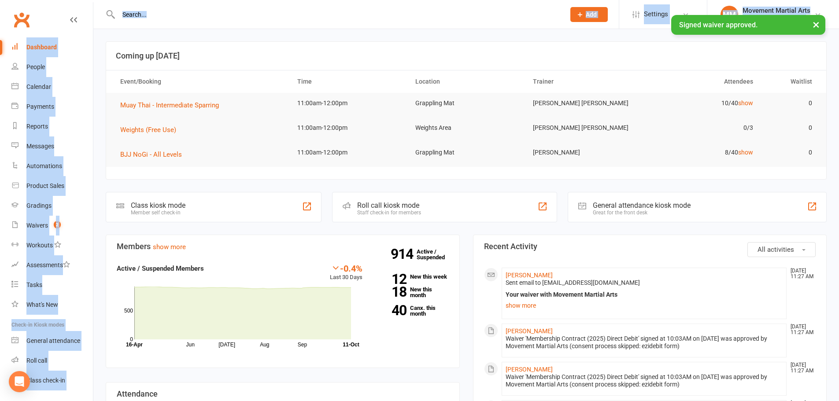
drag, startPoint x: 185, startPoint y: 15, endPoint x: 139, endPoint y: 10, distance: 46.9
click at [138, 10] on input "text" at bounding box center [337, 14] width 443 height 12
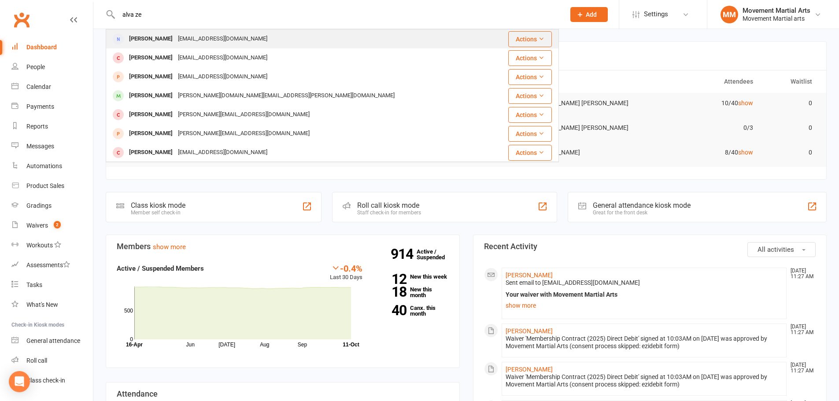
type input "alva ze"
click at [145, 37] on div "Alva Zeng" at bounding box center [150, 39] width 49 height 13
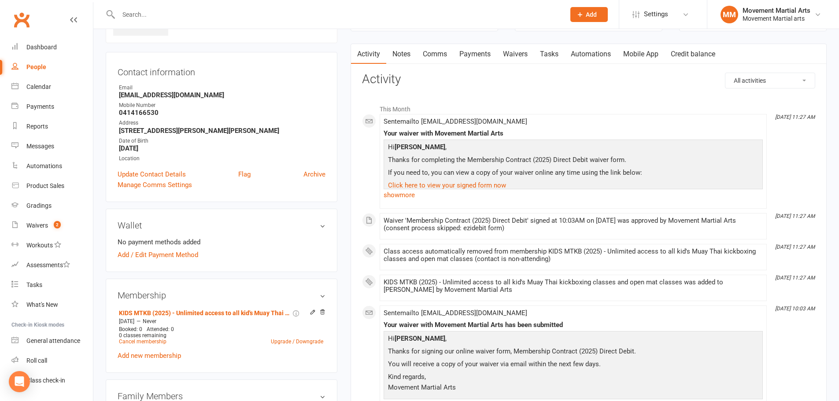
scroll to position [103, 0]
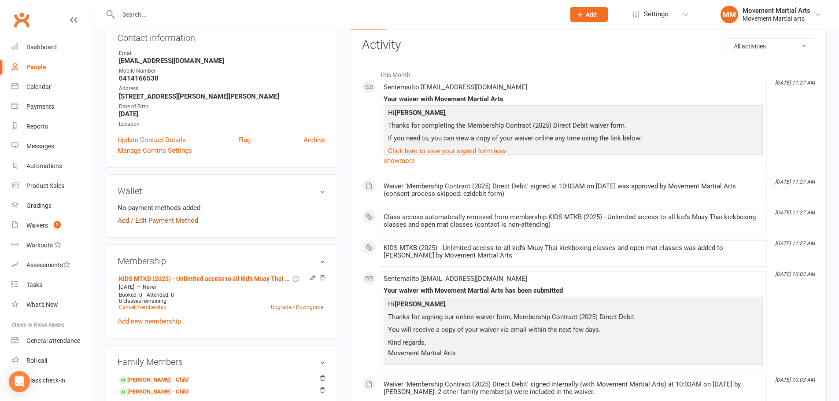
click at [188, 222] on link "Add / Edit Payment Method" at bounding box center [158, 220] width 81 height 11
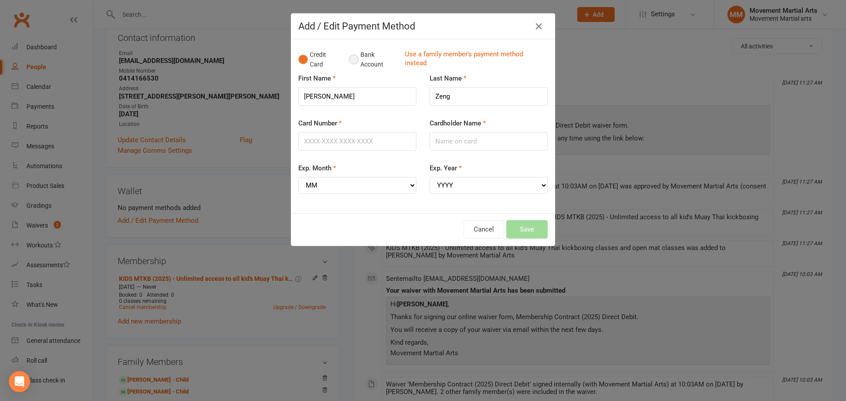
click at [360, 59] on button "Bank Account" at bounding box center [373, 59] width 49 height 27
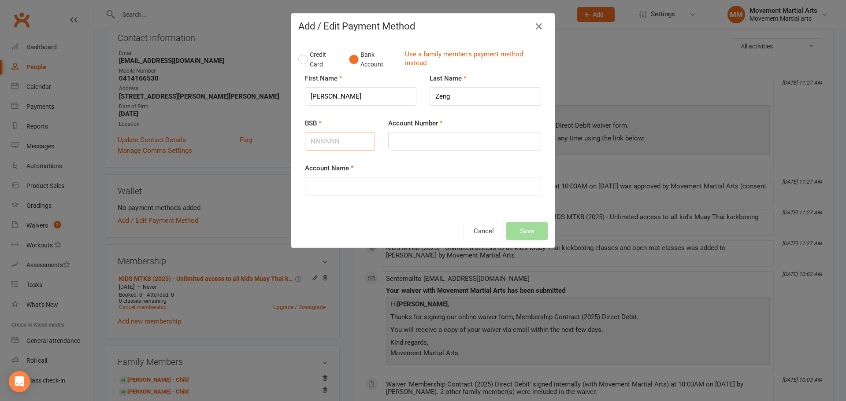
click at [343, 145] on input "BSB" at bounding box center [340, 141] width 70 height 18
type input "062320"
click at [426, 142] on input "Account Number" at bounding box center [464, 141] width 153 height 18
type input "11272004"
click at [417, 190] on input "Account Name" at bounding box center [423, 186] width 236 height 18
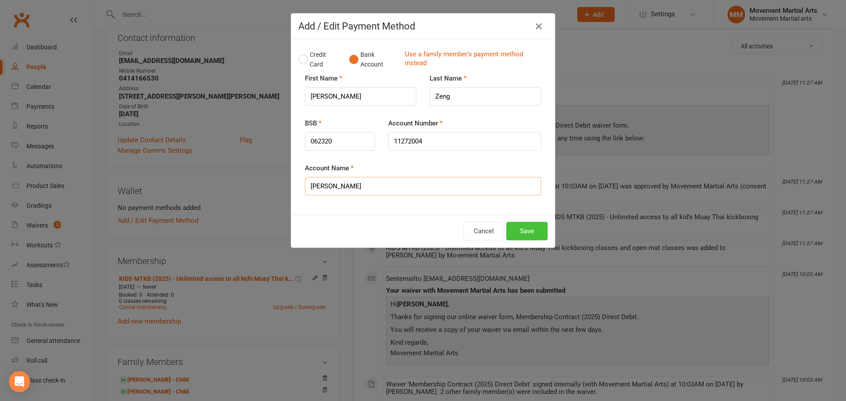
type input "Alva Zeng"
click at [515, 231] on button "Save" at bounding box center [526, 231] width 41 height 18
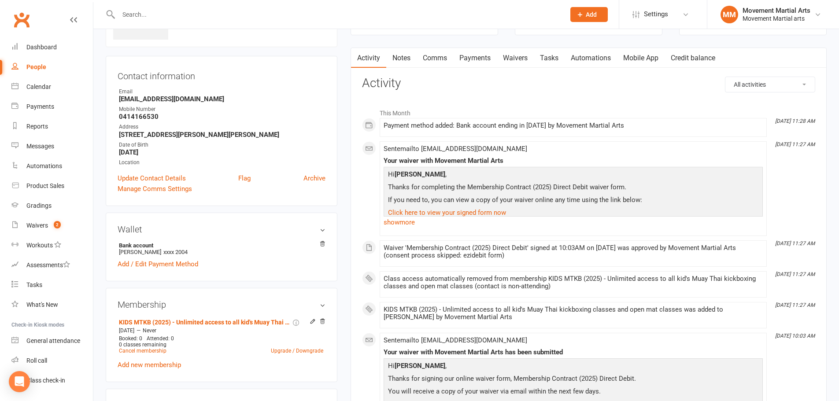
scroll to position [0, 0]
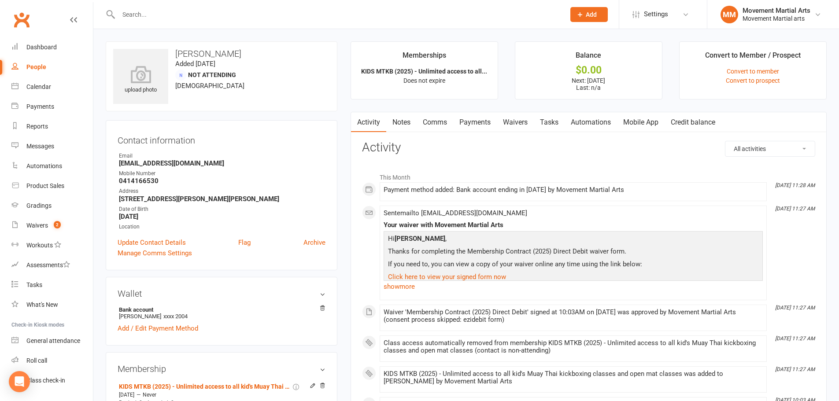
click at [425, 123] on link "Comms" at bounding box center [435, 122] width 37 height 20
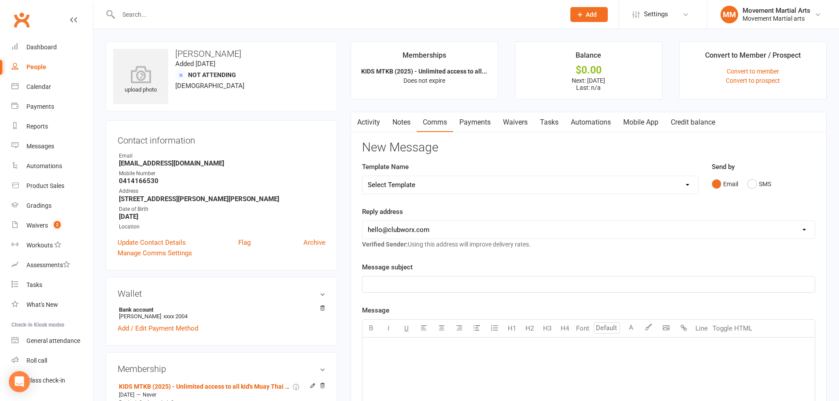
click at [438, 188] on select "Select Template [Email] Grading - Blue Belt [Email] Gym relocation closing time…" at bounding box center [530, 185] width 336 height 18
click at [436, 228] on select "hello@clubworx.com admin@movementmartialarts.com.au billy@movementmartialarts.c…" at bounding box center [588, 230] width 452 height 18
select select "4"
click at [362, 221] on select "hello@clubworx.com admin@movementmartialarts.com.au billy@movementmartialarts.c…" at bounding box center [588, 230] width 452 height 18
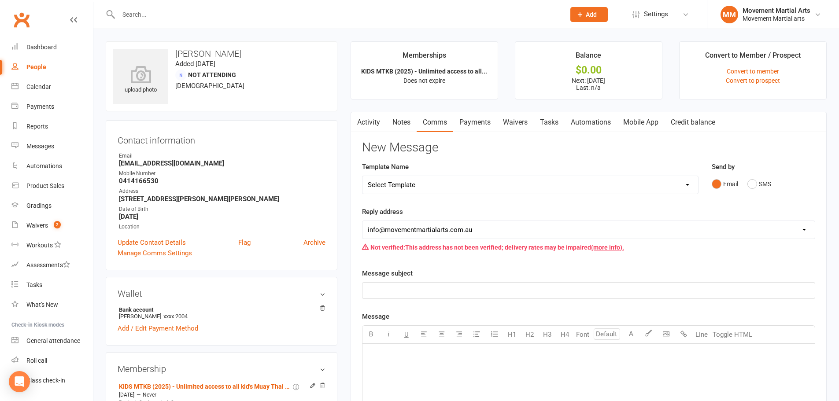
click at [417, 184] on select "Select Template [Email] Grading - Blue Belt [Email] Gym relocation closing time…" at bounding box center [530, 185] width 336 height 18
select select "40"
click at [362, 176] on select "Select Template [Email] Grading - Blue Belt [Email] Gym relocation closing time…" at bounding box center [530, 185] width 336 height 18
select select "0"
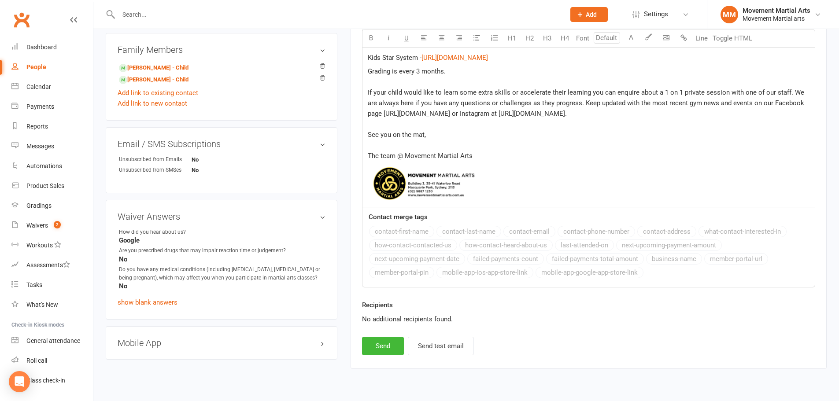
scroll to position [455, 0]
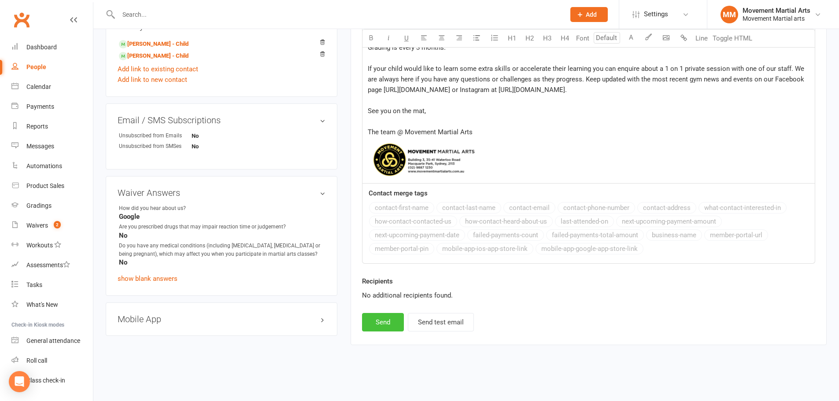
click at [384, 318] on button "Send" at bounding box center [383, 322] width 42 height 18
select select
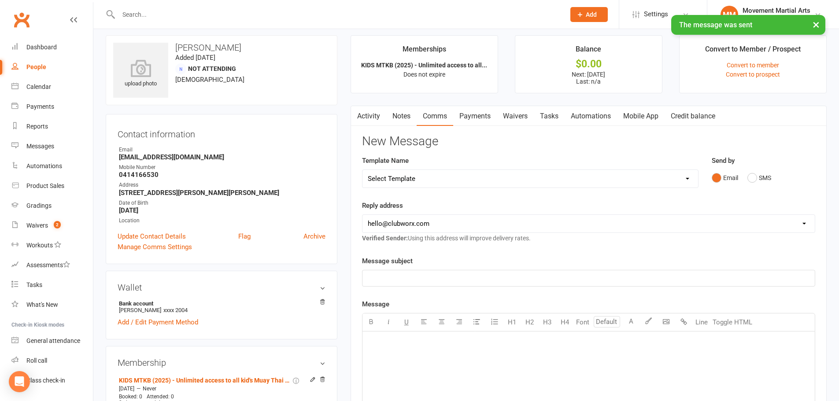
scroll to position [0, 0]
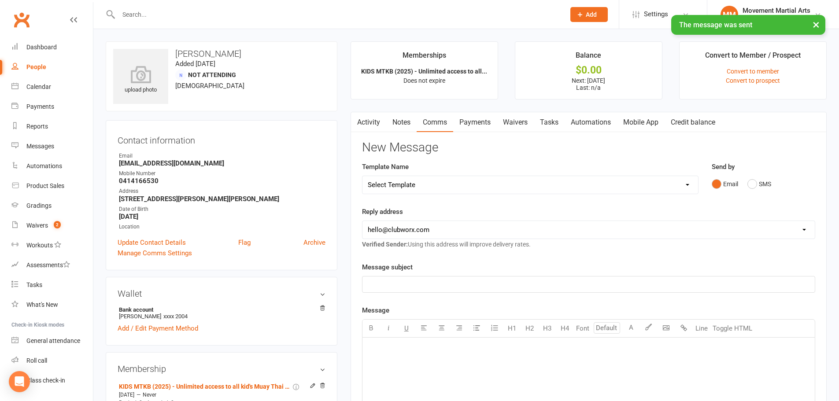
click at [406, 126] on link "Notes" at bounding box center [401, 122] width 30 height 20
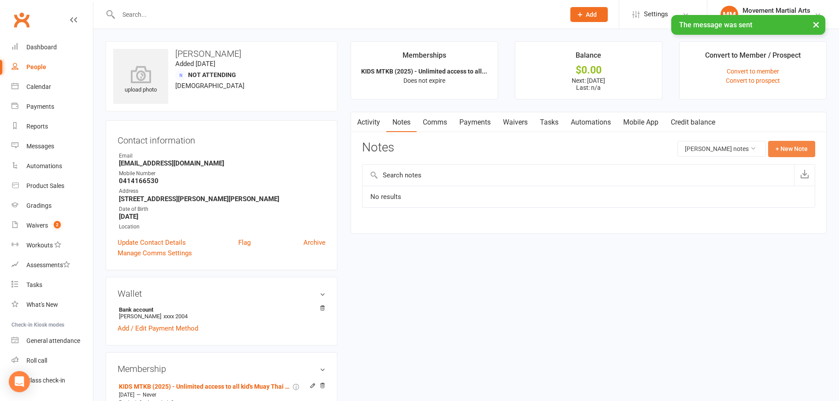
click at [794, 150] on button "+ New Note" at bounding box center [791, 149] width 47 height 16
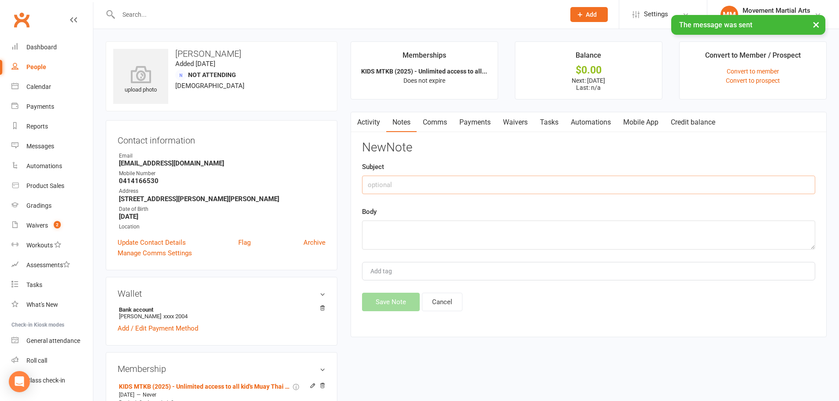
click at [569, 190] on input "text" at bounding box center [588, 185] width 453 height 18
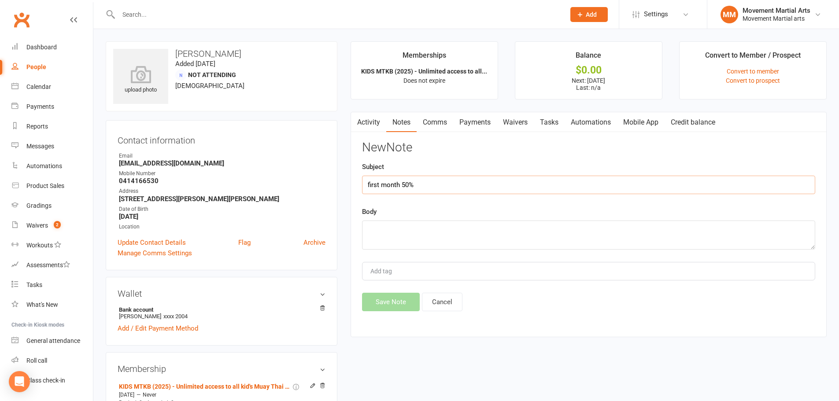
type input "first month 50%"
click at [569, 243] on textarea at bounding box center [588, 235] width 453 height 29
type textarea "aw"
click at [402, 301] on button "Save Note" at bounding box center [391, 302] width 58 height 18
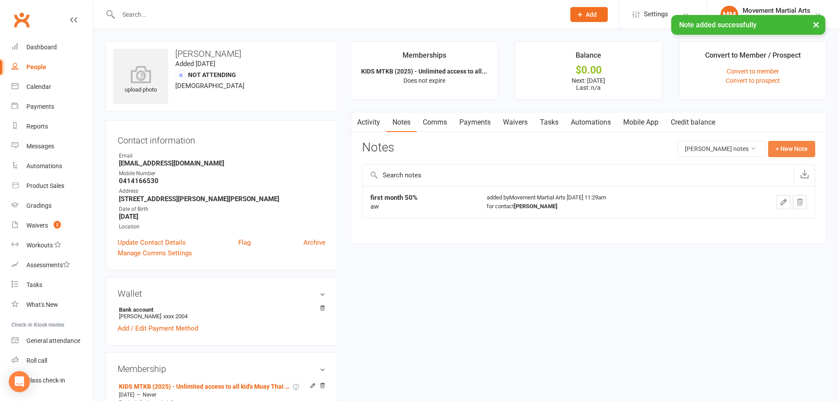
click at [799, 147] on button "+ New Note" at bounding box center [791, 149] width 47 height 16
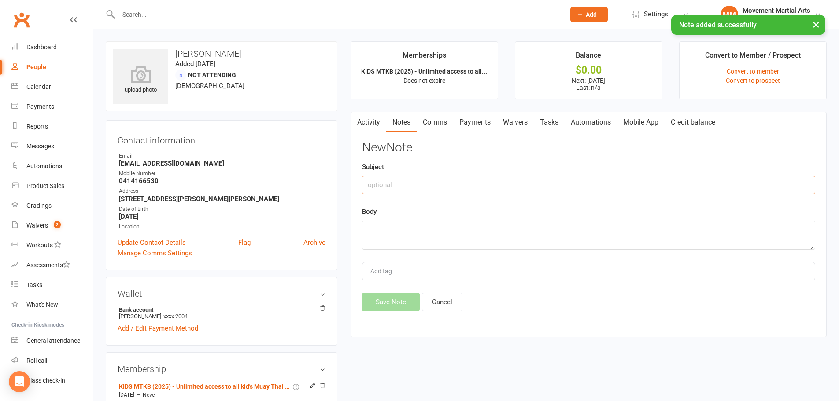
click at [547, 184] on input "text" at bounding box center [588, 185] width 453 height 18
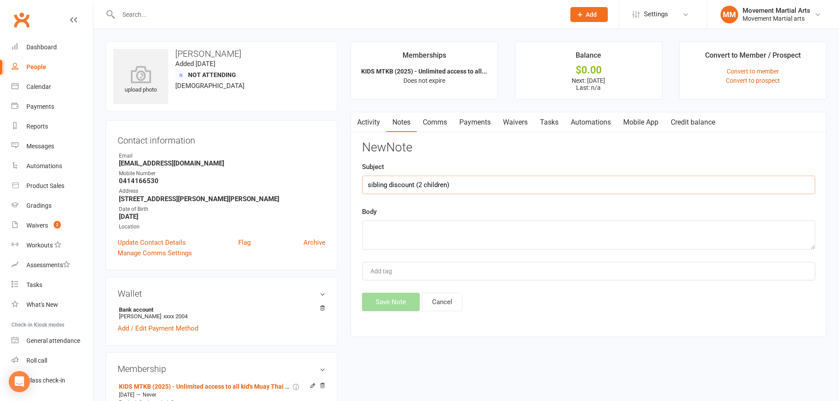
type input "sibling discount (2 children)"
click at [534, 231] on textarea at bounding box center [588, 235] width 453 height 29
type textarea "aw"
drag, startPoint x: 367, startPoint y: 292, endPoint x: 374, endPoint y: 297, distance: 7.9
click at [373, 296] on div "New Note Subject sibling discount (2 children) Body aw Add tag Save Note Cancel" at bounding box center [588, 226] width 453 height 170
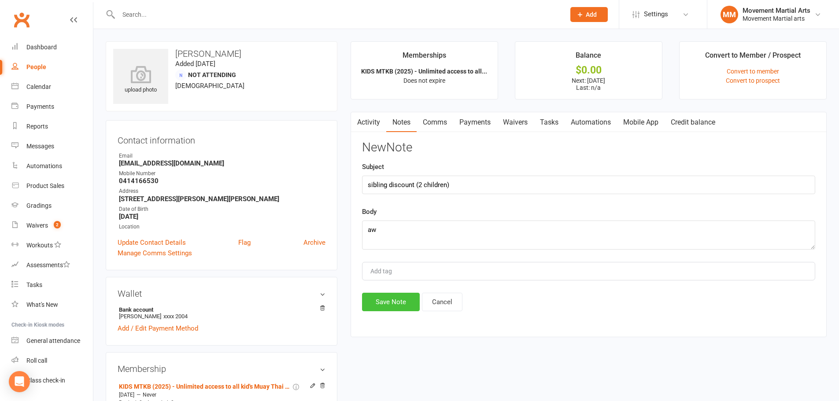
click at [378, 298] on button "Save Note" at bounding box center [391, 302] width 58 height 18
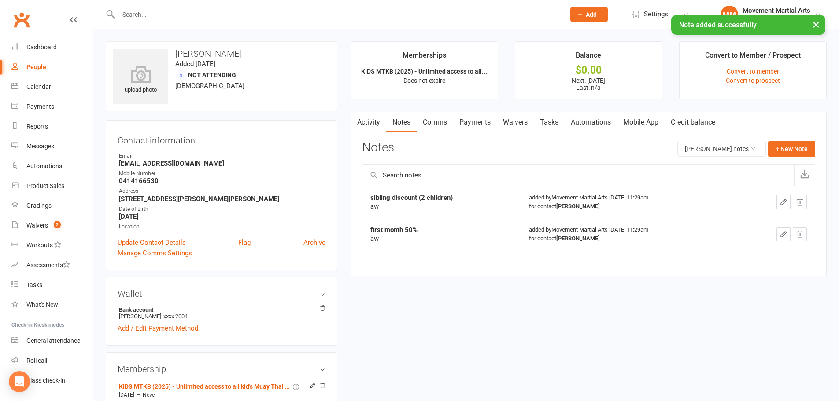
click at [488, 127] on link "Payments" at bounding box center [475, 122] width 44 height 20
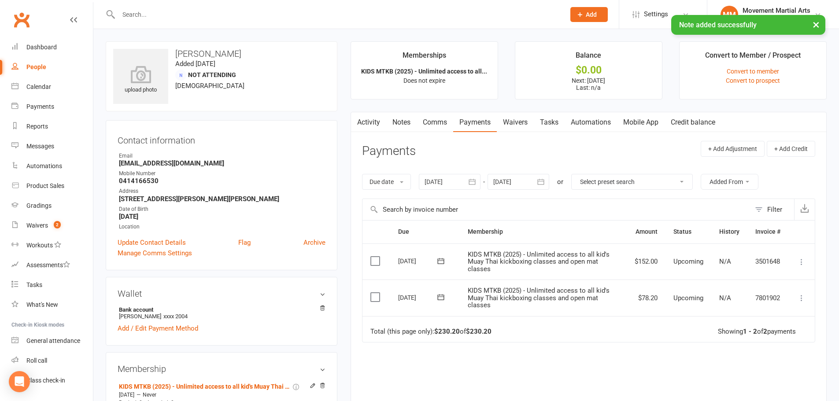
click at [527, 187] on div at bounding box center [519, 182] width 62 height 16
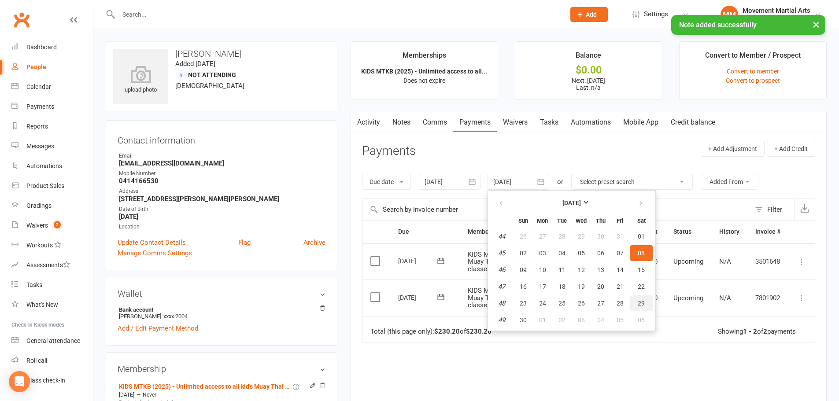
click at [635, 306] on button "29" at bounding box center [641, 304] width 22 height 16
type input "29 Nov 2025"
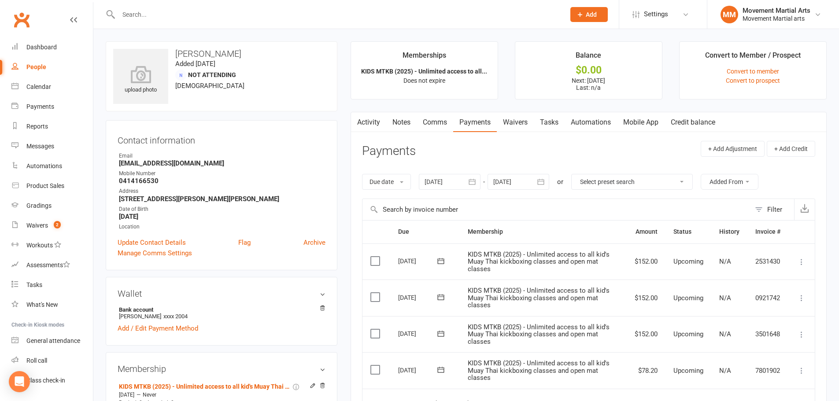
scroll to position [103, 0]
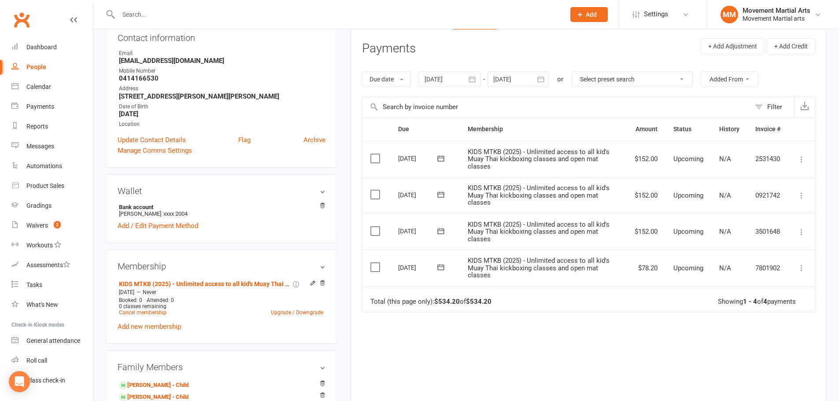
click at [801, 234] on icon at bounding box center [801, 232] width 9 height 9
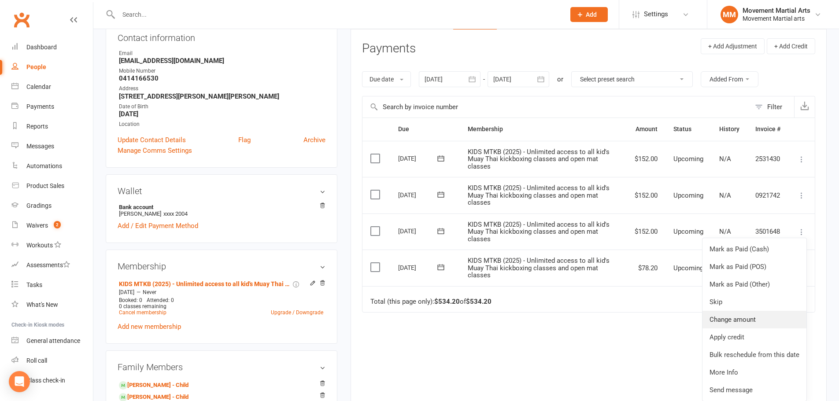
click at [763, 312] on link "Change amount" at bounding box center [755, 320] width 104 height 18
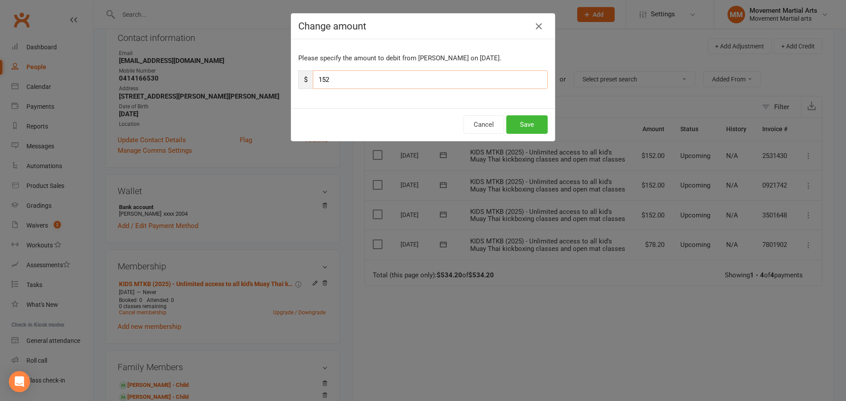
drag, startPoint x: 429, startPoint y: 79, endPoint x: 320, endPoint y: 72, distance: 109.0
click at [320, 72] on input "152" at bounding box center [430, 79] width 235 height 18
type input "1"
type input "76"
click at [533, 126] on button "Save" at bounding box center [526, 124] width 41 height 18
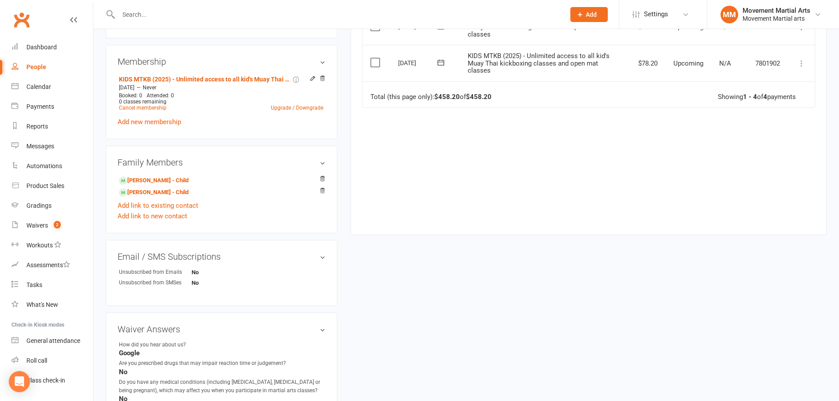
scroll to position [308, 0]
click at [165, 176] on link "Samuel Loi - Child" at bounding box center [154, 179] width 70 height 9
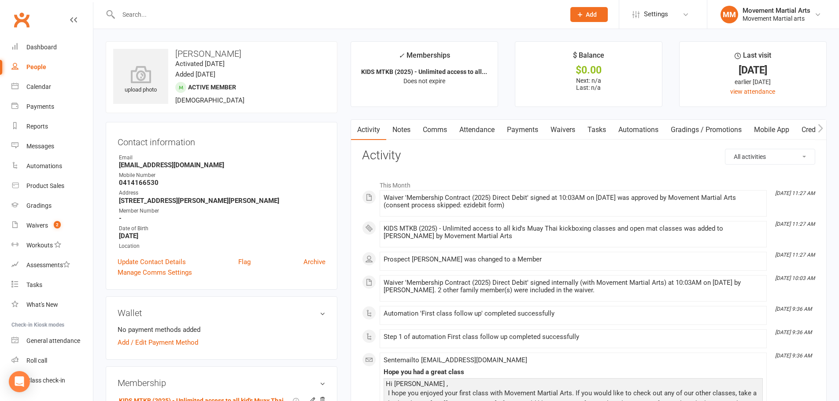
click at [511, 137] on link "Payments" at bounding box center [523, 130] width 44 height 20
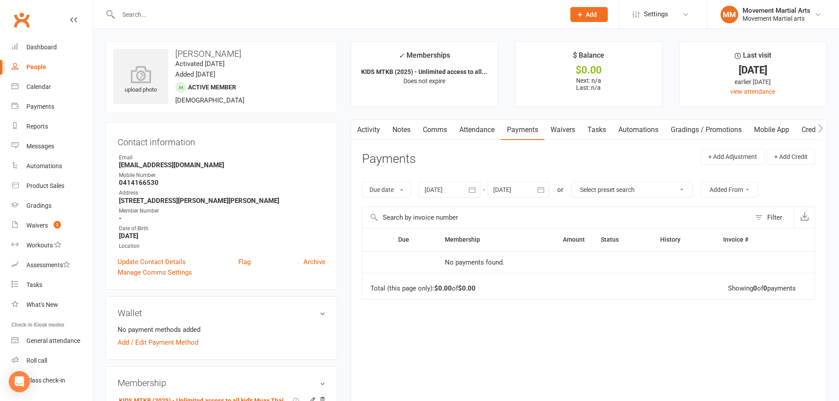
click at [485, 134] on link "Attendance" at bounding box center [477, 130] width 48 height 20
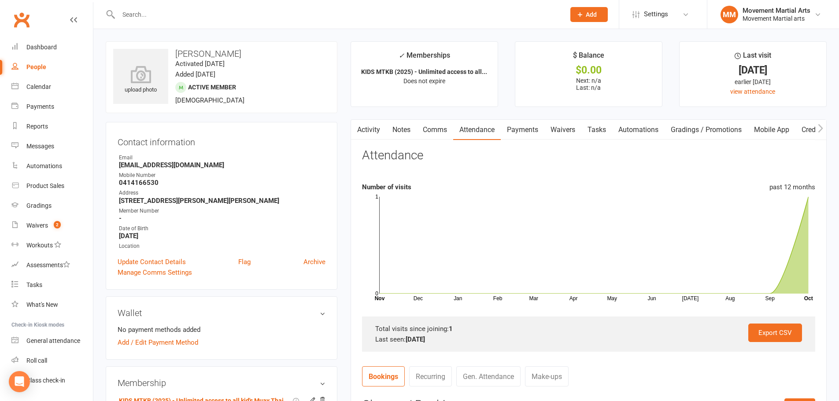
click at [440, 134] on link "Comms" at bounding box center [435, 130] width 37 height 20
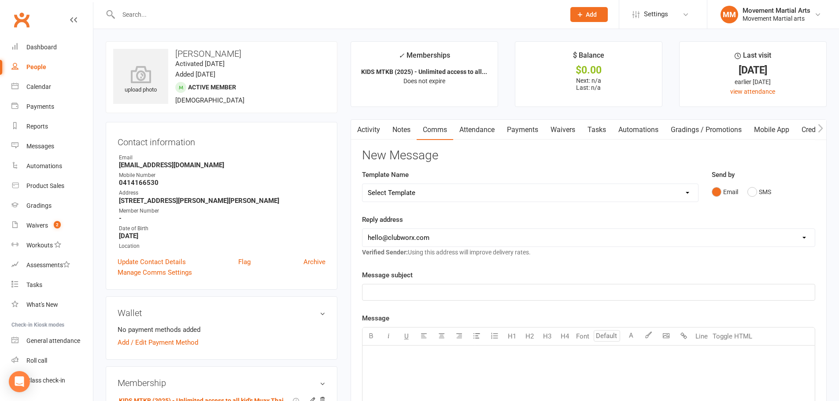
click at [573, 130] on link "Waivers" at bounding box center [562, 130] width 37 height 20
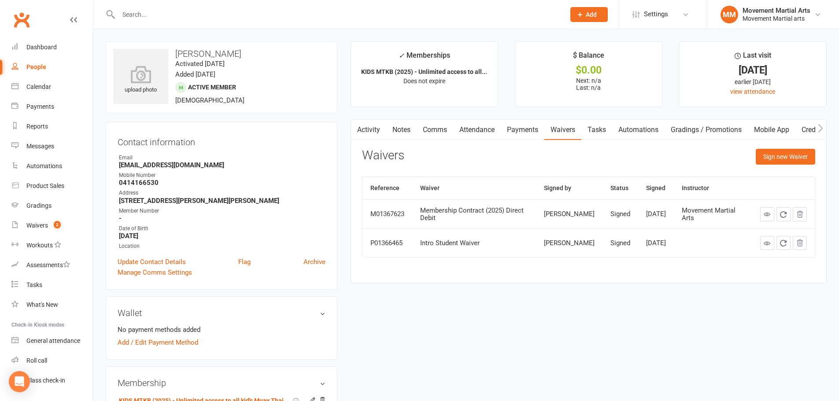
click at [401, 129] on link "Notes" at bounding box center [401, 130] width 30 height 20
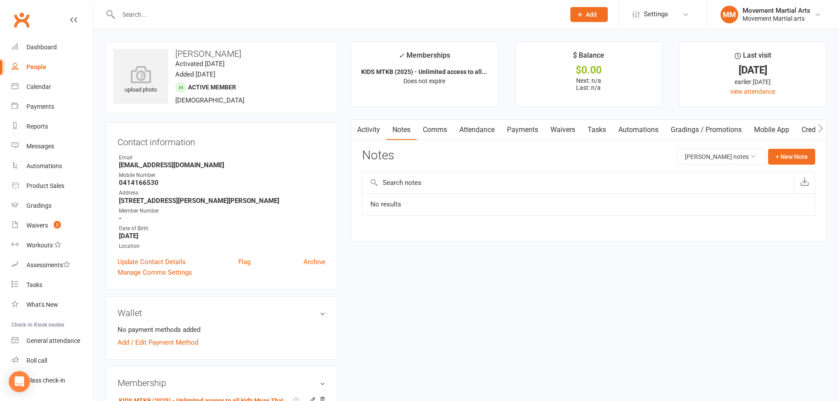
click at [461, 180] on input "text" at bounding box center [578, 182] width 432 height 21
click at [793, 157] on button "+ New Note" at bounding box center [791, 157] width 47 height 16
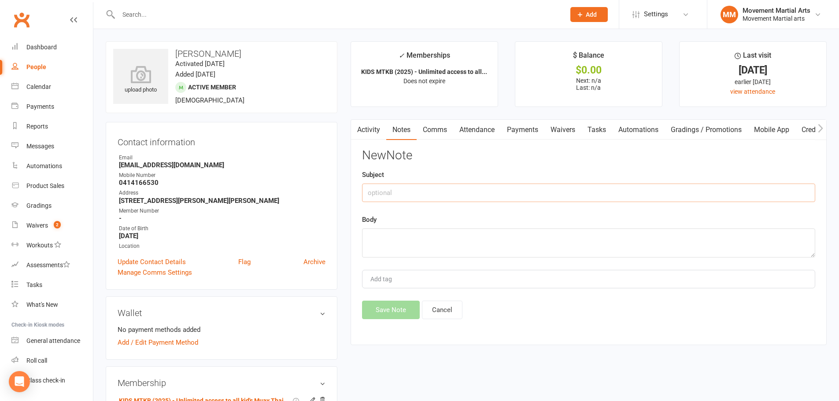
click at [670, 196] on input "text" at bounding box center [588, 193] width 453 height 18
type input "s"
click at [449, 308] on button "Cancel" at bounding box center [442, 310] width 41 height 18
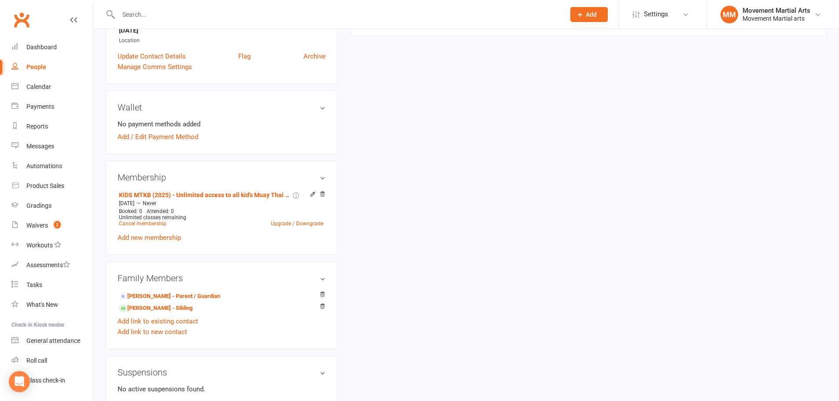
scroll to position [514, 0]
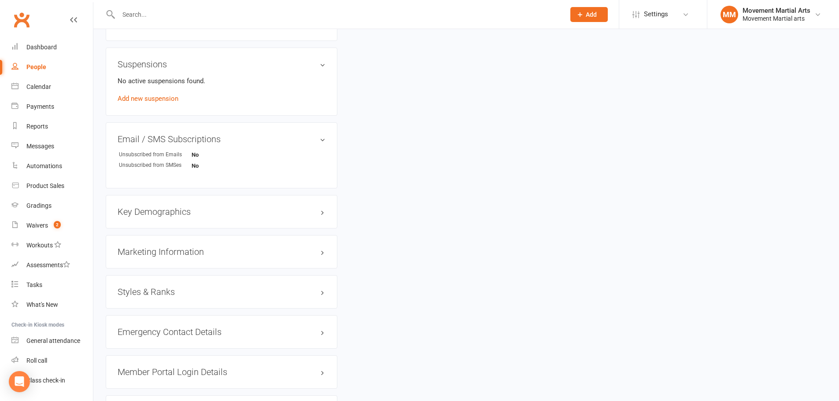
click at [205, 293] on h3 "Styles & Ranks" at bounding box center [222, 292] width 208 height 10
click at [145, 328] on link "Add new style" at bounding box center [138, 326] width 41 height 8
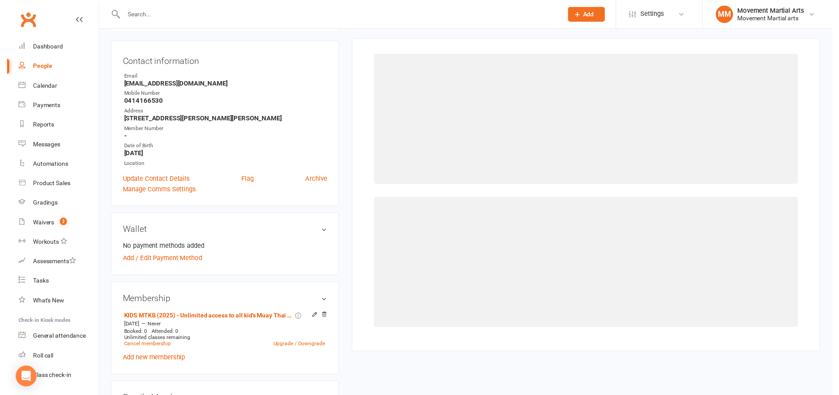
scroll to position [75, 0]
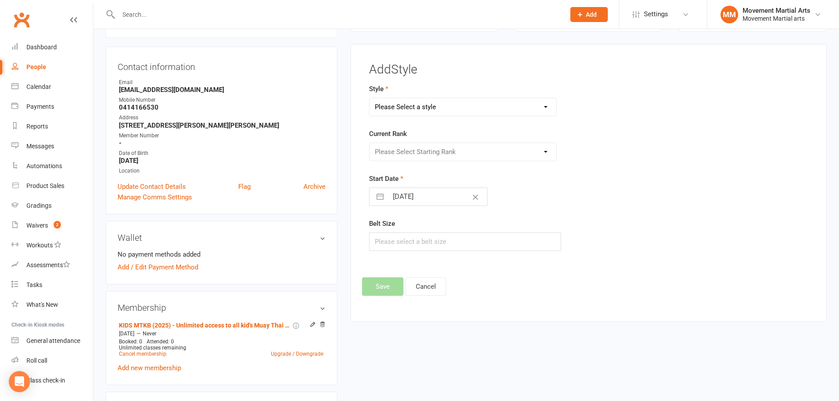
click at [431, 101] on select "Please Select a style BJJ Kids BJJ Kids Muay Thai Muay Thai Kickboxing Strength…" at bounding box center [463, 107] width 187 height 18
select select "948"
click at [370, 98] on select "Please Select a style BJJ Kids BJJ Kids Muay Thai Muay Thai Kickboxing Strength…" at bounding box center [463, 107] width 187 height 18
click at [428, 155] on select "Please Select Starting Rank No Armband White Armband Grey - White Armband Grey …" at bounding box center [463, 152] width 187 height 18
select select "8807"
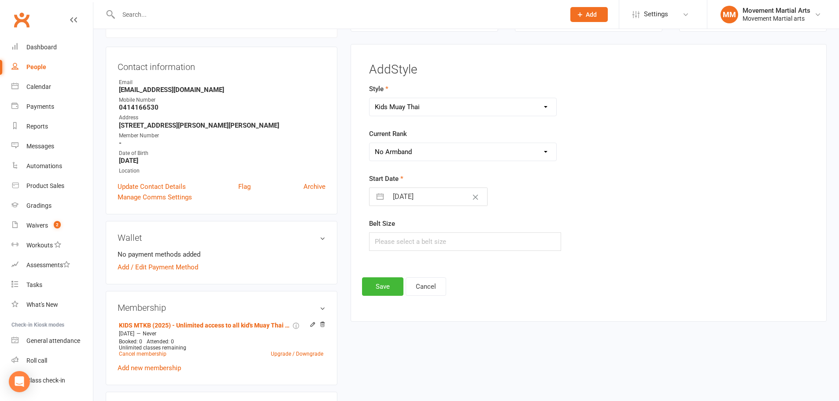
click at [370, 143] on select "Please Select Starting Rank No Armband White Armband Grey - White Armband Grey …" at bounding box center [463, 152] width 187 height 18
click at [392, 277] on div "Add Style Style BJJ Kids BJJ Kids Muay Thai Muay Thai Kickboxing Strength & Con…" at bounding box center [588, 179] width 453 height 233
click at [387, 281] on button "Save" at bounding box center [382, 286] width 41 height 18
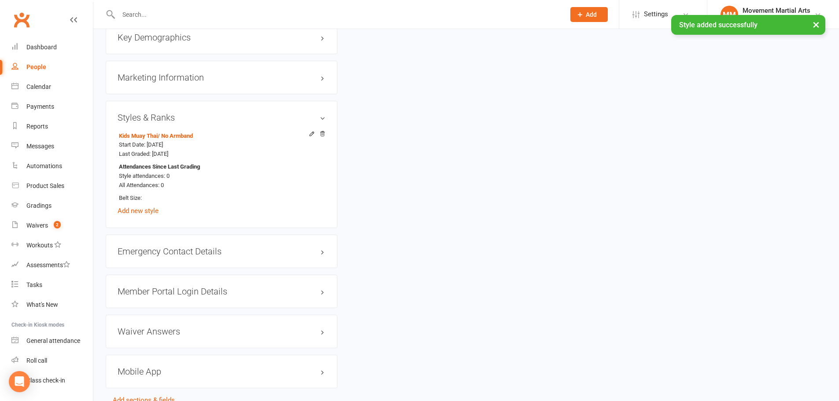
scroll to position [738, 0]
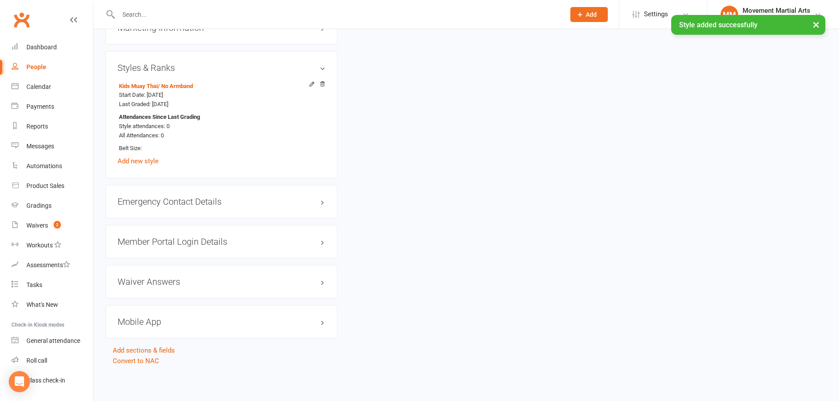
click at [221, 242] on h3 "Member Portal Login Details" at bounding box center [222, 242] width 208 height 10
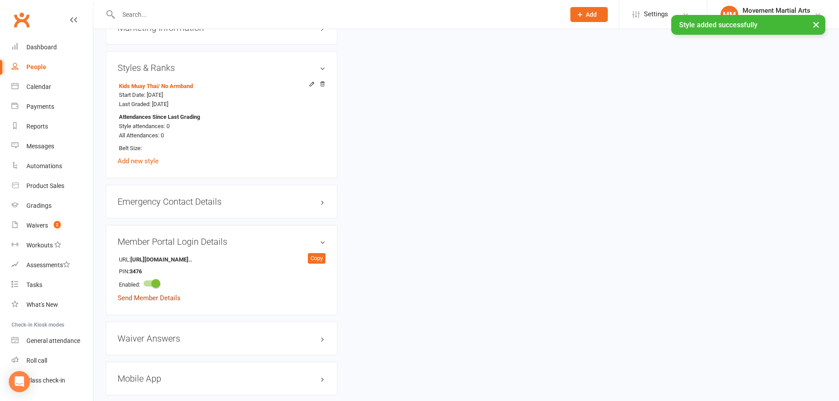
click at [137, 300] on link "Send Member Details" at bounding box center [149, 298] width 63 height 8
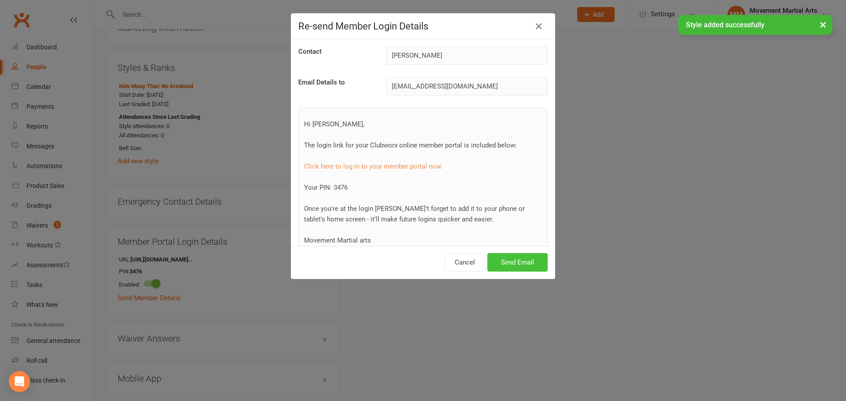
click at [523, 263] on button "Send Email" at bounding box center [517, 262] width 60 height 18
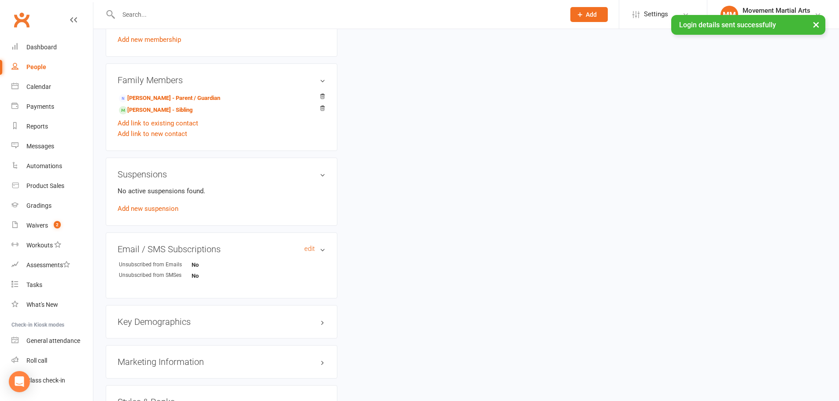
scroll to position [384, 0]
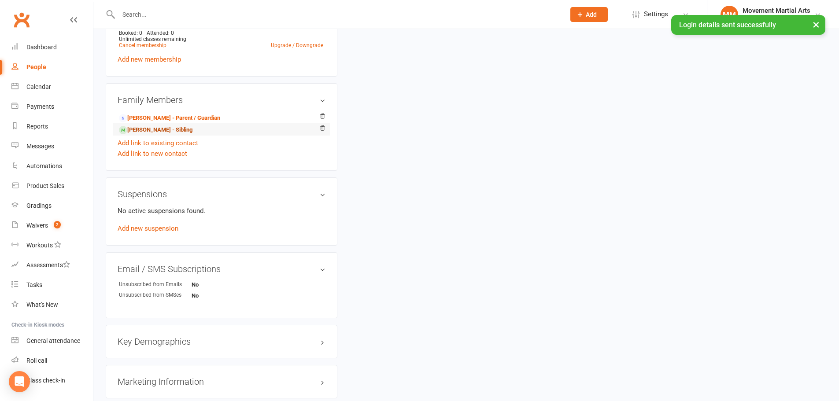
click at [170, 126] on link "Audrea Loi - Sibling" at bounding box center [156, 130] width 74 height 9
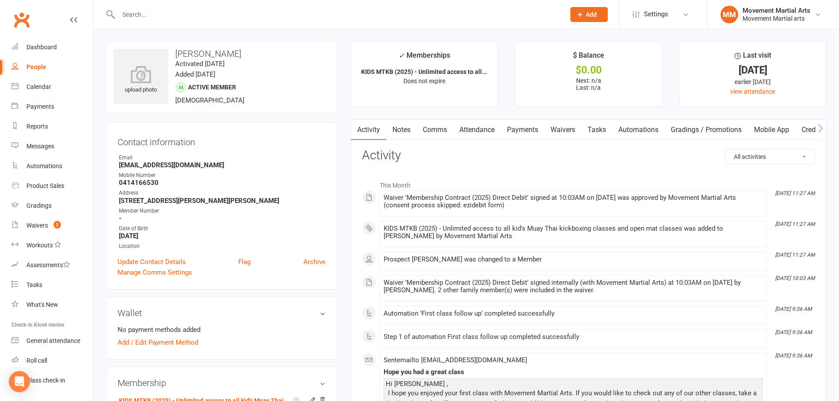
click at [402, 130] on link "Notes" at bounding box center [401, 130] width 30 height 20
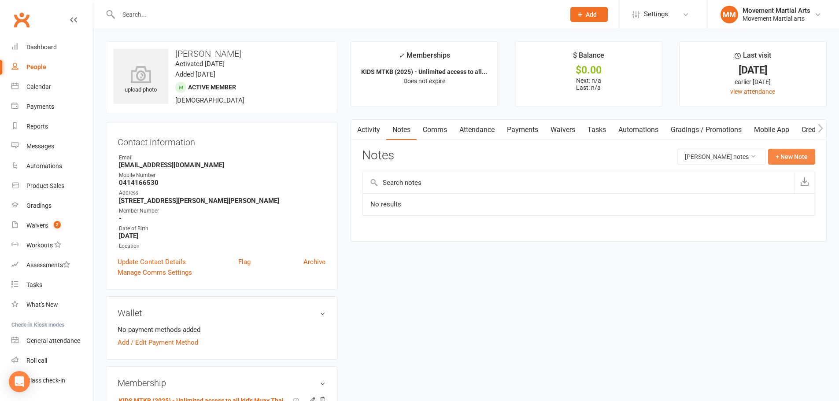
click at [789, 159] on button "+ New Note" at bounding box center [791, 157] width 47 height 16
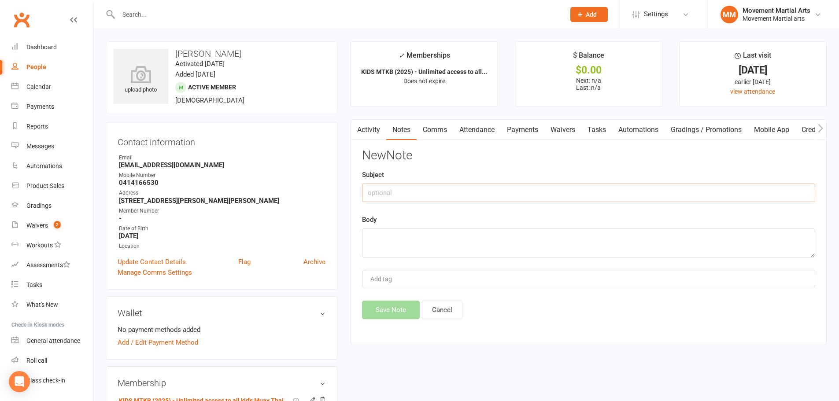
click at [522, 195] on input "text" at bounding box center [588, 193] width 453 height 18
type input "has sibling disocunt"
click at [490, 234] on textarea at bounding box center [588, 243] width 453 height 29
type textarea "aw"
click at [383, 311] on button "Save Note" at bounding box center [391, 310] width 58 height 18
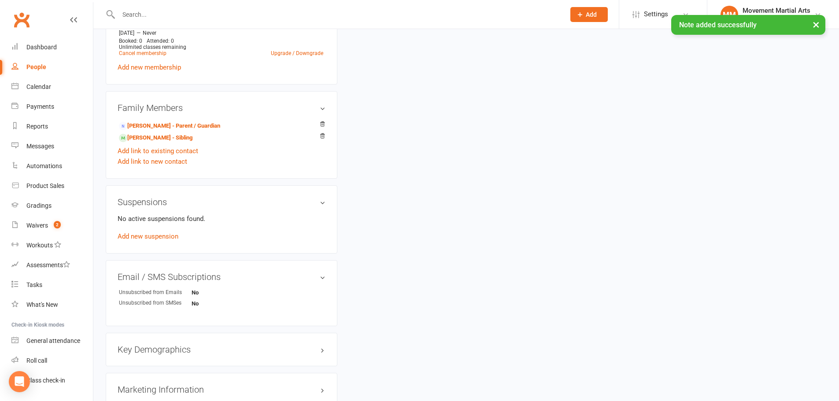
scroll to position [514, 0]
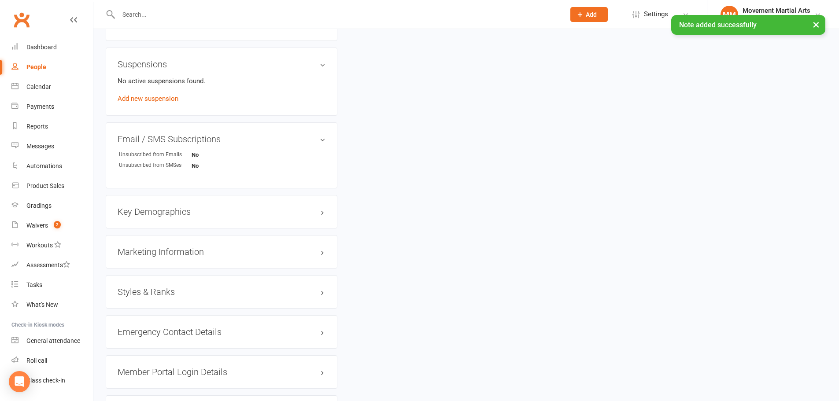
click at [228, 292] on h3 "Styles & Ranks" at bounding box center [222, 292] width 208 height 10
click at [143, 326] on link "Add new style" at bounding box center [138, 326] width 41 height 8
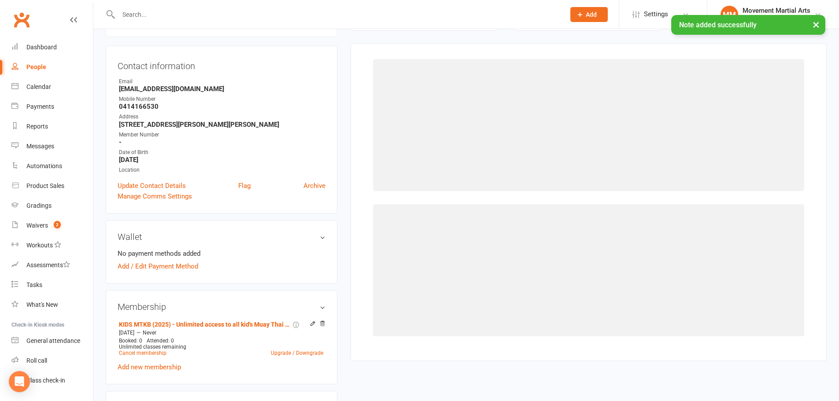
scroll to position [75, 0]
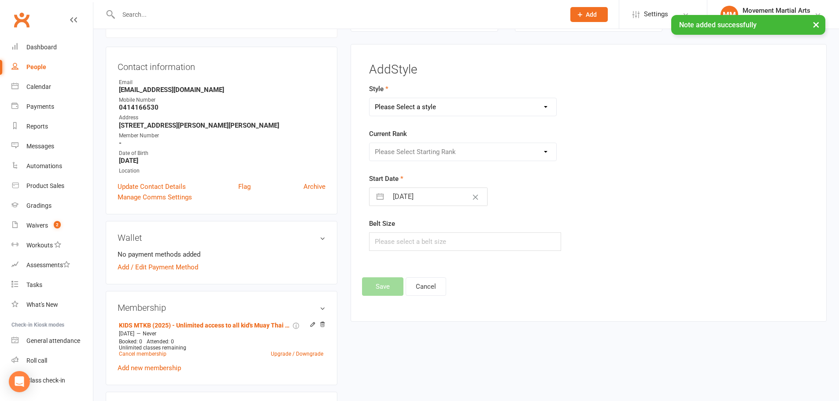
click at [472, 109] on select "Please Select a style BJJ Kids BJJ Kids Muay Thai Muay Thai Kickboxing Strength…" at bounding box center [463, 107] width 187 height 18
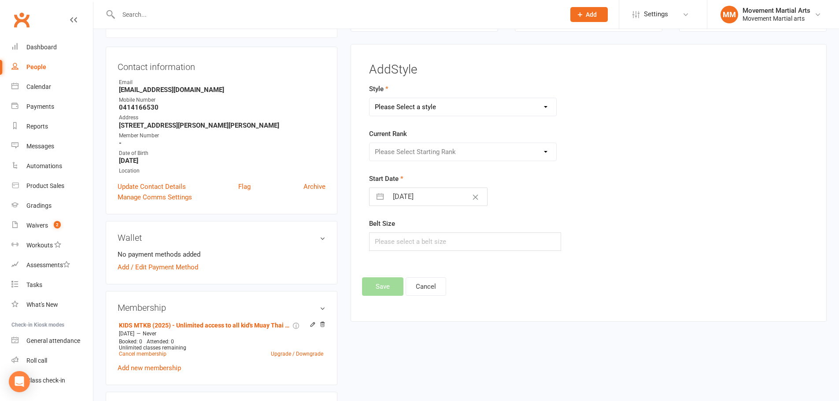
select select "948"
click at [370, 98] on select "Please Select a style BJJ Kids BJJ Kids Muay Thai Muay Thai Kickboxing Strength…" at bounding box center [463, 107] width 187 height 18
click at [438, 155] on select "Please Select Starting Rank No Armband White Armband Grey - White Armband Grey …" at bounding box center [463, 152] width 187 height 18
select select "8807"
click at [370, 143] on select "Please Select Starting Rank No Armband White Armband Grey - White Armband Grey …" at bounding box center [463, 152] width 187 height 18
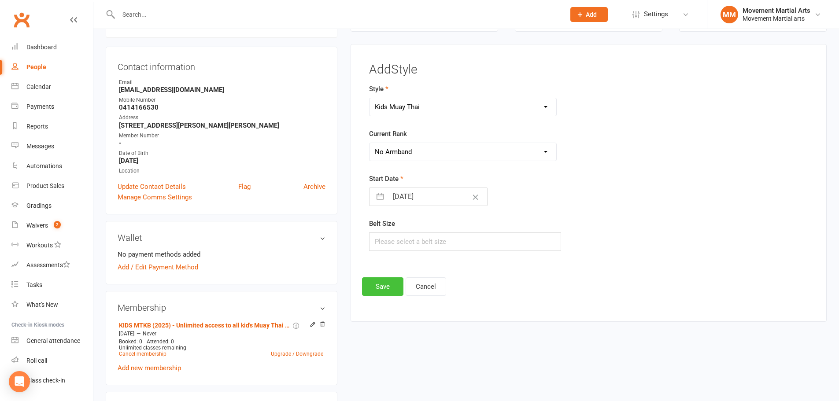
click at [380, 292] on button "Save" at bounding box center [382, 286] width 41 height 18
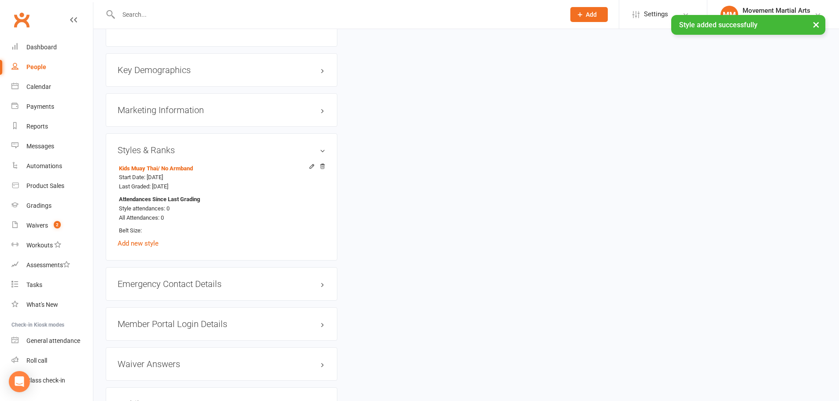
scroll to position [692, 0]
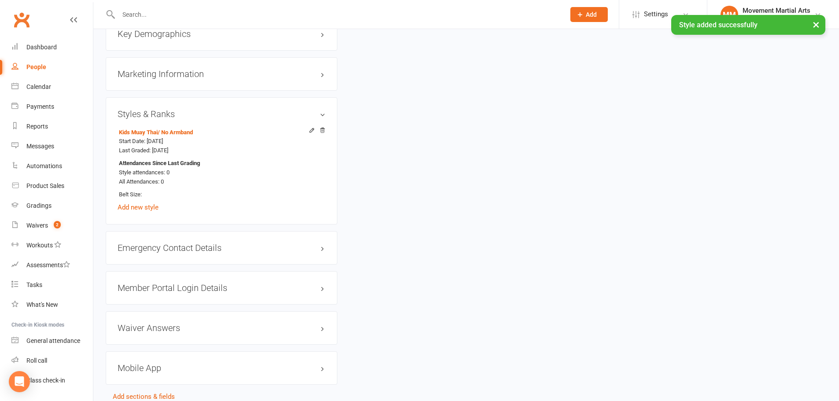
click at [209, 285] on h3 "Member Portal Login Details" at bounding box center [222, 288] width 208 height 10
click at [161, 341] on link "Send Member Details" at bounding box center [149, 344] width 63 height 8
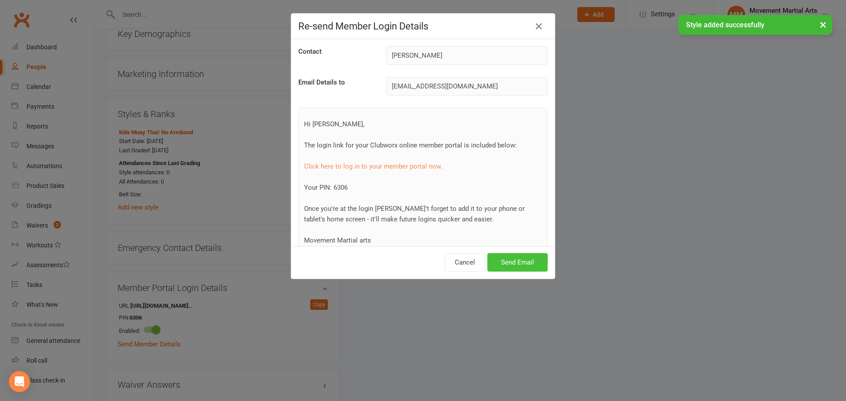
click at [530, 266] on button "Send Email" at bounding box center [517, 262] width 60 height 18
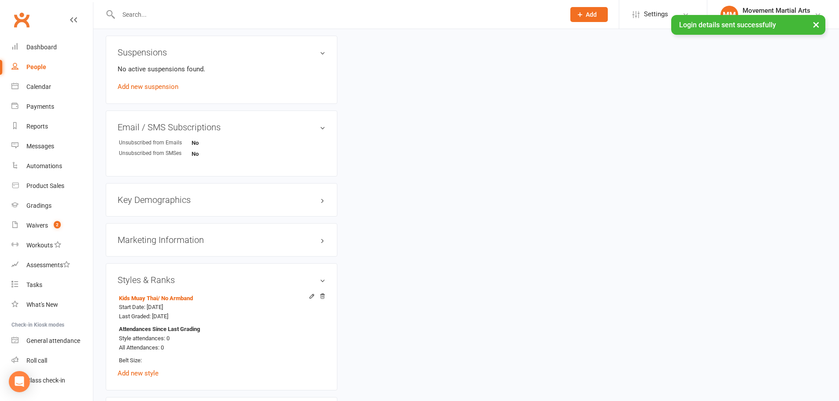
scroll to position [384, 0]
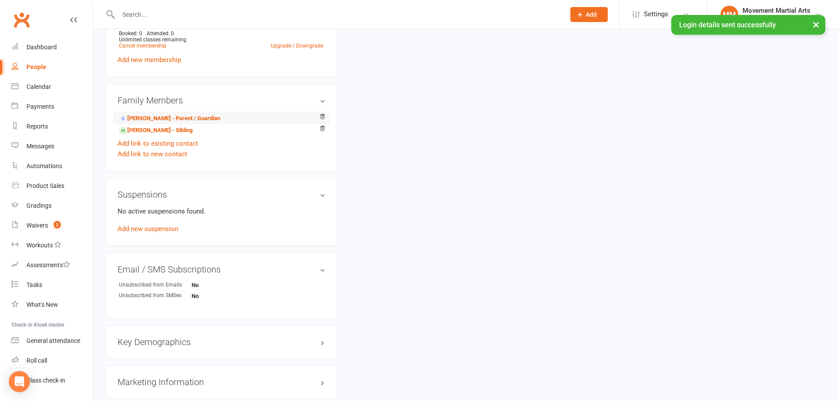
click at [178, 112] on li "Alva Zeng - Parent / Guardian" at bounding box center [222, 118] width 208 height 12
click at [177, 115] on link "Alva Zeng - Parent / Guardian" at bounding box center [169, 118] width 101 height 9
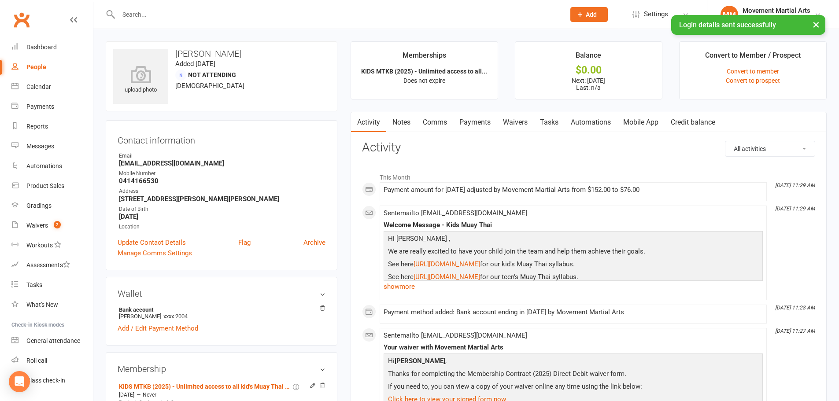
click at [519, 123] on link "Waivers" at bounding box center [515, 122] width 37 height 20
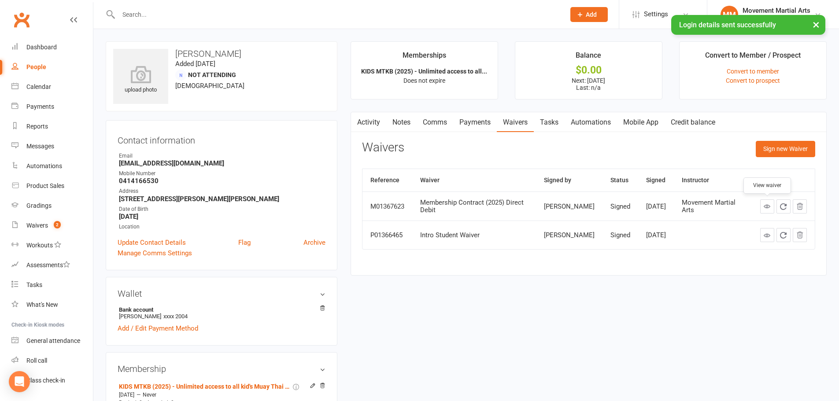
click at [762, 203] on link at bounding box center [767, 207] width 14 height 14
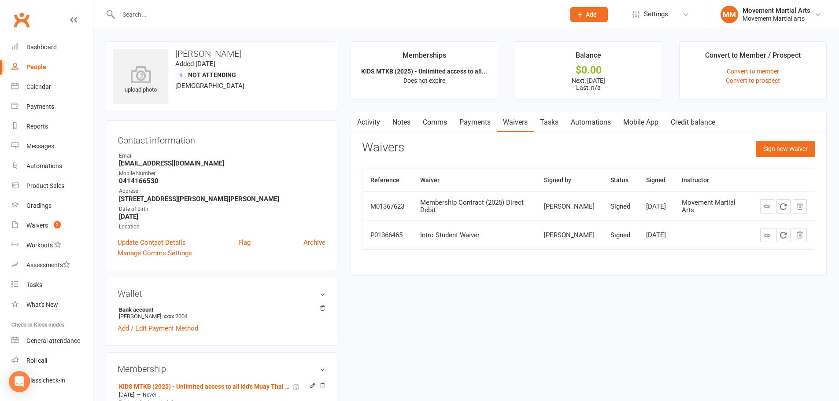
click at [27, 28] on link "Clubworx" at bounding box center [22, 20] width 22 height 22
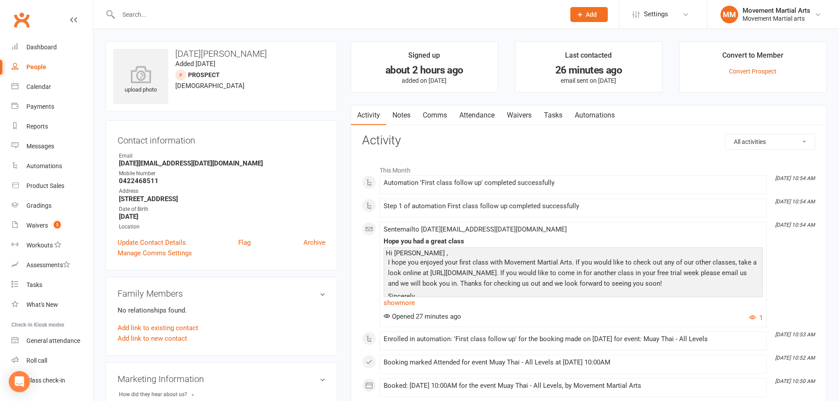
click at [530, 122] on link "Waivers" at bounding box center [519, 115] width 37 height 20
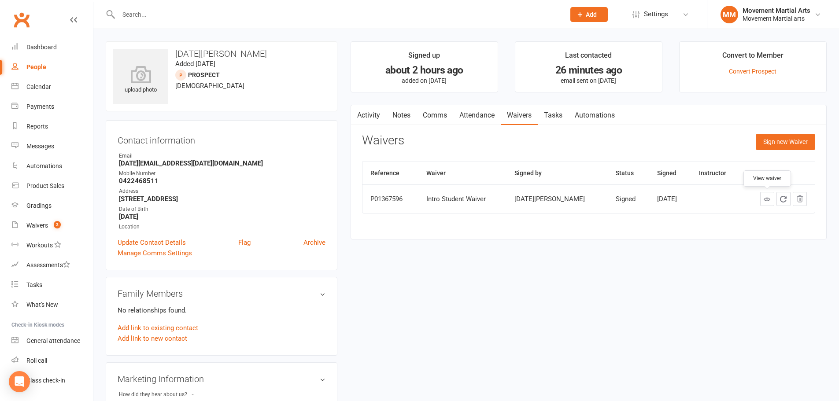
click at [772, 201] on link at bounding box center [767, 199] width 14 height 14
click at [28, 226] on div "Waivers" at bounding box center [37, 225] width 22 height 7
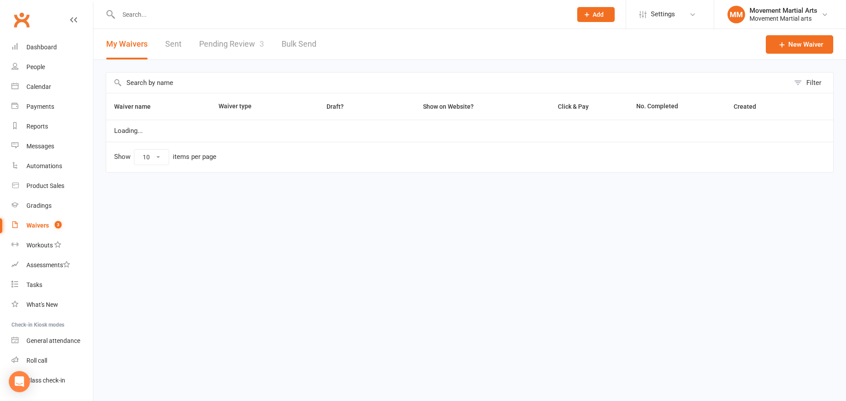
select select "100"
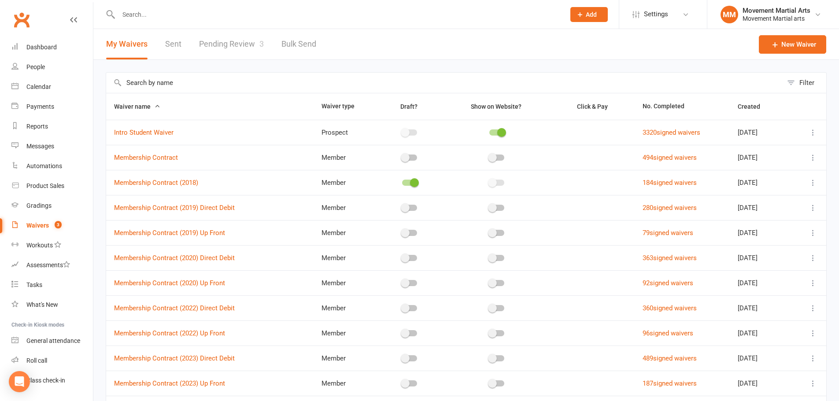
click at [248, 49] on link "Pending Review 3" at bounding box center [231, 44] width 65 height 30
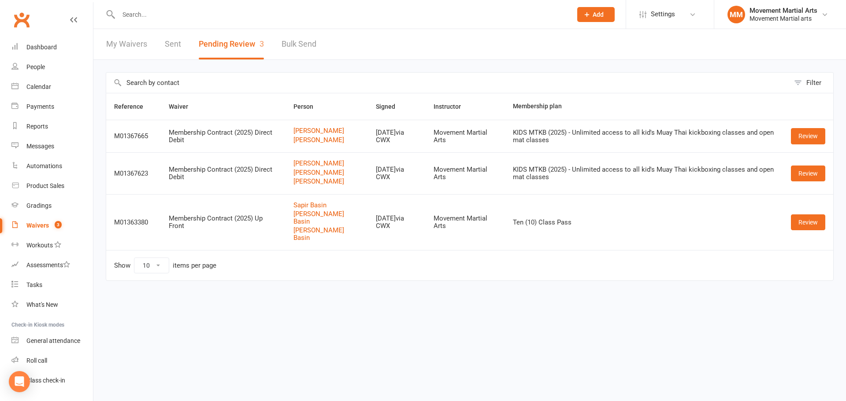
select select "100"
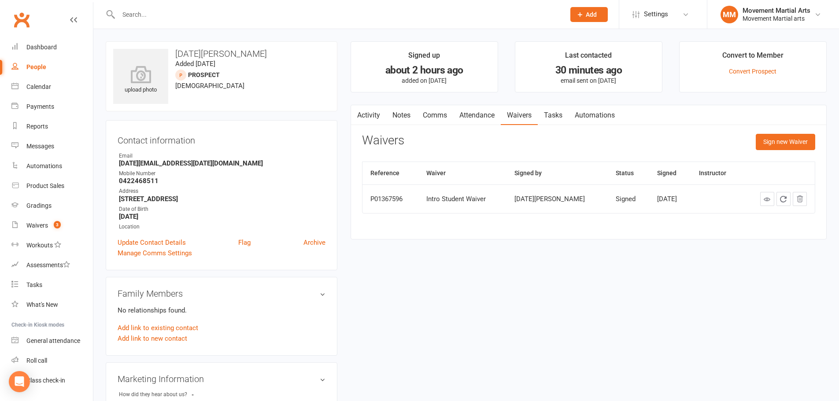
click at [393, 113] on link "Notes" at bounding box center [401, 115] width 30 height 20
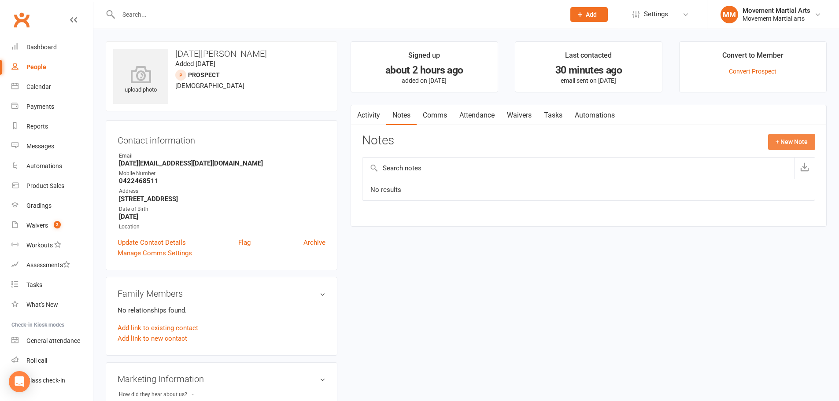
click at [795, 143] on button "+ New Note" at bounding box center [791, 142] width 47 height 16
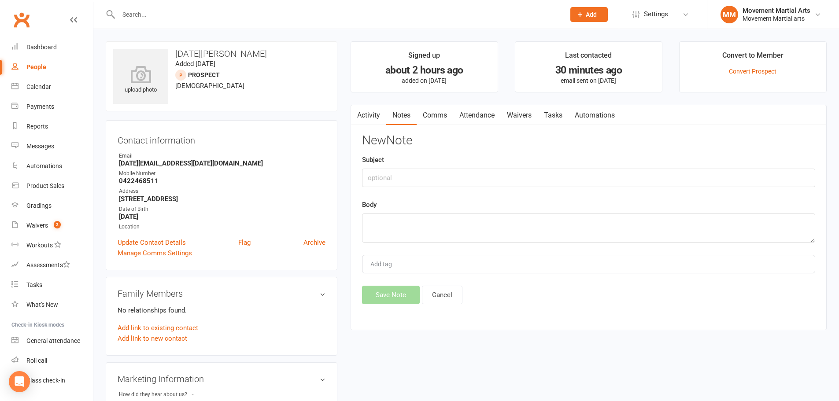
drag, startPoint x: 520, startPoint y: 160, endPoint x: 509, endPoint y: 177, distance: 19.4
click at [519, 160] on div "Subject" at bounding box center [588, 171] width 453 height 33
click at [507, 180] on input "text" at bounding box center [588, 178] width 453 height 18
type input "paid 10cp ($275 discounted)"
click at [490, 218] on textarea at bounding box center [588, 228] width 453 height 29
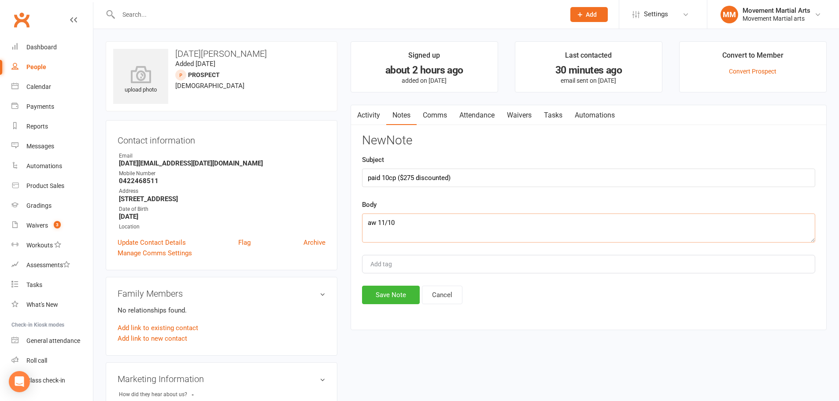
type textarea "aw 11/10"
click at [359, 297] on div "Activity Notes Comms Attendance Waivers Tasks Automations Notes + New Note No r…" at bounding box center [589, 218] width 476 height 226
click at [366, 295] on button "Save Note" at bounding box center [391, 295] width 58 height 18
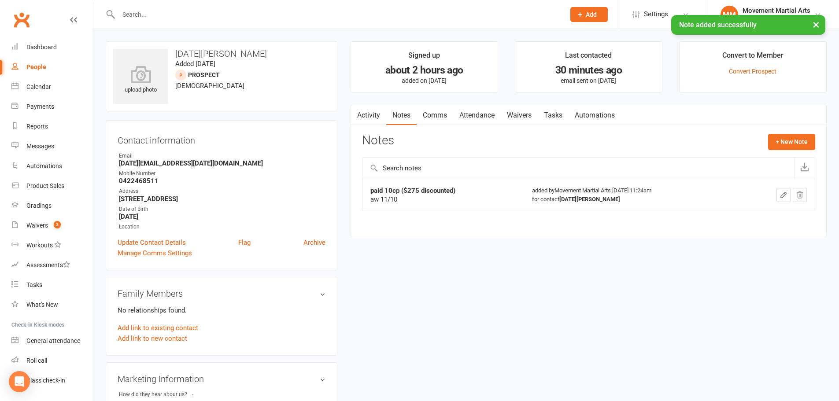
click at [377, 124] on link "Activity" at bounding box center [368, 115] width 35 height 20
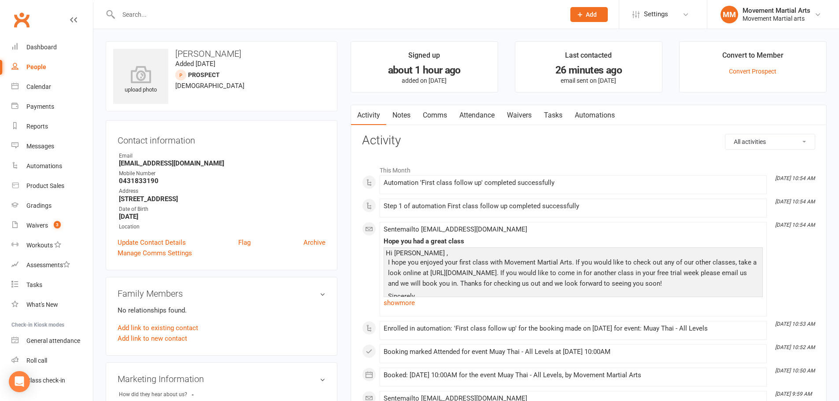
click at [510, 118] on link "Waivers" at bounding box center [519, 115] width 37 height 20
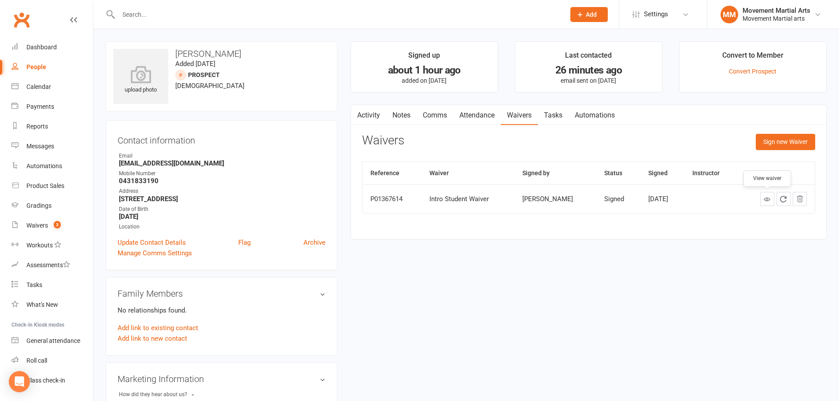
click at [766, 201] on icon at bounding box center [767, 199] width 7 height 7
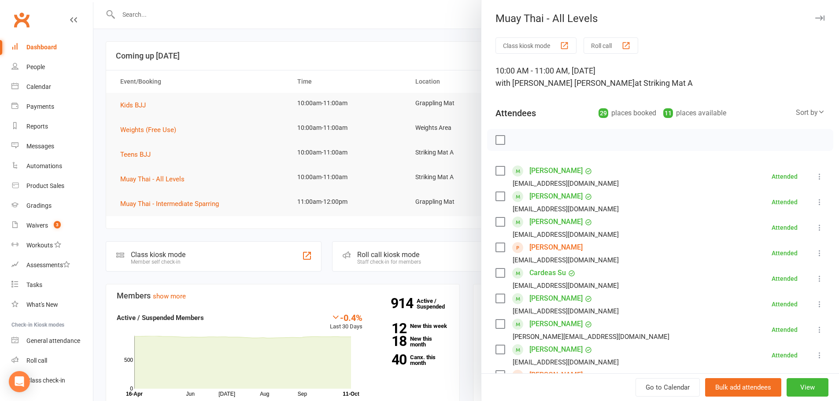
scroll to position [460, 0]
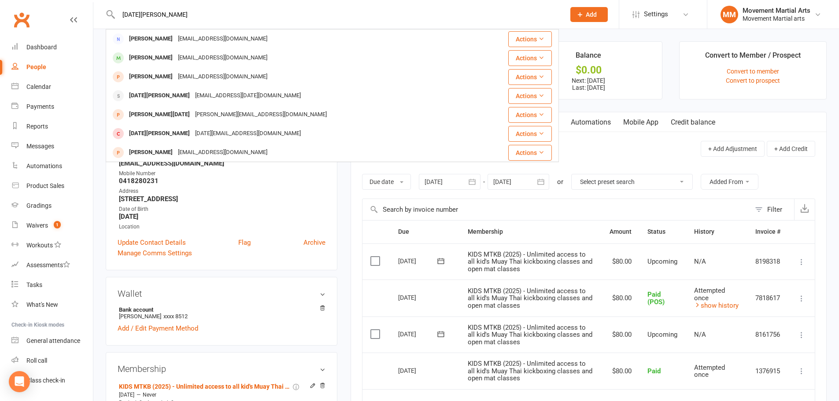
drag, startPoint x: 180, startPoint y: 18, endPoint x: 78, endPoint y: 11, distance: 102.0
click at [83, 2] on header "noel jun Janet Jun Noelandjanet2016@gmail.com Actions Isaiah Jun Noelandjanet20…" at bounding box center [419, 2] width 839 height 0
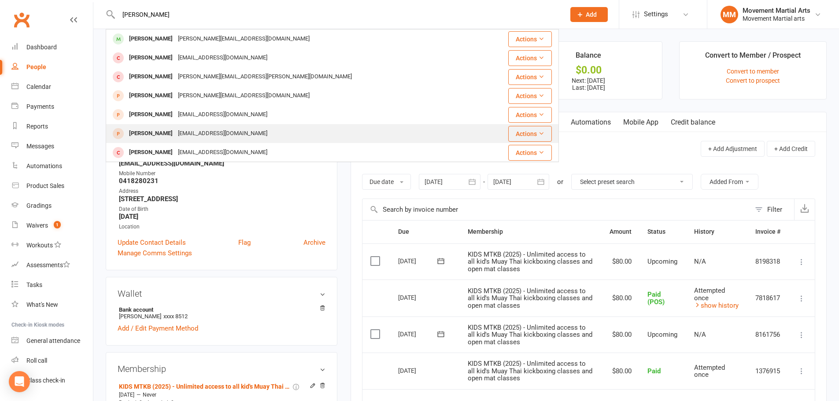
type input "george"
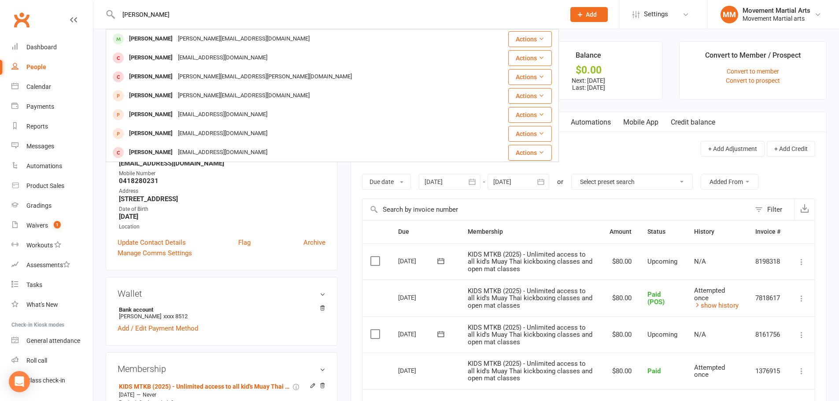
click at [169, 129] on div "George Fonmoa" at bounding box center [150, 133] width 49 height 13
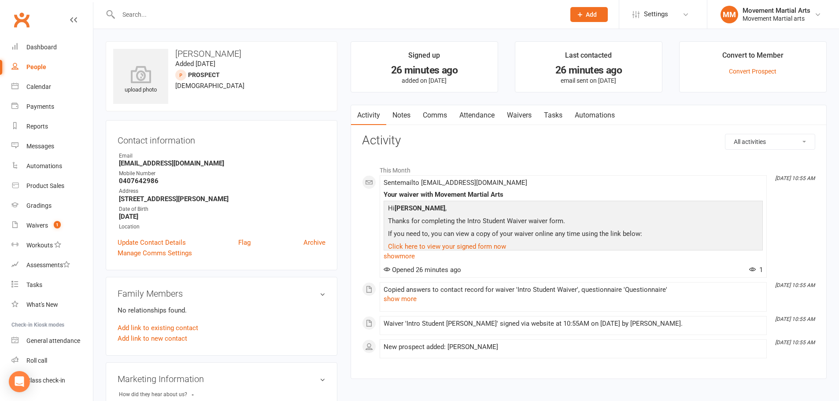
click at [518, 111] on link "Waivers" at bounding box center [519, 115] width 37 height 20
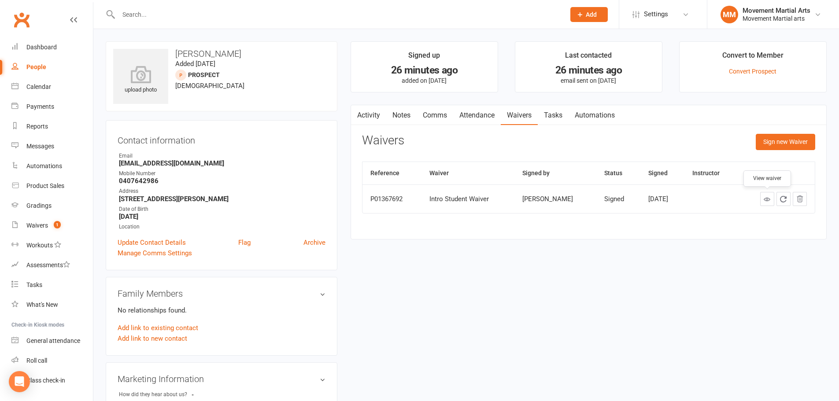
click at [762, 203] on link at bounding box center [767, 199] width 14 height 14
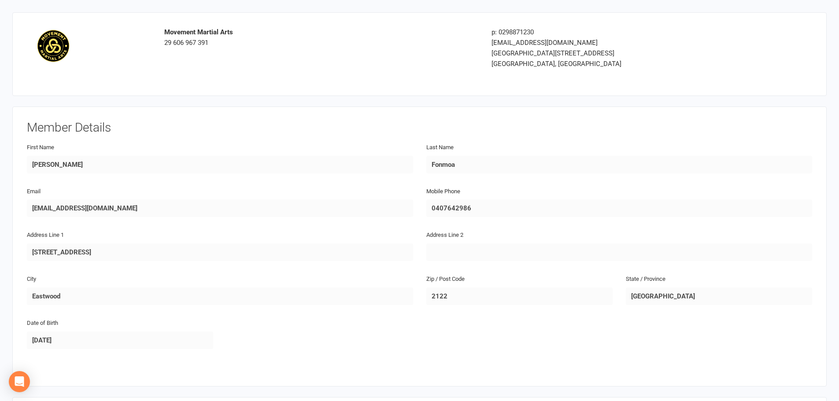
click at [416, 154] on div "First Name [PERSON_NAME]" at bounding box center [219, 164] width 399 height 44
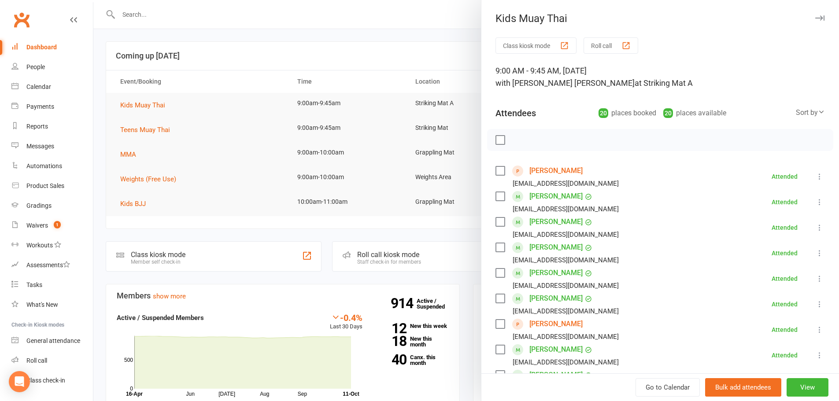
scroll to position [365, 0]
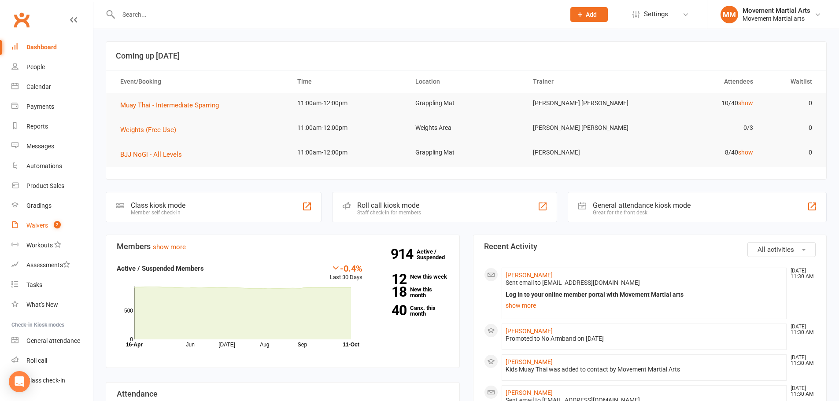
click at [43, 222] on link "Waivers 2" at bounding box center [51, 226] width 81 height 20
select select "100"
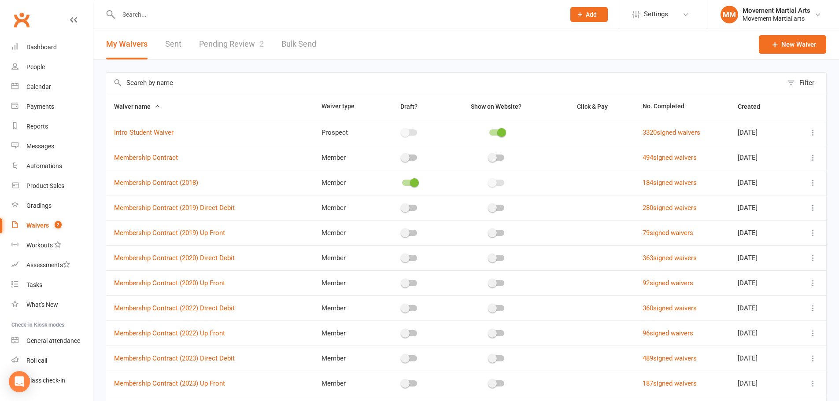
click at [246, 39] on link "Pending Review 2" at bounding box center [231, 44] width 65 height 30
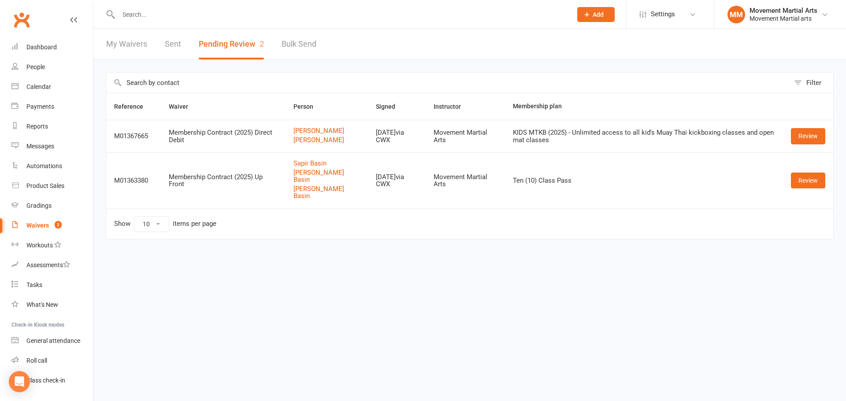
click at [22, 19] on link "Clubworx" at bounding box center [22, 20] width 22 height 22
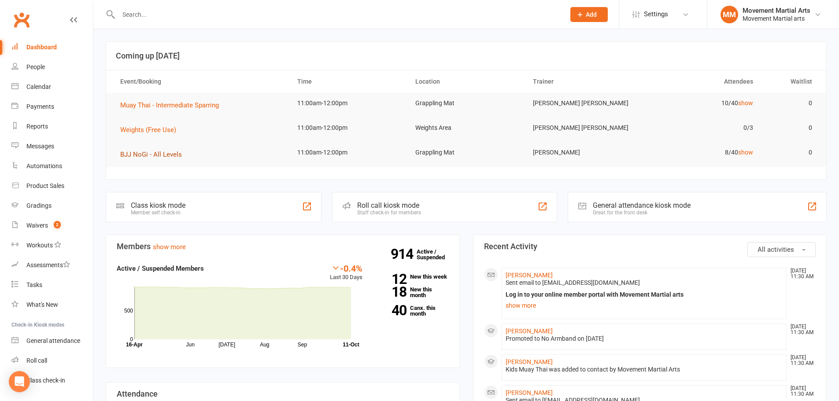
click at [134, 159] on button "BJJ NoGi - All Levels" at bounding box center [154, 154] width 68 height 11
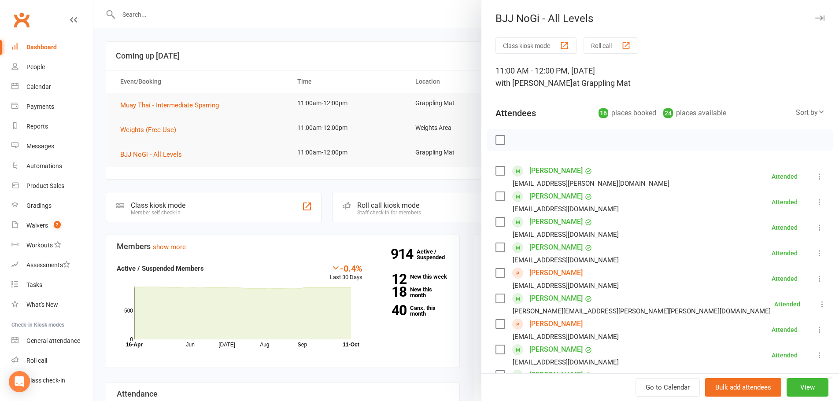
scroll to position [351, 0]
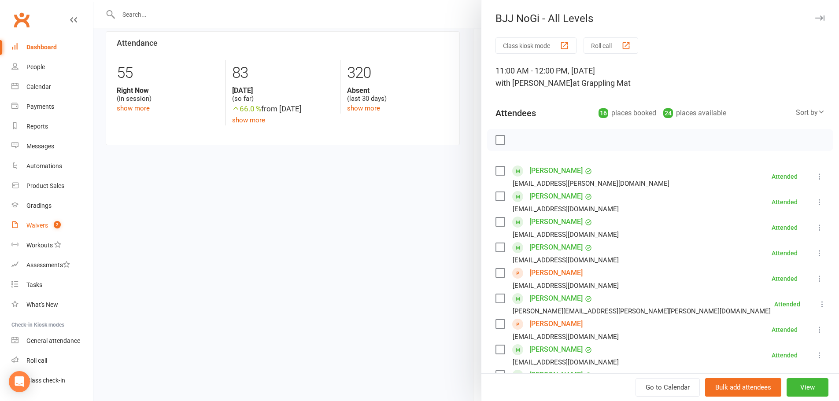
click at [31, 222] on div "Waivers" at bounding box center [37, 225] width 22 height 7
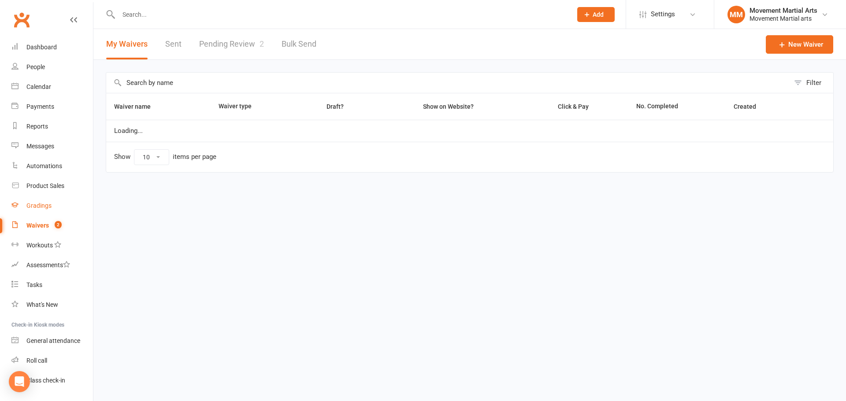
select select "100"
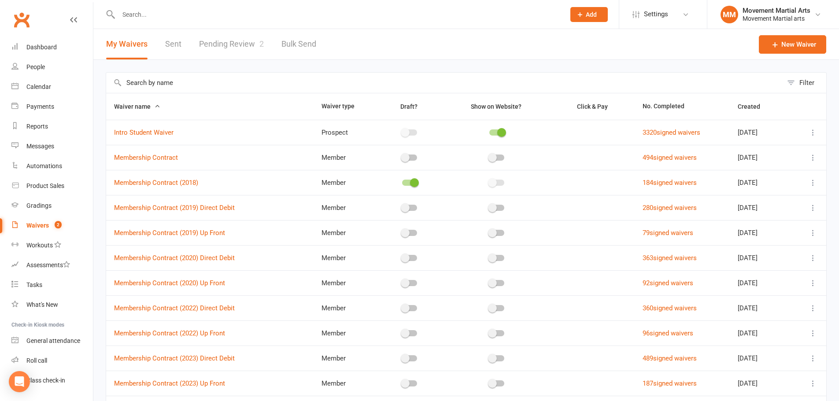
click at [228, 44] on link "Pending Review 2" at bounding box center [231, 44] width 65 height 30
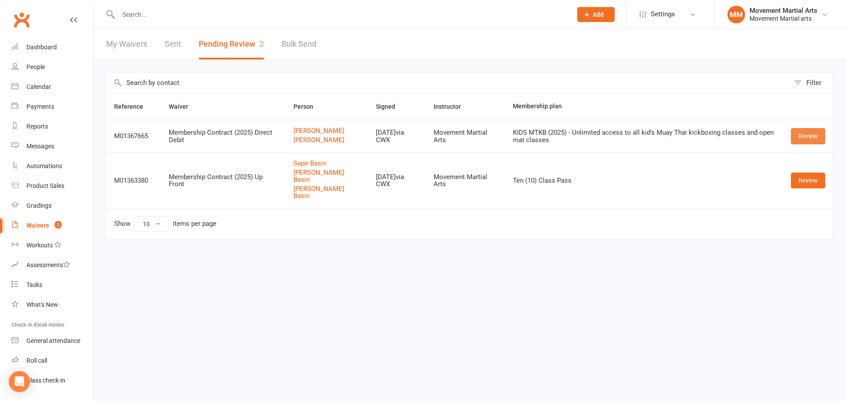
click at [795, 143] on link "Review" at bounding box center [808, 136] width 34 height 16
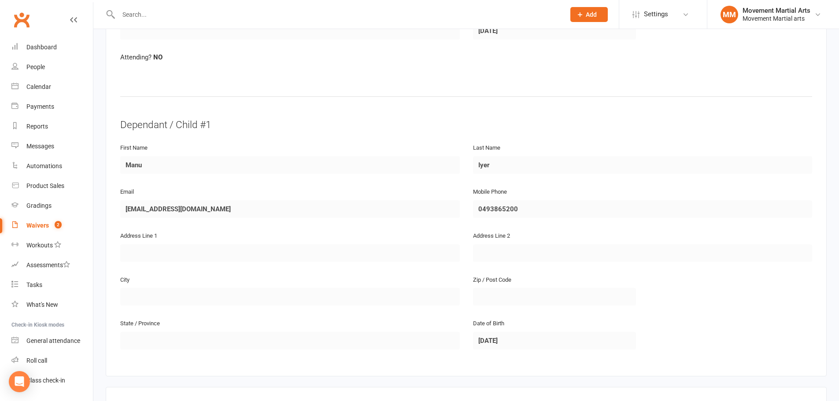
scroll to position [719, 0]
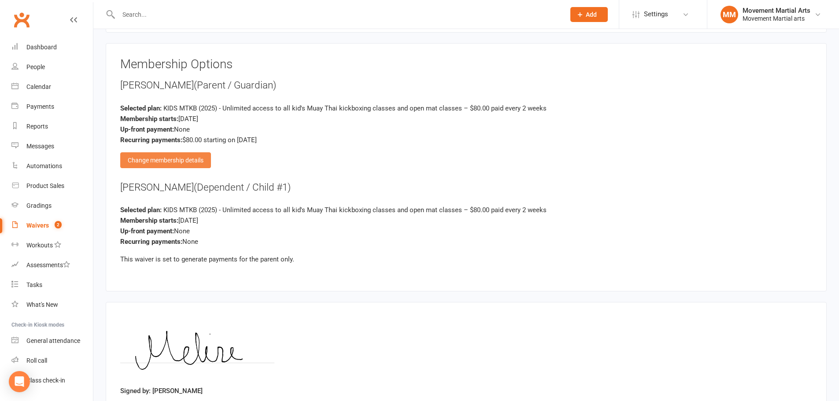
click at [198, 155] on div "Change membership details" at bounding box center [165, 160] width 91 height 16
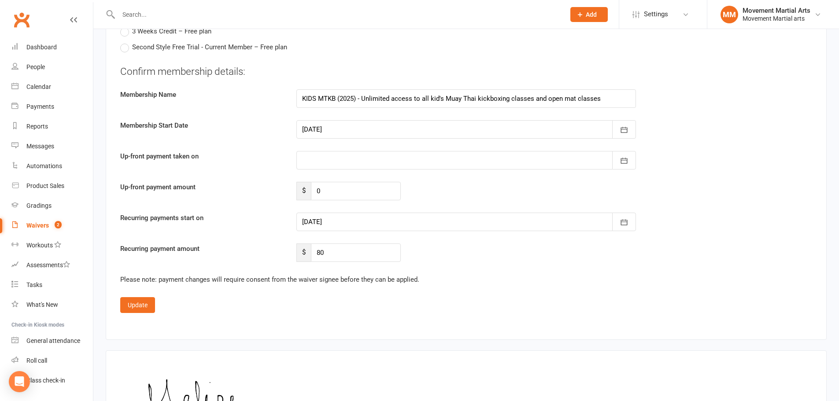
scroll to position [2545, 0]
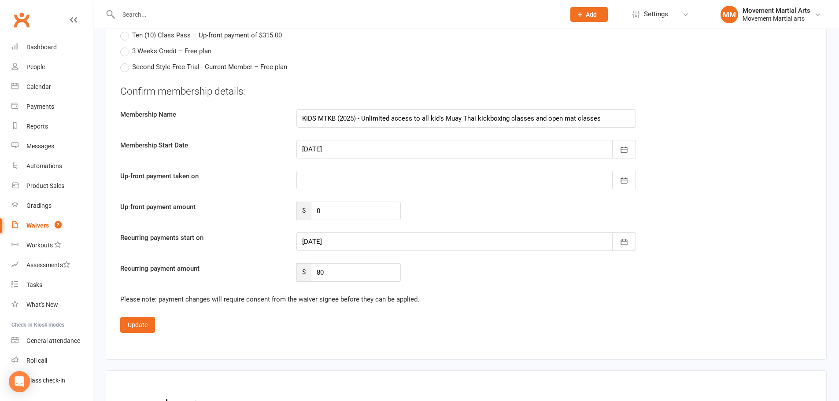
click at [352, 171] on div at bounding box center [466, 180] width 340 height 18
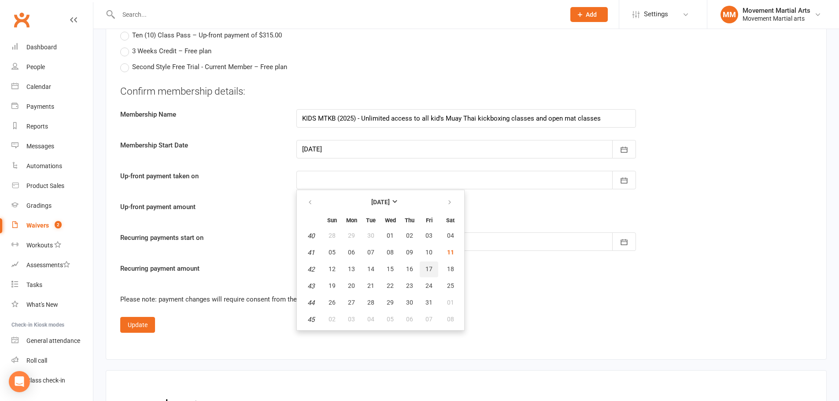
click at [425, 266] on span "17" at bounding box center [428, 269] width 7 height 7
type input "17 Oct 2025"
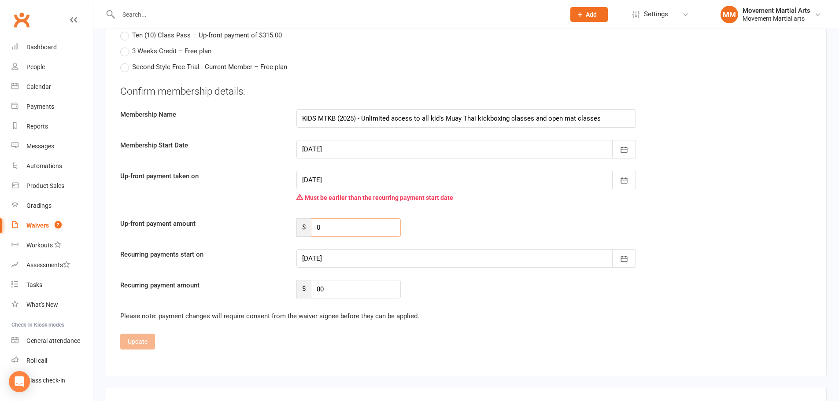
click at [387, 218] on input "0" at bounding box center [356, 227] width 90 height 18
type input "42.20"
click at [423, 249] on div at bounding box center [466, 258] width 340 height 18
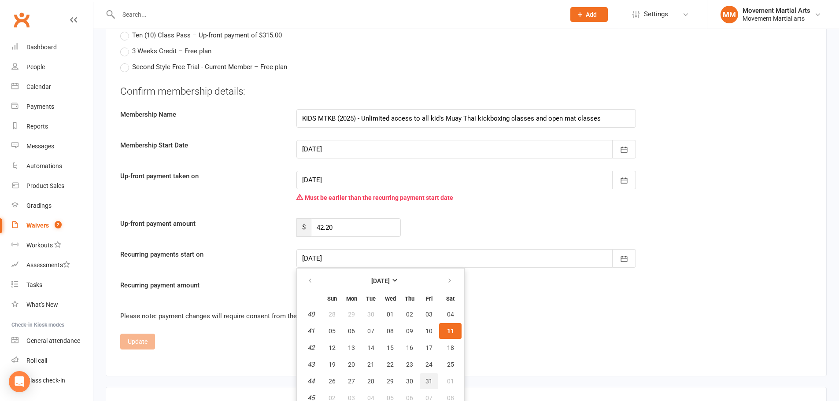
click at [425, 378] on span "31" at bounding box center [428, 381] width 7 height 7
type input "31 Oct 2025"
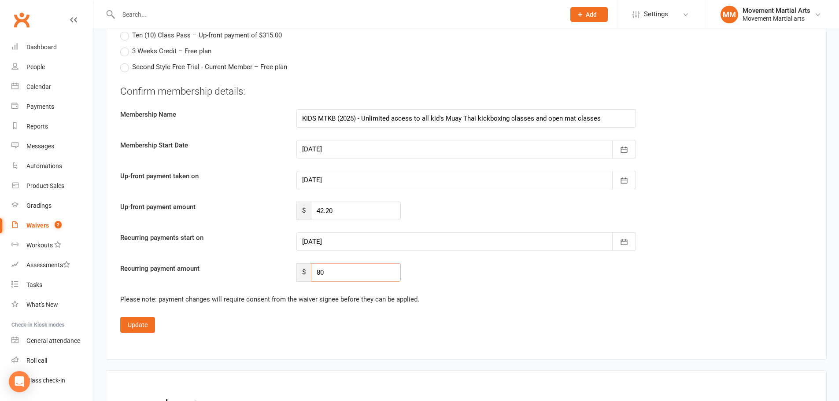
click at [351, 263] on input "80" at bounding box center [356, 272] width 90 height 18
click at [424, 263] on div "Recurring payment amount $ 80" at bounding box center [466, 272] width 705 height 18
click at [138, 317] on button "Update" at bounding box center [137, 325] width 35 height 16
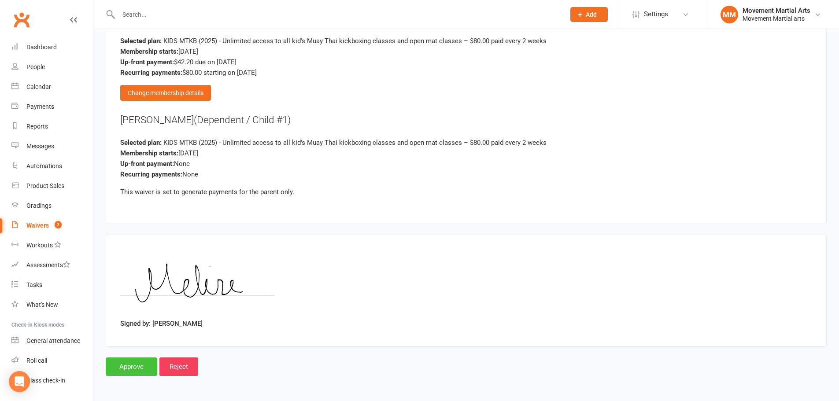
click at [142, 370] on input "Approve" at bounding box center [132, 367] width 52 height 18
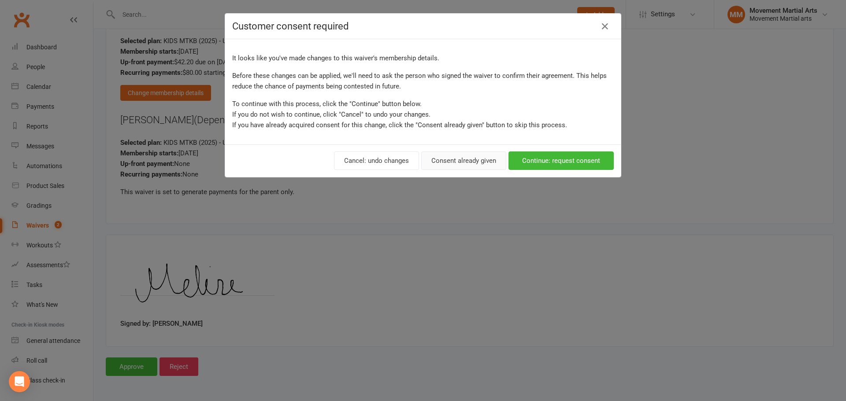
click at [447, 162] on button "Consent already given" at bounding box center [463, 161] width 85 height 18
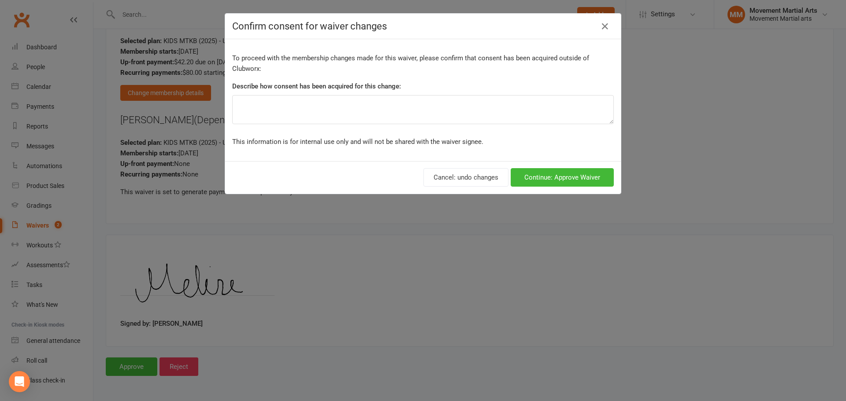
click at [386, 127] on div "To proceed with the membership changes made for this waiver, please confirm tha…" at bounding box center [423, 100] width 396 height 122
click at [381, 105] on textarea at bounding box center [422, 109] width 381 height 29
type textarea "ezidebit form"
click at [580, 180] on button "Continue: Approve Waiver" at bounding box center [561, 177] width 103 height 18
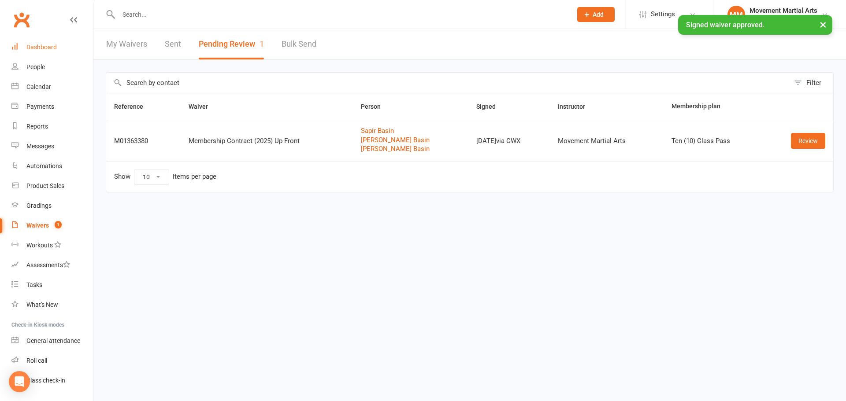
drag, startPoint x: 29, startPoint y: 52, endPoint x: 44, endPoint y: 41, distance: 19.3
click at [29, 52] on link "Dashboard" at bounding box center [51, 47] width 81 height 20
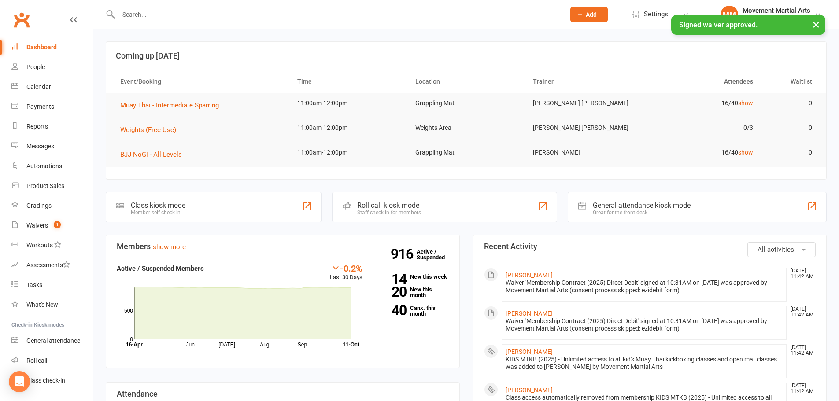
click at [163, 15] on div "× Signed waiver approved." at bounding box center [414, 15] width 828 height 0
click at [167, 12] on input "text" at bounding box center [337, 14] width 443 height 12
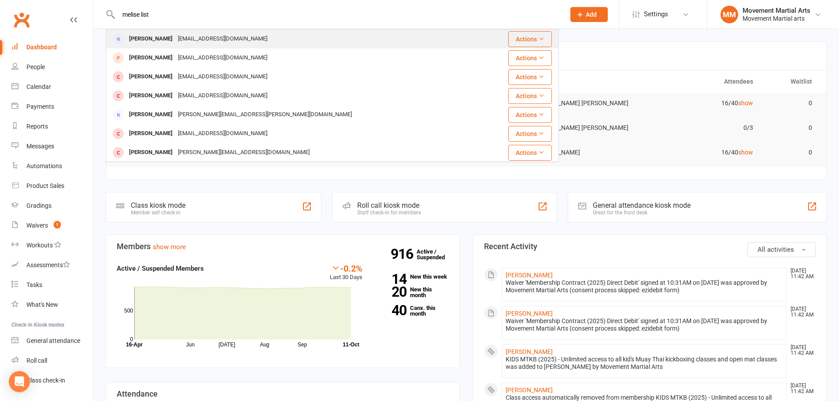
type input "melise list"
click at [175, 34] on div "manu.iyer@proton.me" at bounding box center [222, 39] width 95 height 13
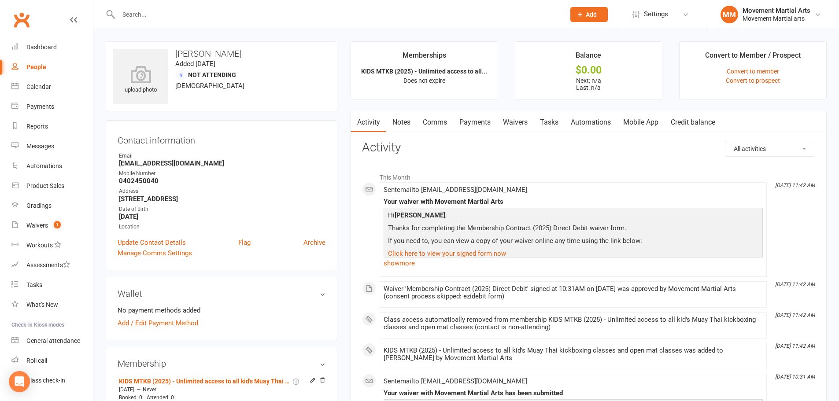
click at [479, 124] on link "Payments" at bounding box center [475, 122] width 44 height 20
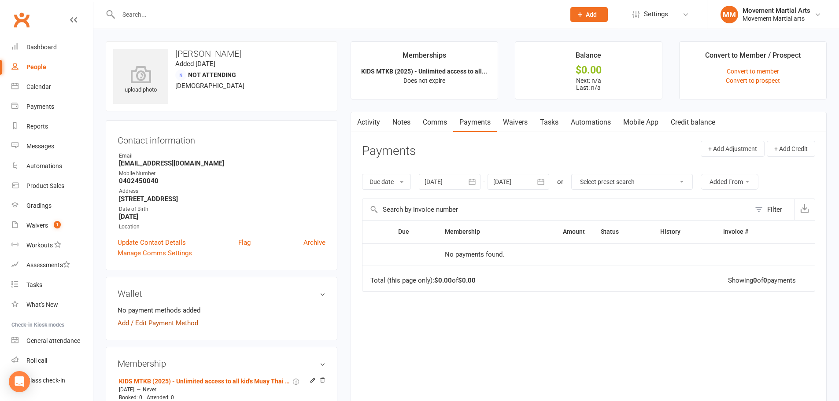
click at [134, 327] on link "Add / Edit Payment Method" at bounding box center [158, 323] width 81 height 11
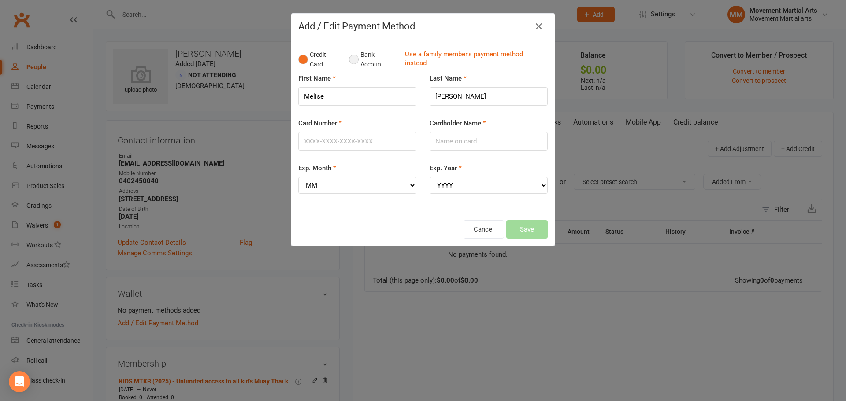
click at [362, 50] on button "Bank Account" at bounding box center [373, 59] width 49 height 27
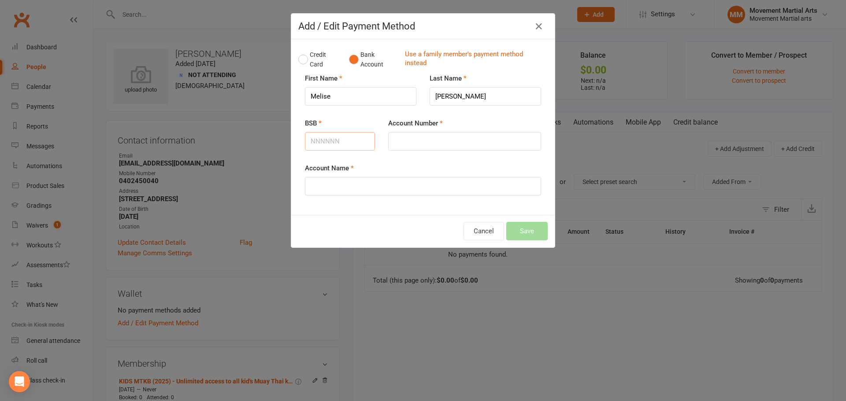
click at [352, 144] on input "BSB" at bounding box center [340, 141] width 70 height 18
type input "062320"
click at [474, 143] on input "Account Number" at bounding box center [464, 141] width 153 height 18
type input "1175023"
click at [454, 184] on input "Account Name" at bounding box center [423, 186] width 236 height 18
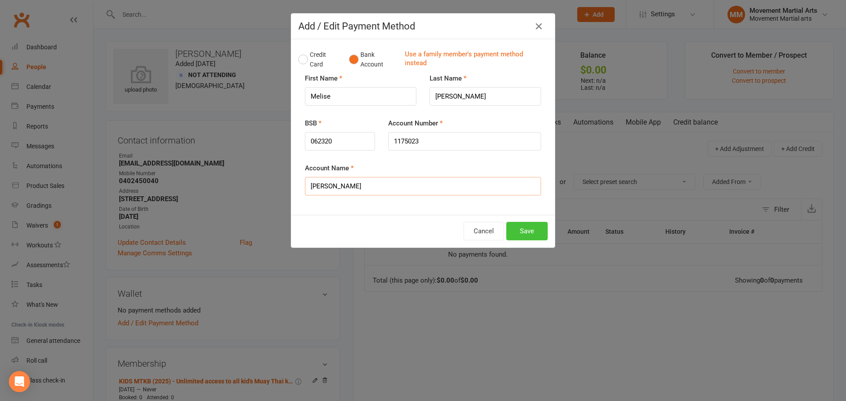
type input "Melise Liston"
click at [533, 231] on button "Save" at bounding box center [526, 231] width 41 height 18
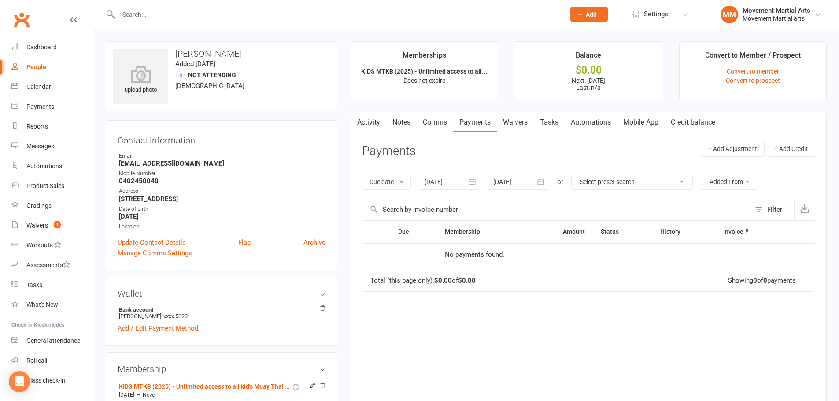
click at [512, 181] on div at bounding box center [519, 182] width 62 height 16
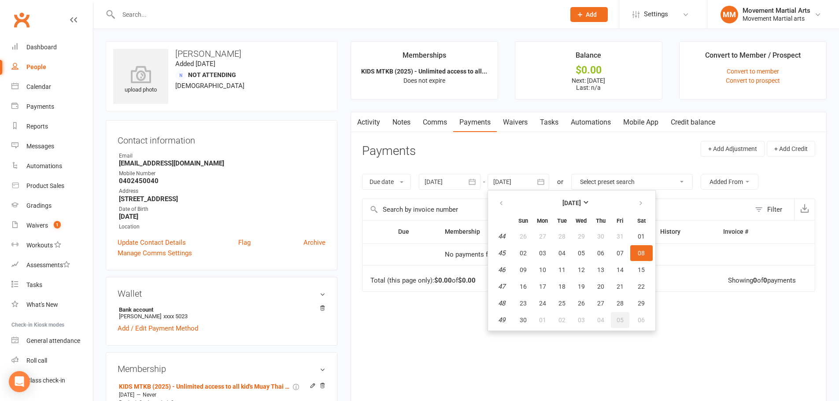
click at [628, 315] on button "05" at bounding box center [620, 320] width 18 height 16
type input "05 Dec 2025"
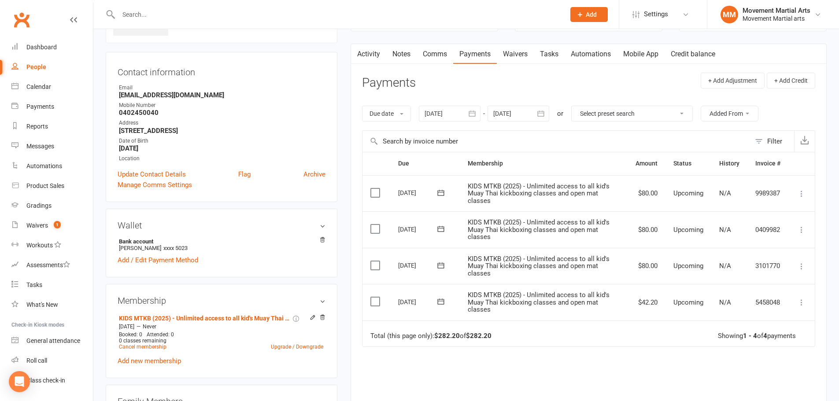
scroll to position [103, 0]
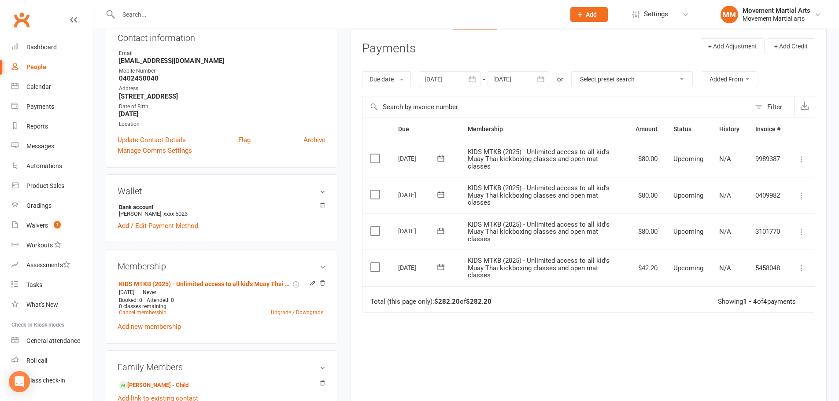
click at [804, 233] on icon at bounding box center [801, 232] width 9 height 9
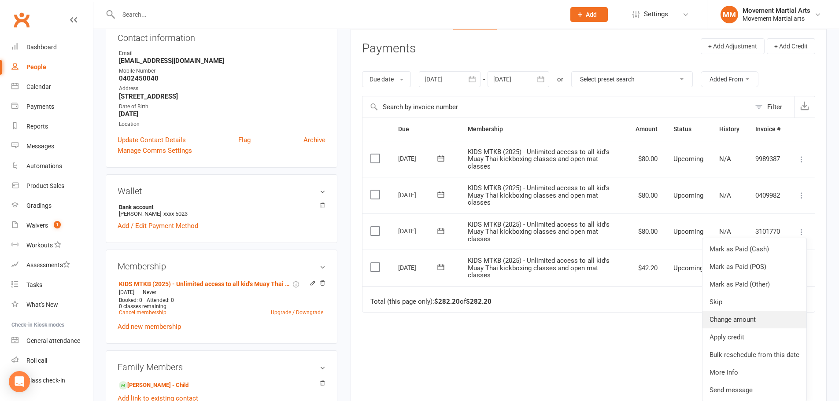
click at [760, 317] on link "Change amount" at bounding box center [755, 320] width 104 height 18
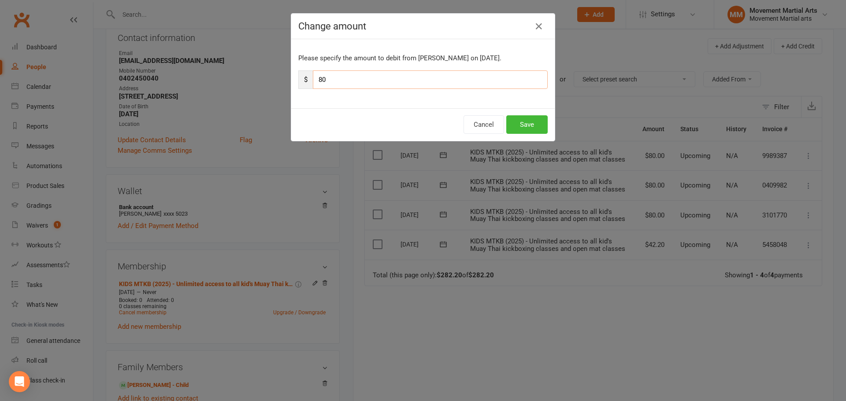
drag, startPoint x: 364, startPoint y: 75, endPoint x: 305, endPoint y: 78, distance: 59.1
click at [305, 77] on div "$ 80" at bounding box center [422, 79] width 249 height 18
type input "40"
click at [517, 124] on button "Save" at bounding box center [526, 124] width 41 height 18
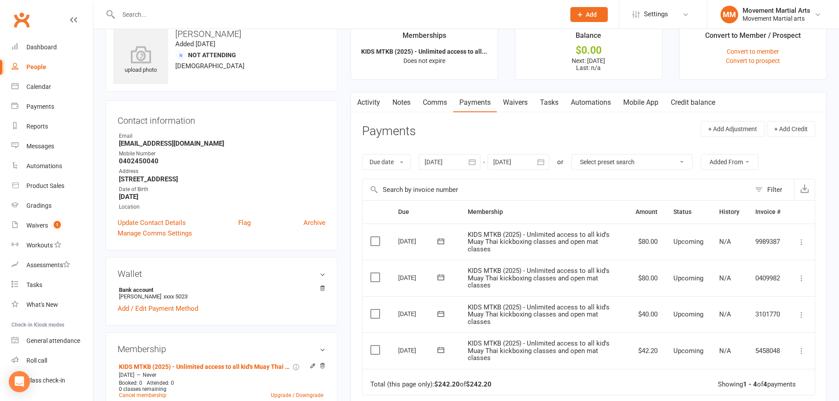
scroll to position [0, 0]
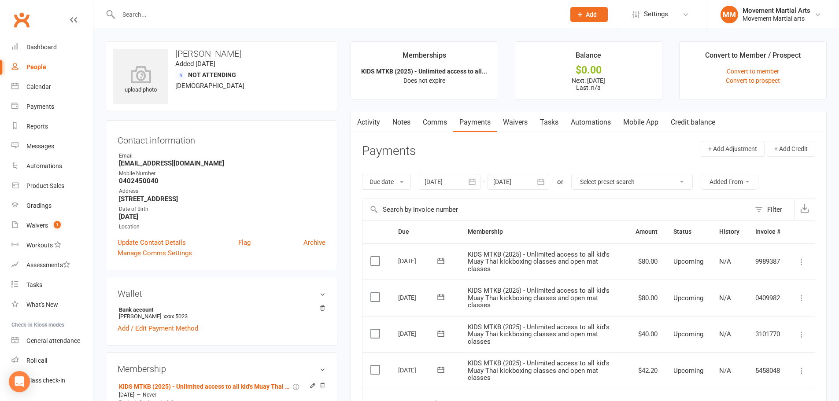
click at [401, 121] on link "Notes" at bounding box center [401, 122] width 30 height 20
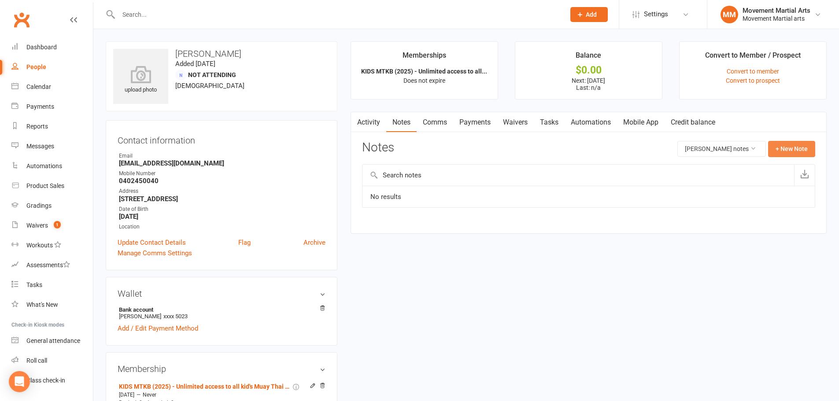
click at [773, 152] on button "+ New Note" at bounding box center [791, 149] width 47 height 16
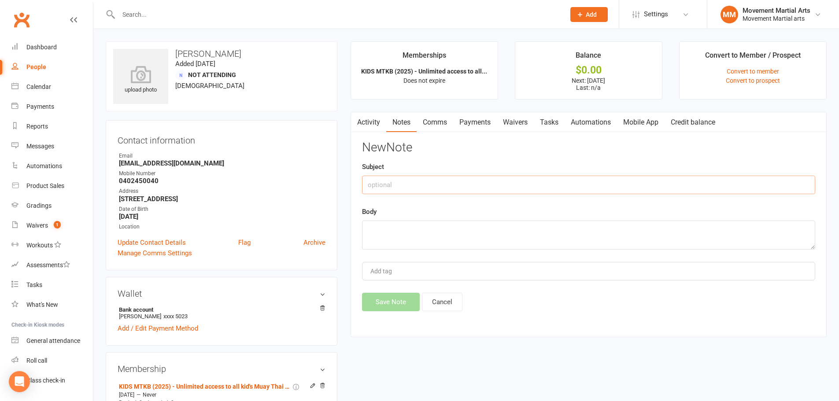
click at [382, 186] on input "text" at bounding box center [588, 185] width 453 height 18
type input "50% first month"
click at [414, 237] on textarea at bounding box center [588, 235] width 453 height 29
type textarea "aw"
click at [403, 295] on button "Save Note" at bounding box center [391, 302] width 58 height 18
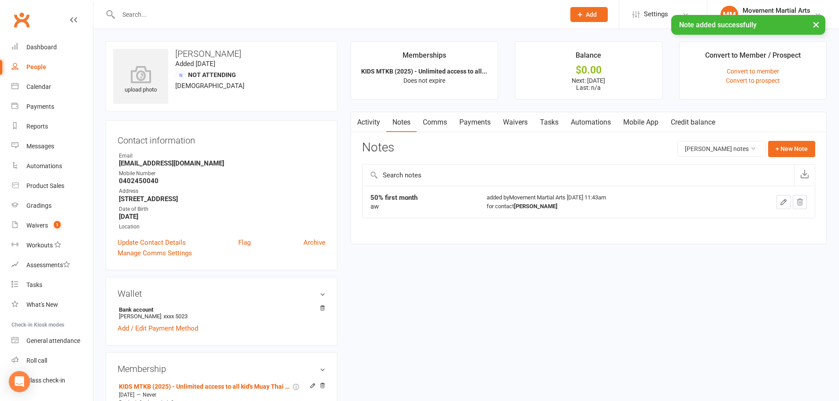
click at [377, 129] on link "Activity" at bounding box center [368, 122] width 35 height 20
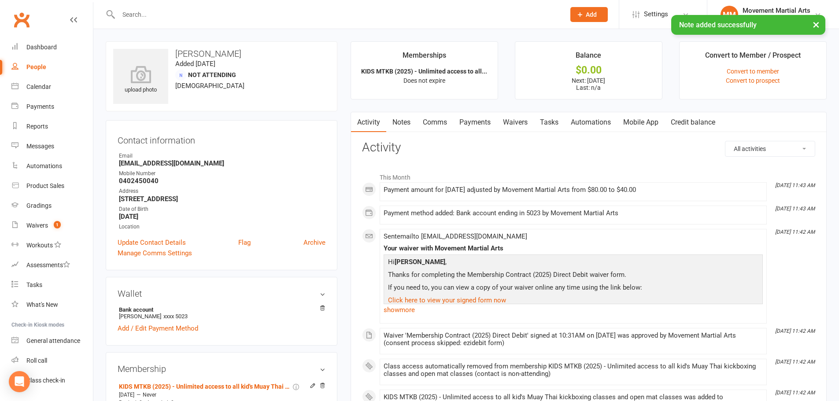
click at [517, 121] on link "Waivers" at bounding box center [515, 122] width 37 height 20
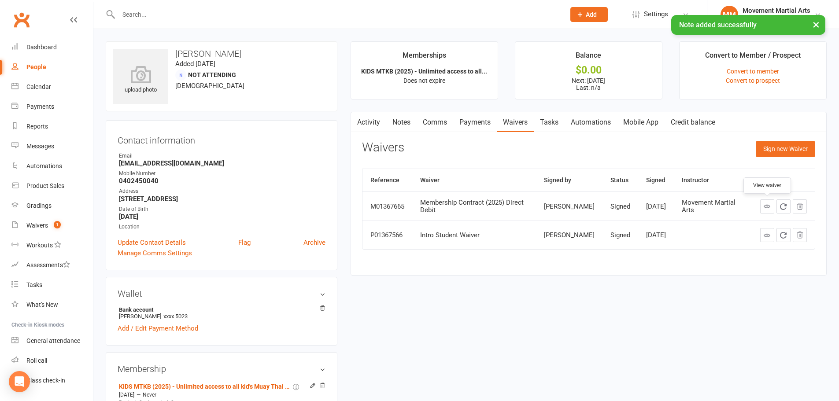
click at [769, 207] on icon at bounding box center [767, 206] width 7 height 7
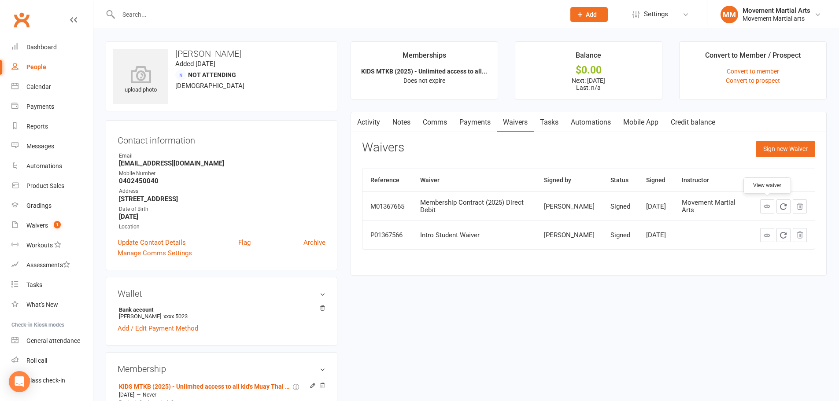
click at [430, 122] on link "Comms" at bounding box center [435, 122] width 37 height 20
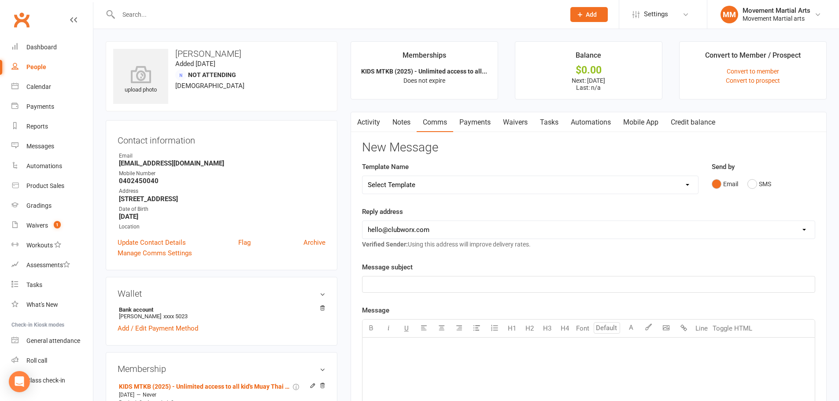
click at [463, 223] on select "hello@clubworx.com admin@movementmartialarts.com.au billy@movementmartialarts.c…" at bounding box center [588, 230] width 452 height 18
select select "4"
click at [362, 221] on select "hello@clubworx.com admin@movementmartialarts.com.au billy@movementmartialarts.c…" at bounding box center [588, 230] width 452 height 18
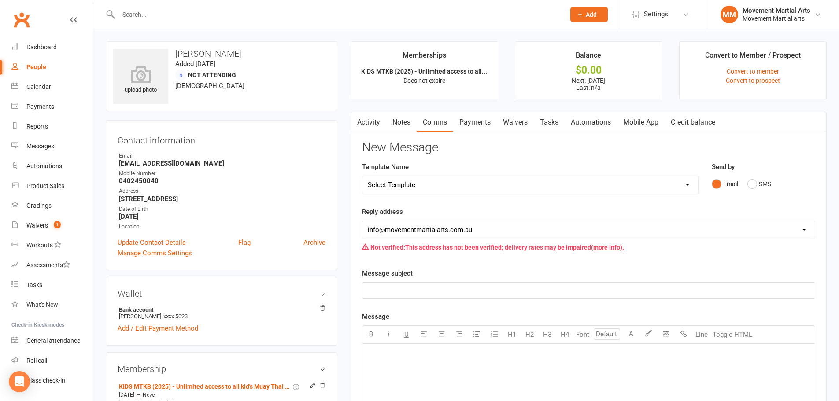
drag, startPoint x: 413, startPoint y: 181, endPoint x: 416, endPoint y: 189, distance: 8.1
click at [413, 181] on select "Select Template [Email] Grading - Blue Belt [Email] Gym relocation closing time…" at bounding box center [530, 185] width 336 height 18
select select "41"
click at [362, 176] on select "Select Template [Email] Grading - Blue Belt [Email] Gym relocation closing time…" at bounding box center [530, 185] width 336 height 18
select select "0"
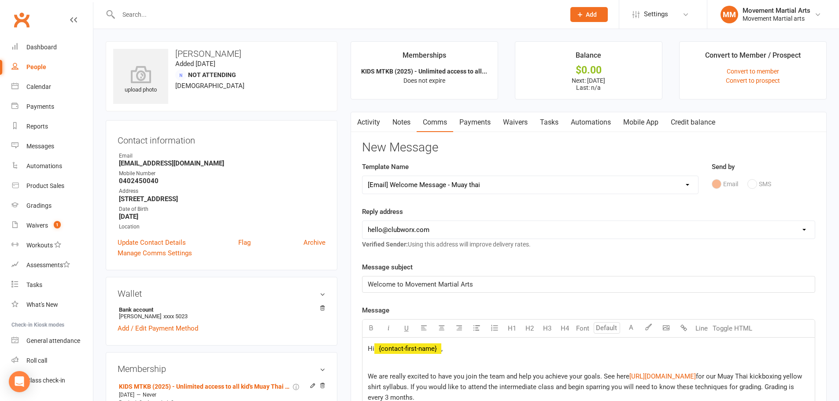
click at [459, 180] on select "Select Template [Email] Grading - Blue Belt [Email] Gym relocation closing time…" at bounding box center [530, 185] width 336 height 18
select select "40"
click at [362, 176] on select "Select Template [Email] Grading - Blue Belt [Email] Gym relocation closing time…" at bounding box center [530, 185] width 336 height 18
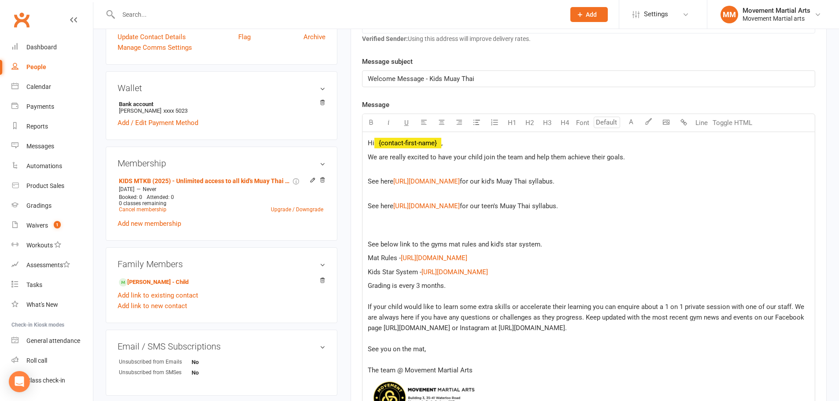
scroll to position [411, 0]
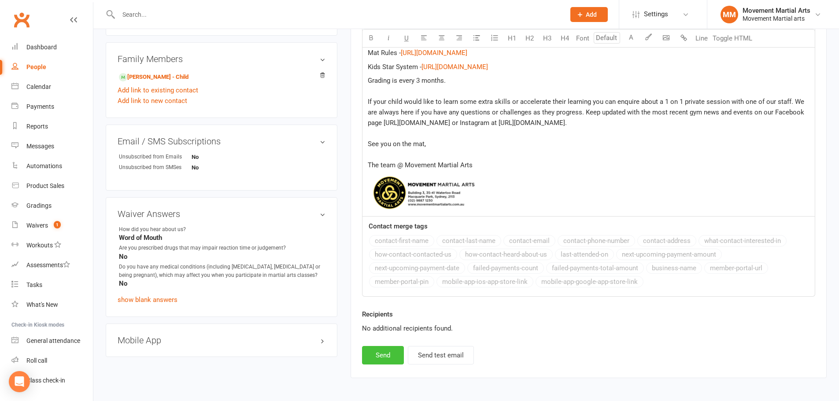
click at [388, 365] on button "Send" at bounding box center [383, 355] width 42 height 18
select select
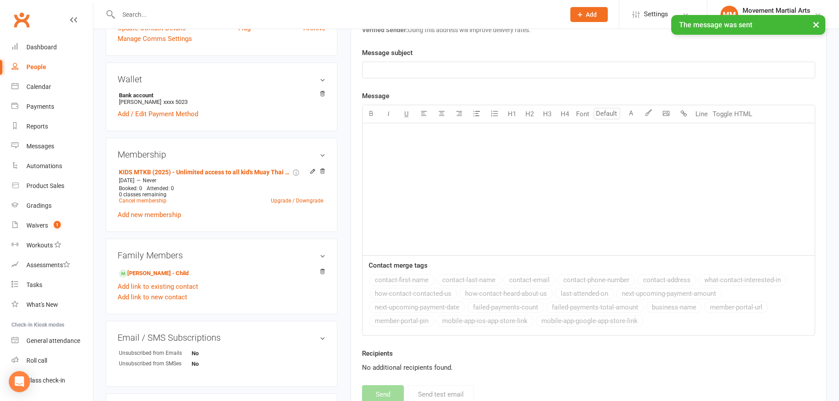
scroll to position [206, 0]
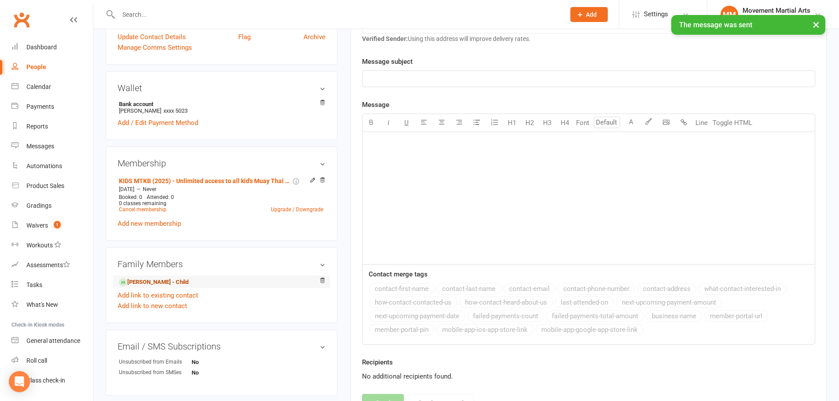
click at [166, 285] on link "Manu Iyer - Child" at bounding box center [154, 282] width 70 height 9
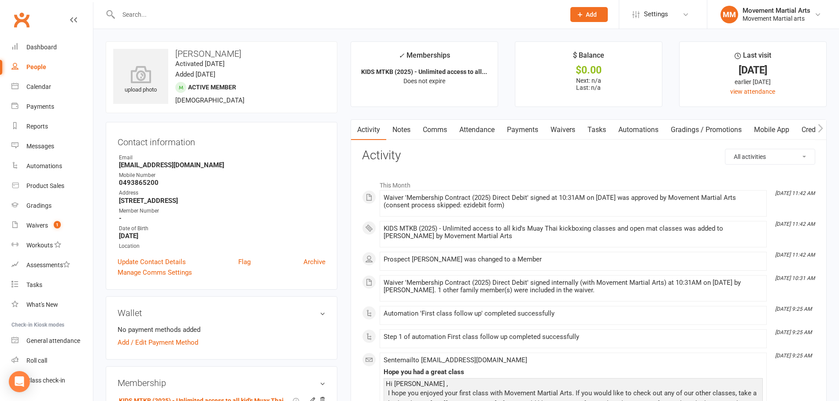
click at [442, 127] on link "Comms" at bounding box center [435, 130] width 37 height 20
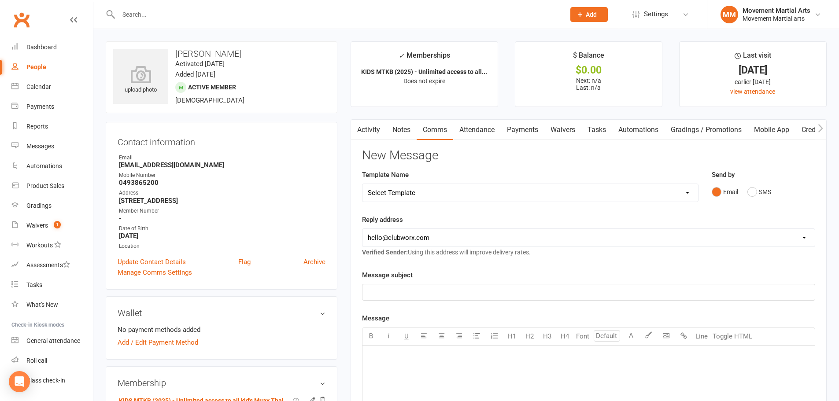
click at [439, 243] on select "hello@clubworx.com admin@movementmartialarts.com.au billy@movementmartialarts.c…" at bounding box center [588, 238] width 452 height 18
select select "4"
click at [362, 229] on select "hello@clubworx.com admin@movementmartialarts.com.au billy@movementmartialarts.c…" at bounding box center [588, 238] width 452 height 18
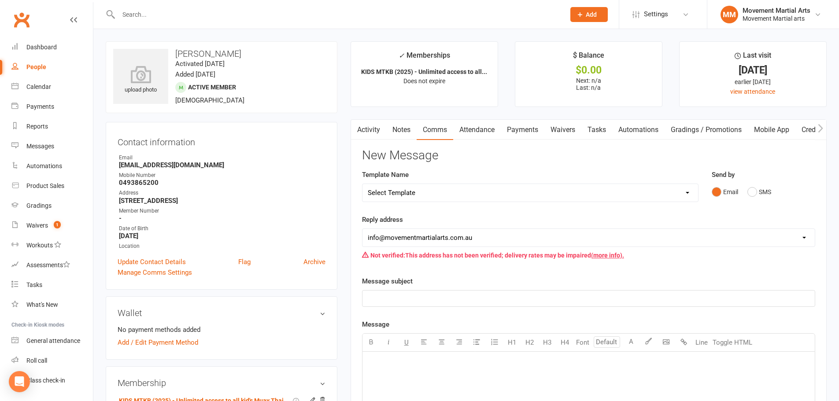
click at [425, 195] on select "Select Template [Email] Grading - Blue Belt [Email] Gym relocation closing time…" at bounding box center [530, 193] width 336 height 18
click at [441, 208] on div "Template Name Select Template [Email] Grading - Blue Belt [Email] Gym relocatio…" at bounding box center [530, 192] width 350 height 45
click at [409, 141] on div "Activity Notes Comms Attendance Payments Waivers Tasks Automations Gradings / P…" at bounding box center [589, 382] width 476 height 527
click at [408, 132] on link "Notes" at bounding box center [401, 130] width 30 height 20
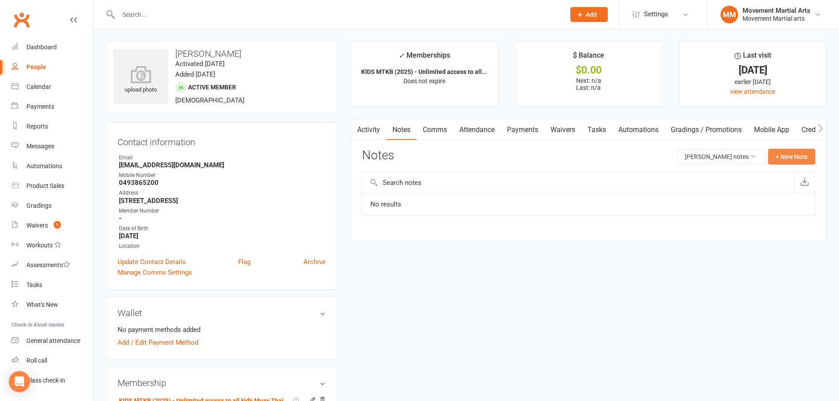
click at [800, 161] on button "+ New Note" at bounding box center [791, 157] width 47 height 16
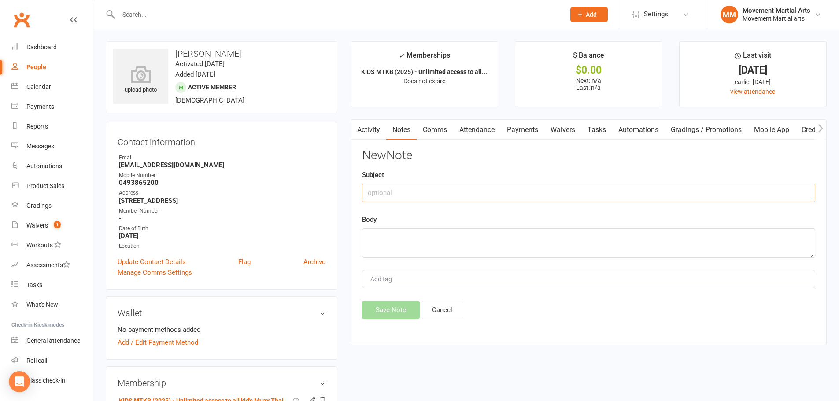
click at [542, 187] on input "text" at bounding box center [588, 193] width 453 height 18
type input "50% off first month"
click at [539, 252] on textarea at bounding box center [588, 243] width 453 height 29
type textarea "aw"
click at [393, 314] on button "Save Note" at bounding box center [391, 310] width 58 height 18
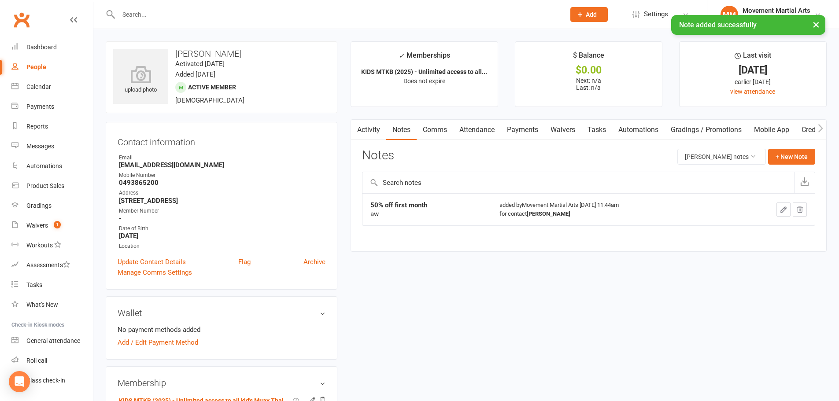
click at [493, 130] on link "Attendance" at bounding box center [477, 130] width 48 height 20
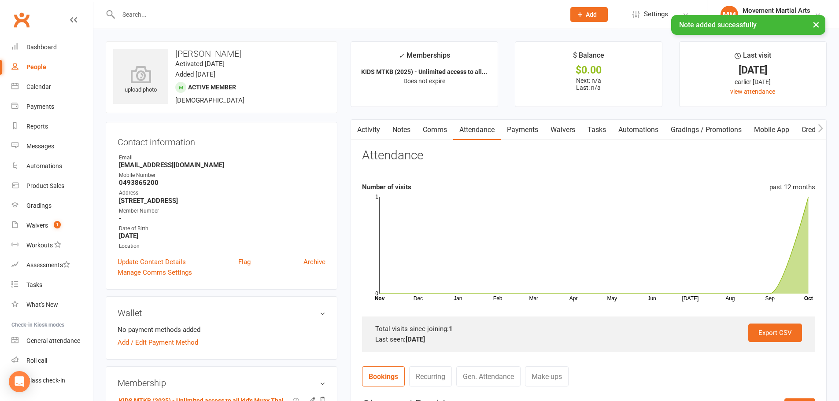
click at [374, 134] on link "Activity" at bounding box center [368, 130] width 35 height 20
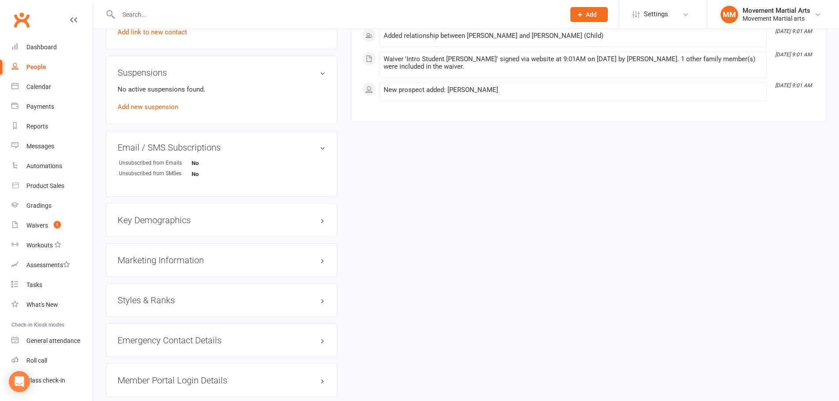
scroll to position [514, 0]
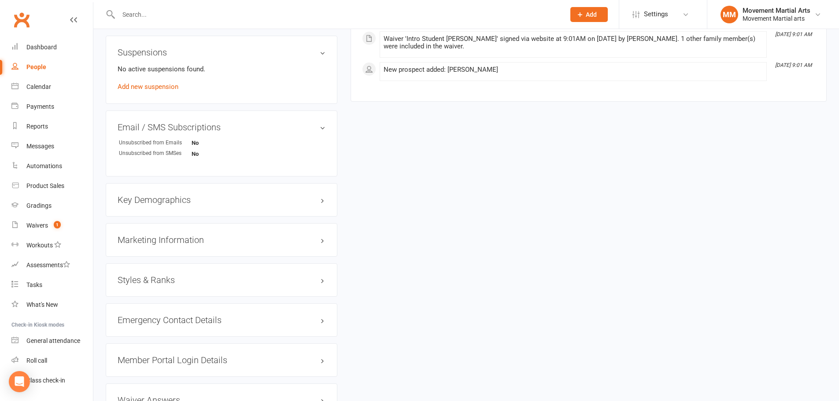
click at [225, 281] on h3 "Styles & Ranks" at bounding box center [222, 280] width 208 height 10
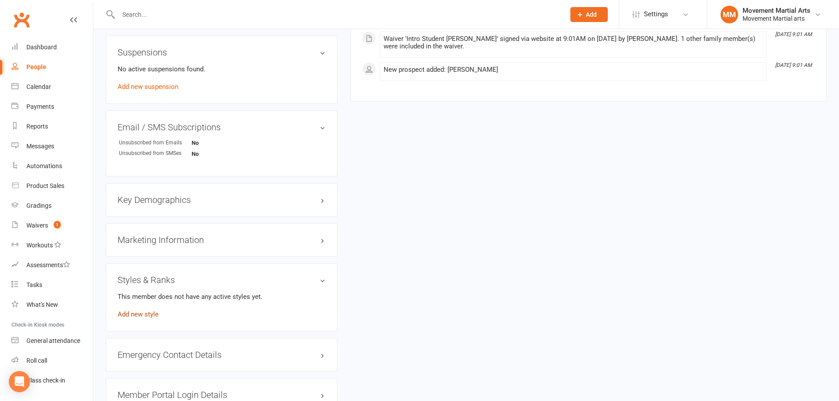
click at [135, 318] on link "Add new style" at bounding box center [138, 315] width 41 height 8
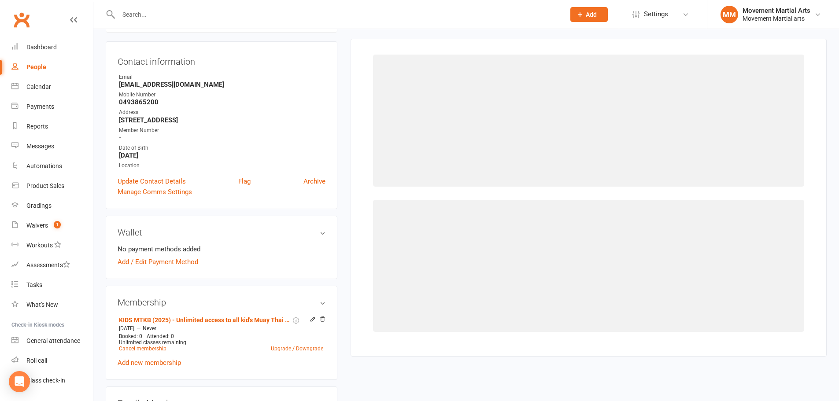
scroll to position [75, 0]
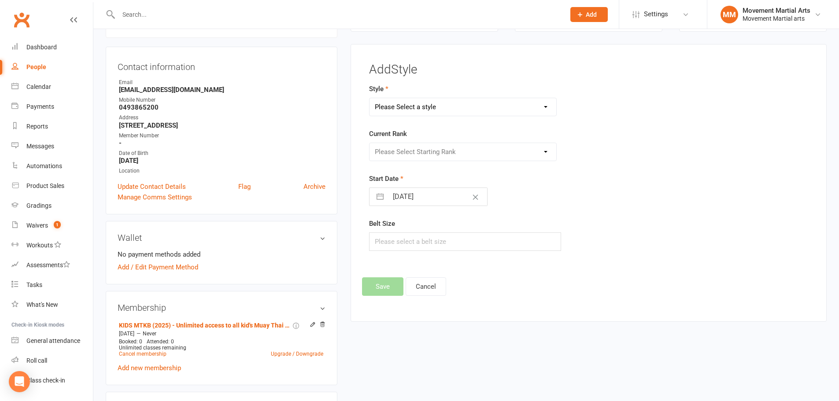
click at [436, 110] on select "Please Select a style BJJ Kids BJJ Kids Muay Thai Muay Thai Kickboxing Strength…" at bounding box center [463, 107] width 187 height 18
select select "948"
click at [370, 98] on select "Please Select a style BJJ Kids BJJ Kids Muay Thai Muay Thai Kickboxing Strength…" at bounding box center [463, 107] width 187 height 18
click at [428, 154] on select "Please Select Starting Rank No Armband White Armband Grey - White Armband Grey …" at bounding box center [463, 152] width 187 height 18
select select "8807"
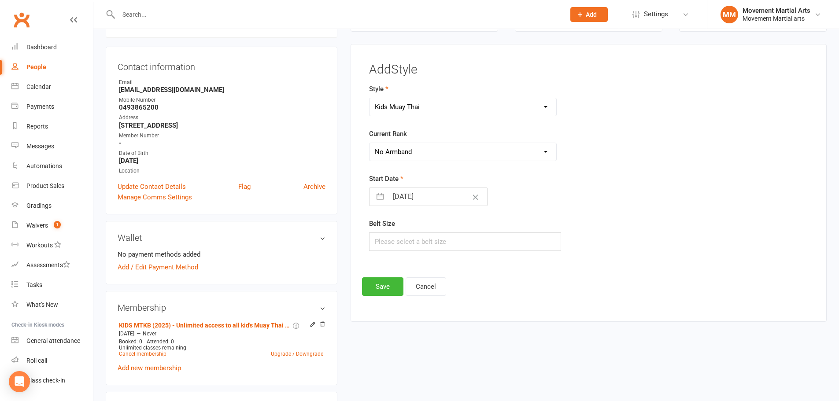
click at [370, 143] on select "Please Select Starting Rank No Armband White Armband Grey - White Armband Grey …" at bounding box center [463, 152] width 187 height 18
click at [385, 282] on button "Save" at bounding box center [382, 286] width 41 height 18
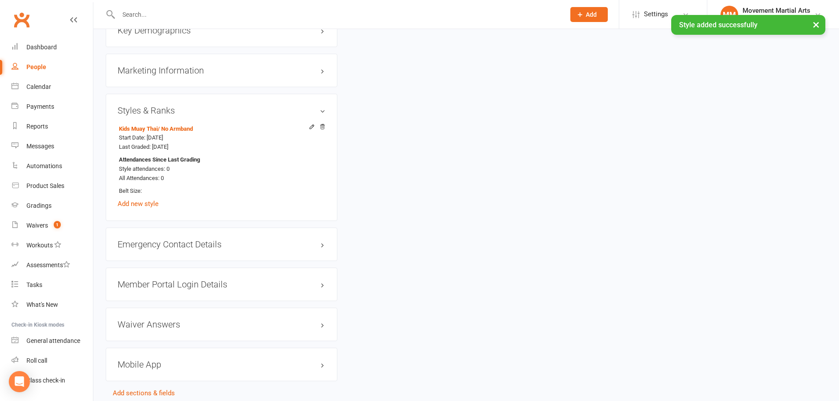
scroll to position [726, 0]
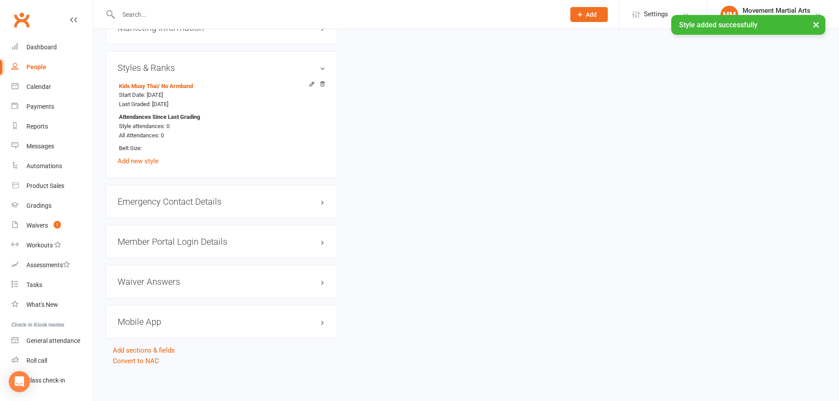
click at [224, 239] on h3 "Member Portal Login Details" at bounding box center [222, 242] width 208 height 10
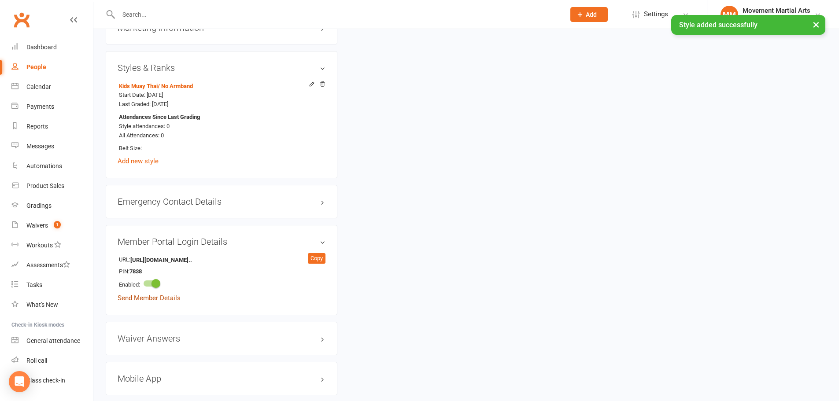
click at [161, 300] on link "Send Member Details" at bounding box center [149, 298] width 63 height 8
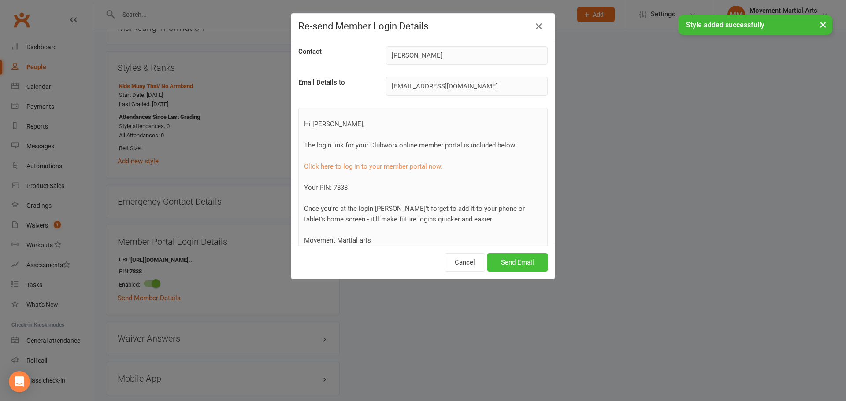
click at [512, 259] on button "Send Email" at bounding box center [517, 262] width 60 height 18
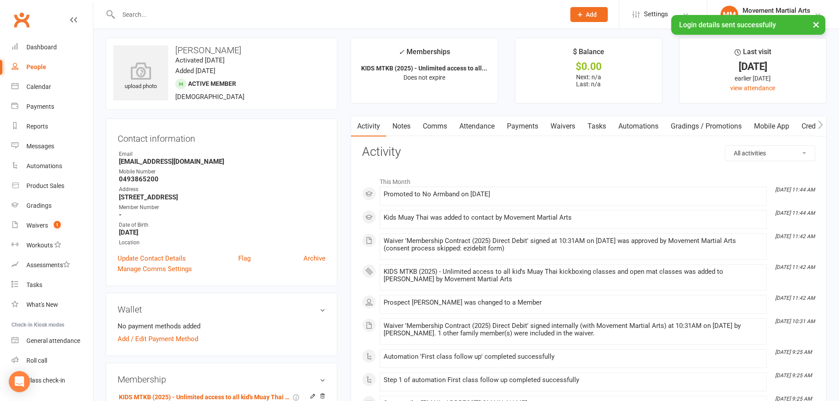
scroll to position [0, 0]
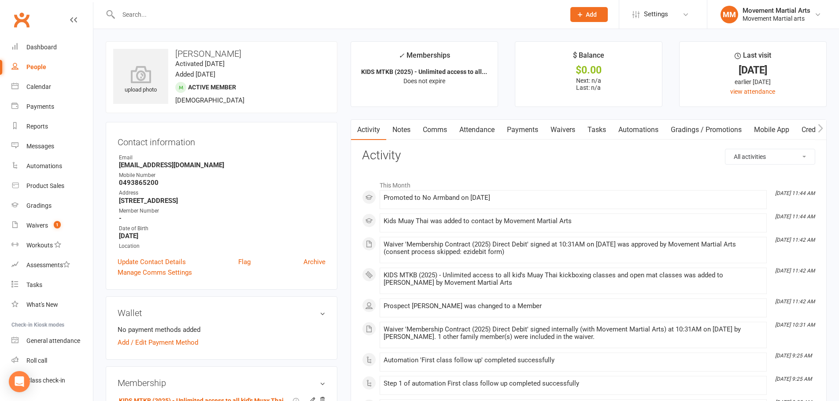
click at [28, 21] on link "Clubworx" at bounding box center [22, 20] width 22 height 22
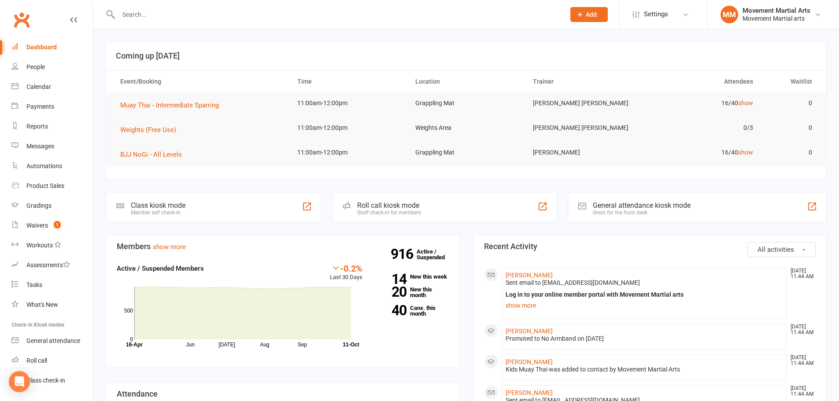
click at [219, 11] on input "text" at bounding box center [337, 14] width 443 height 12
type input "a"
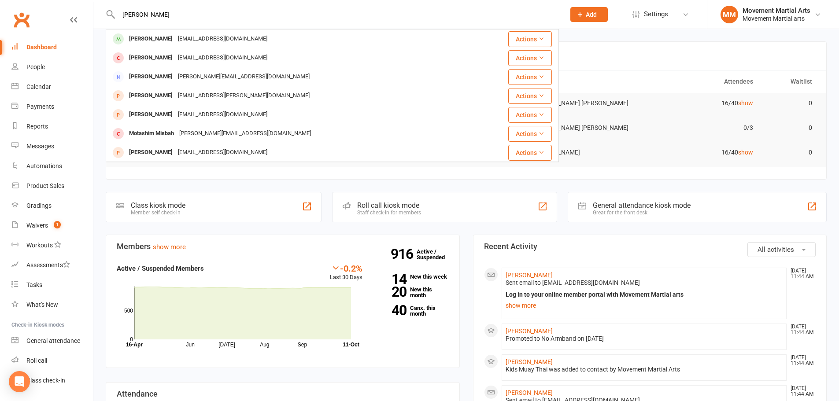
type input "elena mak"
click at [207, 43] on div "Jmmarket7@gmail.com" at bounding box center [222, 39] width 95 height 13
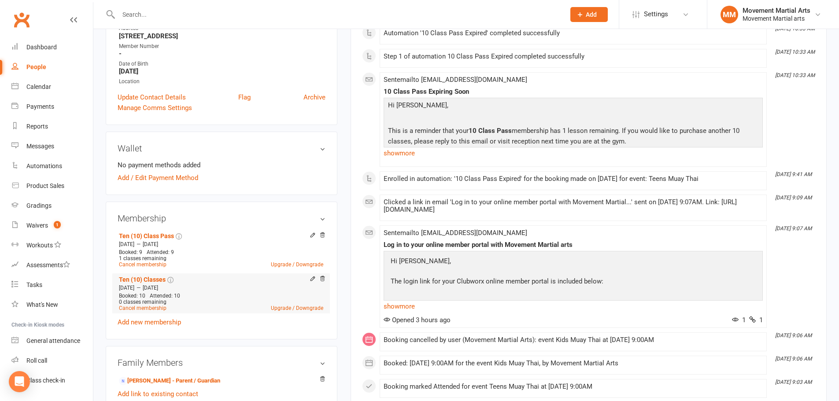
scroll to position [206, 0]
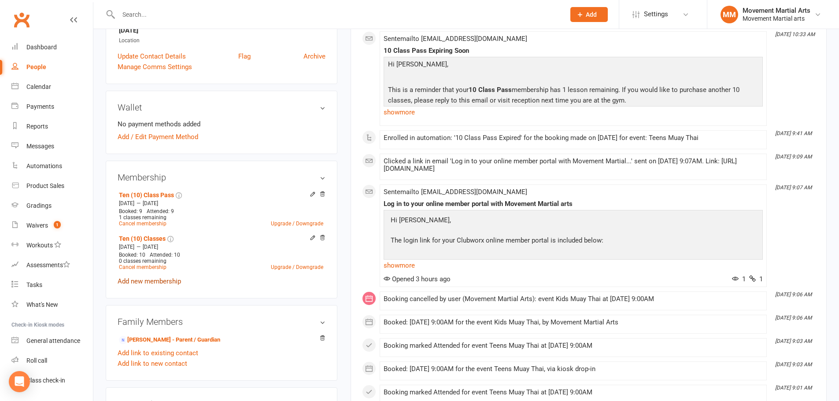
click at [165, 278] on link "Add new membership" at bounding box center [149, 281] width 63 height 8
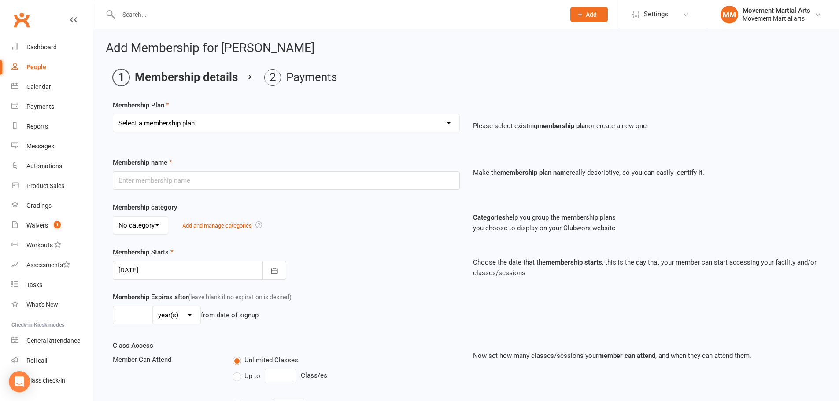
click at [166, 125] on select "Select a membership plan Create new Membership Plan BJJ (2020) - Unlimited acce…" at bounding box center [286, 124] width 346 height 18
select select "108"
click at [113, 115] on select "Select a membership plan Create new Membership Plan BJJ (2020) - Unlimited acce…" at bounding box center [286, 124] width 346 height 18
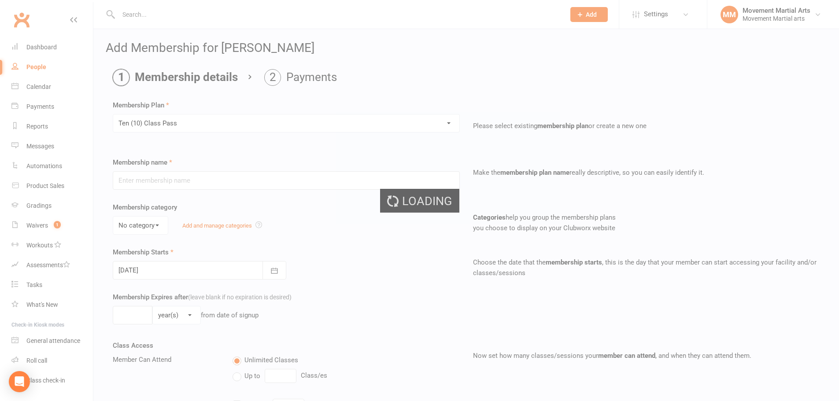
type input "Ten (10) Class Pass"
select select "1"
type input "1"
type input "10"
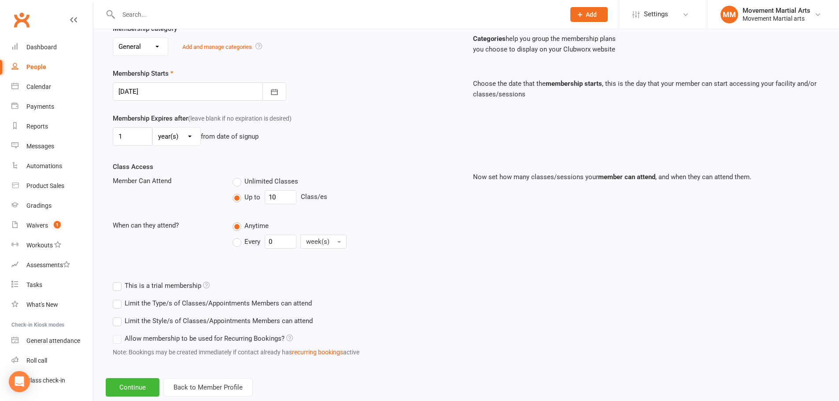
scroll to position [200, 0]
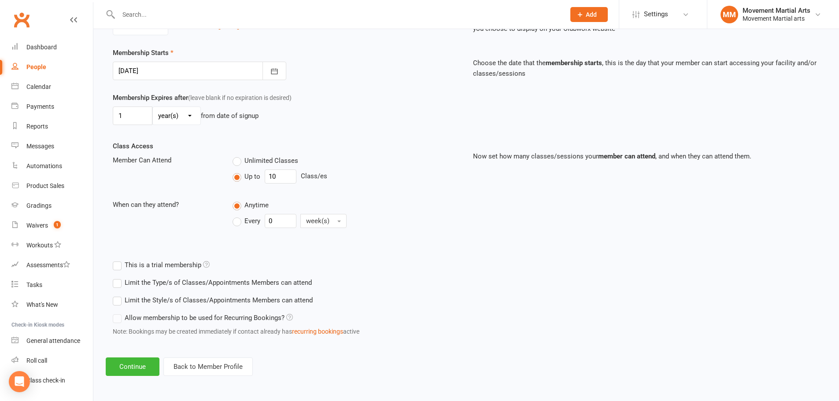
click at [138, 378] on div "Add Membership for Elena Mak Membership details Payments Membership Plan Select…" at bounding box center [466, 109] width 746 height 559
click at [142, 359] on button "Continue" at bounding box center [133, 367] width 54 height 18
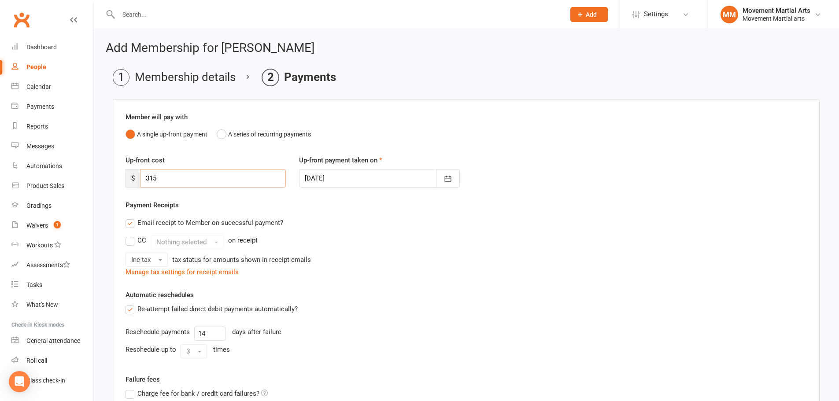
click at [204, 179] on input "315" at bounding box center [213, 178] width 146 height 18
click at [378, 236] on div "CC Nothing selected on receipt" at bounding box center [466, 242] width 681 height 14
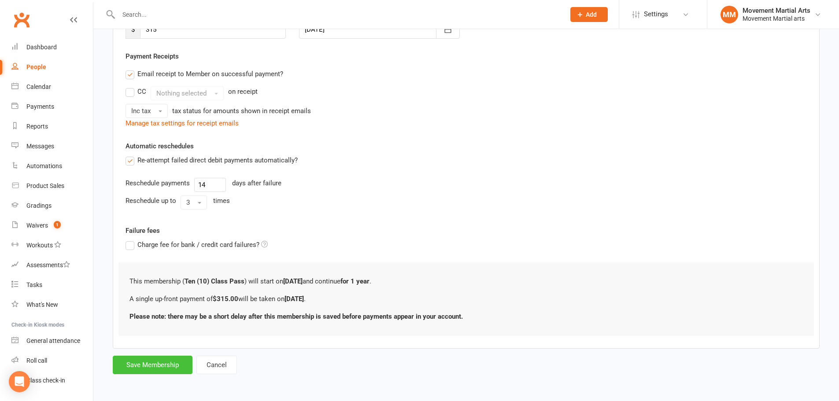
click at [164, 360] on button "Save Membership" at bounding box center [153, 365] width 80 height 18
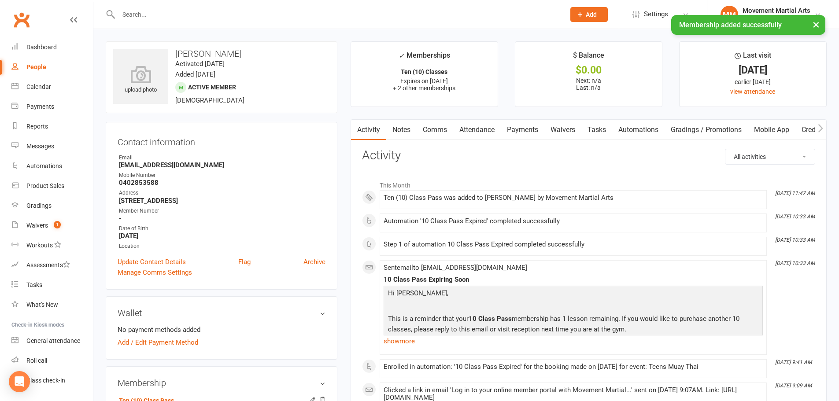
click at [529, 128] on link "Payments" at bounding box center [523, 130] width 44 height 20
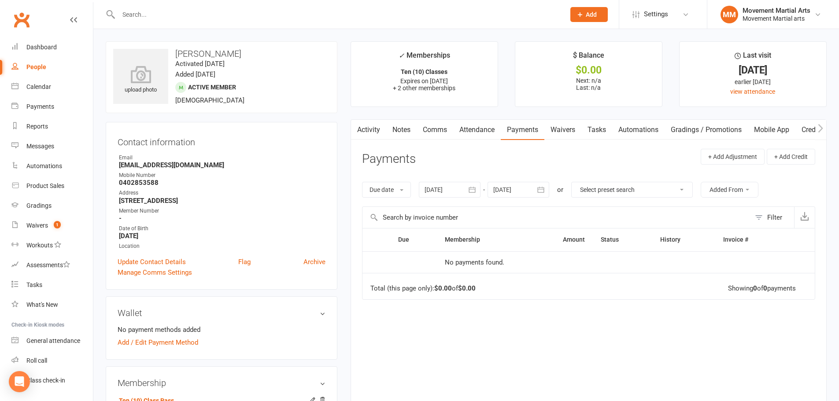
click at [390, 126] on link "Notes" at bounding box center [401, 130] width 30 height 20
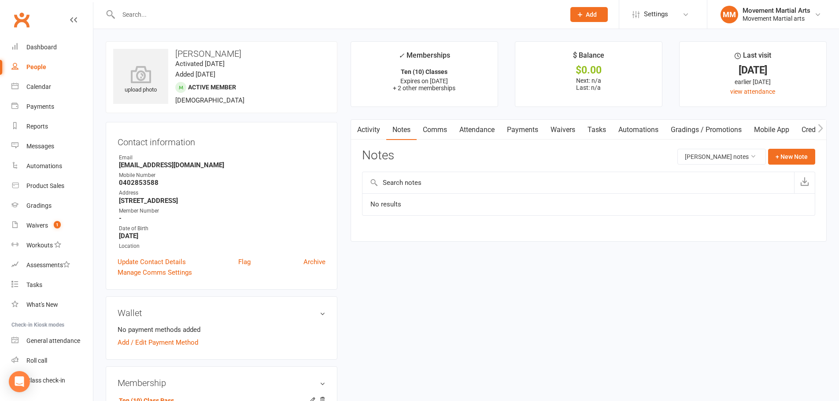
click at [520, 134] on link "Payments" at bounding box center [523, 130] width 44 height 20
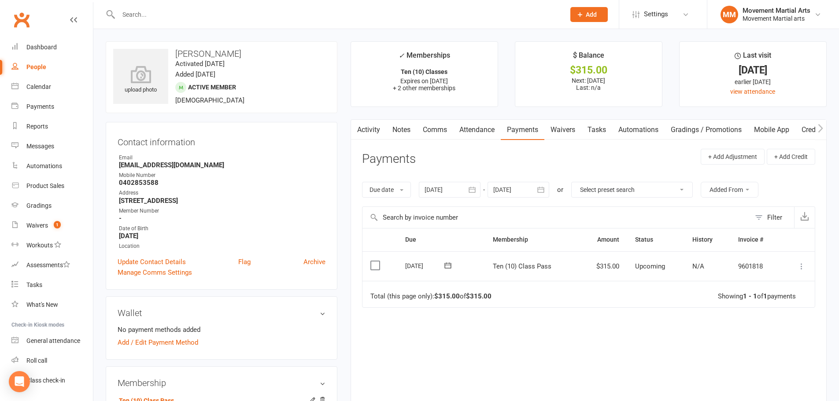
click at [800, 263] on icon at bounding box center [801, 266] width 9 height 9
click at [766, 341] on link "Skip" at bounding box center [762, 337] width 87 height 18
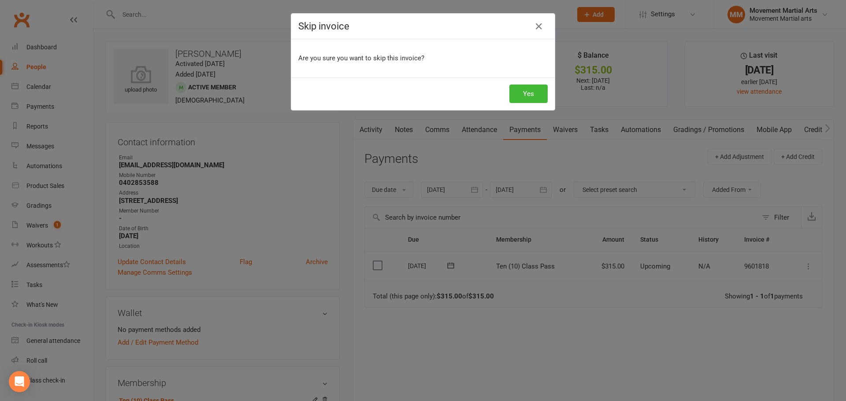
click at [544, 28] on div "Skip invoice" at bounding box center [422, 27] width 263 height 26
click at [535, 25] on icon "button" at bounding box center [538, 26] width 11 height 11
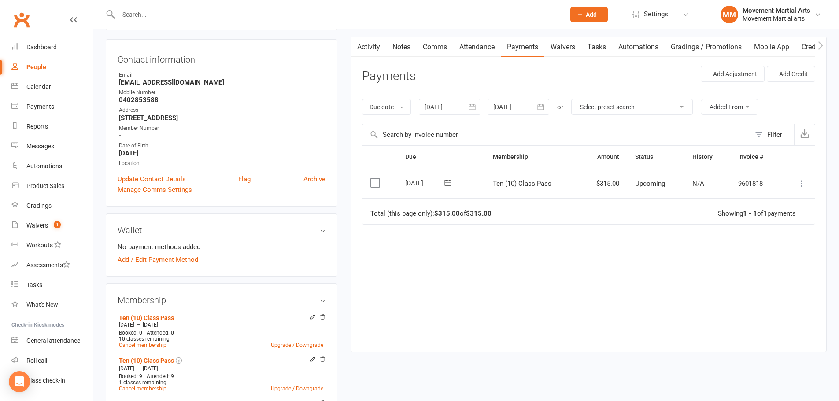
scroll to position [103, 0]
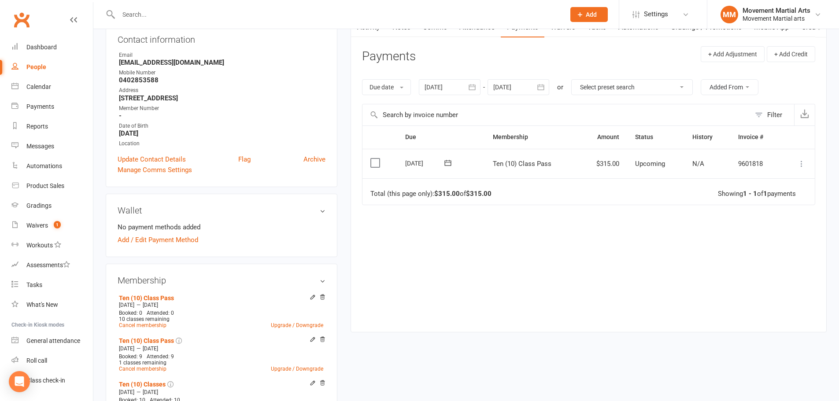
click at [803, 167] on icon at bounding box center [801, 163] width 9 height 9
click at [789, 200] on link "Mark as Paid (POS)" at bounding box center [762, 199] width 87 height 18
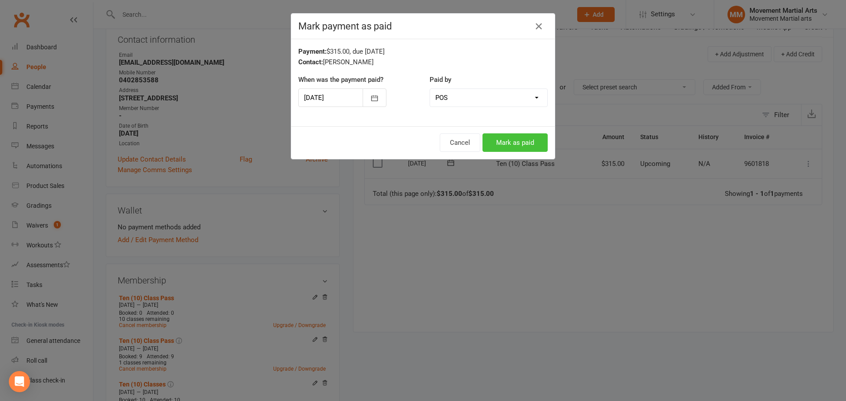
click at [507, 141] on button "Mark as paid" at bounding box center [514, 142] width 65 height 18
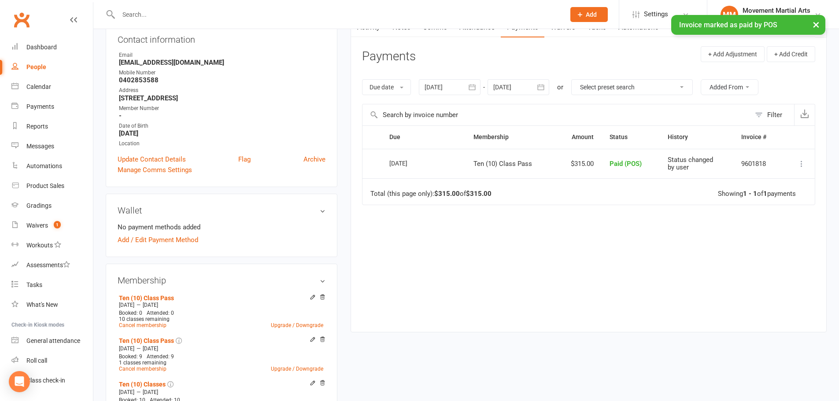
click at [189, 15] on div "× Invoice marked as paid by POS" at bounding box center [414, 15] width 828 height 0
click at [182, 15] on div "× Invoice marked as paid by POS" at bounding box center [414, 15] width 828 height 0
click at [150, 12] on input "text" at bounding box center [337, 14] width 443 height 12
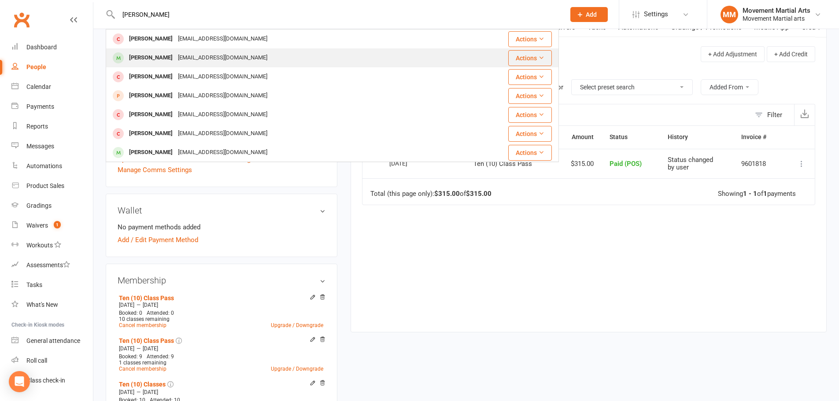
type input "aidan wong"
click at [175, 61] on div "[EMAIL_ADDRESS][DOMAIN_NAME]" at bounding box center [222, 58] width 95 height 13
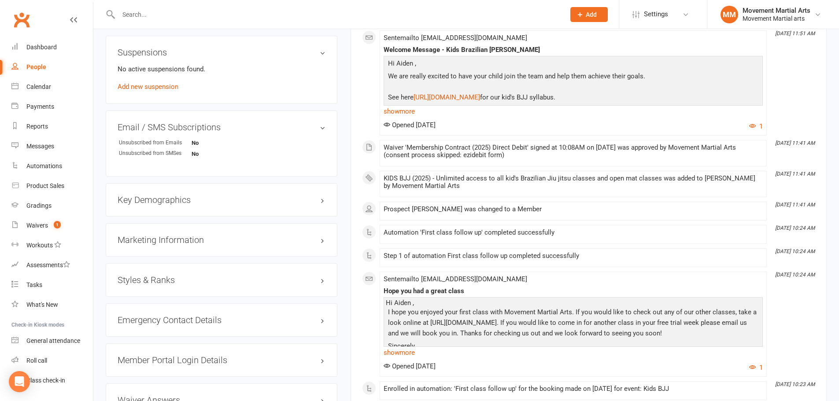
scroll to position [411, 0]
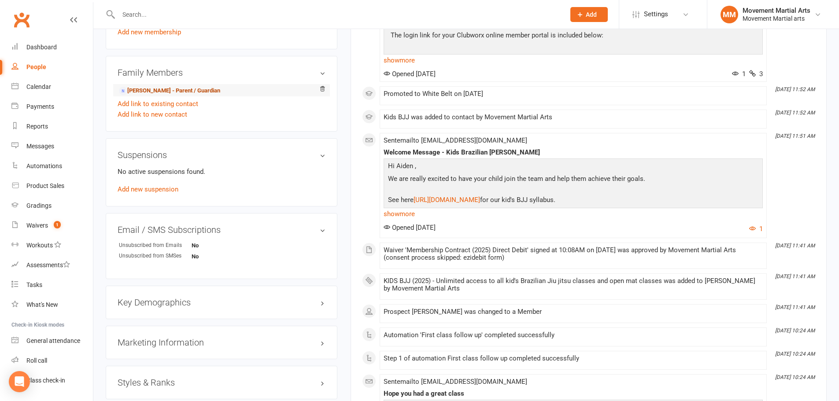
click at [181, 96] on link "Adelyn Yeap - Parent / Guardian" at bounding box center [169, 90] width 101 height 9
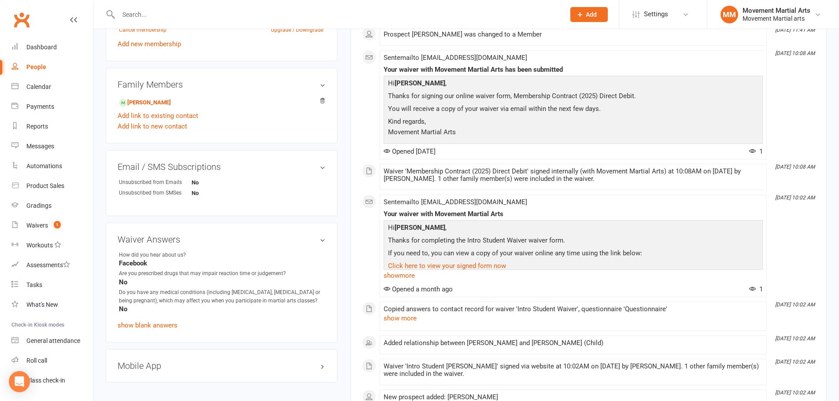
scroll to position [367, 0]
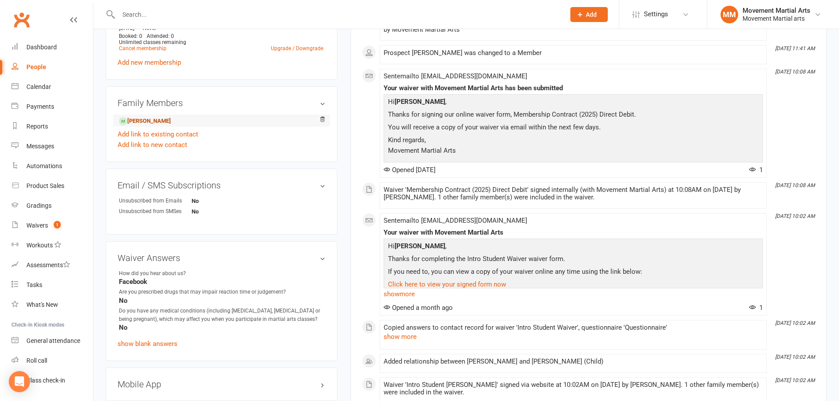
click at [171, 117] on link "Aiden Wong - Child" at bounding box center [145, 121] width 52 height 9
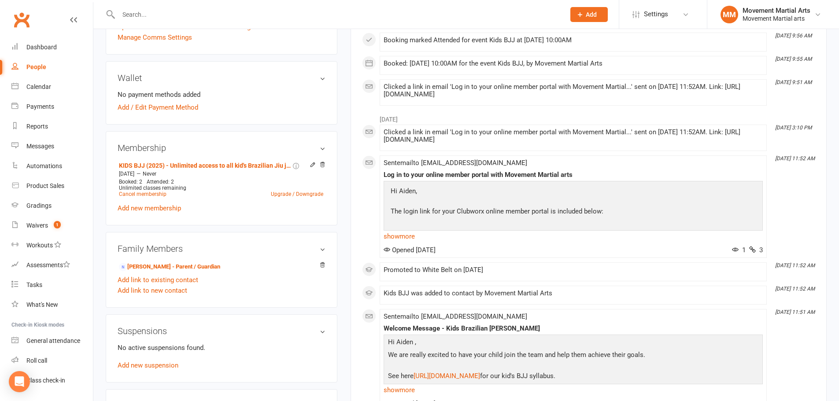
scroll to position [308, 0]
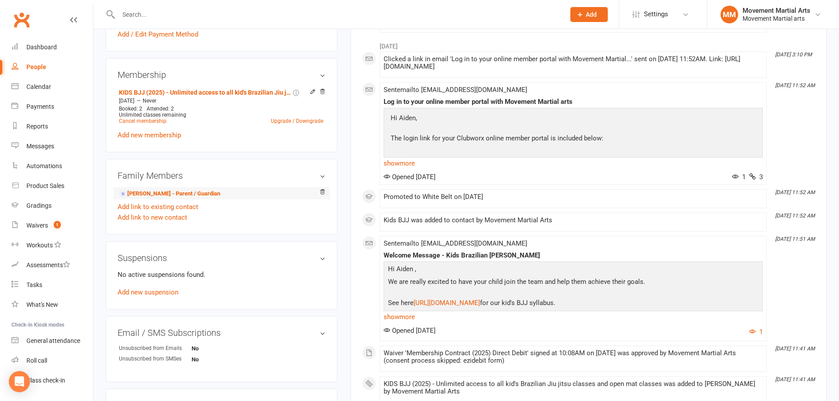
click at [146, 188] on li "Adelyn Yeap - Parent / Guardian" at bounding box center [222, 193] width 208 height 12
click at [146, 189] on link "Adelyn Yeap - Parent / Guardian" at bounding box center [169, 193] width 101 height 9
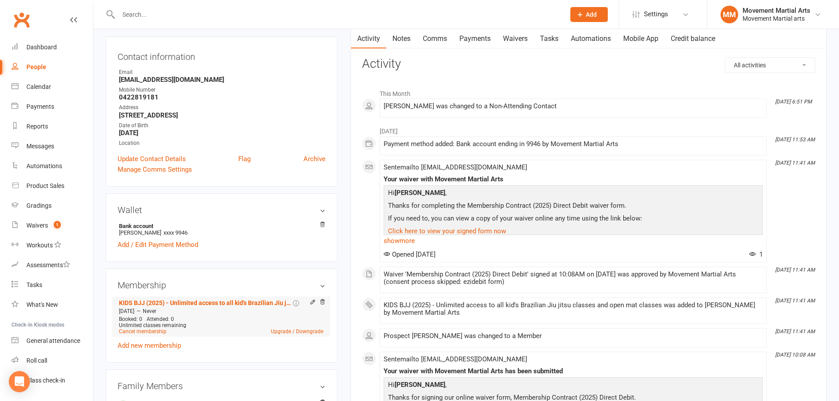
scroll to position [206, 0]
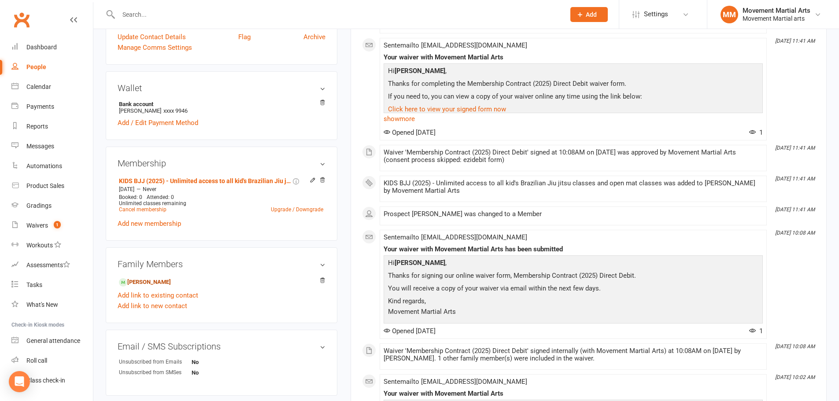
click at [153, 280] on link "Aiden Wong - Child" at bounding box center [145, 282] width 52 height 9
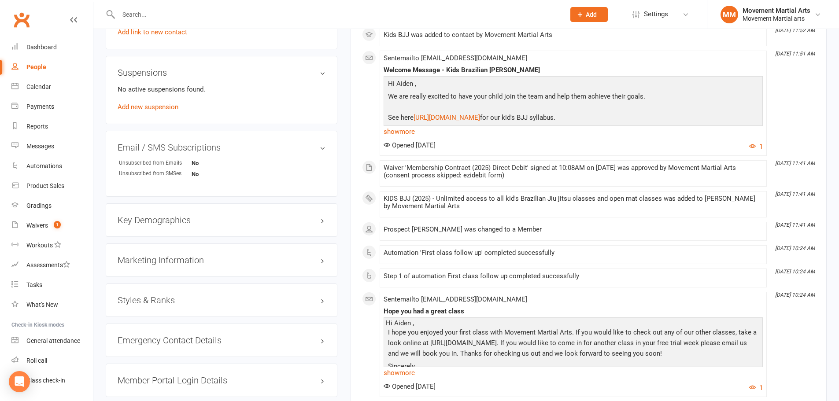
scroll to position [514, 0]
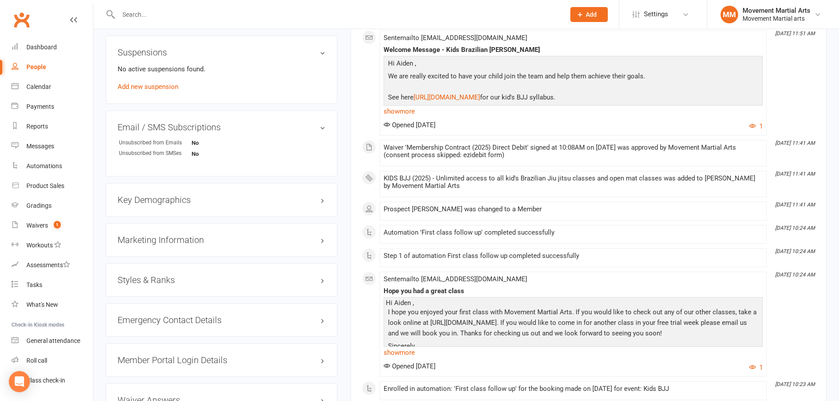
click at [201, 288] on div "Styles & Ranks" at bounding box center [222, 279] width 232 height 33
click at [203, 278] on h3 "Styles & Ranks" at bounding box center [222, 280] width 208 height 10
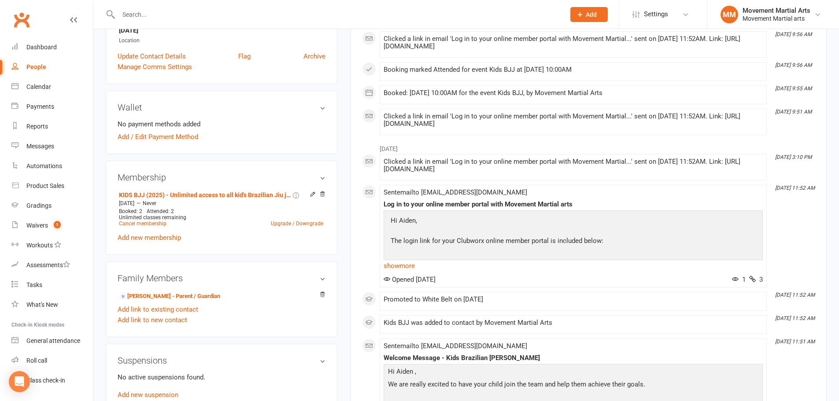
scroll to position [0, 0]
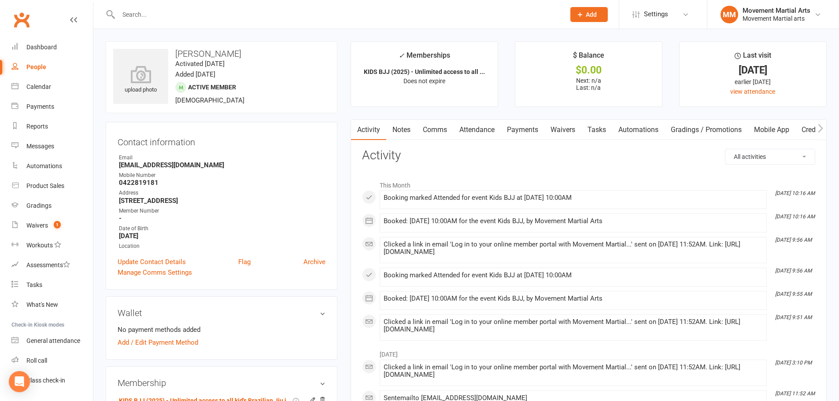
click at [553, 127] on link "Waivers" at bounding box center [562, 130] width 37 height 20
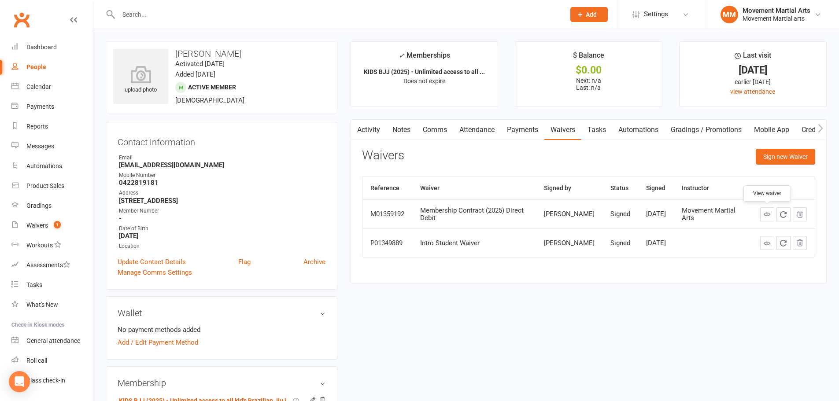
click at [769, 219] on link at bounding box center [767, 214] width 14 height 14
click at [371, 127] on link "Activity" at bounding box center [368, 130] width 35 height 20
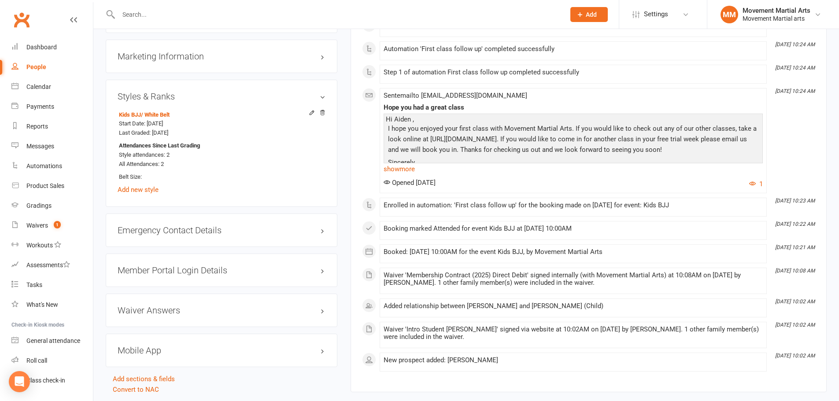
scroll to position [745, 0]
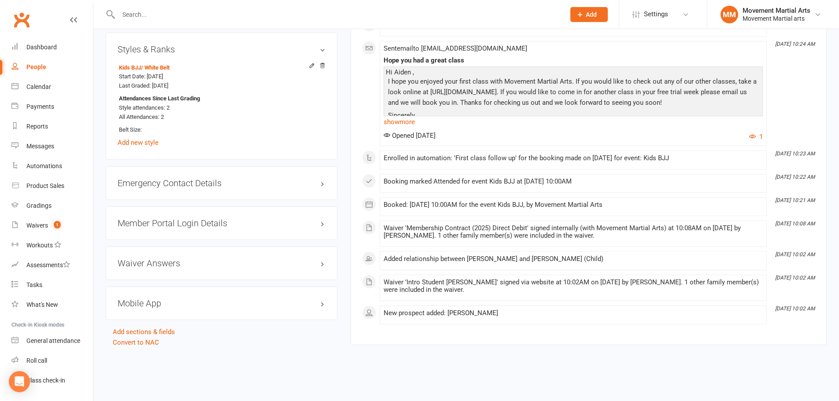
click at [184, 227] on h3 "Member Portal Login Details" at bounding box center [222, 223] width 208 height 10
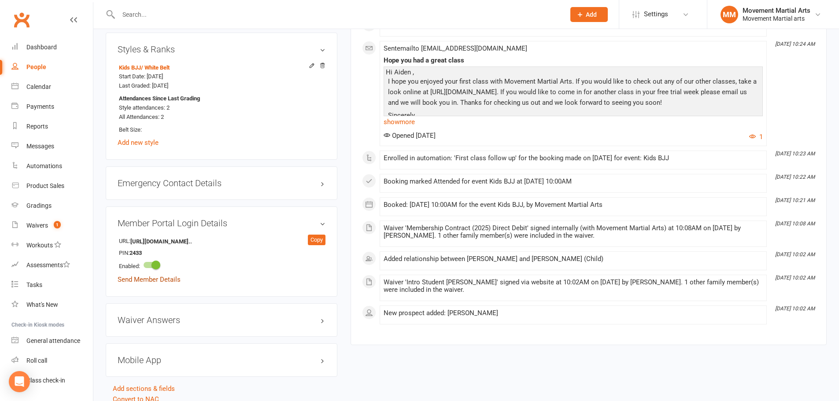
click at [151, 282] on link "Send Member Details" at bounding box center [149, 280] width 63 height 8
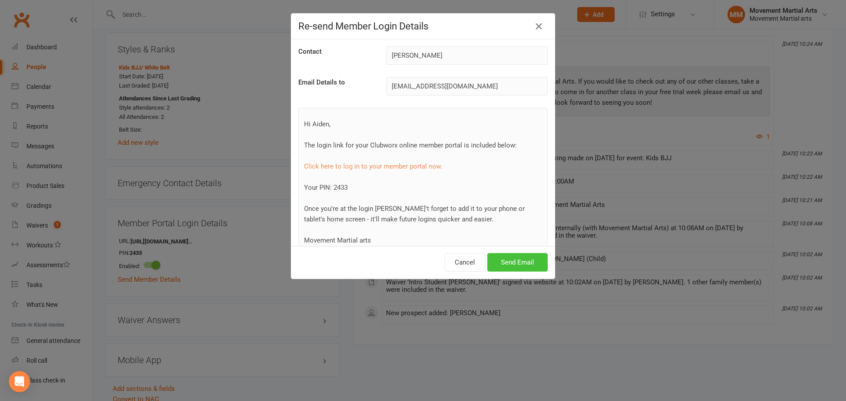
click at [524, 260] on button "Send Email" at bounding box center [517, 262] width 60 height 18
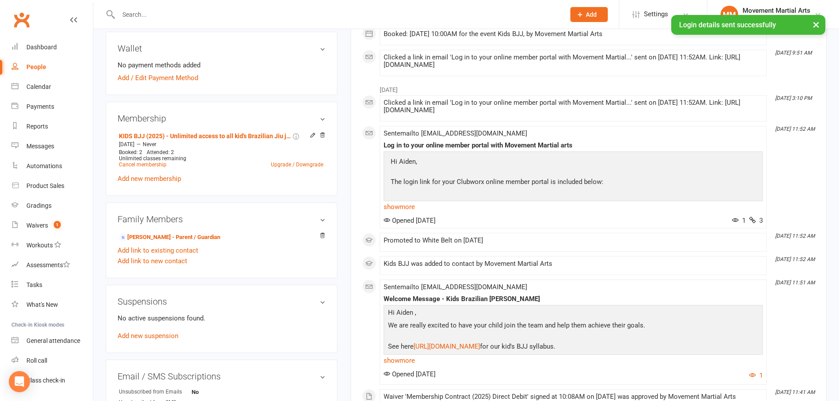
scroll to position [0, 0]
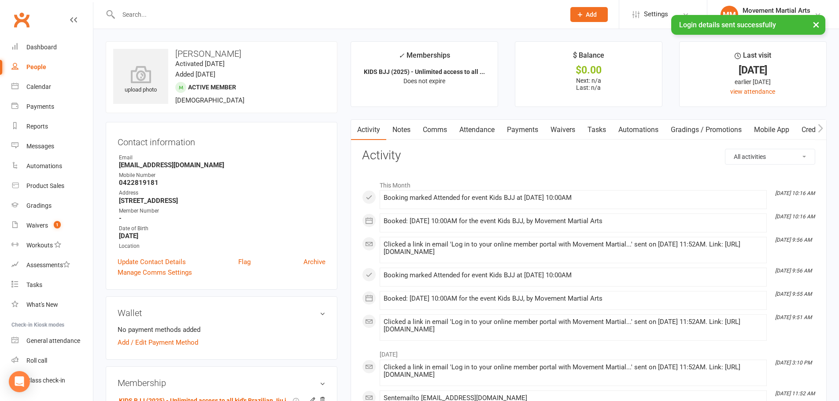
click at [26, 15] on div "× Login details sent successfully" at bounding box center [414, 15] width 828 height 0
click at [23, 15] on div "× Login details sent successfully" at bounding box center [414, 15] width 828 height 0
click at [37, 43] on link "Dashboard" at bounding box center [51, 47] width 81 height 20
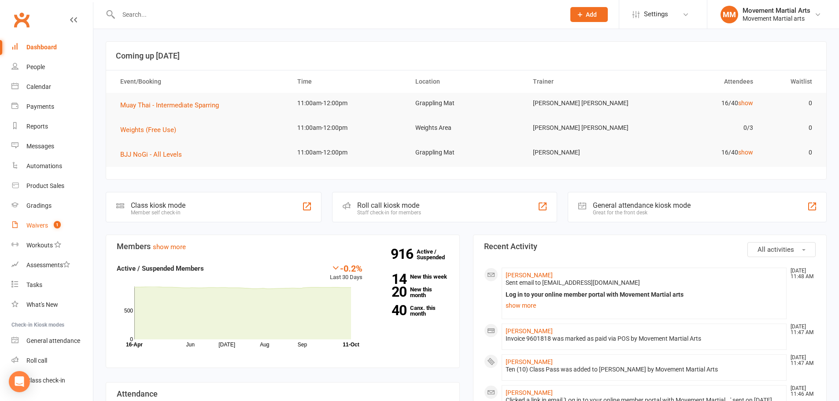
click at [58, 221] on span "1" at bounding box center [57, 224] width 7 height 7
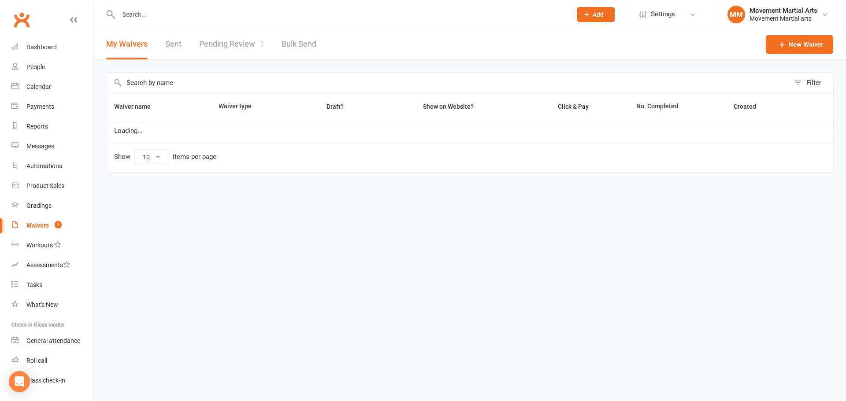
select select "100"
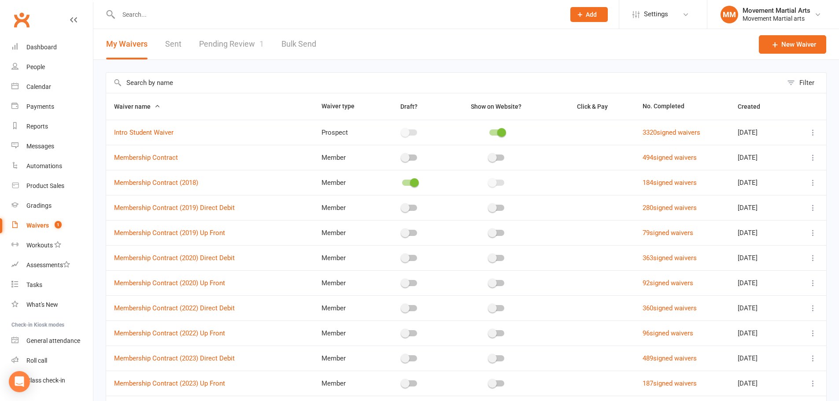
click at [229, 36] on link "Pending Review 1" at bounding box center [231, 44] width 65 height 30
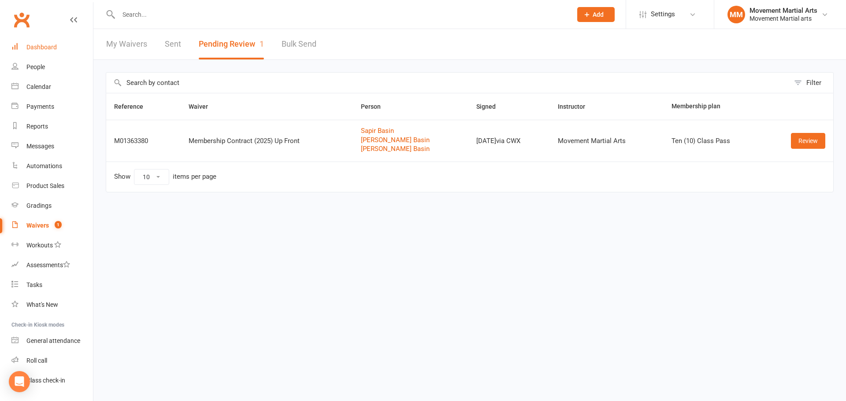
click at [61, 46] on link "Dashboard" at bounding box center [51, 47] width 81 height 20
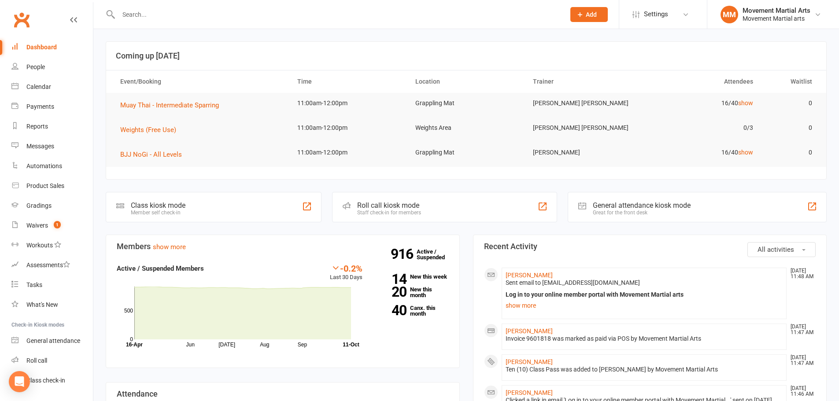
click at [198, 6] on div at bounding box center [332, 14] width 453 height 29
click at [197, 13] on input "text" at bounding box center [337, 14] width 443 height 12
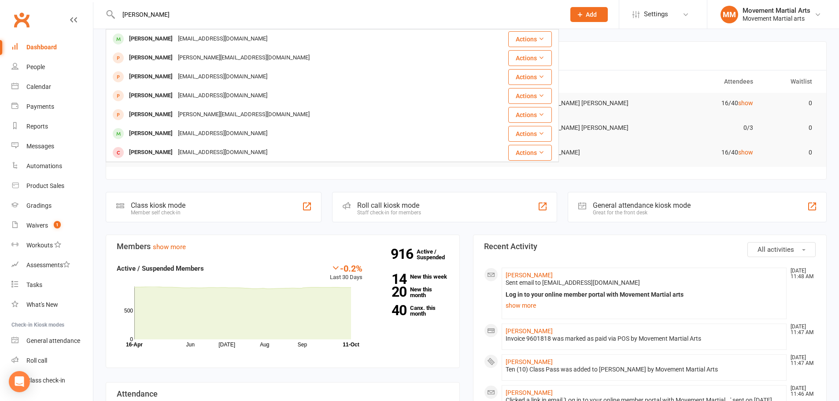
type input "audrea loi"
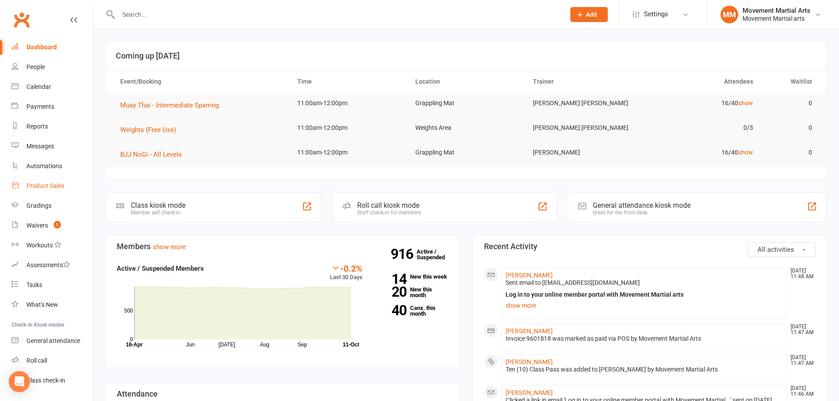
click at [41, 186] on div "Product Sales" at bounding box center [45, 185] width 38 height 7
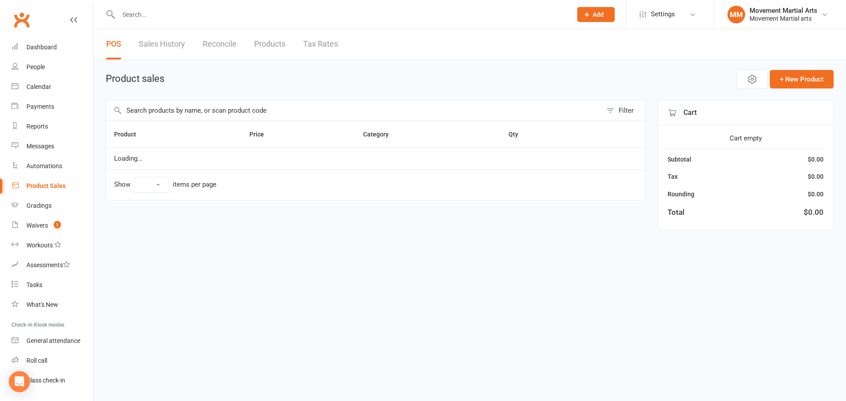
select select "50"
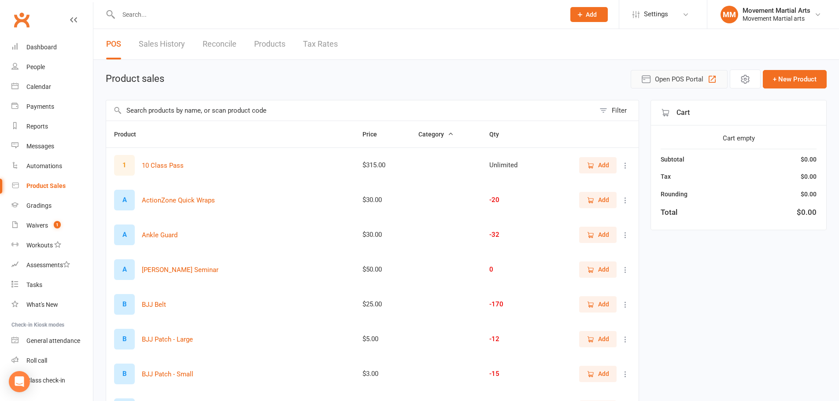
click at [674, 81] on span "Open POS Portal" at bounding box center [679, 79] width 48 height 11
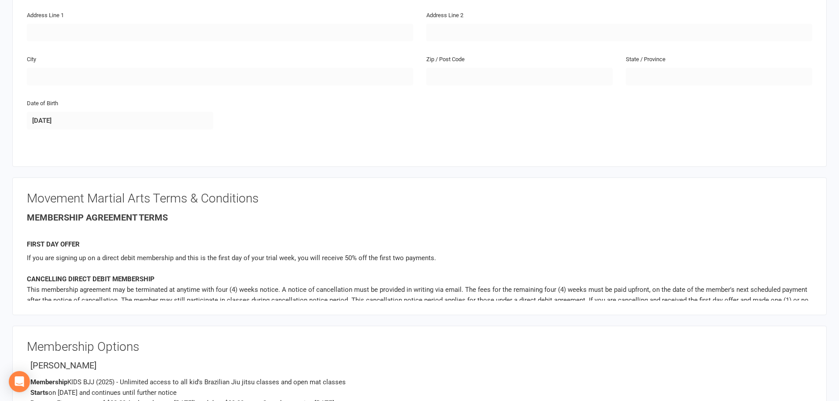
scroll to position [719, 0]
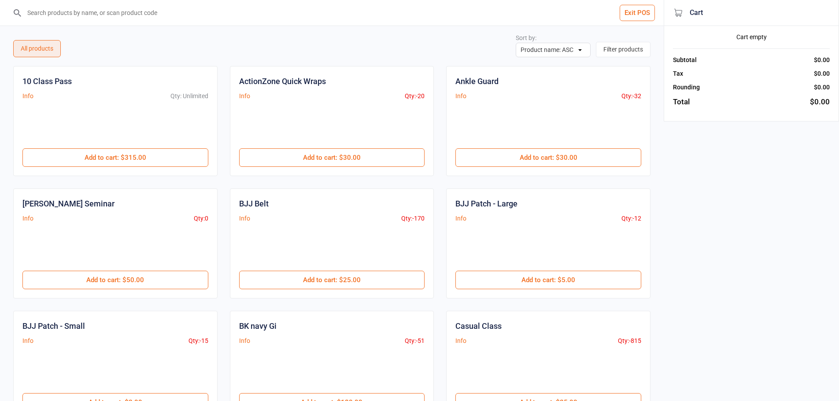
click at [143, 6] on input "search" at bounding box center [337, 13] width 629 height 26
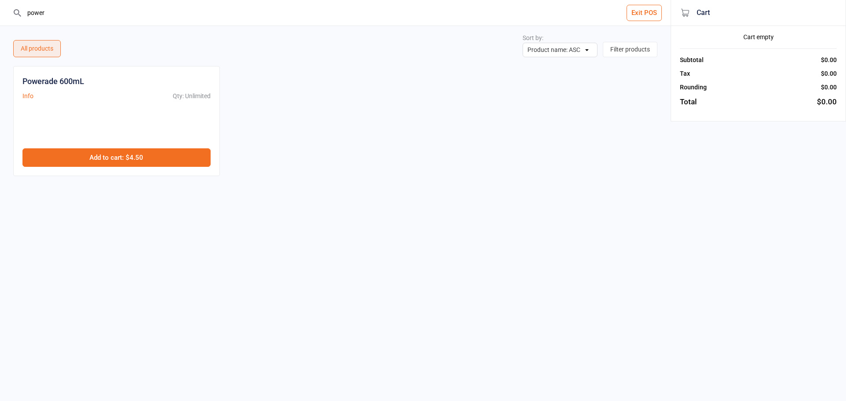
click at [170, 159] on button "Add to cart : $4.50" at bounding box center [116, 157] width 188 height 18
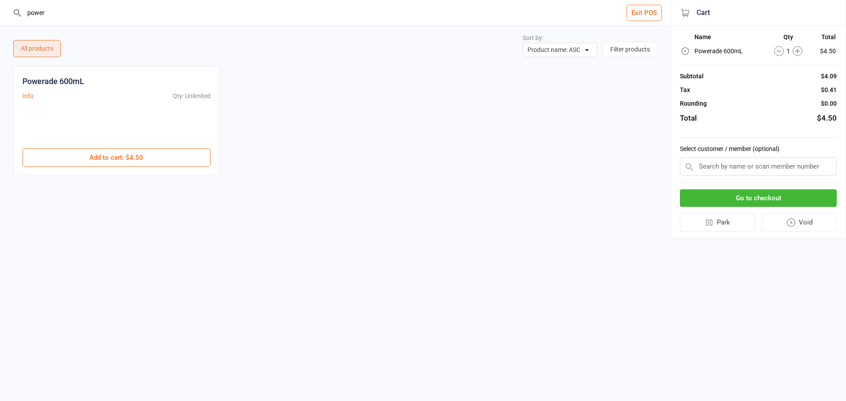
drag, startPoint x: 82, startPoint y: 9, endPoint x: 0, endPoint y: 21, distance: 82.8
click at [0, 21] on header "power Exit POS" at bounding box center [335, 13] width 670 height 26
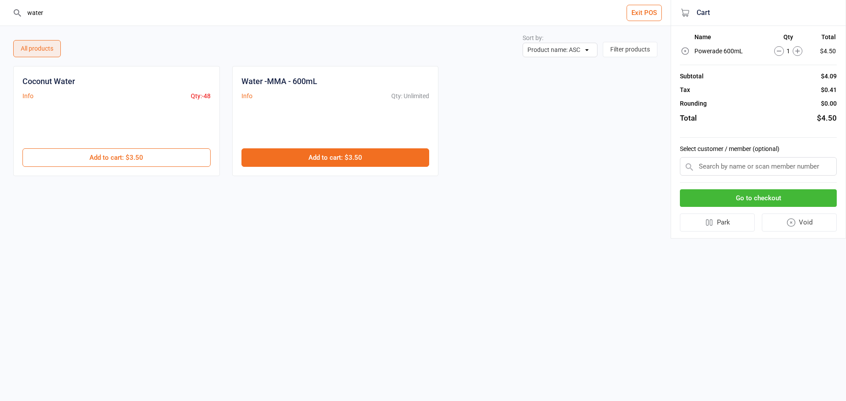
click at [289, 155] on button "Add to cart : $3.50" at bounding box center [335, 157] width 188 height 18
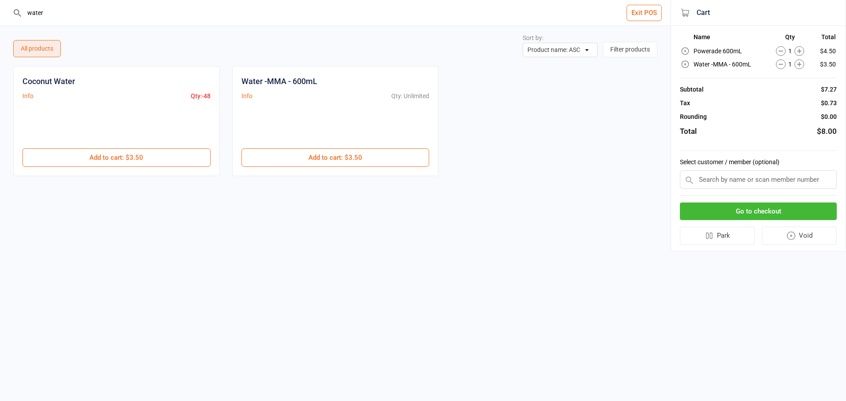
drag, startPoint x: 114, startPoint y: 19, endPoint x: 0, endPoint y: 9, distance: 114.1
click at [0, 10] on header "water Exit POS" at bounding box center [335, 13] width 670 height 26
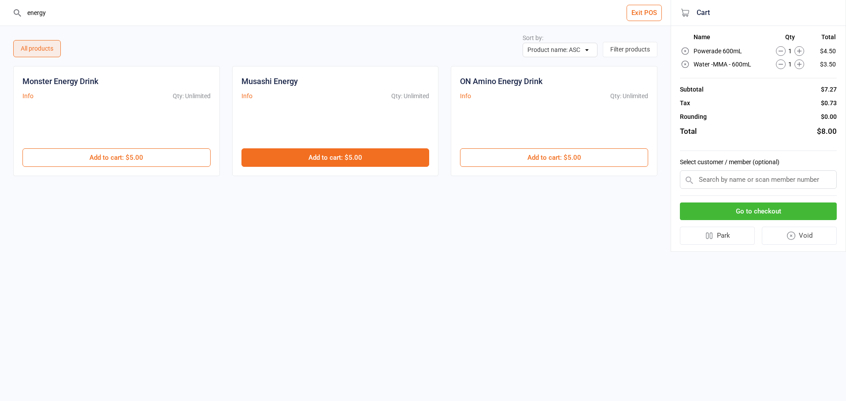
type input "energy"
click at [296, 161] on button "Add to cart : $5.00" at bounding box center [335, 157] width 188 height 18
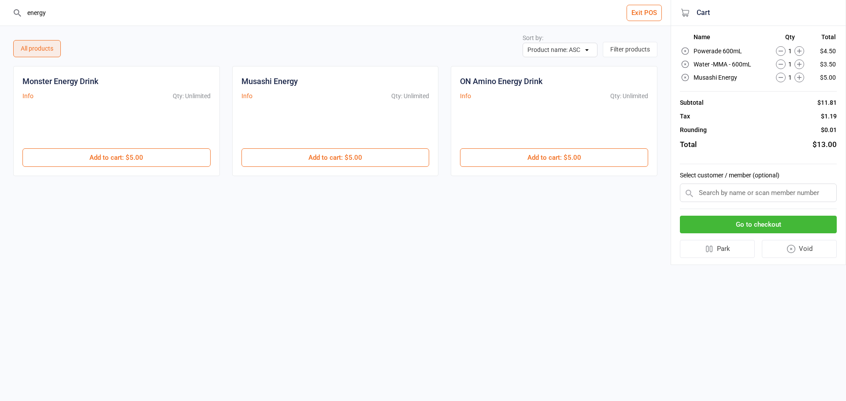
drag, startPoint x: 63, startPoint y: 19, endPoint x: 0, endPoint y: 22, distance: 63.0
click at [0, 22] on header "energy Exit POS" at bounding box center [335, 13] width 670 height 26
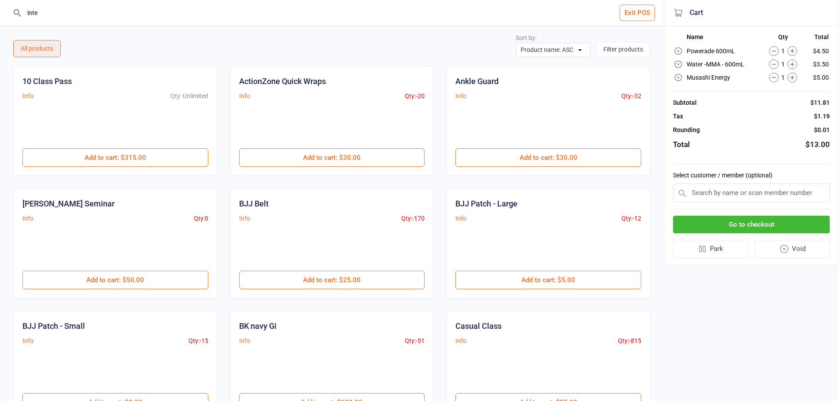
type input "inter"
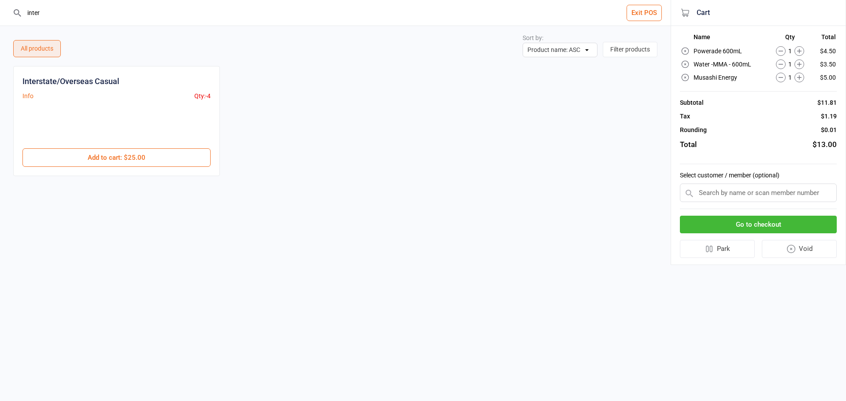
drag, startPoint x: 57, startPoint y: 16, endPoint x: 0, endPoint y: -6, distance: 61.1
click at [0, 0] on html "inter Exit POS All products Sort by: Product name: ASC Product name: DESC Qty i…" at bounding box center [423, 200] width 846 height 401
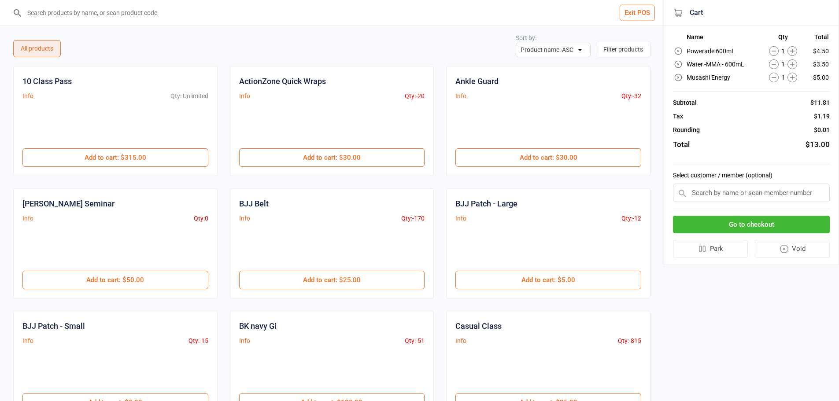
click at [326, 47] on div "All products Sort by: Product name: ASC Product name: DESC Qty in Stock: ASC Qt…" at bounding box center [331, 41] width 637 height 31
click at [791, 52] on icon at bounding box center [793, 51] width 10 height 10
click at [791, 53] on icon at bounding box center [793, 51] width 10 height 10
drag, startPoint x: 791, startPoint y: 53, endPoint x: 792, endPoint y: 58, distance: 4.5
click at [791, 54] on icon at bounding box center [789, 51] width 10 height 10
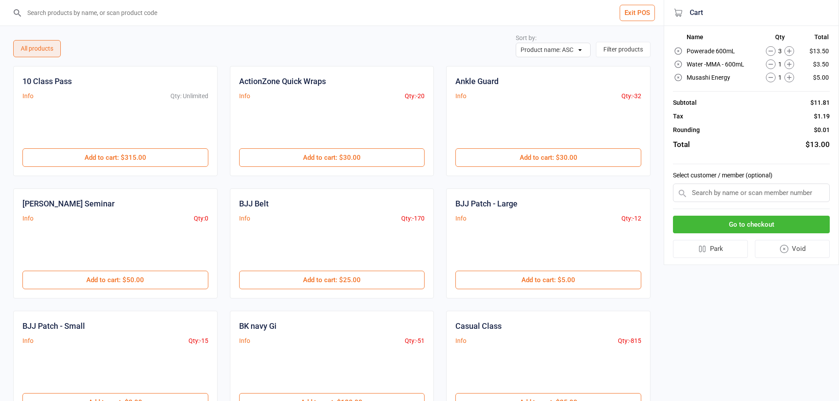
click at [793, 59] on tbody "Powerade 600mL 3 $13.50 Water -MMA - 600mL 1 $3.50 Musashi Energy 1 $5.00" at bounding box center [751, 64] width 155 height 39
click at [791, 52] on icon at bounding box center [789, 51] width 4 height 4
click at [791, 51] on icon at bounding box center [789, 51] width 10 height 10
click at [791, 62] on icon at bounding box center [789, 64] width 10 height 10
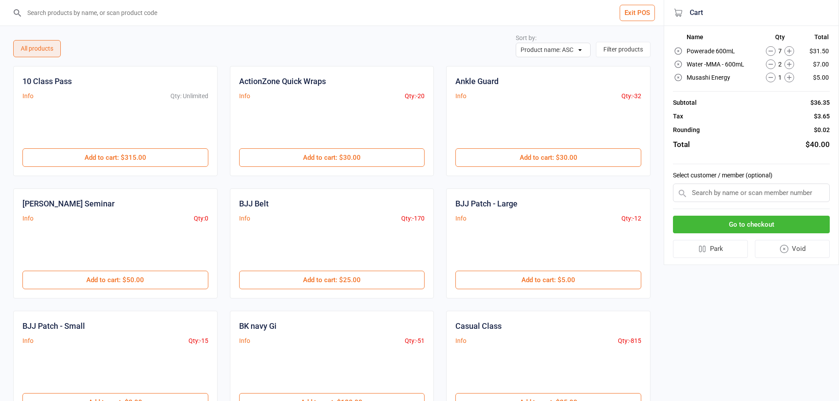
click at [791, 62] on icon at bounding box center [789, 64] width 10 height 10
click at [784, 59] on button at bounding box center [789, 64] width 10 height 10
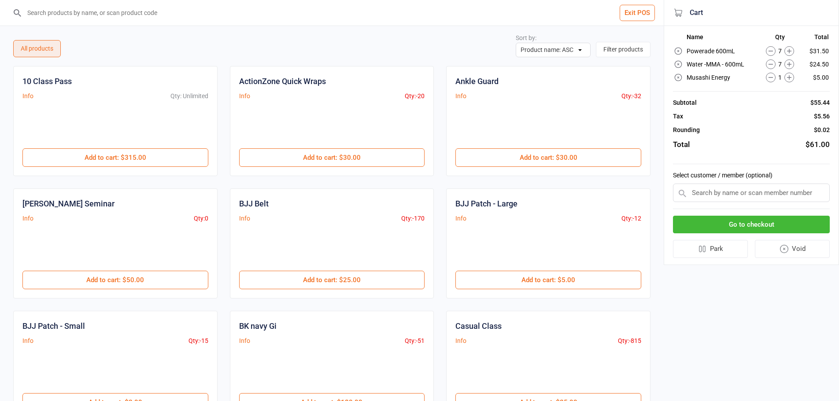
click at [791, 226] on button "Go to checkout" at bounding box center [751, 225] width 157 height 18
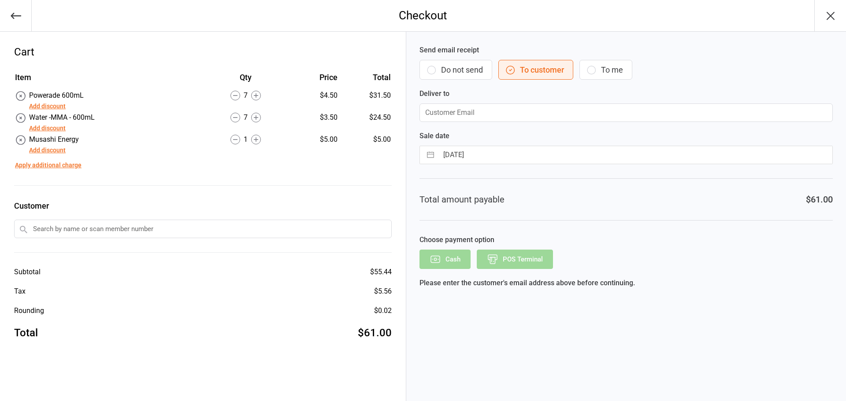
click at [477, 73] on button "Do not send" at bounding box center [455, 70] width 73 height 20
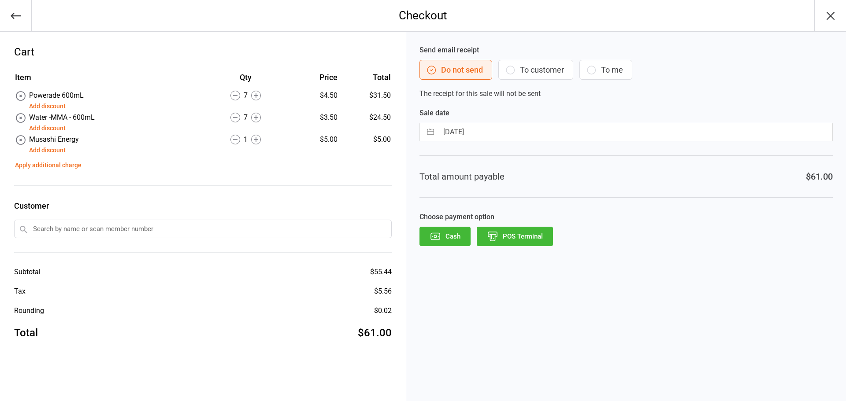
click at [504, 236] on button "POS Terminal" at bounding box center [515, 236] width 76 height 19
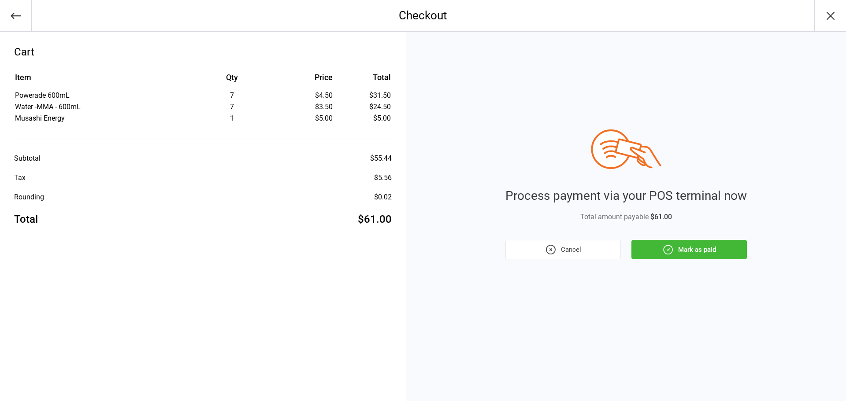
click at [718, 256] on button "Mark as paid" at bounding box center [688, 249] width 115 height 19
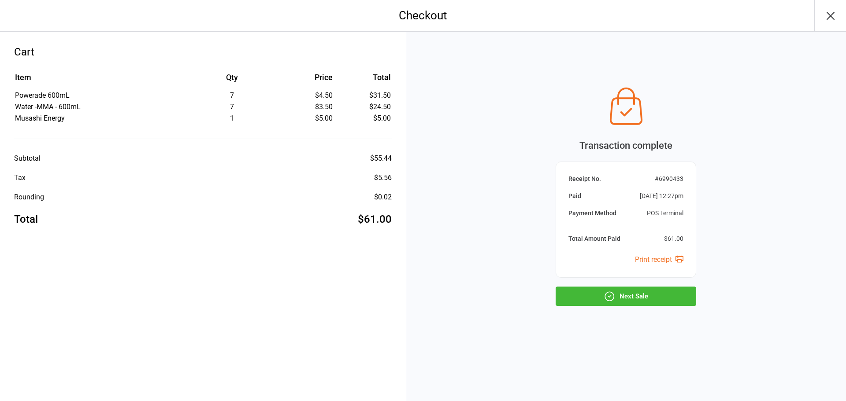
click at [659, 298] on button "Next Sale" at bounding box center [625, 296] width 141 height 19
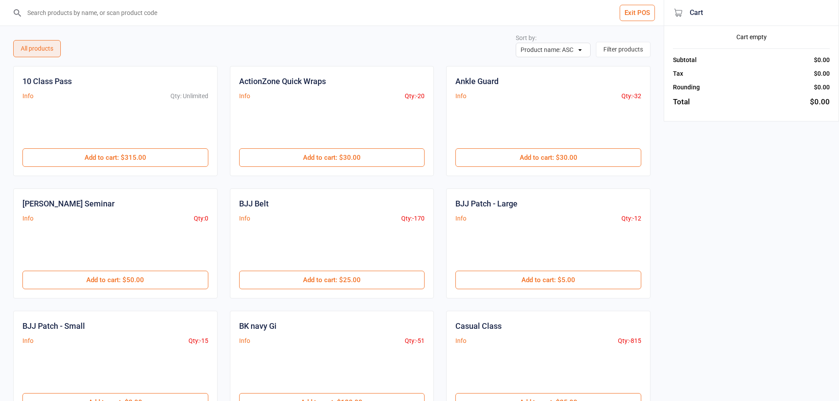
click at [638, 12] on button "Exit POS" at bounding box center [637, 13] width 35 height 16
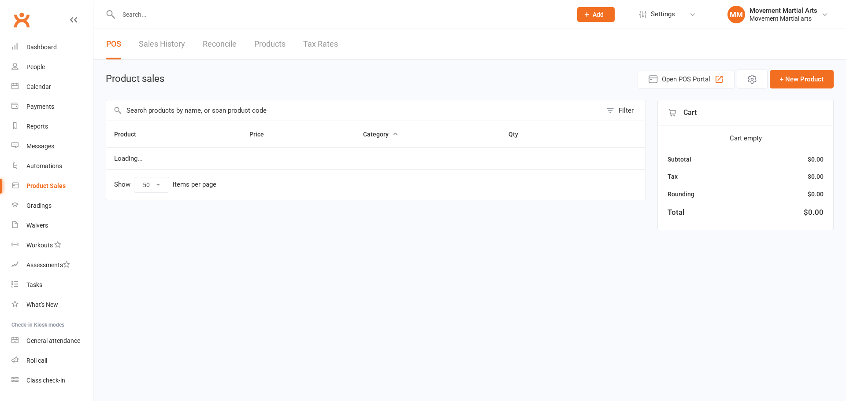
select select "50"
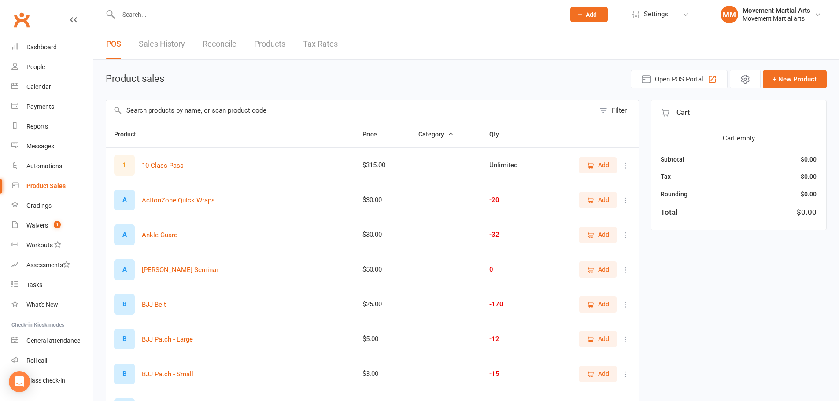
click at [18, 18] on link "Clubworx" at bounding box center [22, 20] width 22 height 22
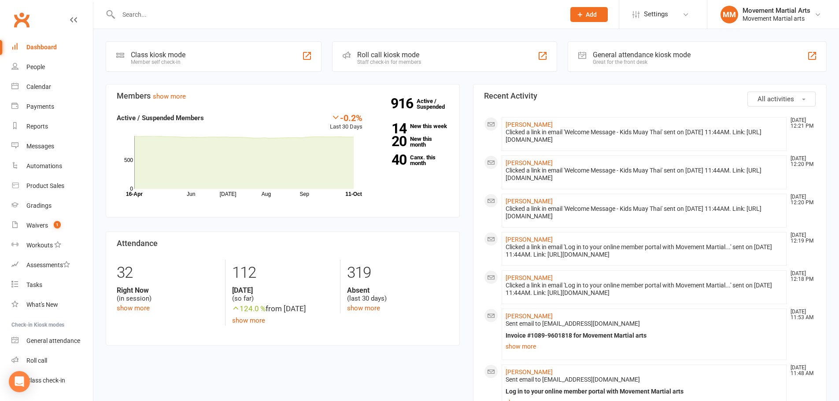
click at [30, 19] on link "Clubworx" at bounding box center [22, 20] width 22 height 22
click at [54, 192] on link "Product Sales" at bounding box center [51, 186] width 81 height 20
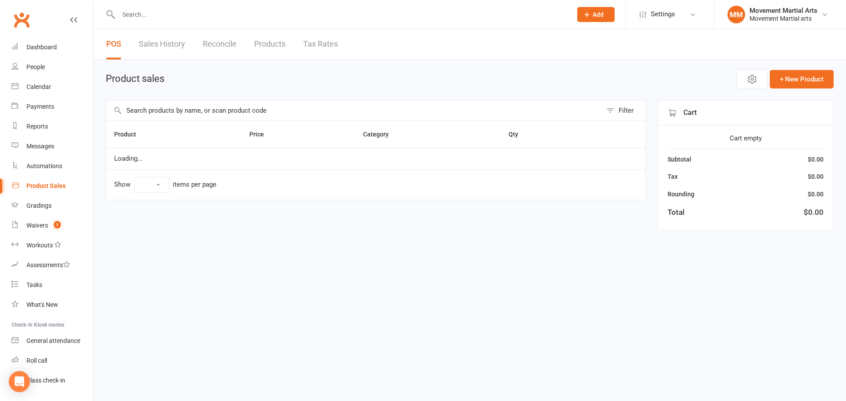
select select "50"
click at [693, 75] on span "Open POS Portal" at bounding box center [686, 79] width 48 height 11
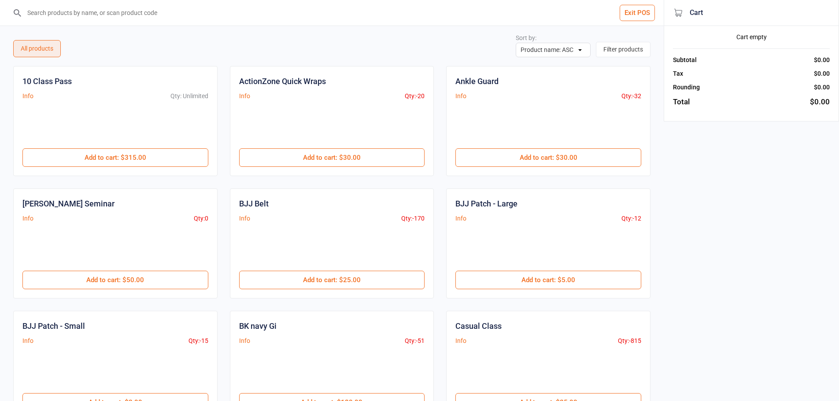
click at [189, 9] on input "search" at bounding box center [337, 13] width 629 height 26
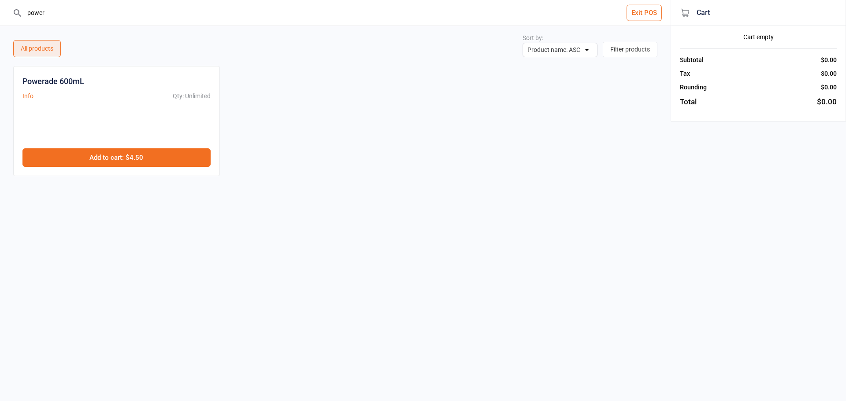
type input "power"
click at [170, 159] on button "Add to cart : $4.50" at bounding box center [116, 157] width 188 height 18
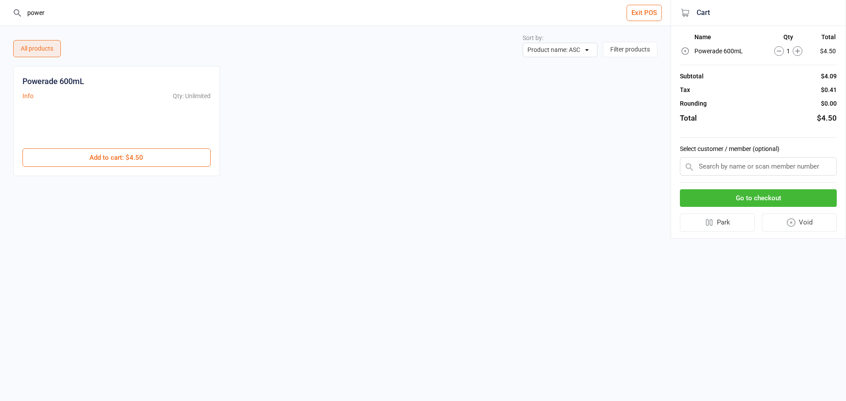
click at [845, 79] on div "Cart Name Qty Total Powerade 600mL 1 $4.50 Subtotal $4.09 Tax $0.41 Rounding $0…" at bounding box center [757, 119] width 175 height 239
click at [646, 13] on button "Exit POS" at bounding box center [643, 13] width 35 height 16
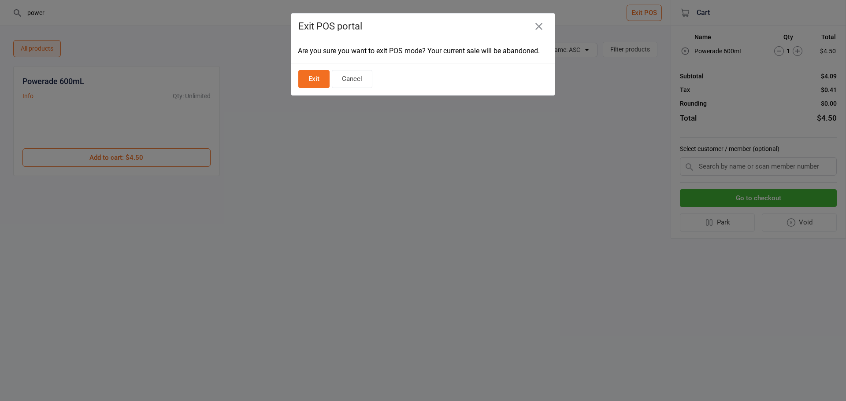
click at [311, 82] on button "Exit" at bounding box center [313, 79] width 31 height 18
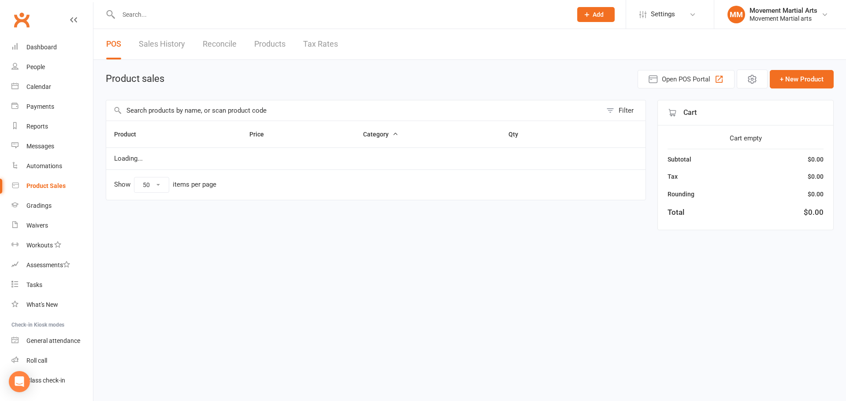
select select "50"
click at [179, 21] on div at bounding box center [336, 14] width 460 height 29
click at [177, 14] on input "text" at bounding box center [337, 14] width 443 height 12
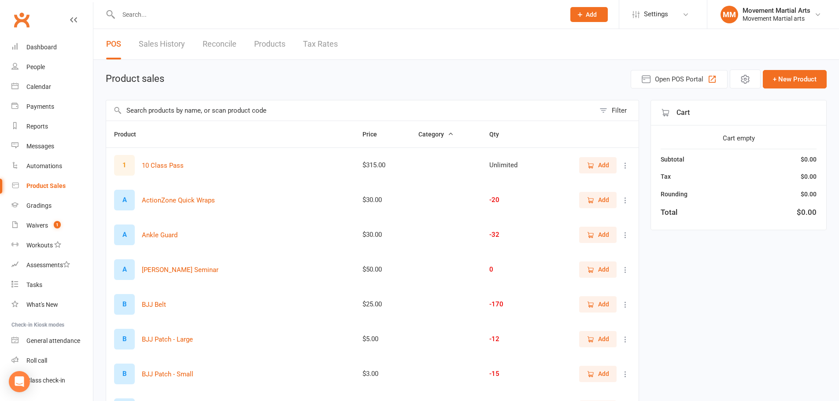
click at [156, 10] on input "text" at bounding box center [337, 14] width 443 height 12
click at [222, 18] on input "text" at bounding box center [337, 14] width 443 height 12
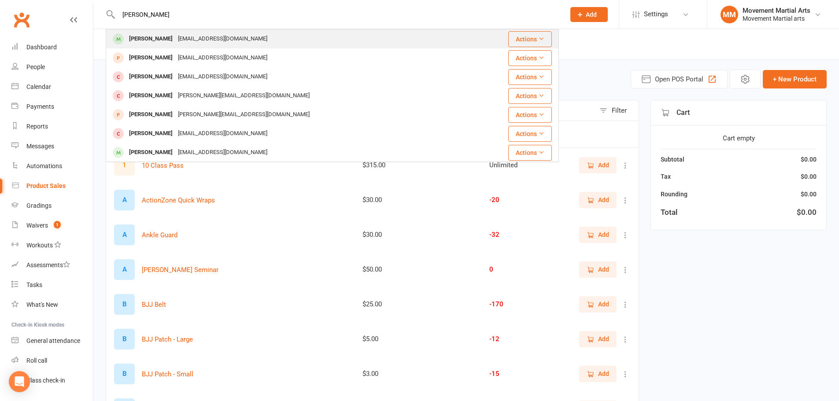
type input "[PERSON_NAME]"
click at [237, 30] on td "[PERSON_NAME] [EMAIL_ADDRESS][DOMAIN_NAME]" at bounding box center [294, 39] width 377 height 19
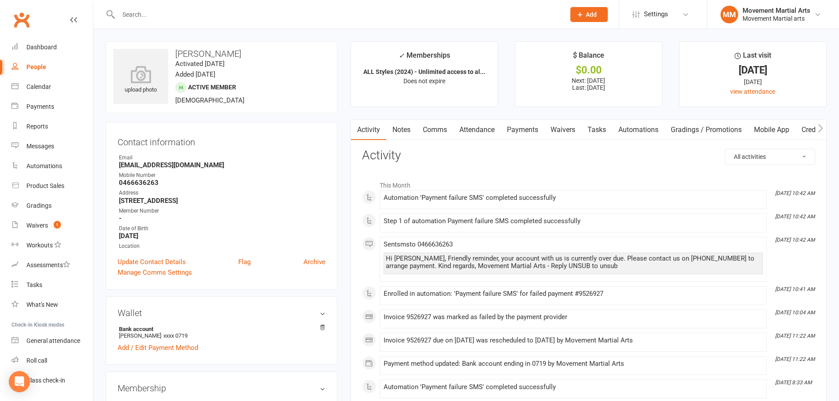
click at [507, 133] on link "Payments" at bounding box center [523, 130] width 44 height 20
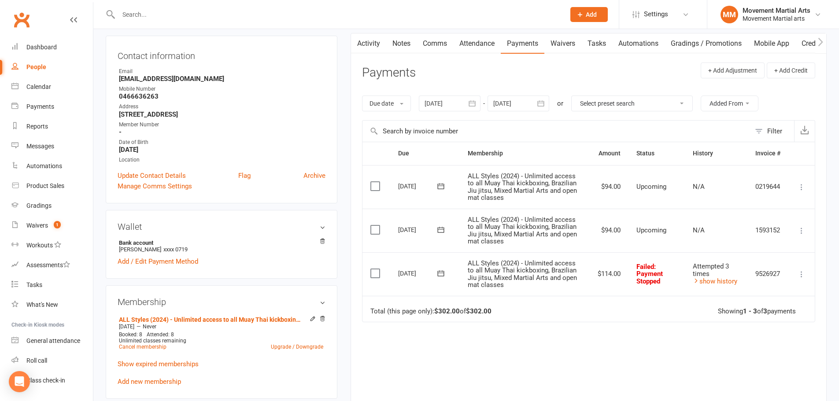
scroll to position [103, 0]
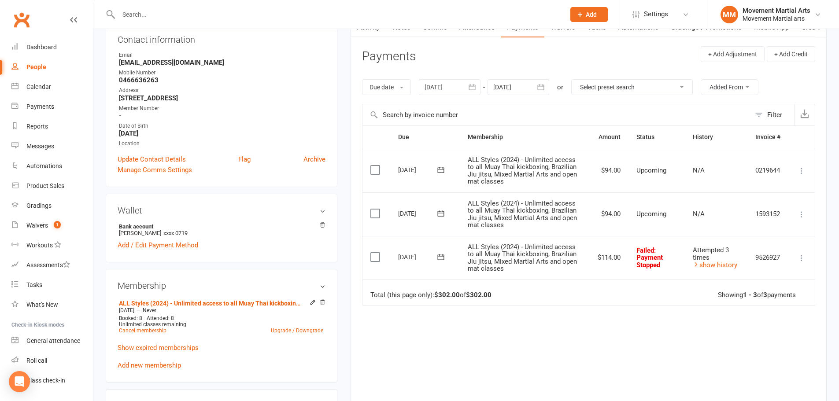
click at [448, 92] on div at bounding box center [450, 87] width 62 height 16
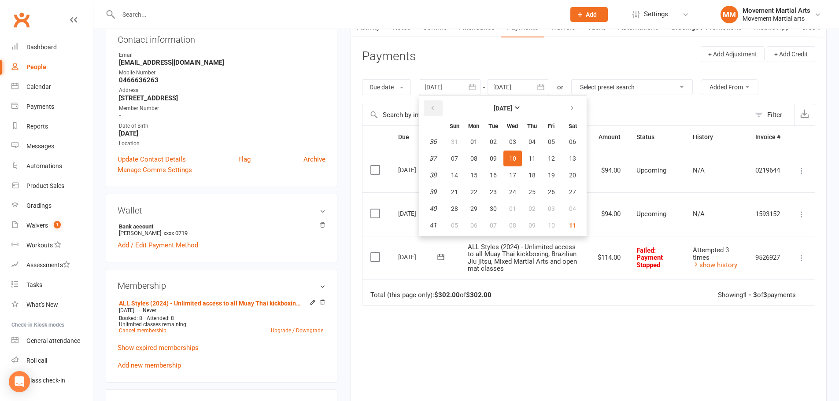
click at [427, 110] on button "button" at bounding box center [433, 108] width 19 height 16
click at [491, 143] on span "03" at bounding box center [493, 141] width 7 height 7
type input "[DATE]"
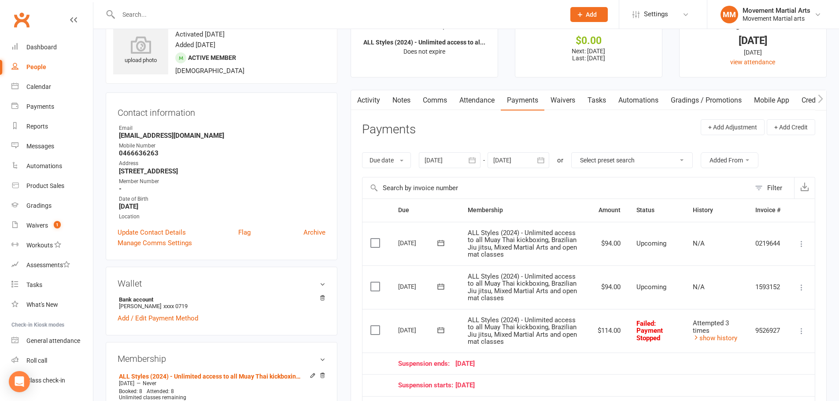
scroll to position [0, 0]
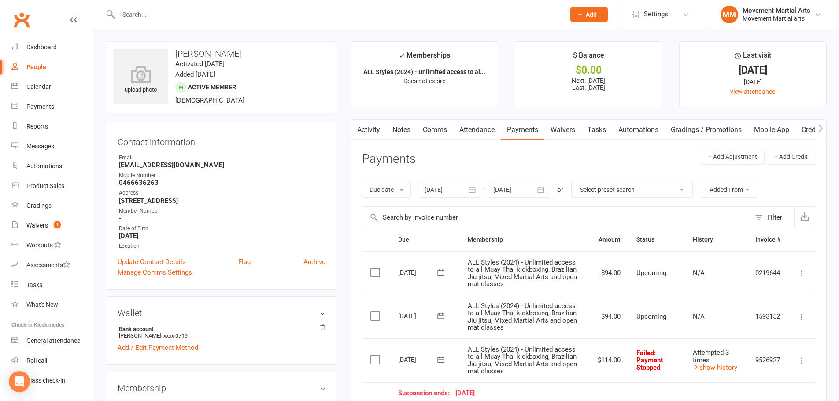
click at [64, 52] on link "Dashboard" at bounding box center [51, 47] width 81 height 20
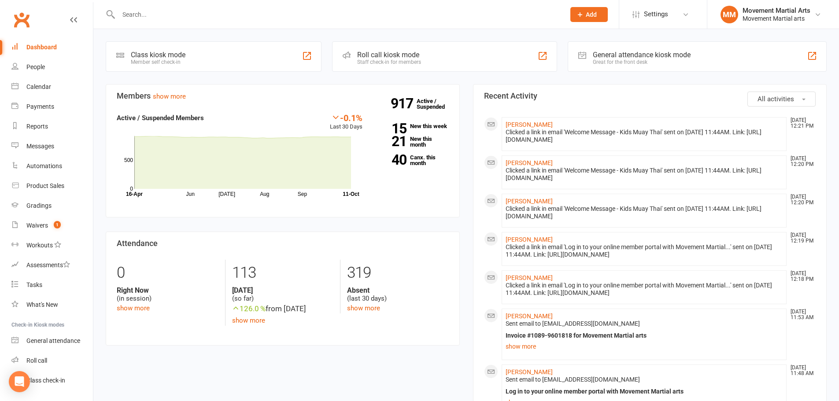
click at [189, 10] on input "text" at bounding box center [337, 14] width 443 height 12
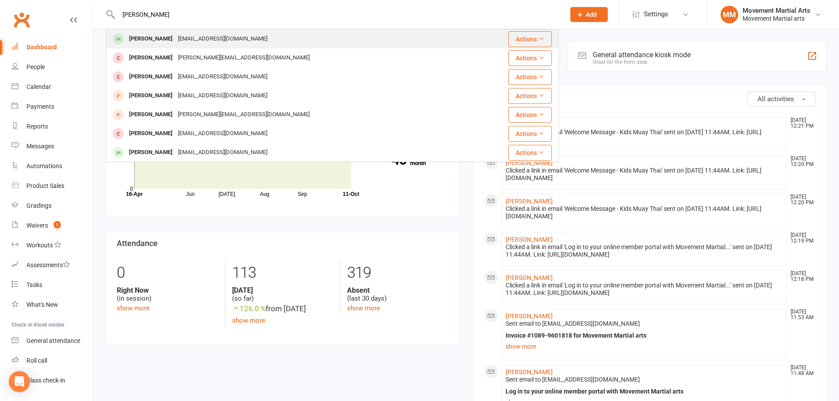
type input "[PERSON_NAME]"
click at [197, 34] on div "[EMAIL_ADDRESS][DOMAIN_NAME]" at bounding box center [222, 39] width 95 height 13
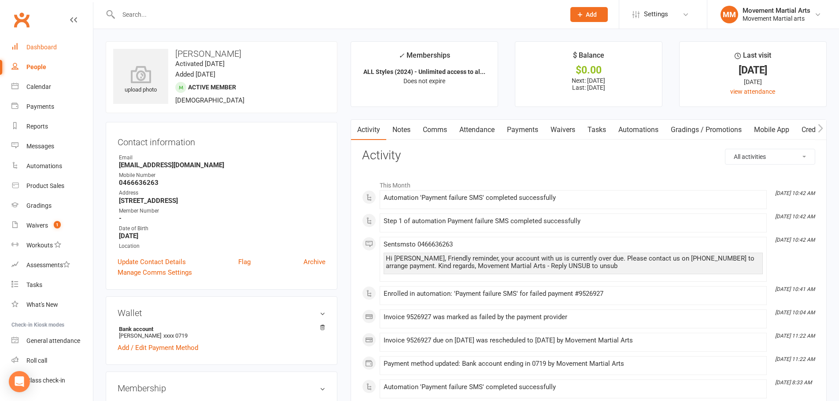
click at [61, 49] on link "Dashboard" at bounding box center [51, 47] width 81 height 20
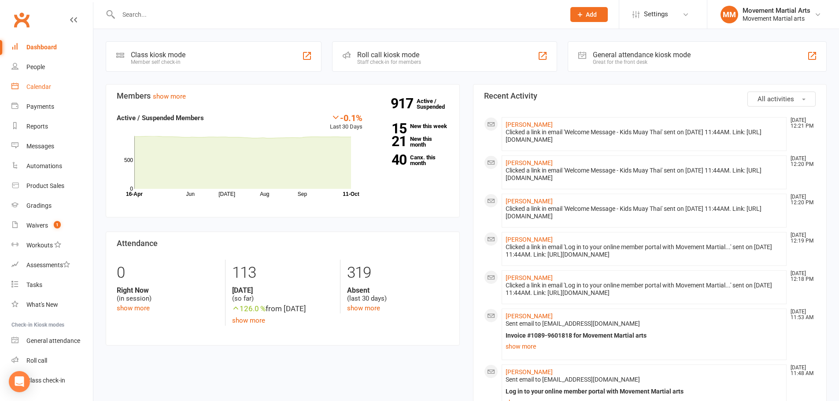
click at [55, 85] on link "Calendar" at bounding box center [51, 87] width 81 height 20
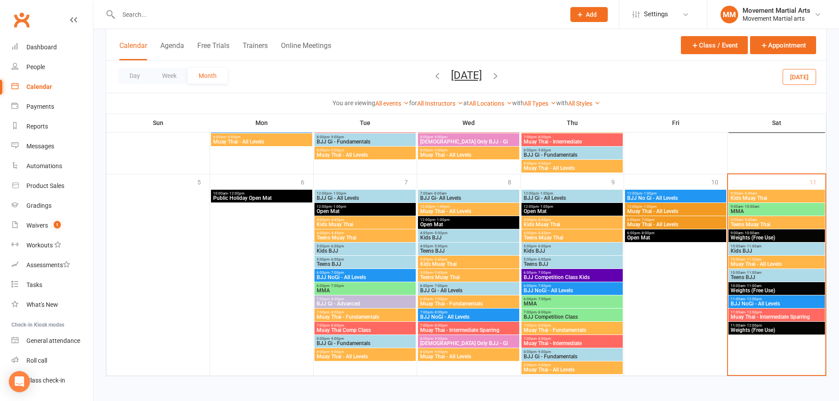
scroll to position [1007, 0]
